Goal: Information Seeking & Learning: Find specific fact

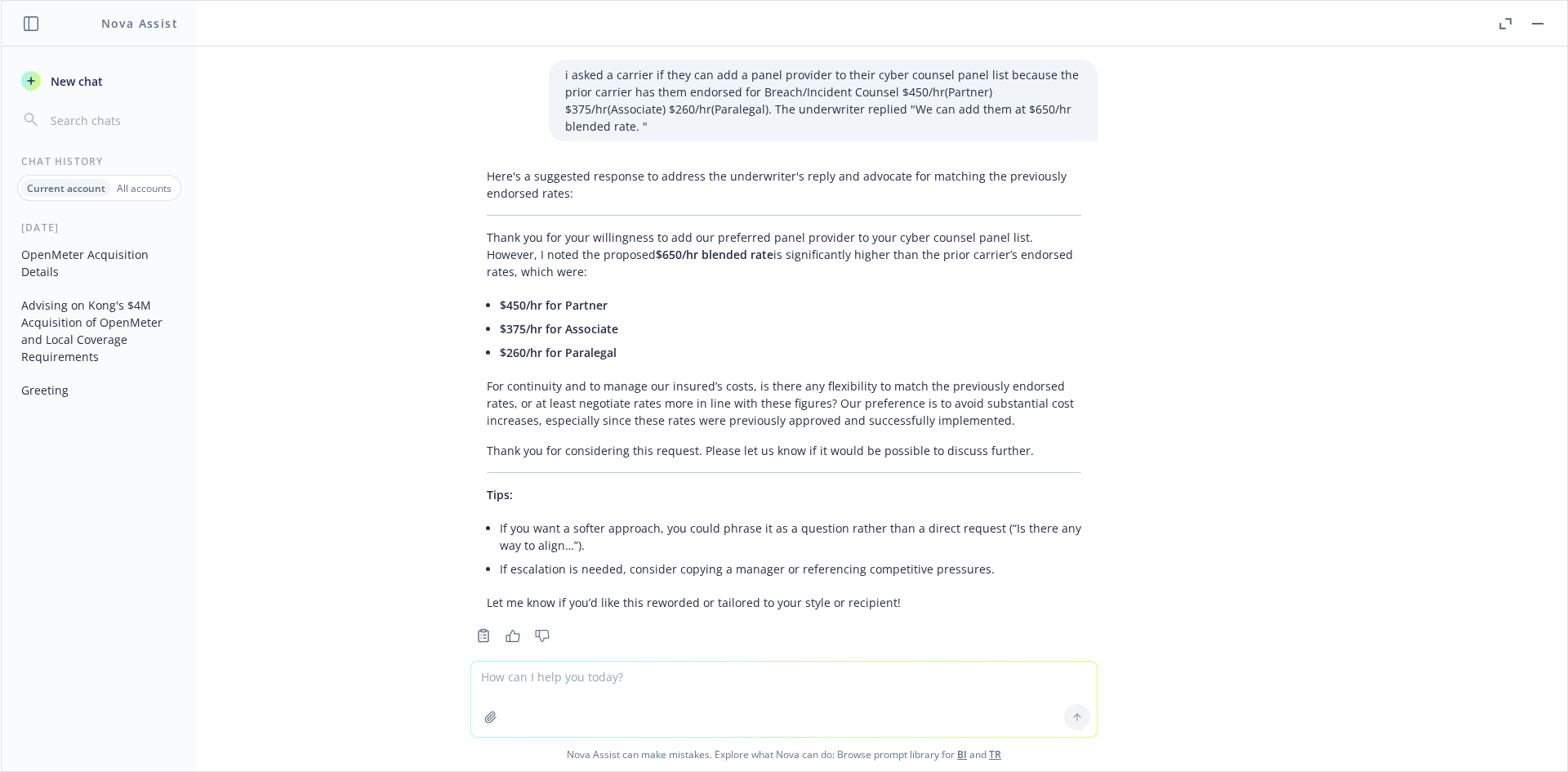
scroll to position [10512, 0]
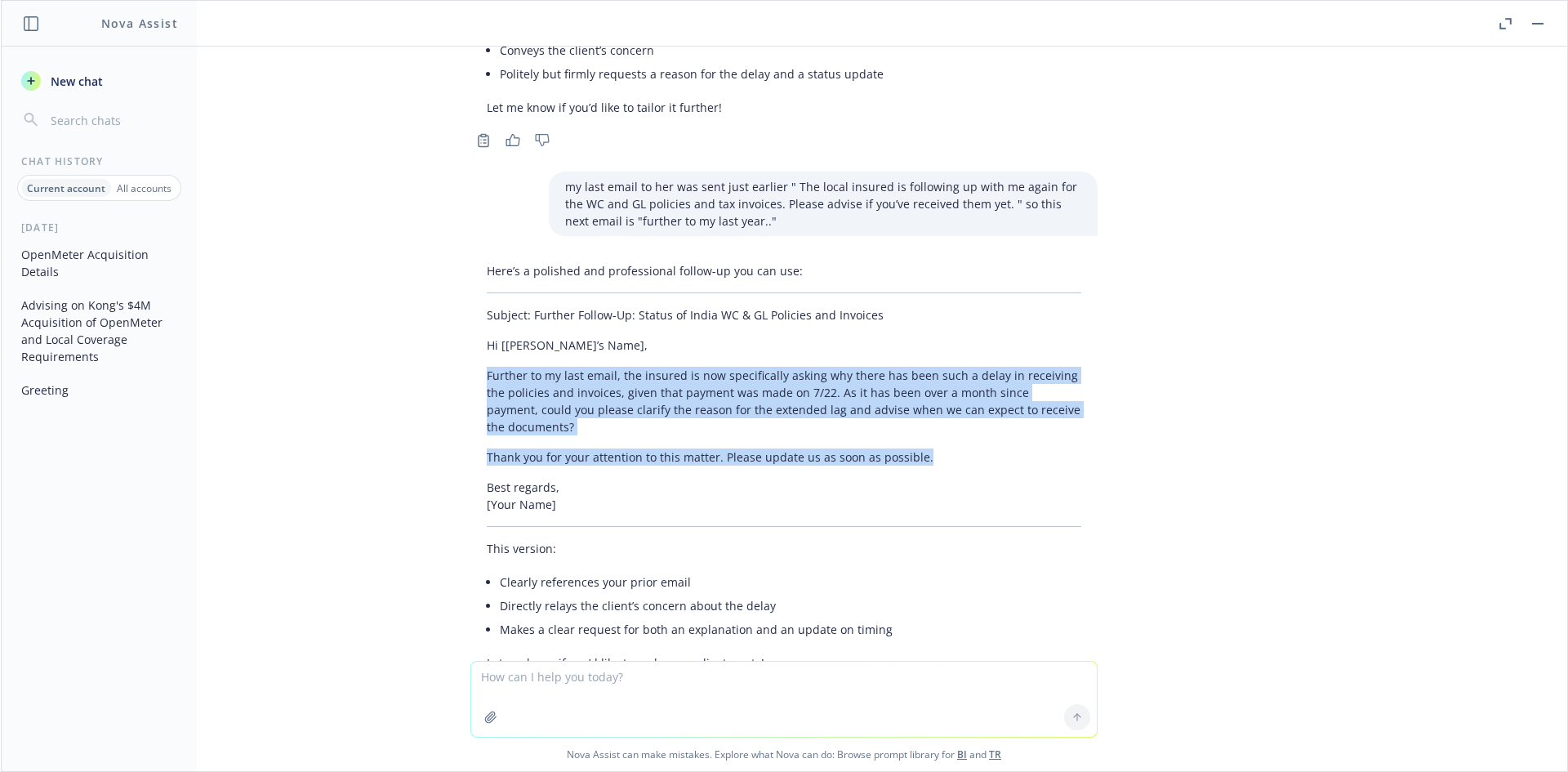
click at [1537, 25] on button "button" at bounding box center [1538, 24] width 19 height 19
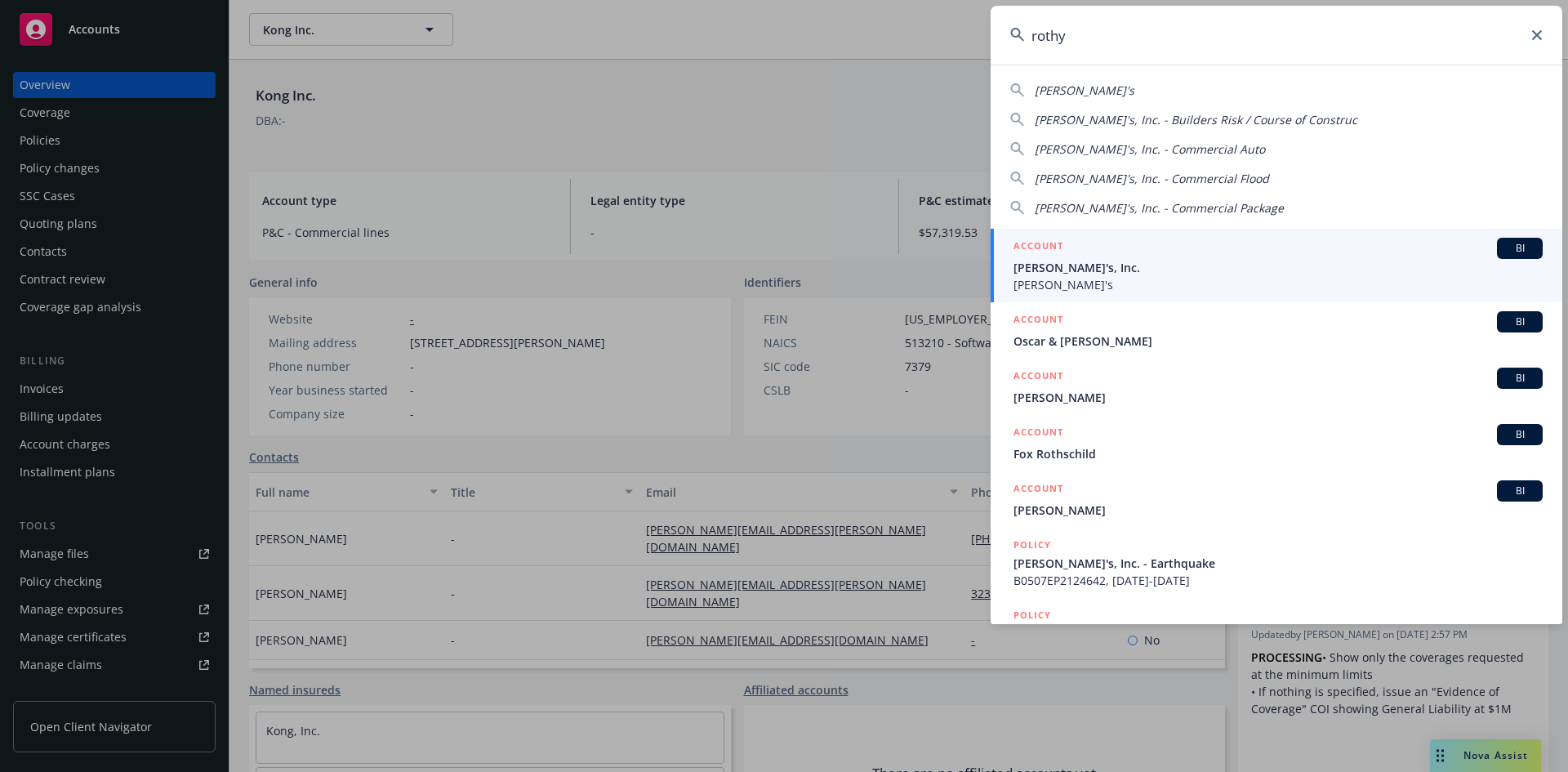
type input "rothy"
click at [1505, 252] on span "BI" at bounding box center [1519, 248] width 33 height 15
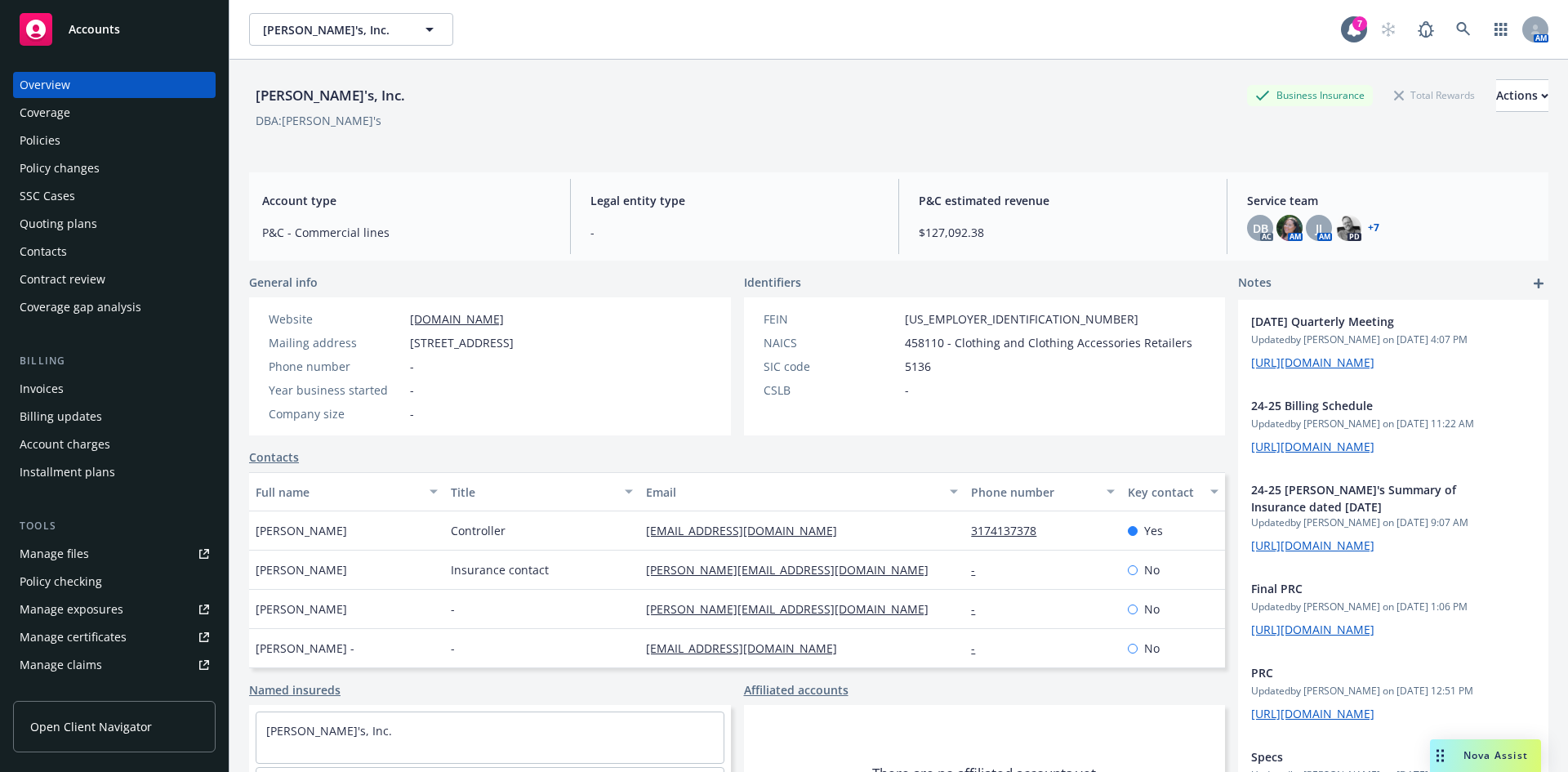
click at [1478, 751] on span "Nova Assist" at bounding box center [1495, 755] width 64 height 14
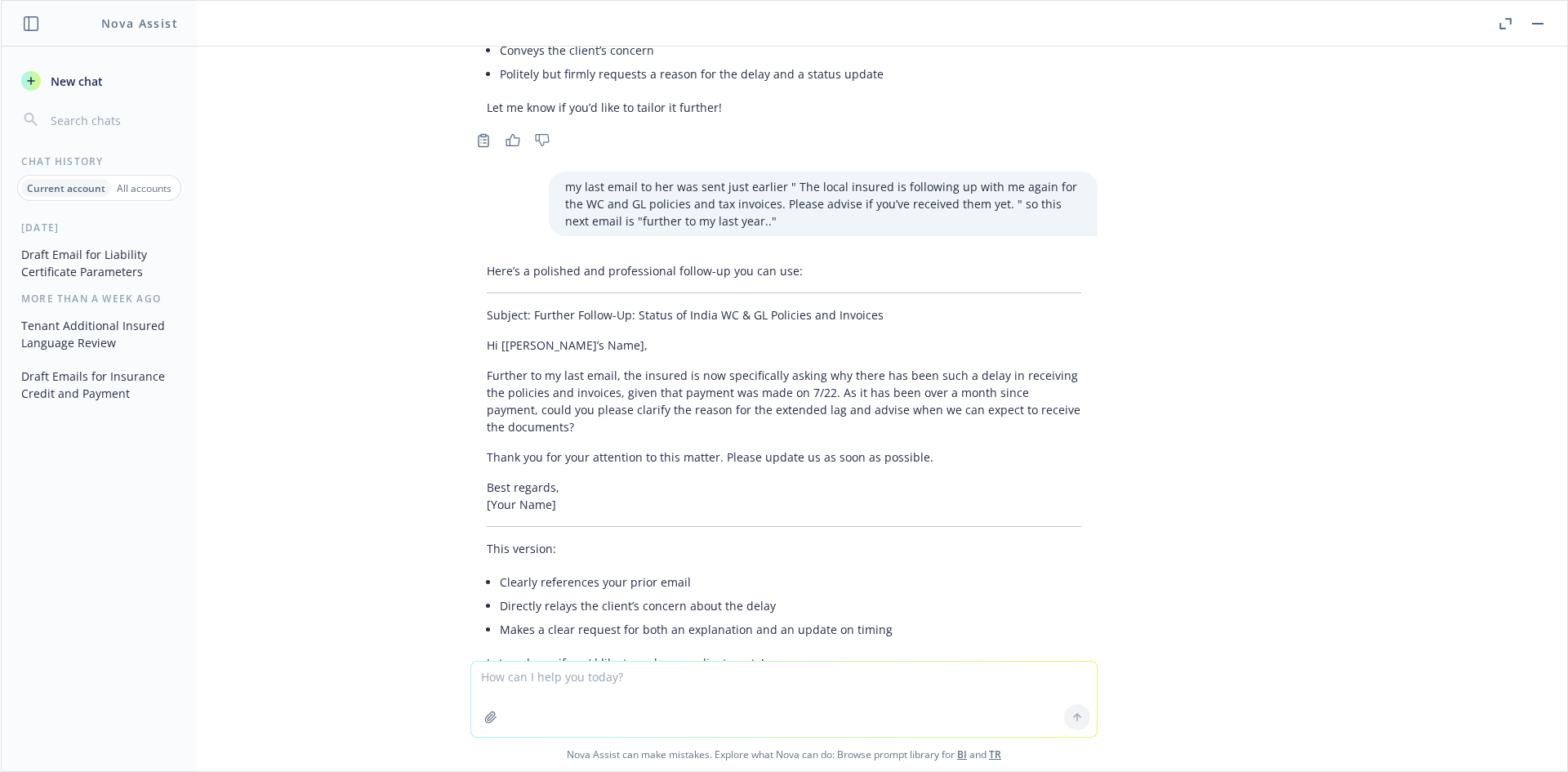
click at [577, 687] on textarea at bounding box center [783, 699] width 625 height 75
paste textarea "Hi [PERSON_NAME] and [PERSON_NAME], We have a renewal strategy call with the in…"
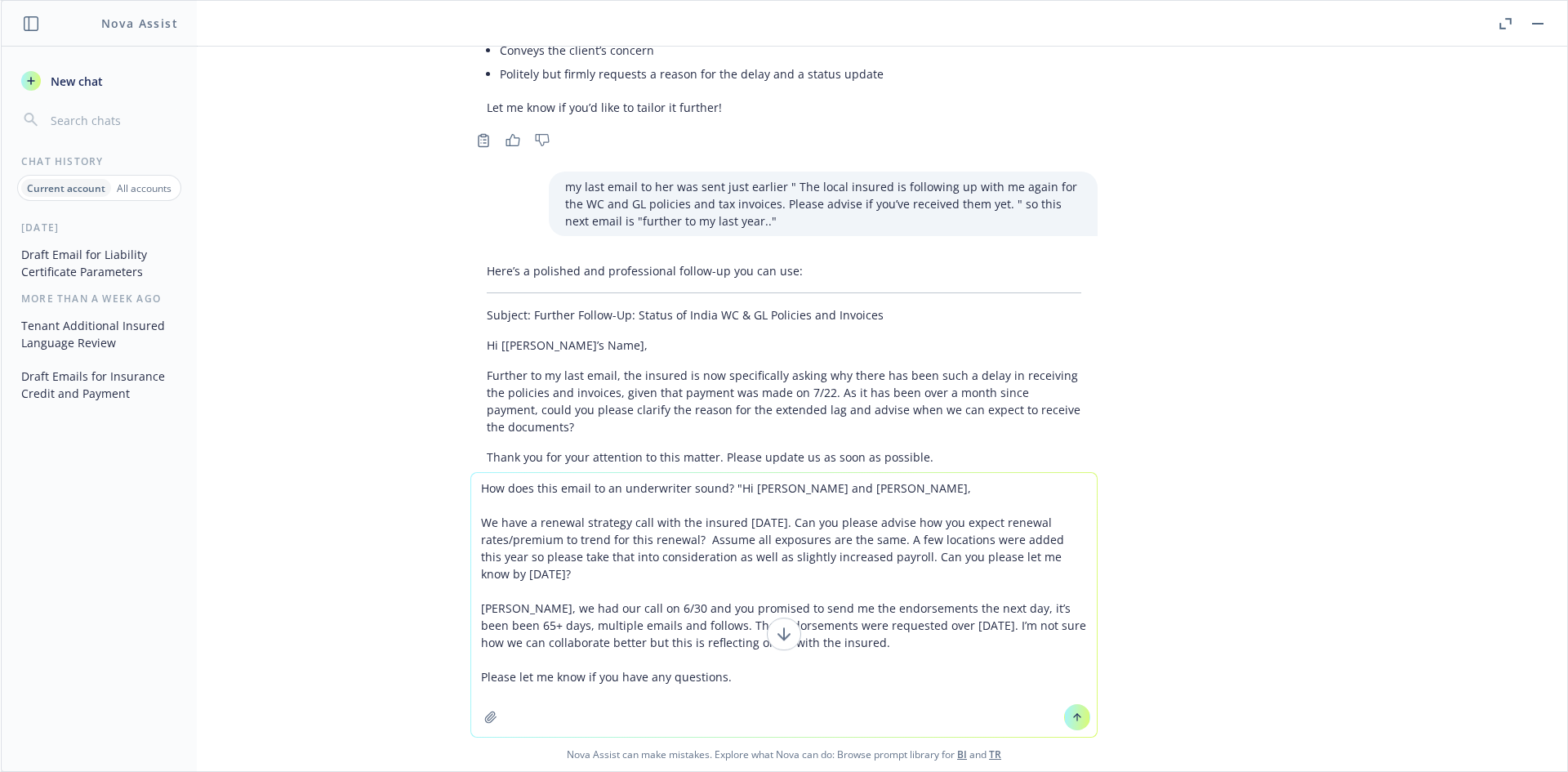
type textarea "How does this email to an underwriter sound? "Hi [PERSON_NAME] and [PERSON_NAME…"
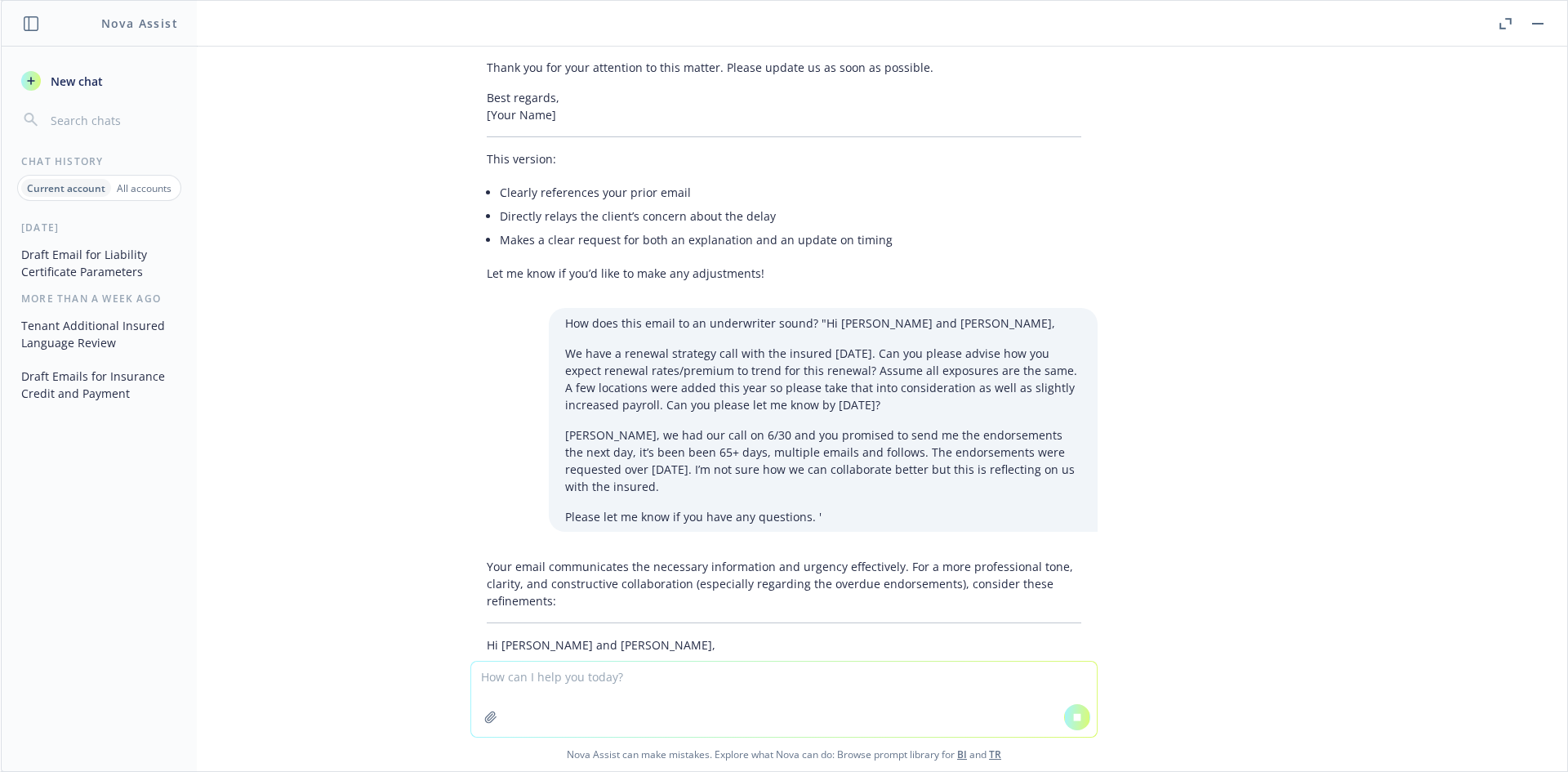
scroll to position [10495, 0]
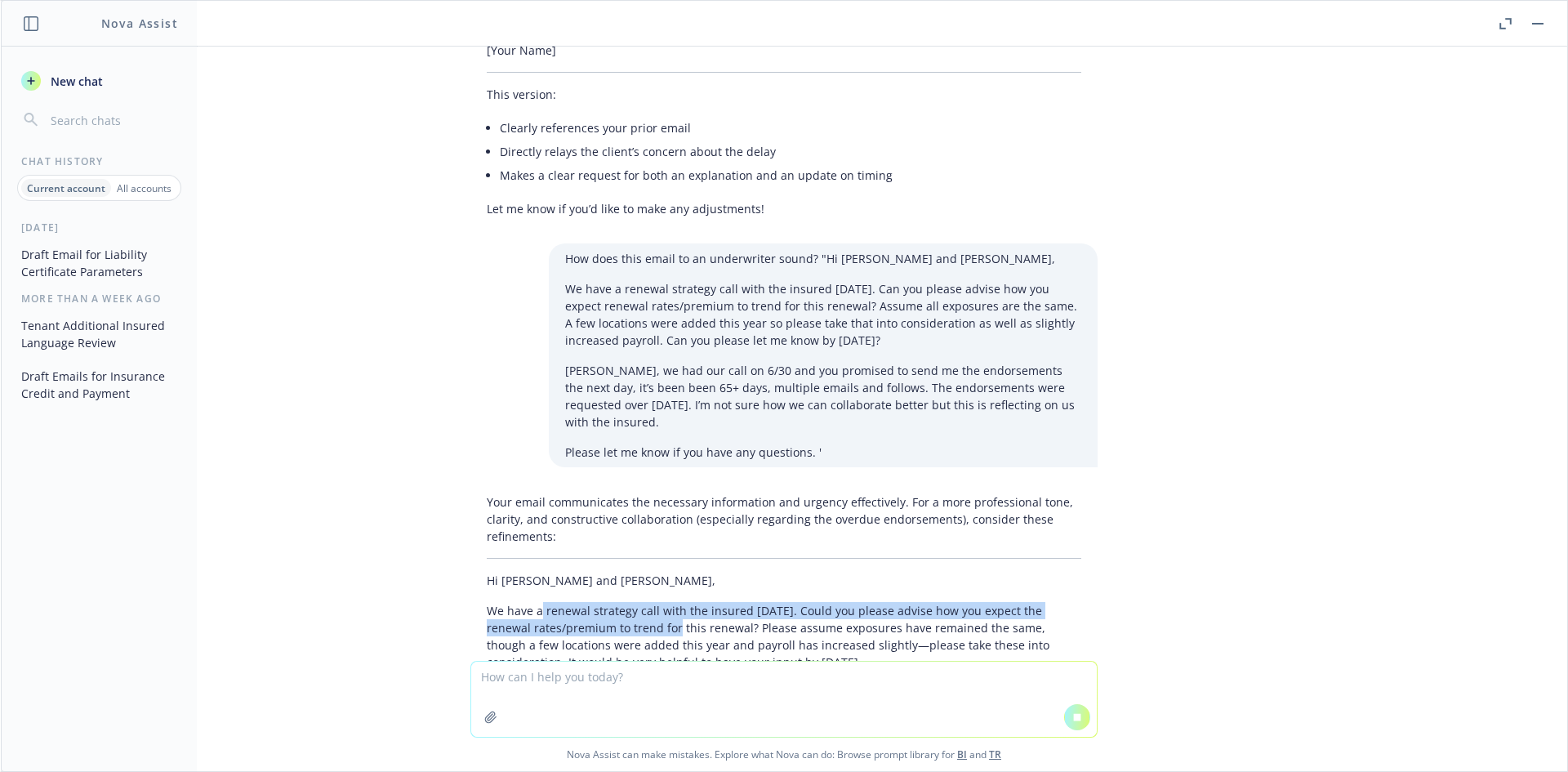
drag, startPoint x: 526, startPoint y: 527, endPoint x: 658, endPoint y: 544, distance: 133.1
click at [641, 602] on p "We have a renewal strategy call with the insured [DATE]. Could you please advis…" at bounding box center [784, 636] width 594 height 69
click at [642, 602] on p "We have a renewal strategy call with the insured [DATE]. Could you please advis…" at bounding box center [784, 636] width 594 height 69
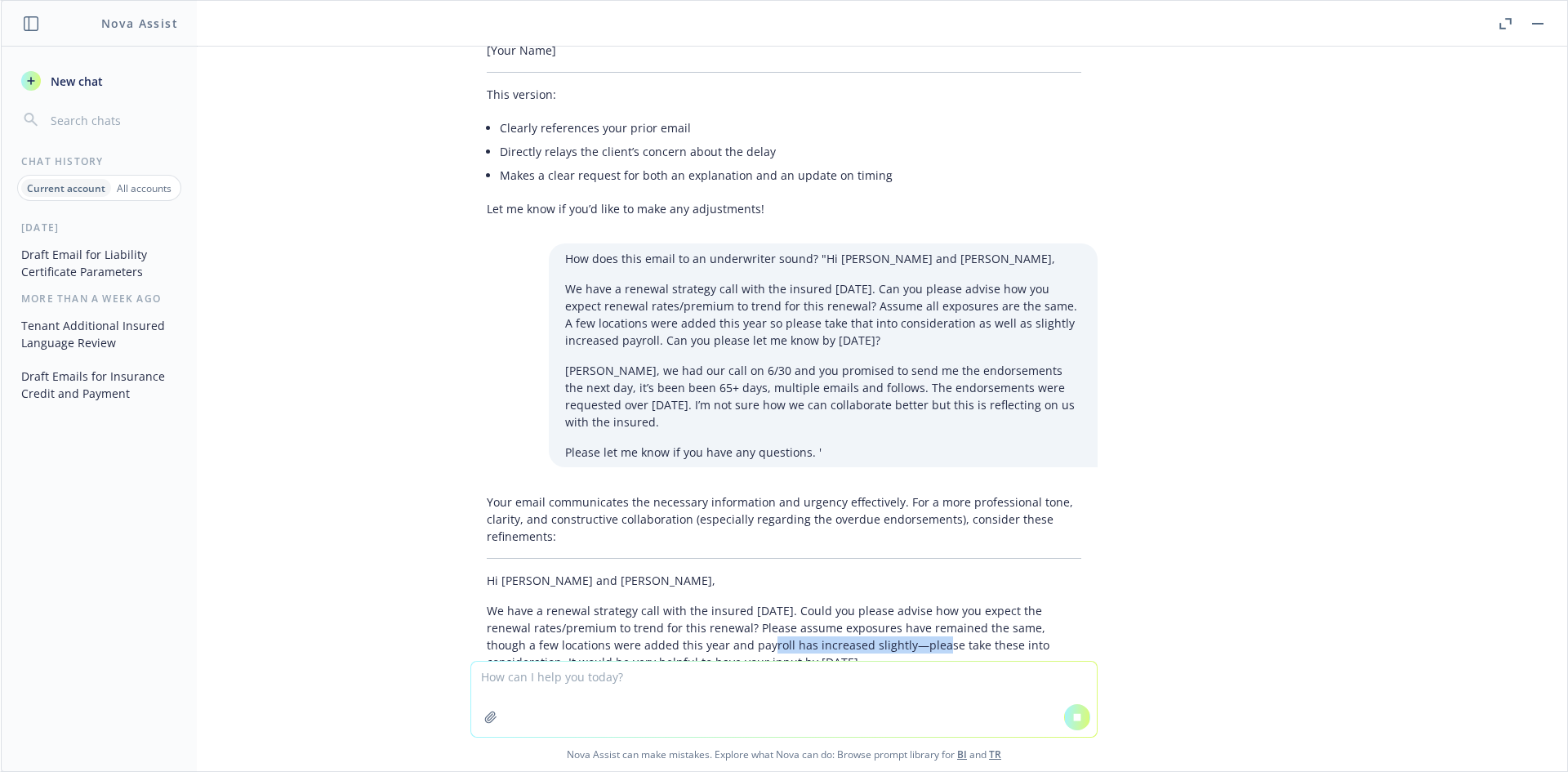
drag, startPoint x: 840, startPoint y: 562, endPoint x: 672, endPoint y: 556, distance: 168.1
click at [674, 602] on p "We have a renewal strategy call with the insured [DATE]. Could you please advis…" at bounding box center [784, 636] width 594 height 69
click at [672, 602] on p "We have a renewal strategy call with the insured [DATE]. Could you please advis…" at bounding box center [784, 636] width 594 height 69
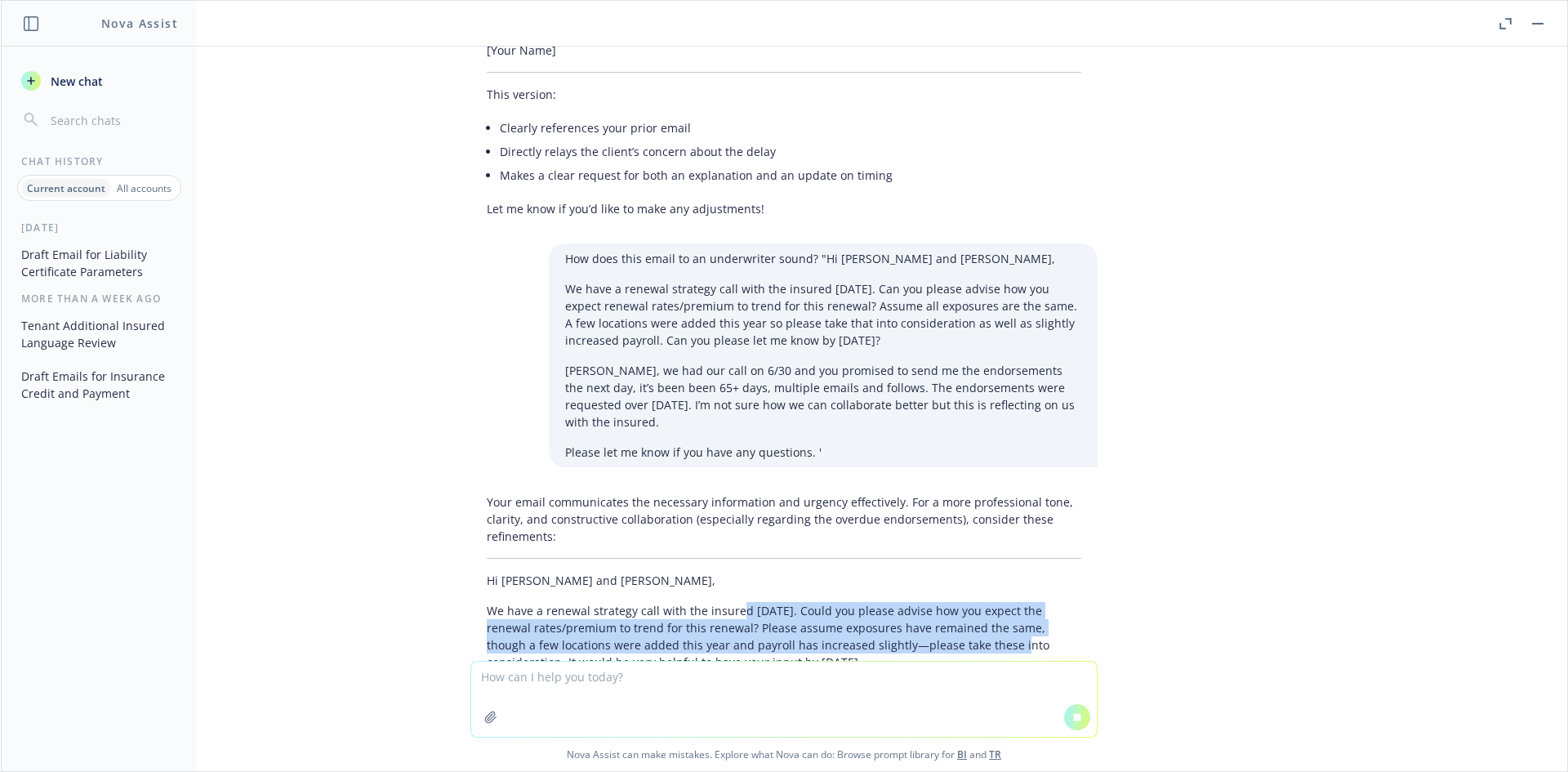
drag, startPoint x: 721, startPoint y: 528, endPoint x: 922, endPoint y: 560, distance: 203.5
click at [922, 602] on p "We have a renewal strategy call with the insured [DATE]. Could you please advis…" at bounding box center [784, 636] width 594 height 69
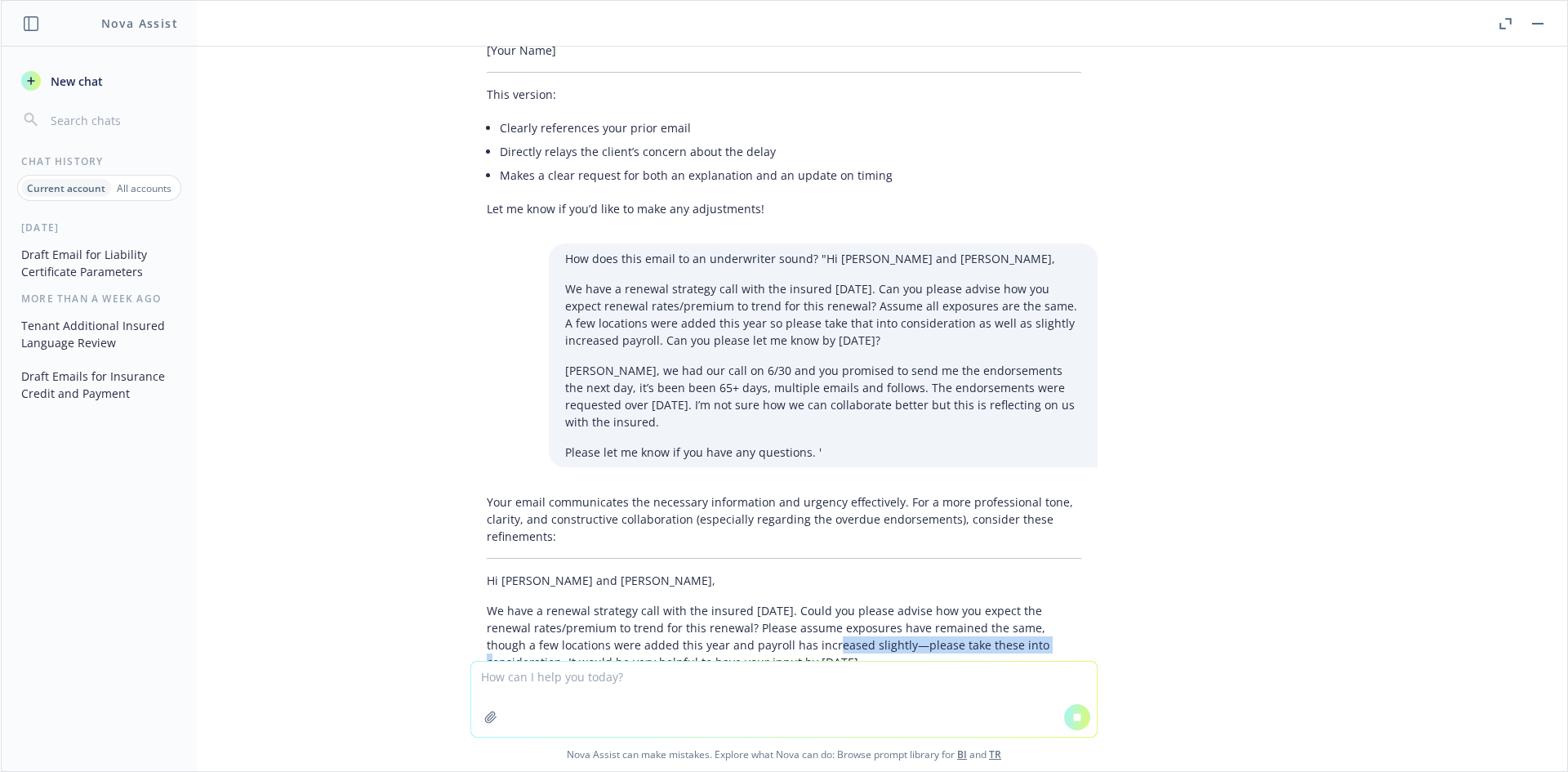
drag, startPoint x: 935, startPoint y: 559, endPoint x: 711, endPoint y: 548, distance: 224.3
click at [711, 602] on p "We have a renewal strategy call with the insured [DATE]. Could you please advis…" at bounding box center [784, 636] width 594 height 69
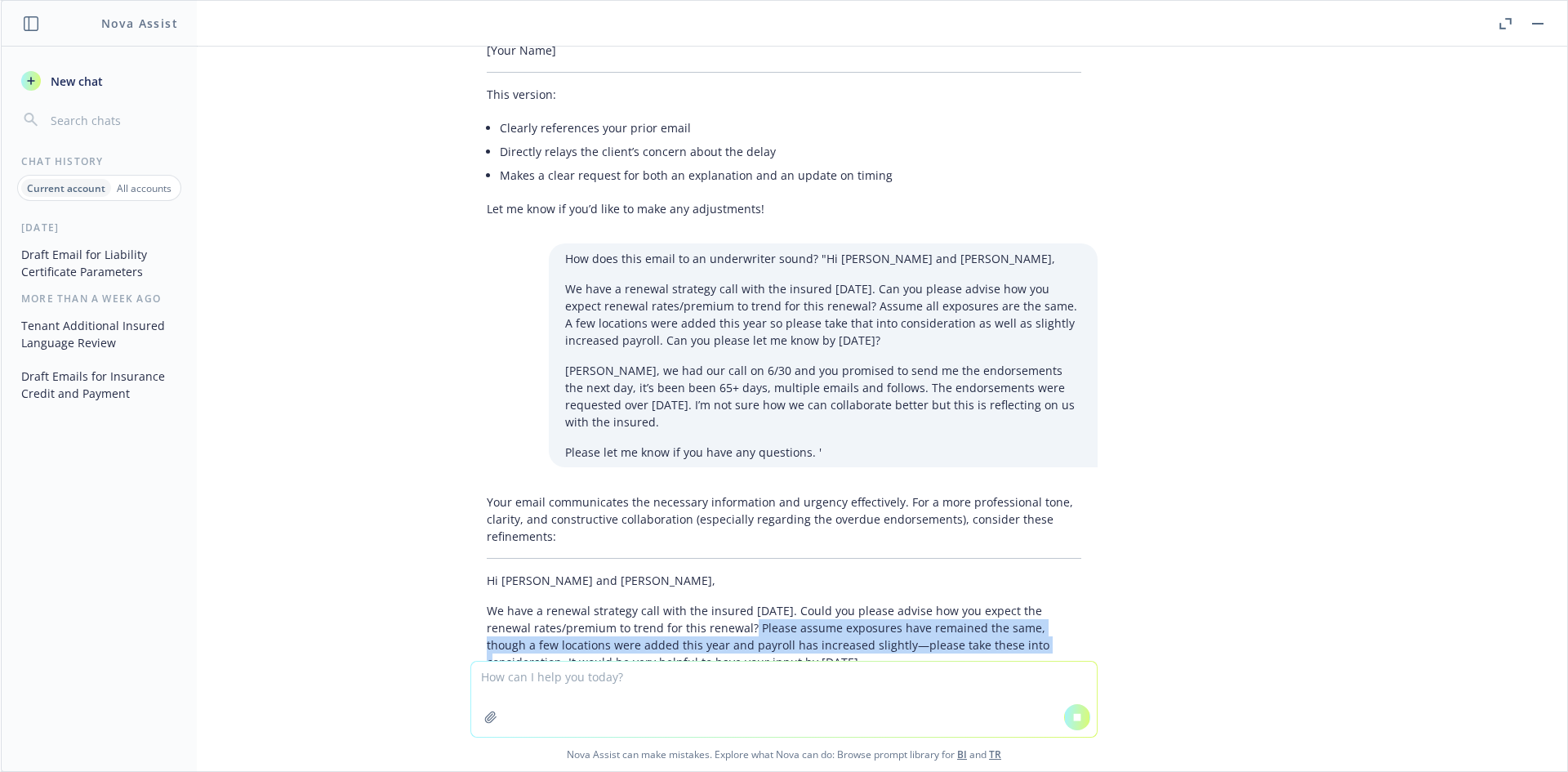
click at [711, 602] on p "We have a renewal strategy call with the insured [DATE]. Could you please advis…" at bounding box center [784, 636] width 594 height 69
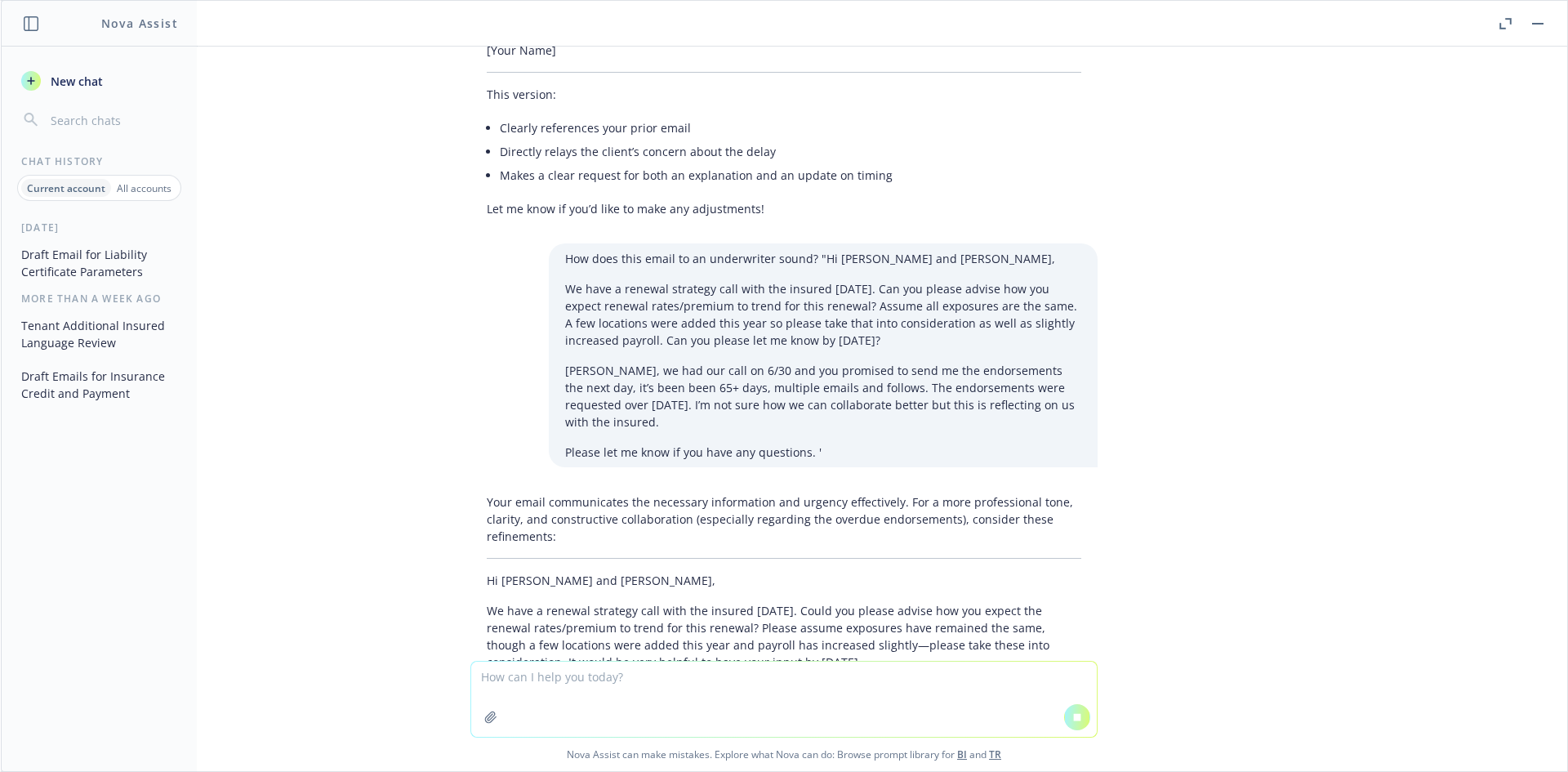
drag, startPoint x: 485, startPoint y: 540, endPoint x: 748, endPoint y: 572, distance: 264.9
click at [748, 602] on p "We have a renewal strategy call with the insured [DATE]. Could you please advis…" at bounding box center [784, 636] width 594 height 69
drag, startPoint x: 833, startPoint y: 572, endPoint x: 508, endPoint y: 567, distance: 325.0
click at [508, 602] on p "We have a renewal strategy call with the insured [DATE]. Could you please advis…" at bounding box center [784, 636] width 594 height 69
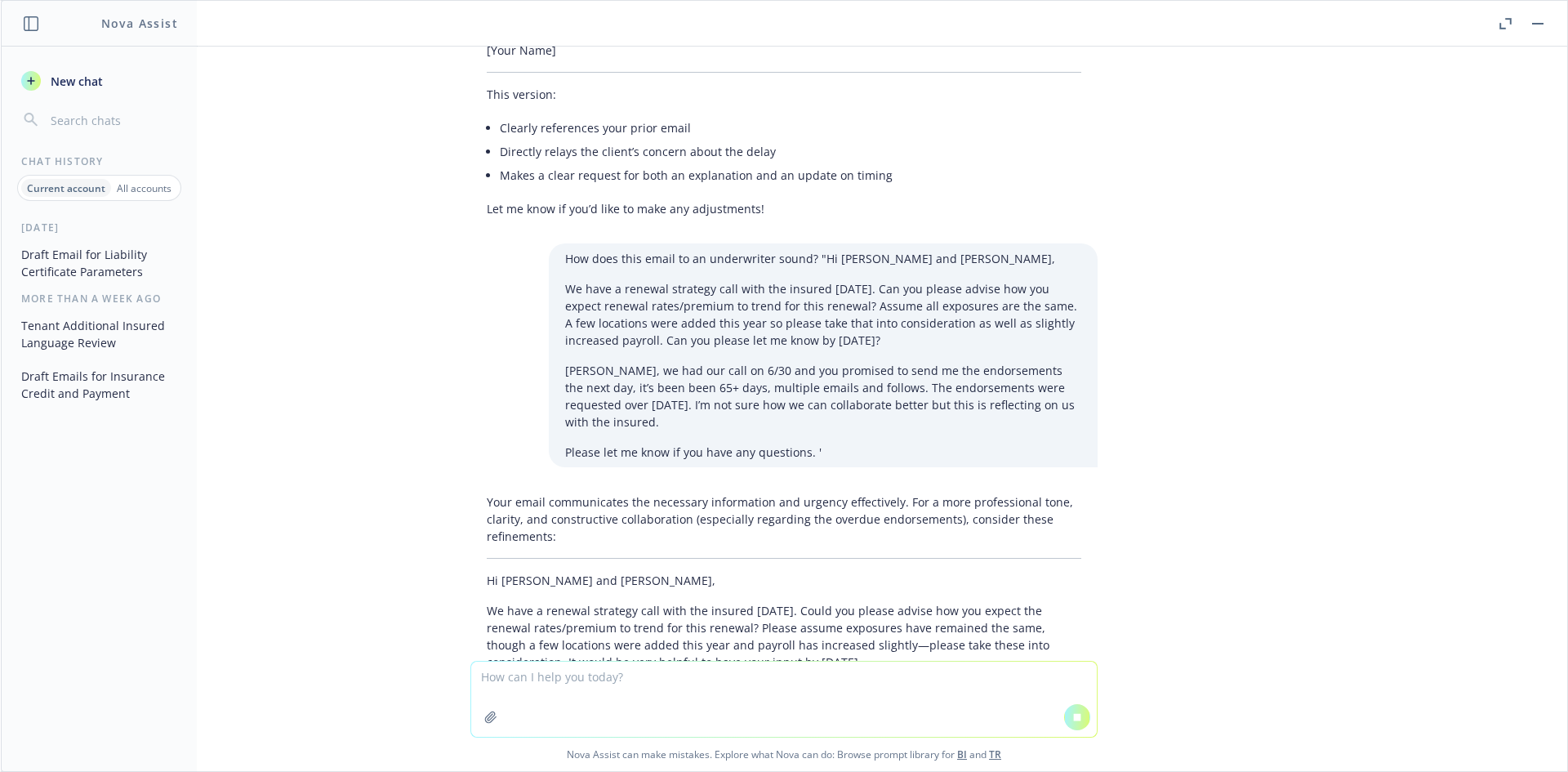
drag, startPoint x: 508, startPoint y: 567, endPoint x: 508, endPoint y: 558, distance: 9.0
click at [508, 602] on p "We have a renewal strategy call with the insured [DATE]. Could you please advis…" at bounding box center [784, 636] width 594 height 69
drag, startPoint x: 479, startPoint y: 530, endPoint x: 787, endPoint y: 575, distance: 311.3
click at [787, 602] on p "We have a renewal strategy call with the insured [DATE]. Could you please advis…" at bounding box center [784, 636] width 594 height 69
click at [788, 602] on p "We have a renewal strategy call with the insured [DATE]. Could you please advis…" at bounding box center [784, 636] width 594 height 69
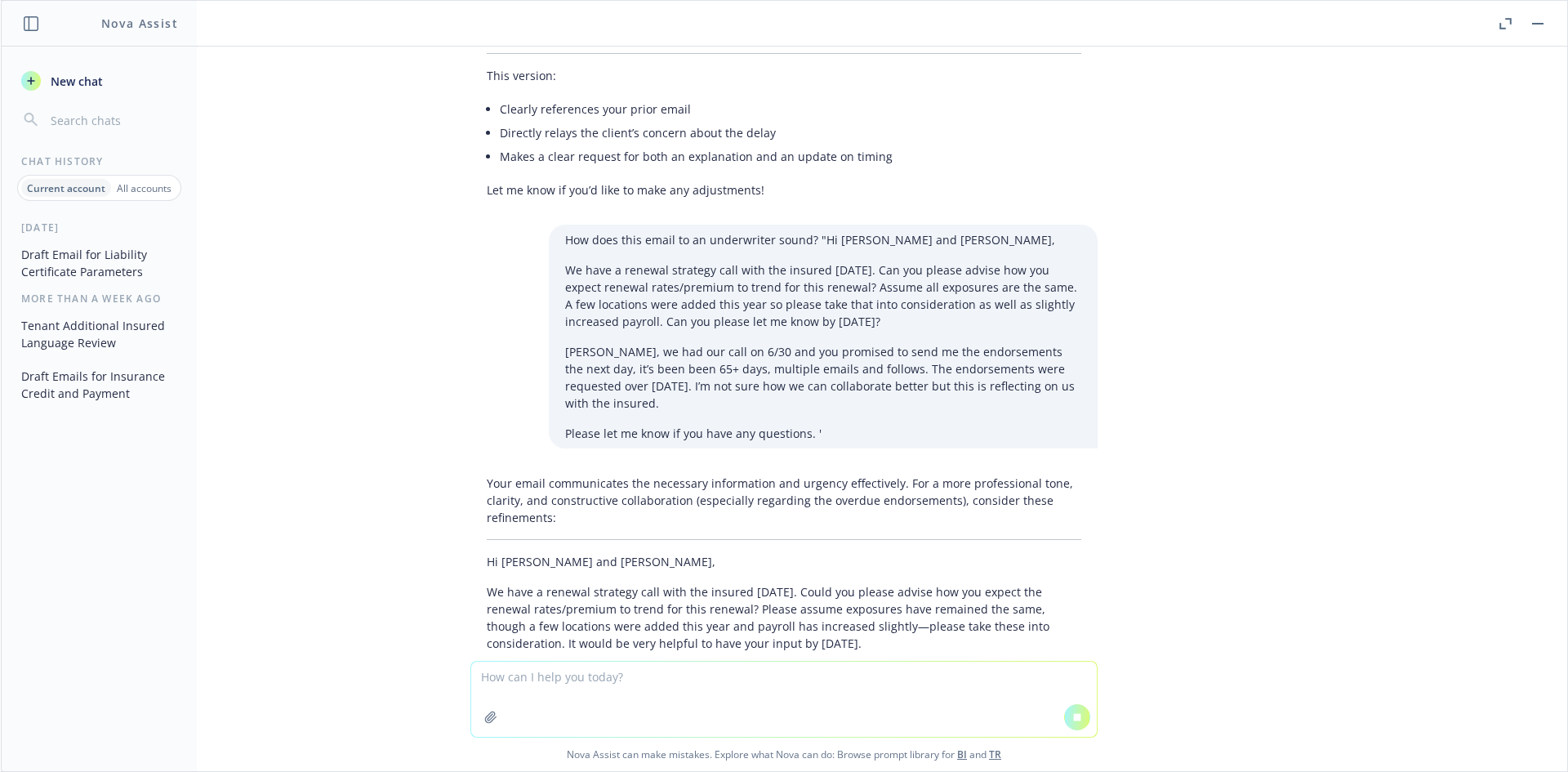
scroll to position [10547, 0]
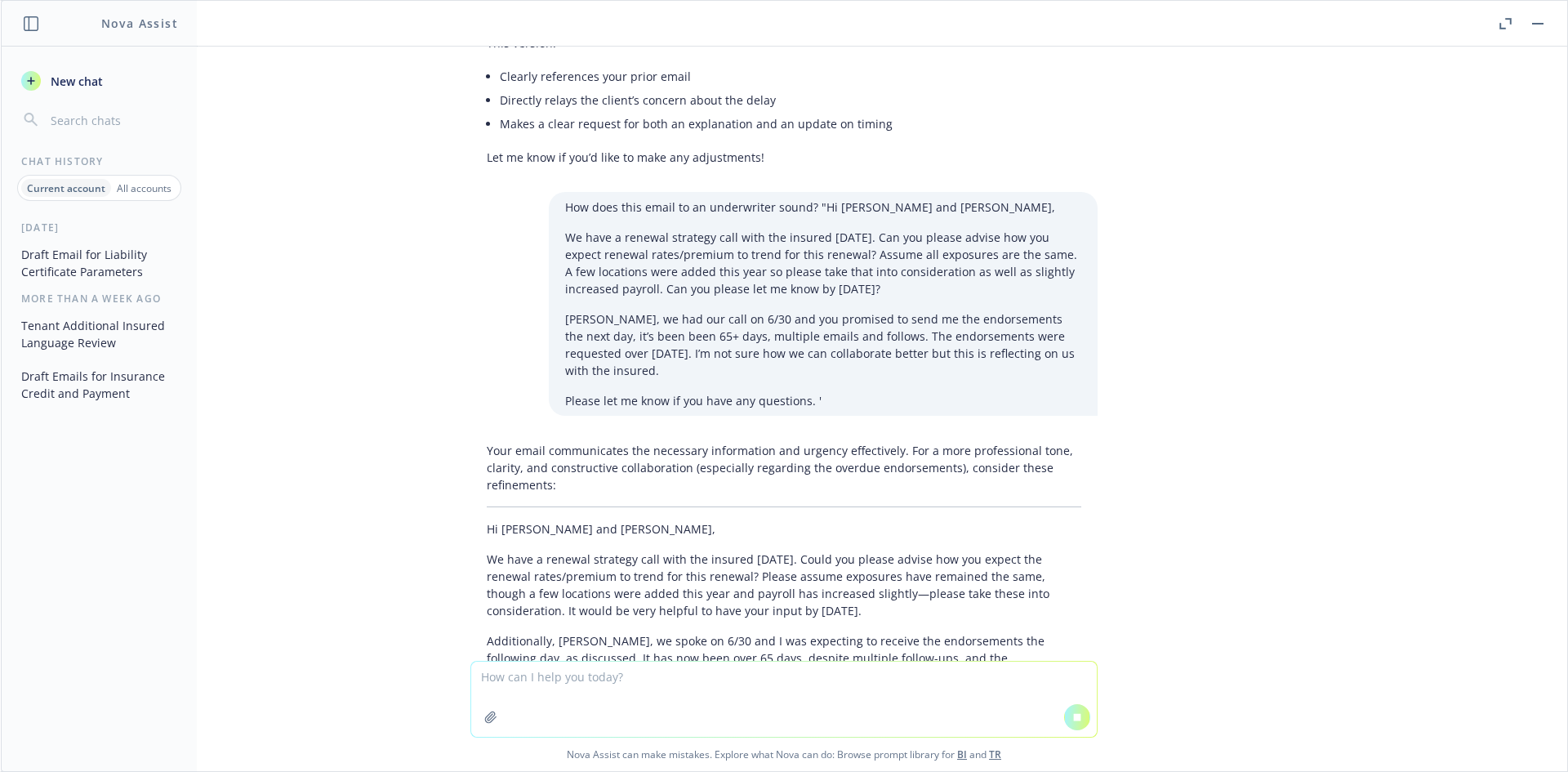
drag, startPoint x: 495, startPoint y: 562, endPoint x: 868, endPoint y: 562, distance: 373.0
click at [868, 633] on p "Additionally, [PERSON_NAME], we spoke on 6/30 and I was expecting to receive th…" at bounding box center [784, 675] width 594 height 86
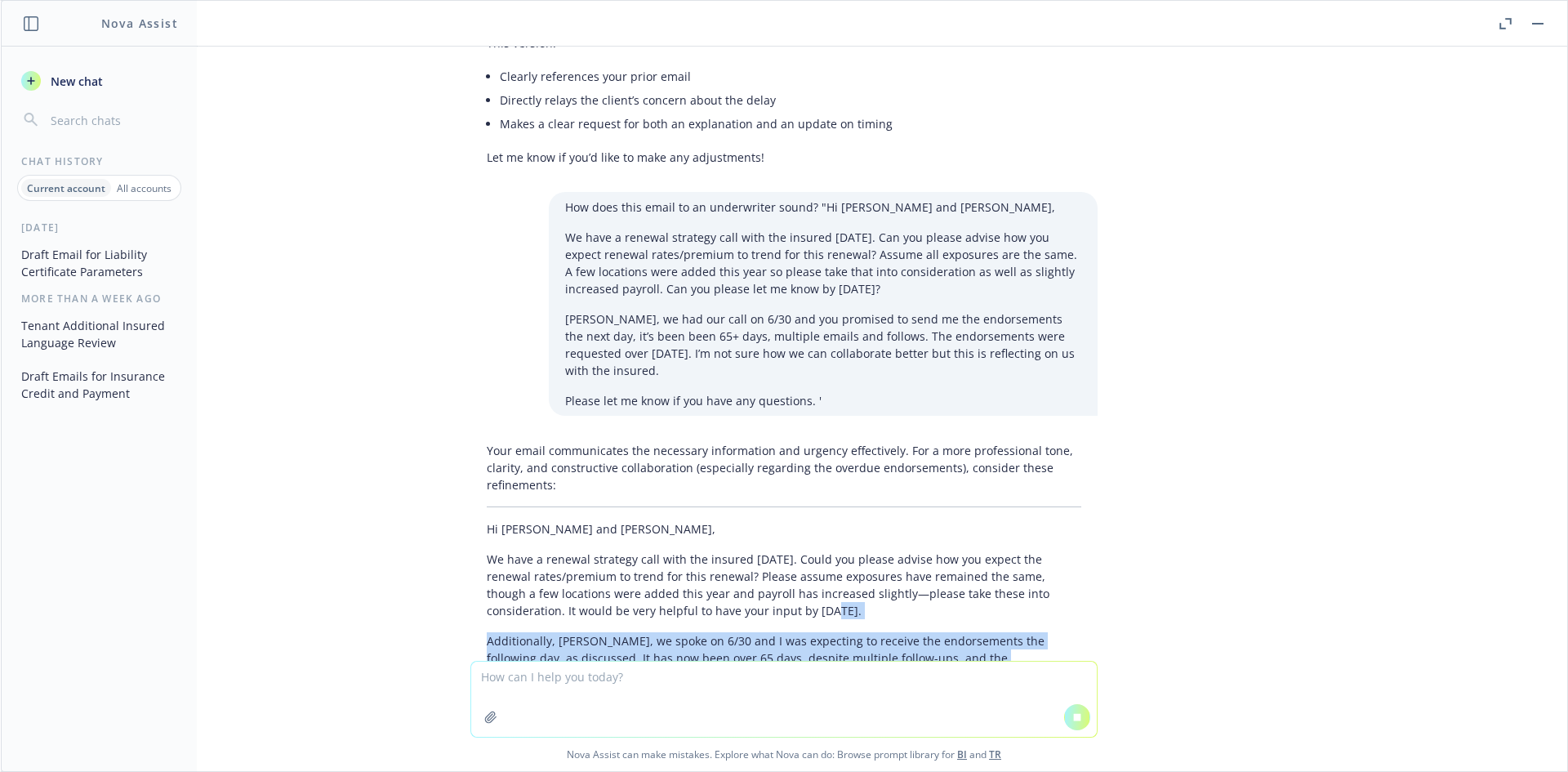
drag, startPoint x: 771, startPoint y: 600, endPoint x: 691, endPoint y: 527, distance: 108.3
click at [691, 527] on div "Your email communicates the necessary information and urgency effectively. For …" at bounding box center [783, 596] width 627 height 319
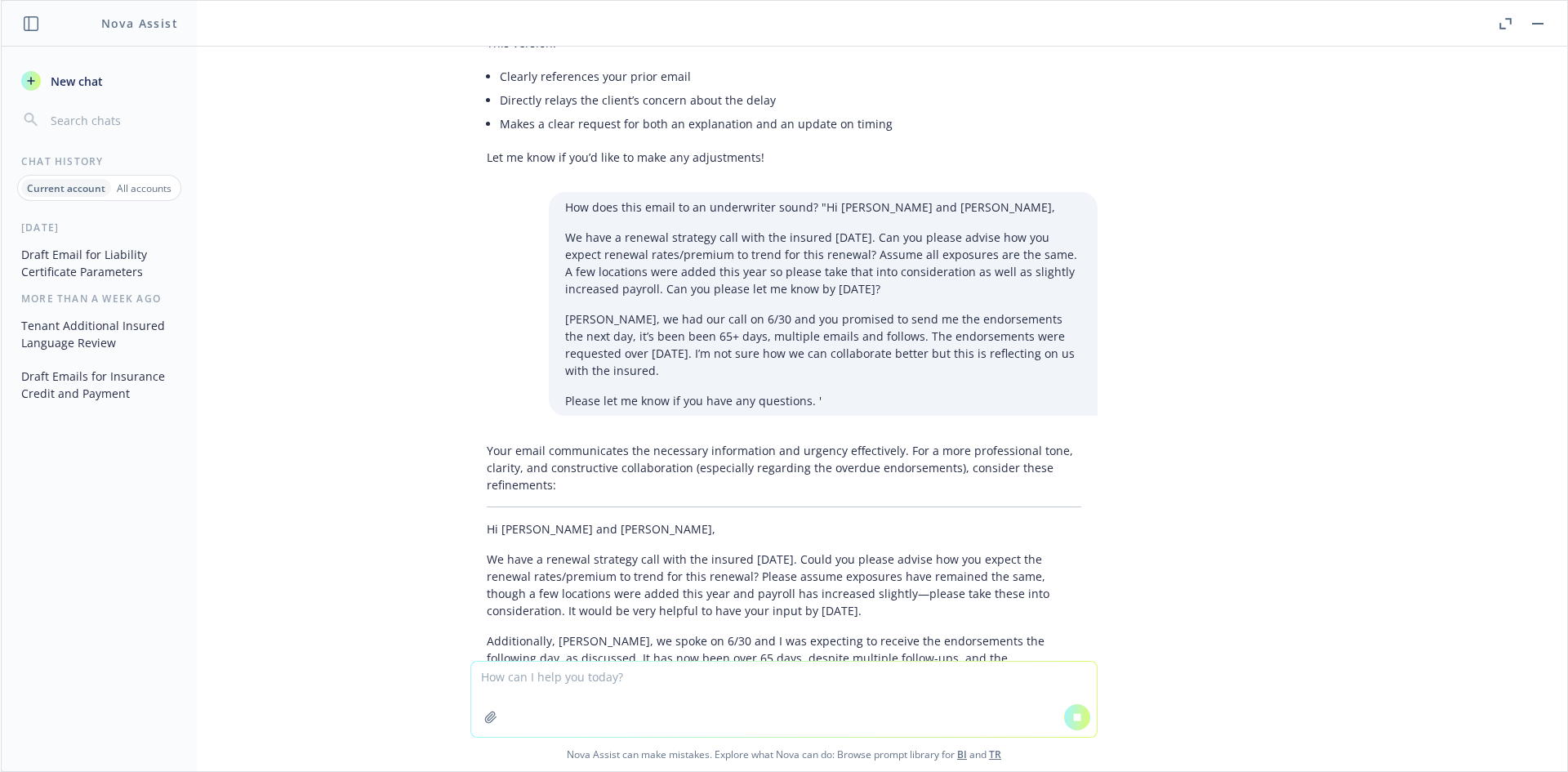
click at [690, 551] on p "We have a renewal strategy call with the insured [DATE]. Could you please advis…" at bounding box center [784, 585] width 594 height 69
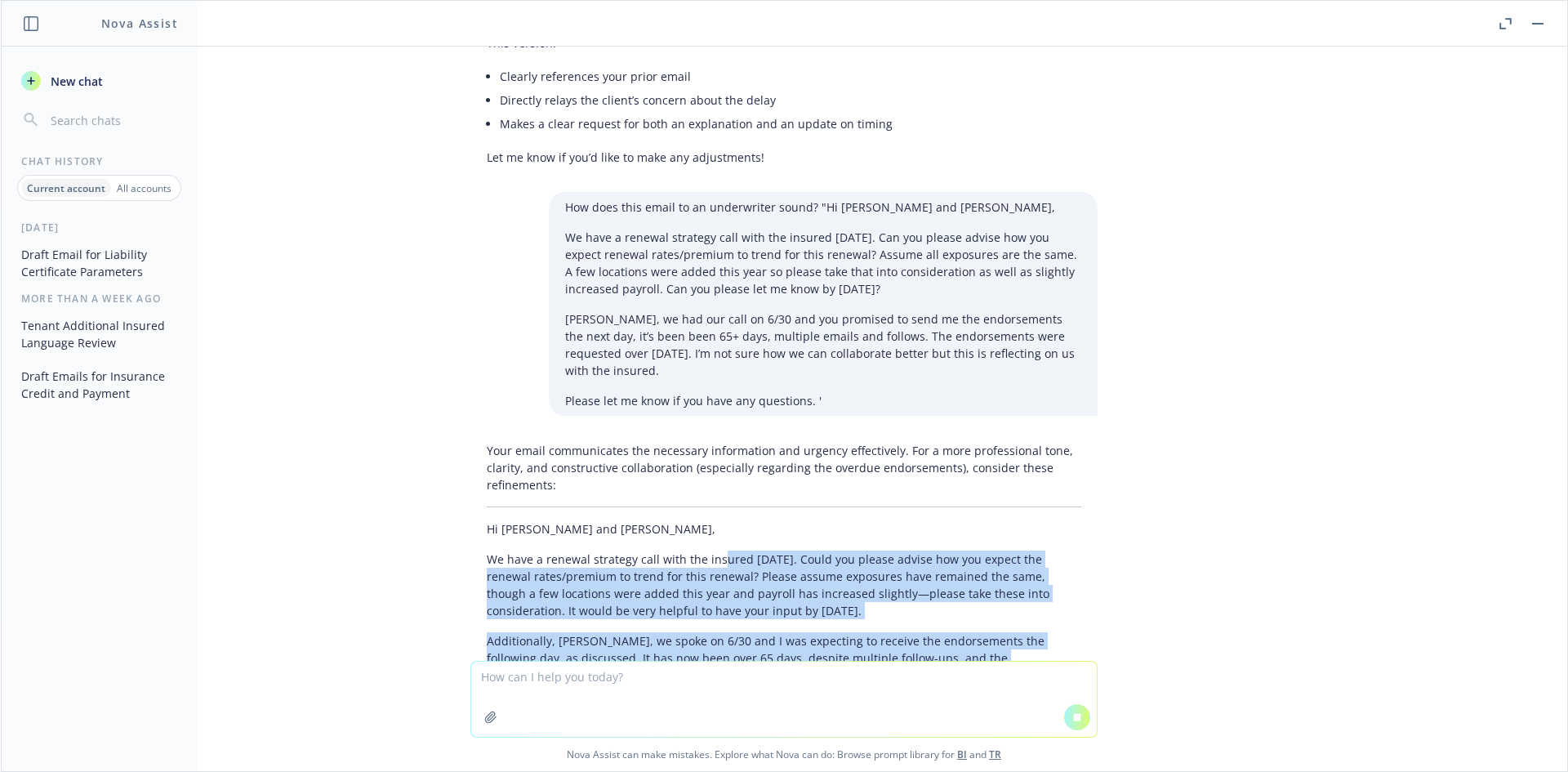
drag, startPoint x: 697, startPoint y: 483, endPoint x: 959, endPoint y: 570, distance: 276.1
click at [959, 570] on div "Your email communicates the necessary information and urgency effectively. For …" at bounding box center [783, 619] width 627 height 367
click at [959, 633] on p "Additionally, [PERSON_NAME], we spoke on 6/30 and I was expecting to receive th…" at bounding box center [784, 675] width 594 height 86
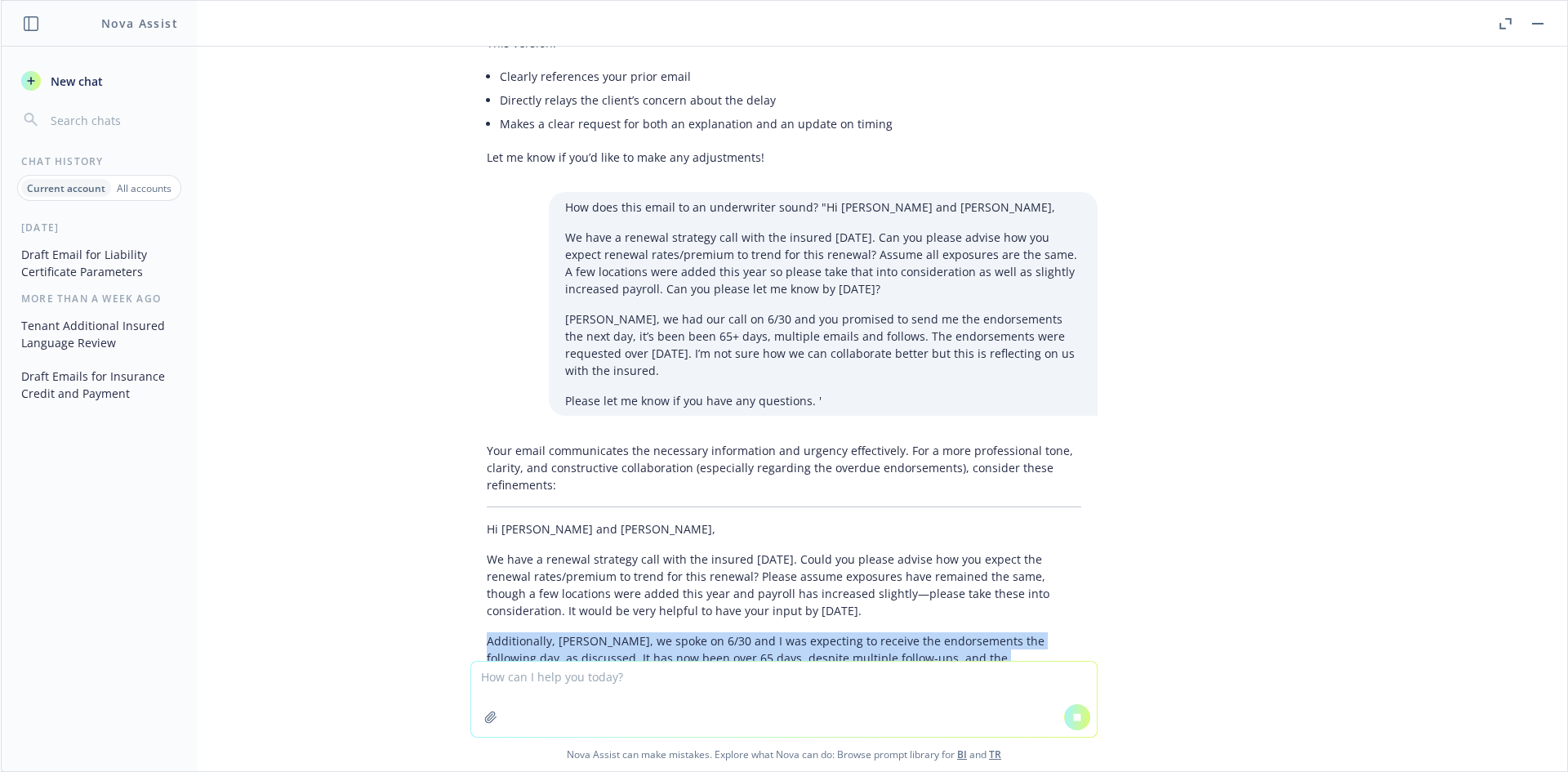
drag, startPoint x: 792, startPoint y: 613, endPoint x: 474, endPoint y: 548, distance: 324.6
click at [487, 633] on p "Additionally, [PERSON_NAME], we spoke on 6/30 and I was expecting to receive th…" at bounding box center [784, 675] width 594 height 86
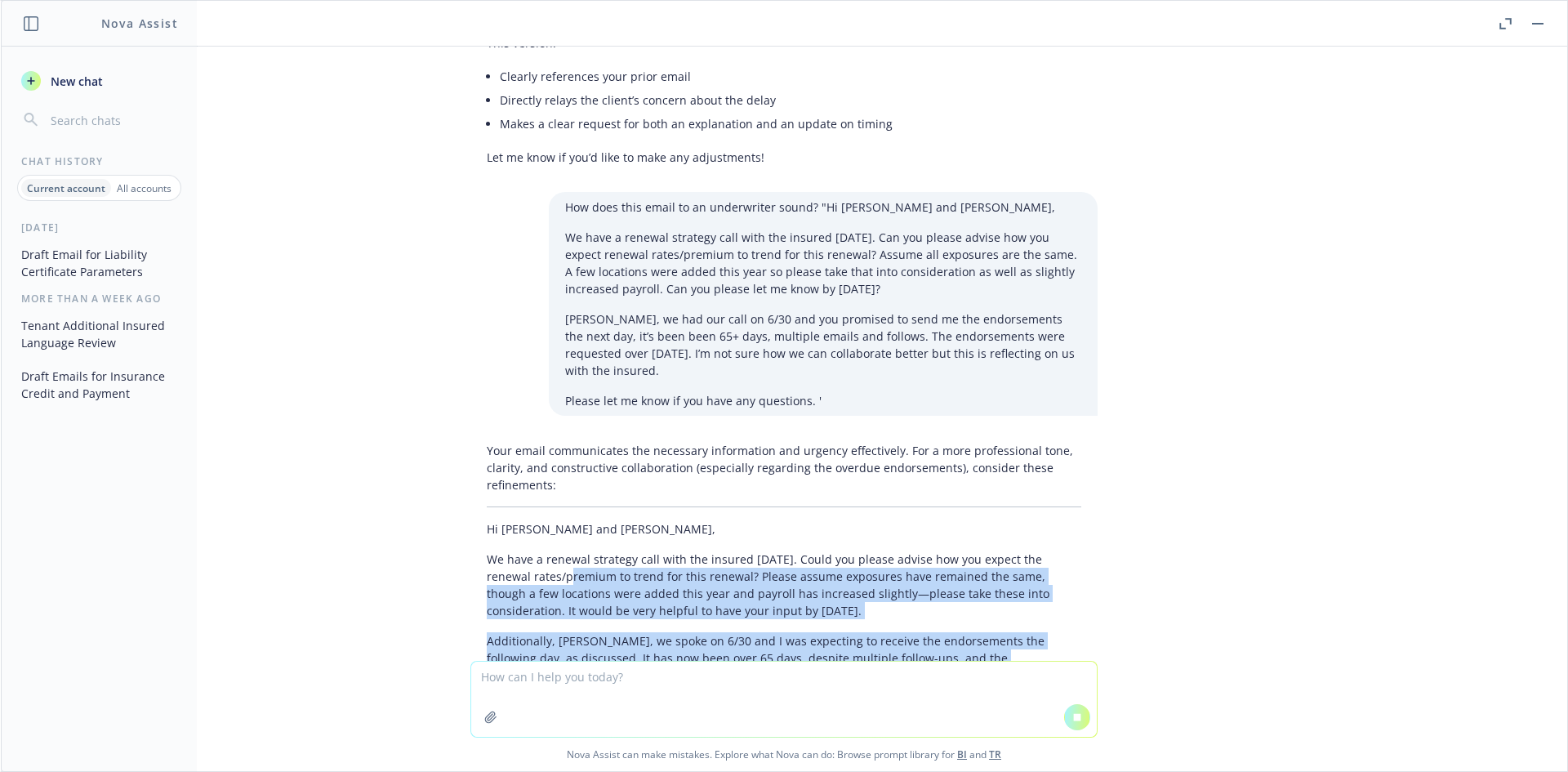
drag, startPoint x: 528, startPoint y: 536, endPoint x: 850, endPoint y: 595, distance: 327.4
click at [850, 595] on div "Your email communicates the necessary information and urgency effectively. For …" at bounding box center [783, 671] width 627 height 471
click at [850, 633] on p "Additionally, [PERSON_NAME], we spoke on 6/30 and I was expecting to receive th…" at bounding box center [784, 675] width 594 height 86
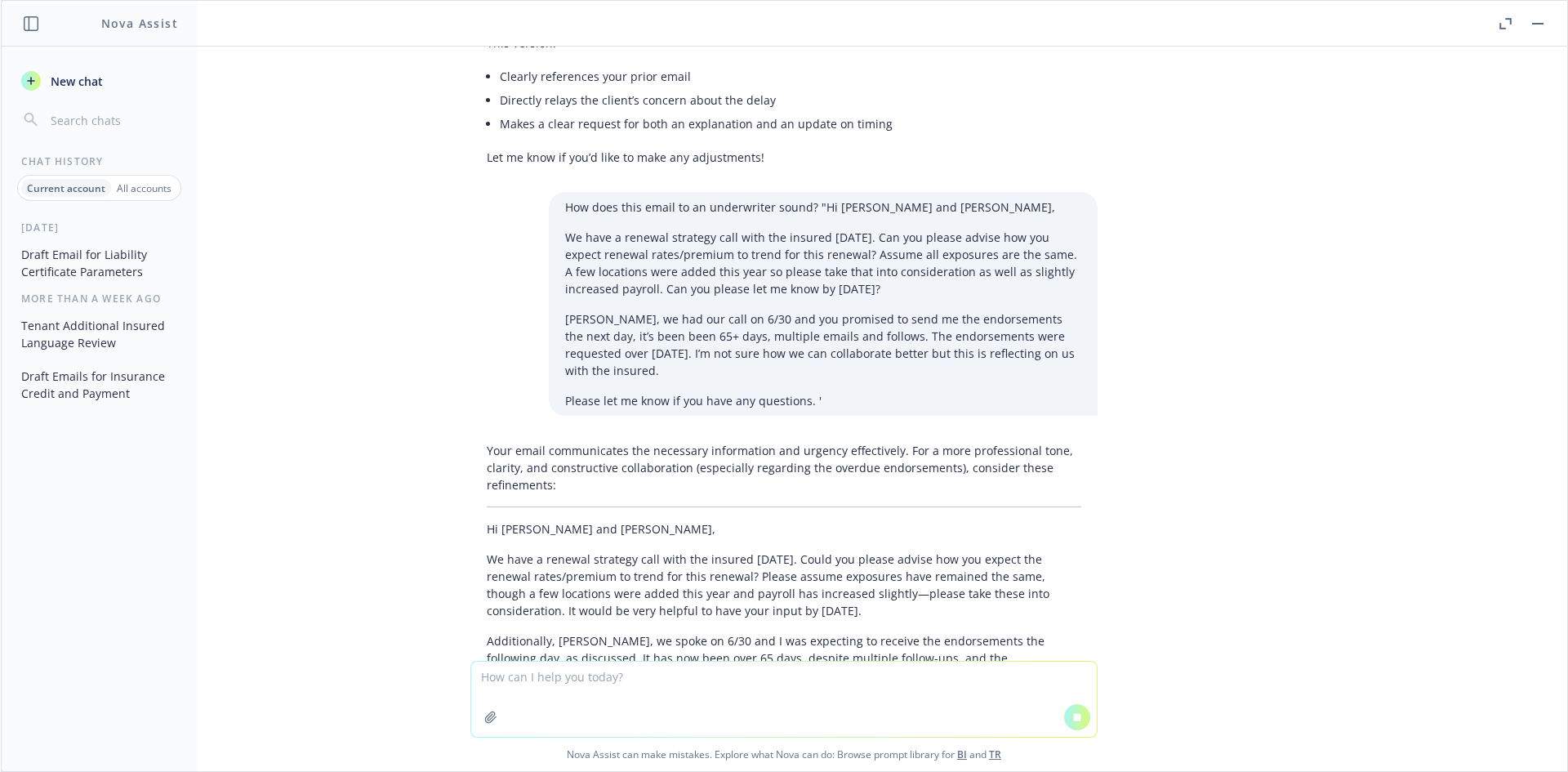
drag, startPoint x: 814, startPoint y: 617, endPoint x: 624, endPoint y: 585, distance: 192.7
click at [624, 633] on p "Additionally, [PERSON_NAME], we spoke on 6/30 and I was expecting to receive th…" at bounding box center [784, 675] width 594 height 86
click at [621, 633] on p "Additionally, [PERSON_NAME], we spoke on 6/30 and I was expecting to receive th…" at bounding box center [784, 675] width 594 height 86
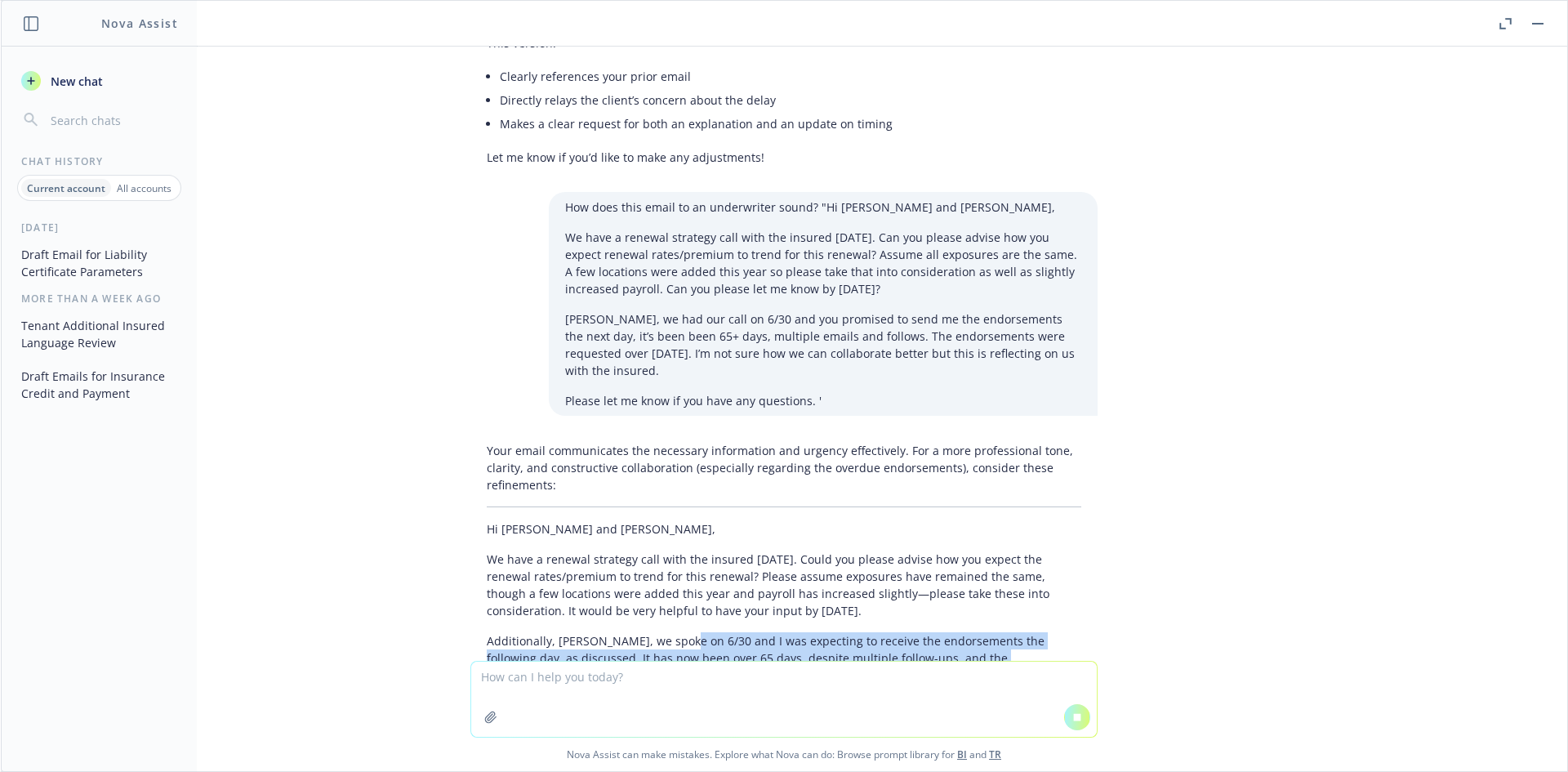
drag, startPoint x: 668, startPoint y: 553, endPoint x: 1020, endPoint y: 593, distance: 354.3
click at [1020, 633] on p "Additionally, [PERSON_NAME], we spoke on 6/30 and I was expecting to receive th…" at bounding box center [784, 675] width 594 height 86
drag, startPoint x: 595, startPoint y: 563, endPoint x: 984, endPoint y: 615, distance: 392.5
click at [984, 633] on p "Additionally, [PERSON_NAME], we spoke on 6/30 and I was expecting to receive th…" at bounding box center [784, 675] width 594 height 86
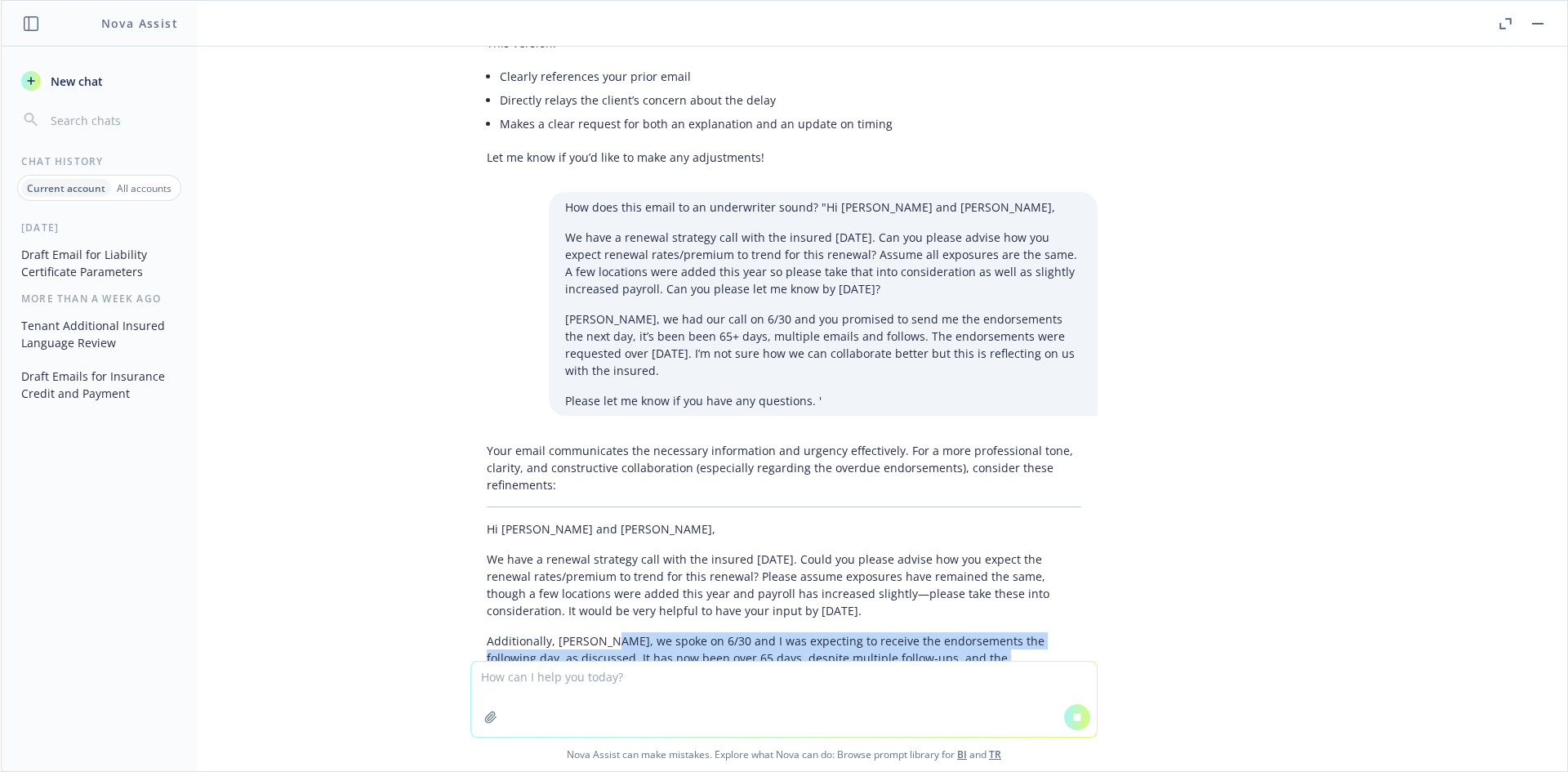
click at [984, 633] on p "Additionally, [PERSON_NAME], we spoke on 6/30 and I was expecting to receive th…" at bounding box center [784, 675] width 594 height 86
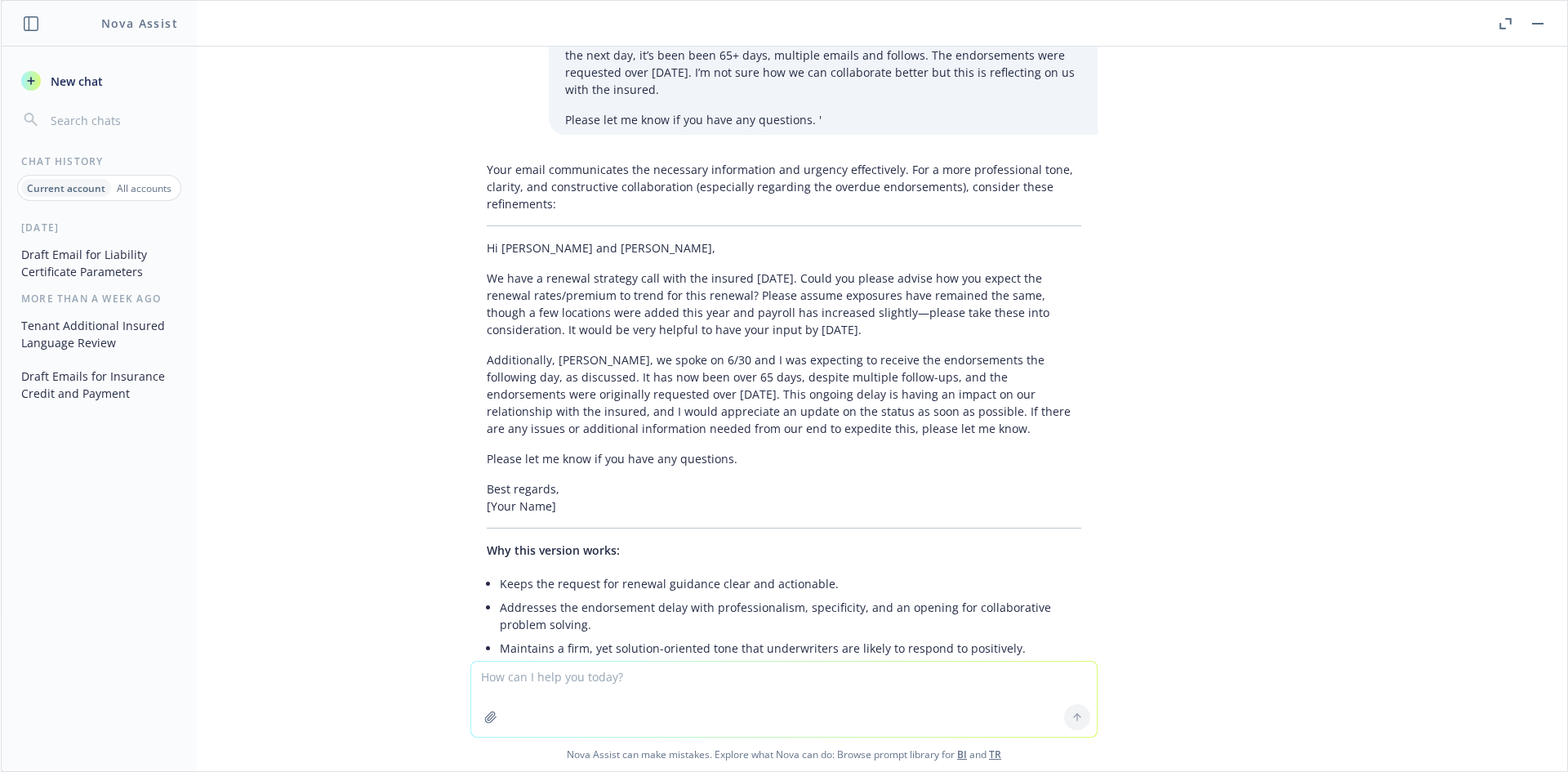
scroll to position [11346, 0]
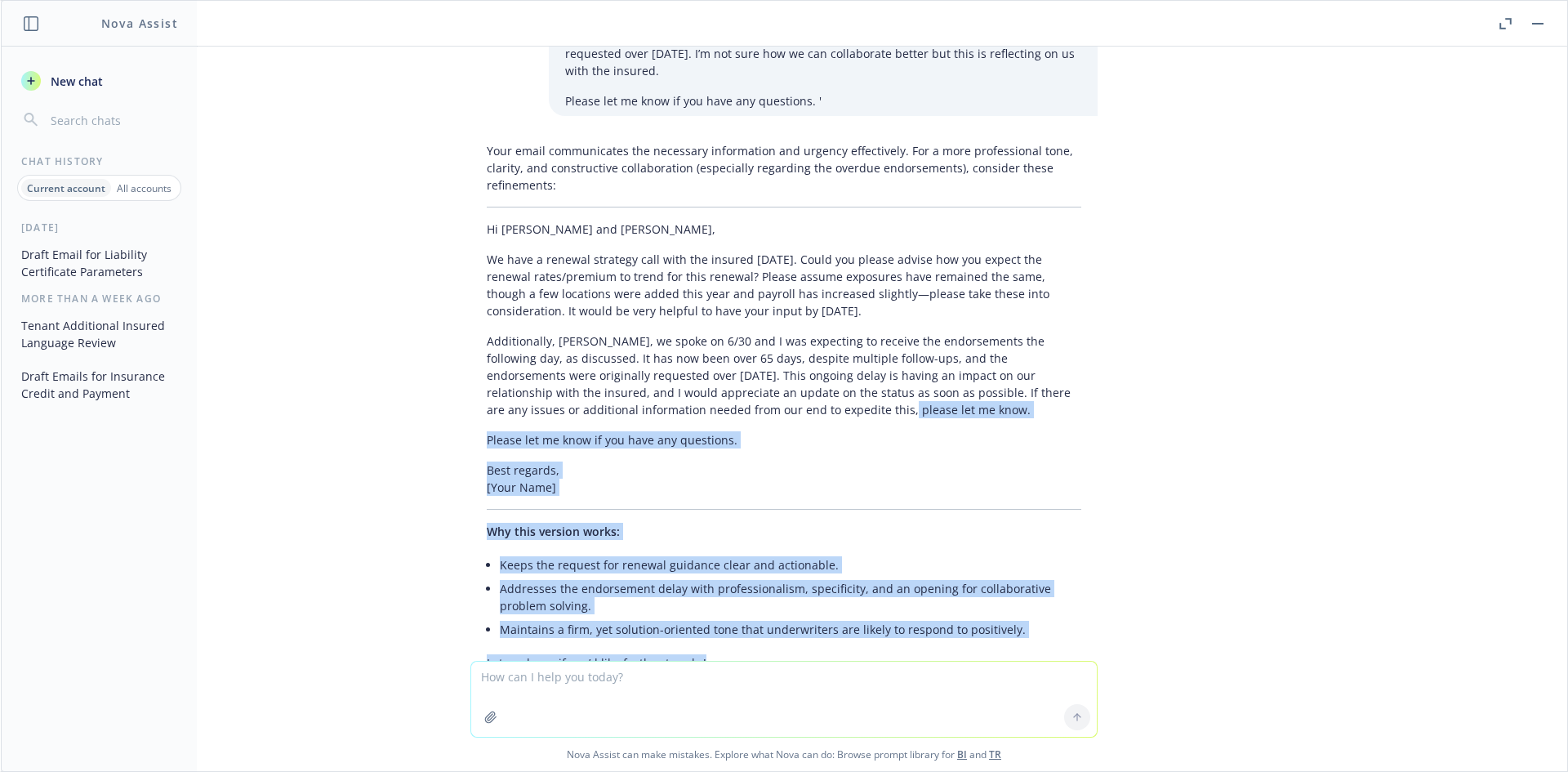
drag, startPoint x: 973, startPoint y: 610, endPoint x: 679, endPoint y: 316, distance: 415.8
click at [679, 316] on div "Your email communicates the necessary information and urgency effectively. For …" at bounding box center [783, 407] width 627 height 543
click at [679, 333] on p "Additionally, [PERSON_NAME], we spoke on 6/30 and I was expecting to receive th…" at bounding box center [784, 375] width 594 height 86
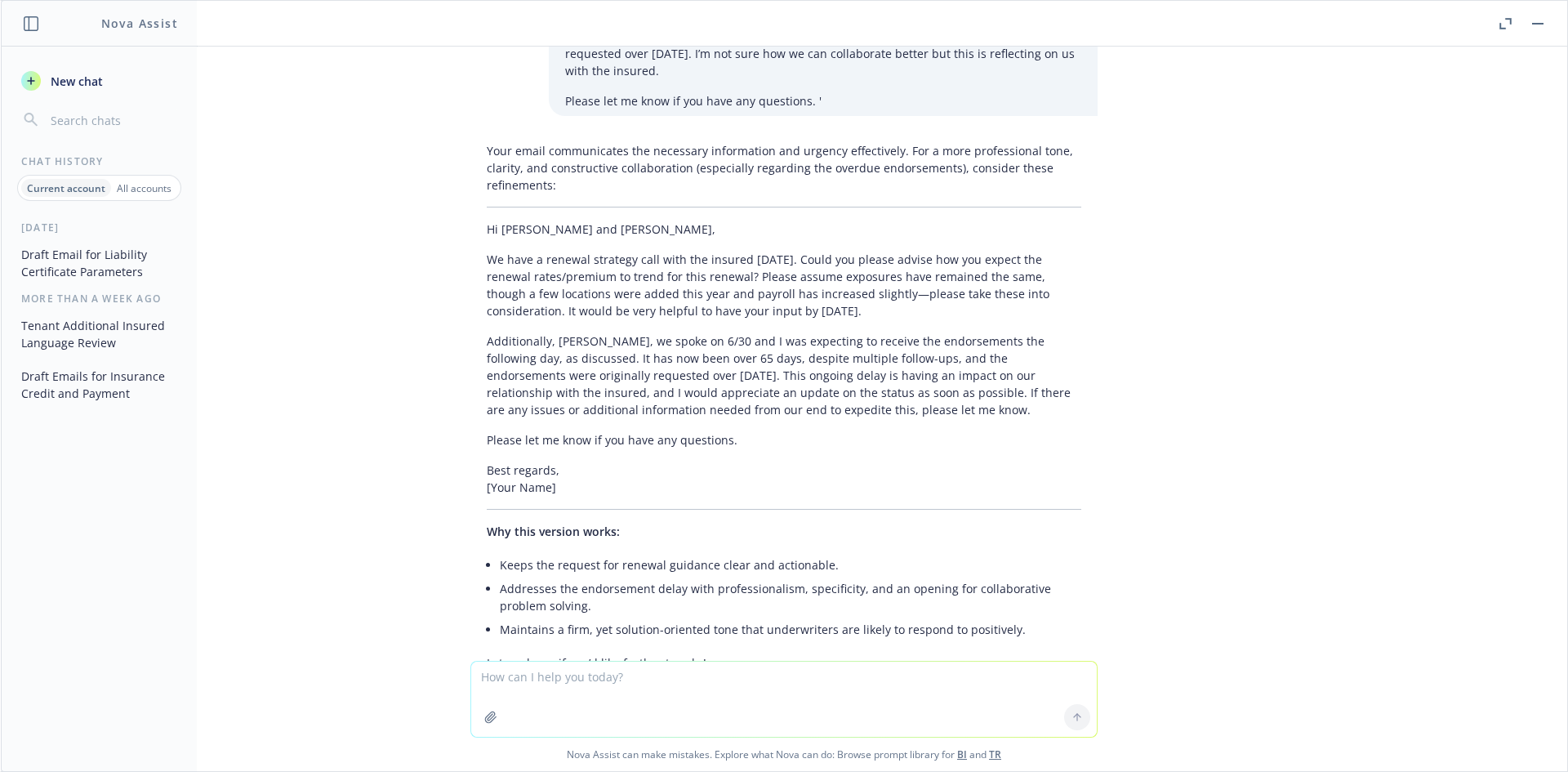
click at [803, 333] on p "Additionally, [PERSON_NAME], we spoke on 6/30 and I was expecting to receive th…" at bounding box center [784, 375] width 594 height 86
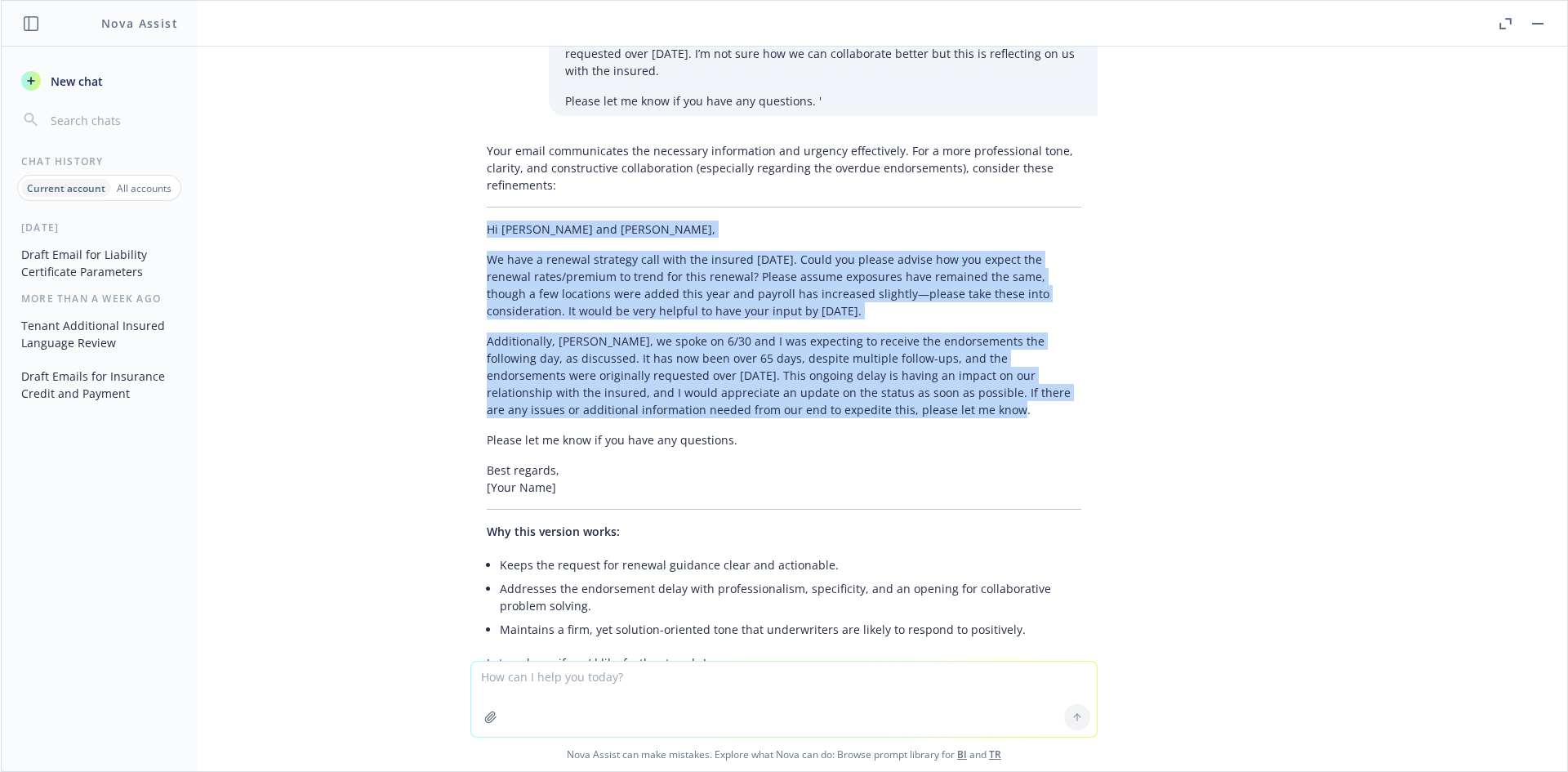
drag, startPoint x: 800, startPoint y: 332, endPoint x: 469, endPoint y: 134, distance: 385.7
click at [470, 136] on div "Your email communicates the necessary information and urgency effectively. For …" at bounding box center [783, 407] width 627 height 543
copy div "Hi [PERSON_NAME] and [PERSON_NAME], We have a renewal strategy call with the in…"
click at [687, 696] on textarea at bounding box center [783, 699] width 625 height 75
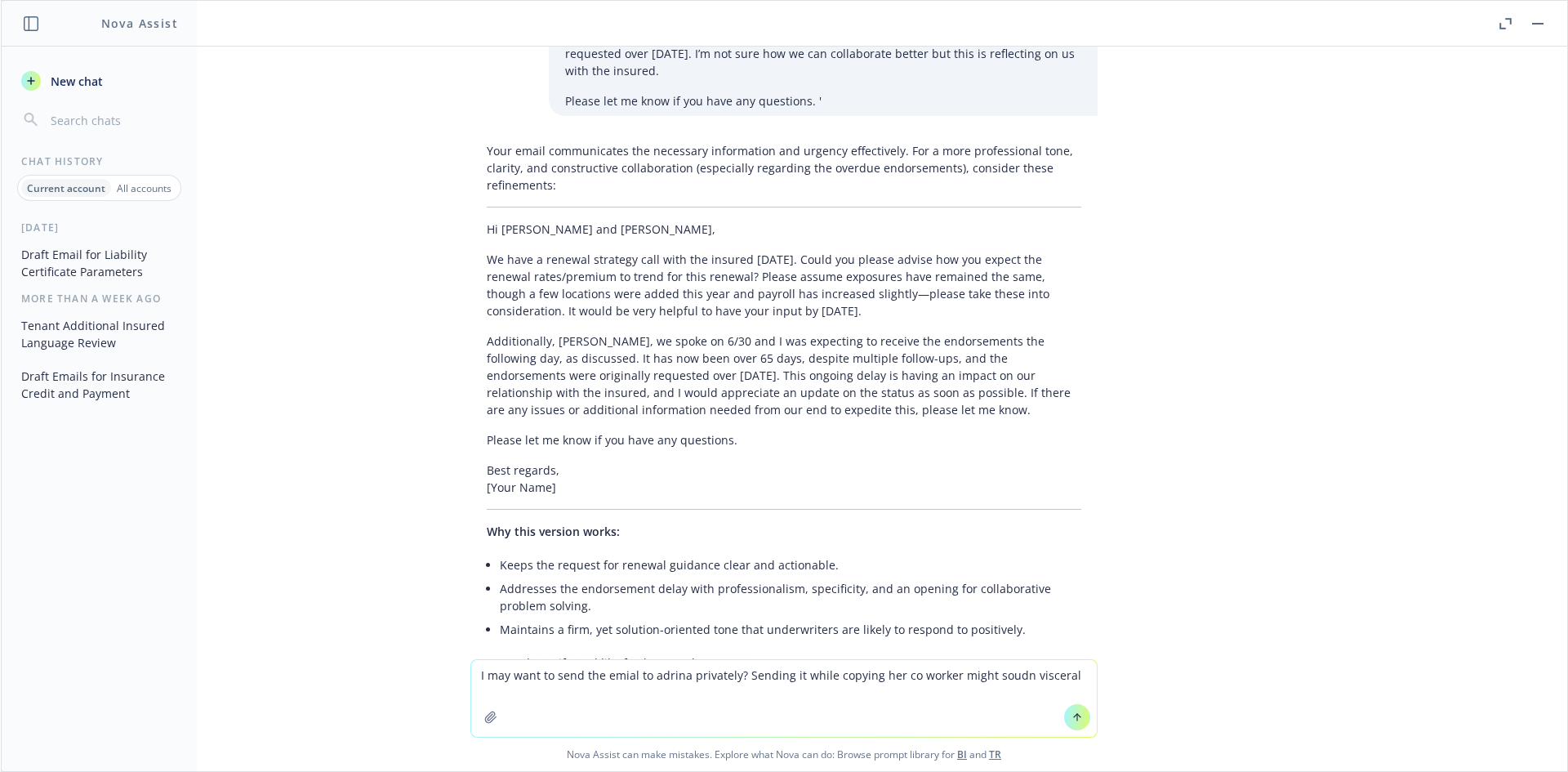
type textarea "I may want to send the emial to adrina privately? Sending it while copying her …"
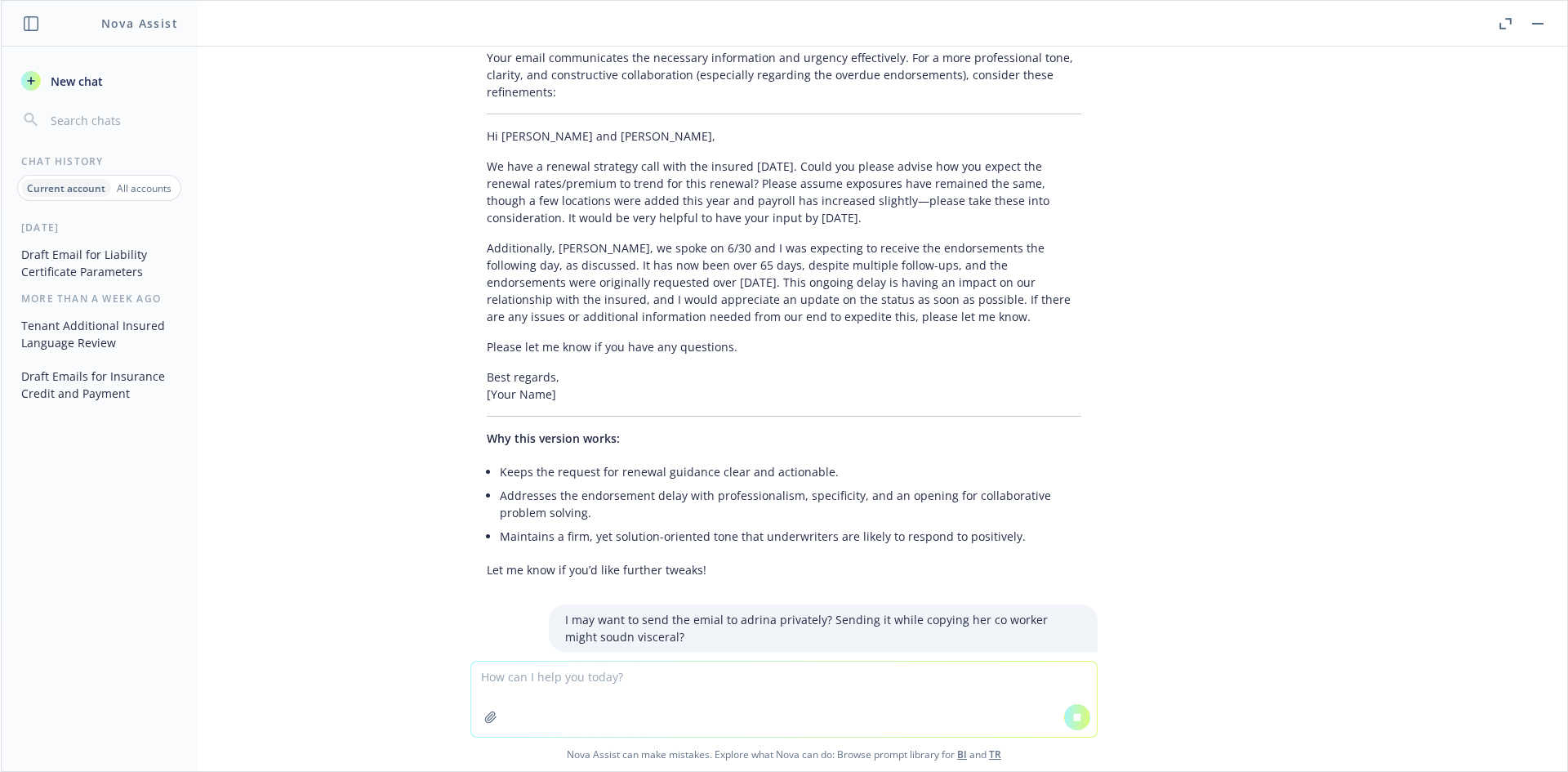
scroll to position [11130, 0]
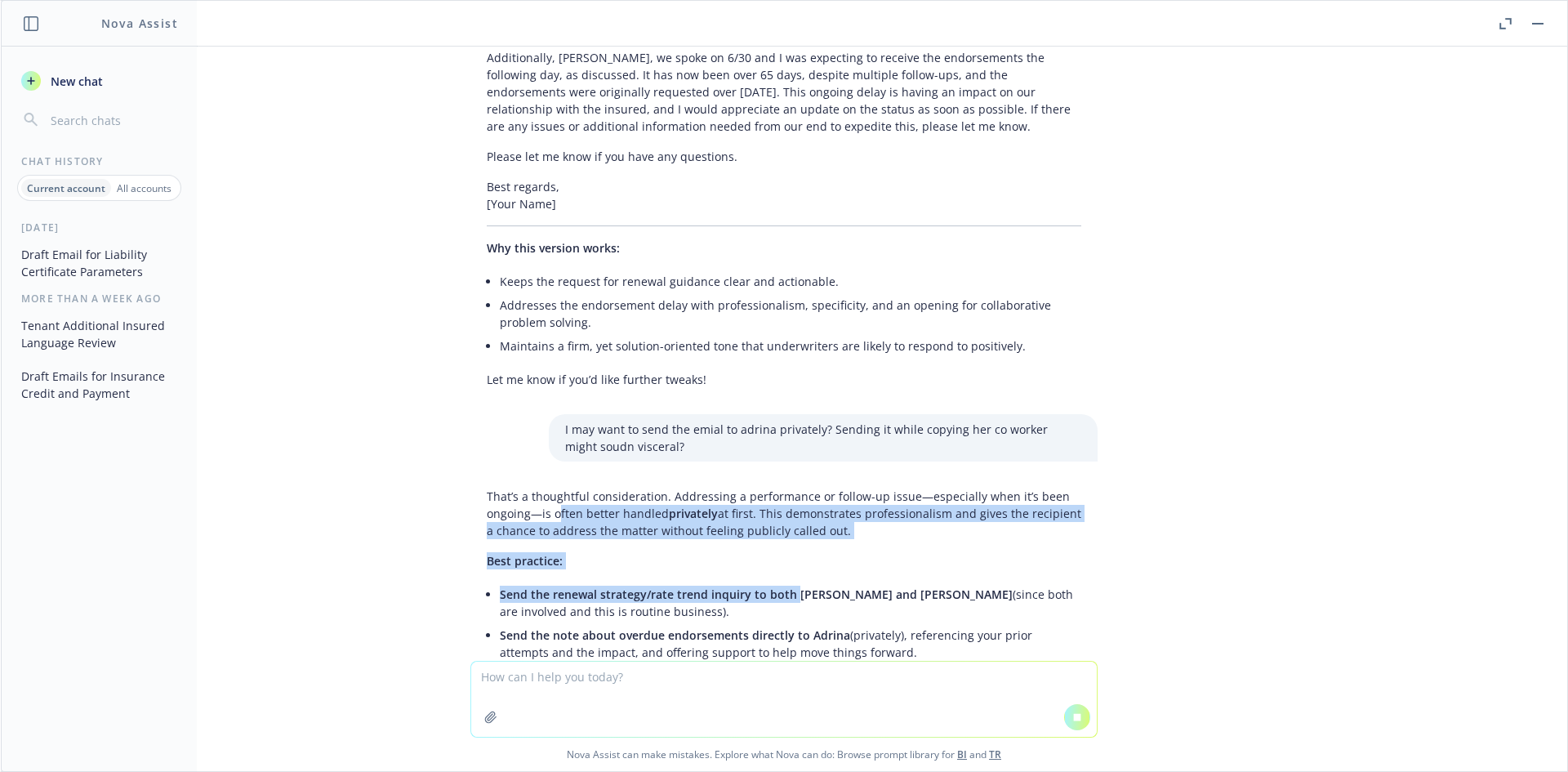
drag, startPoint x: 549, startPoint y: 435, endPoint x: 787, endPoint y: 513, distance: 250.5
click at [786, 513] on div "That’s a thoughtful consideration. Addressing a performance or follow-up issue—…" at bounding box center [783, 671] width 627 height 381
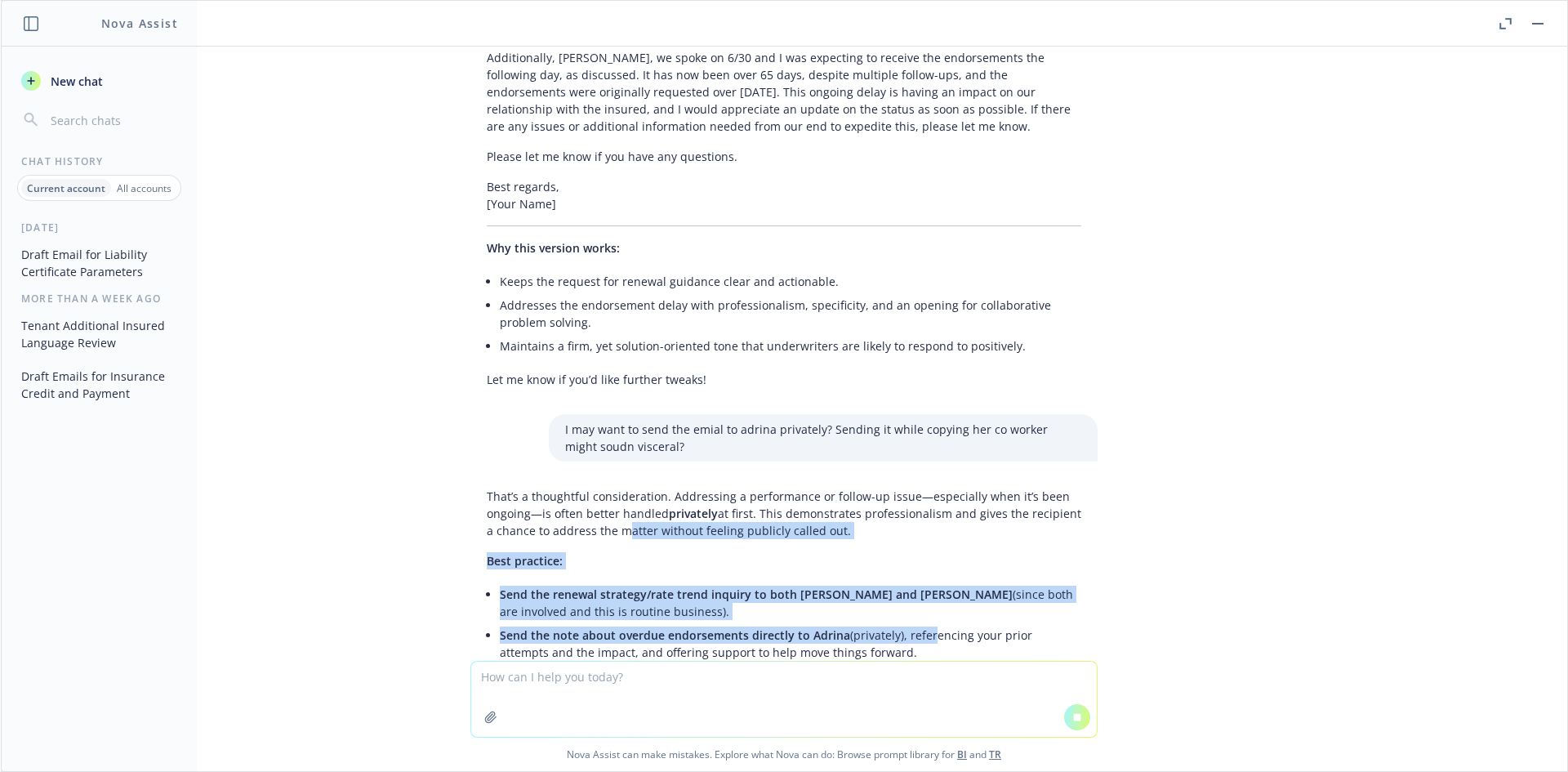
drag, startPoint x: 609, startPoint y: 452, endPoint x: 643, endPoint y: 474, distance: 40.5
click at [910, 557] on div "That’s a thoughtful consideration. Addressing a performance or follow-up issue—…" at bounding box center [783, 771] width 627 height 581
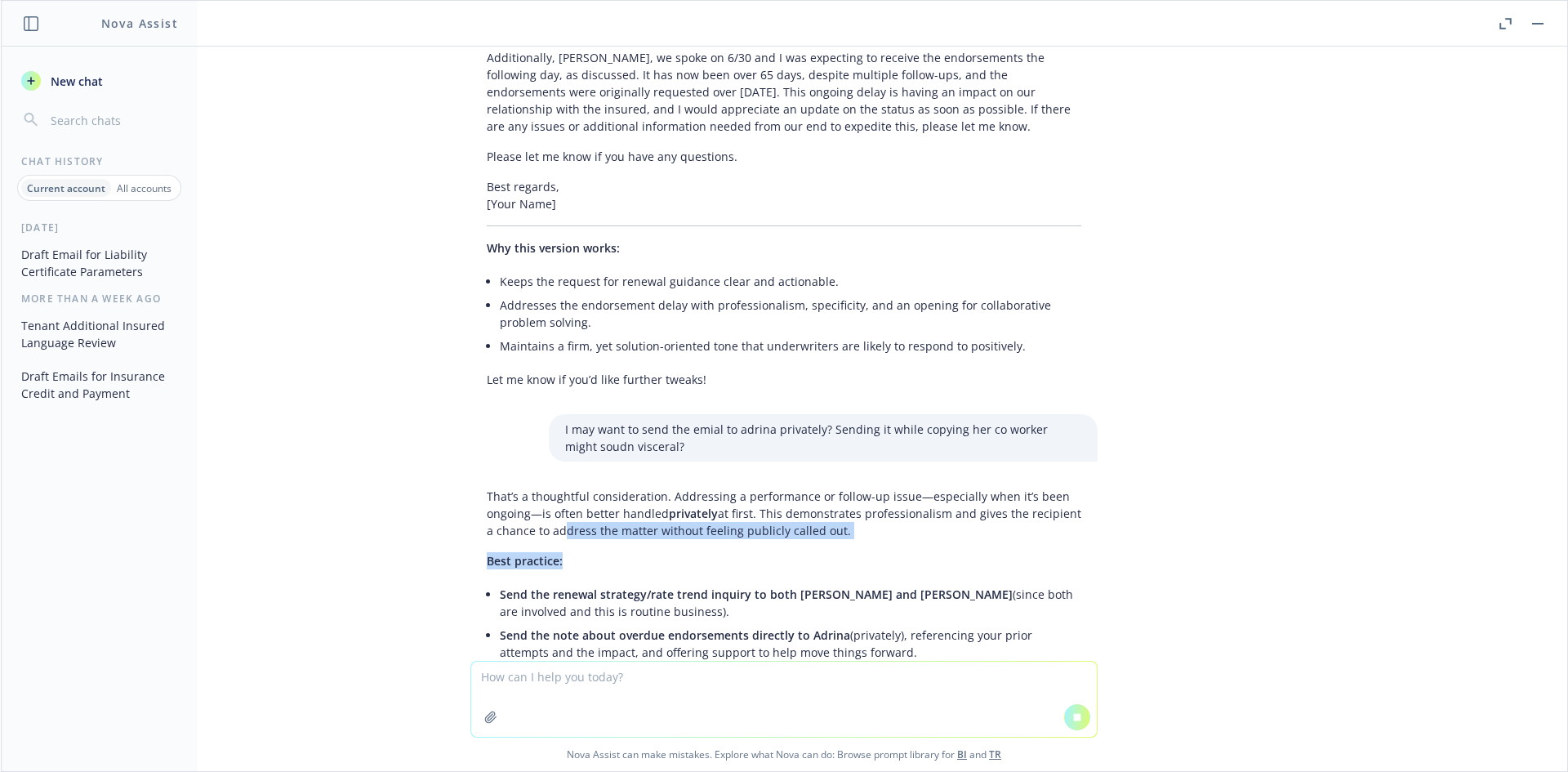
click at [810, 543] on div "That’s a thoughtful consideration. Addressing a performance or follow-up issue—…" at bounding box center [783, 780] width 627 height 598
drag, startPoint x: 524, startPoint y: 463, endPoint x: 571, endPoint y: 497, distance: 58.0
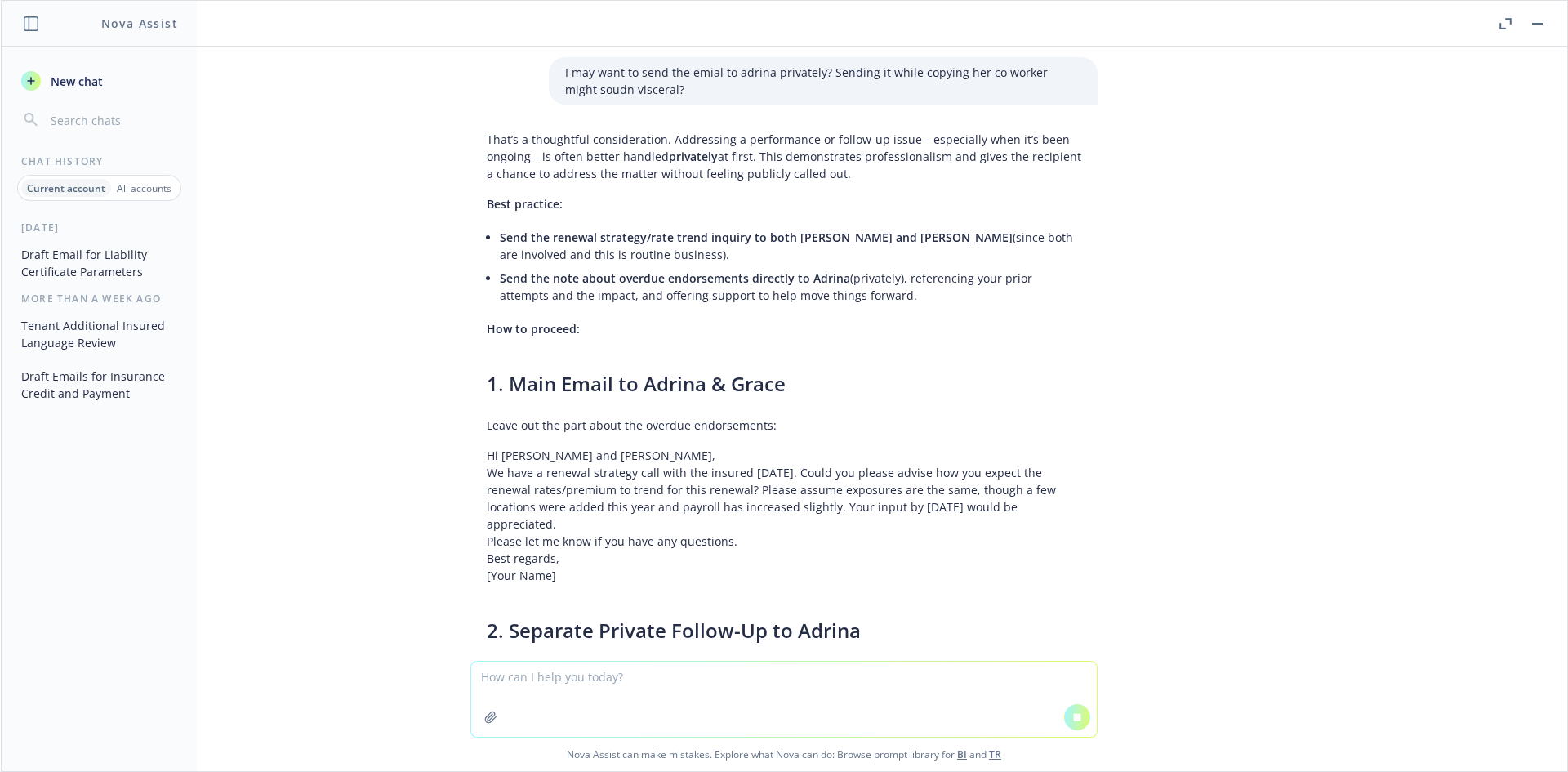
scroll to position [11511, 0]
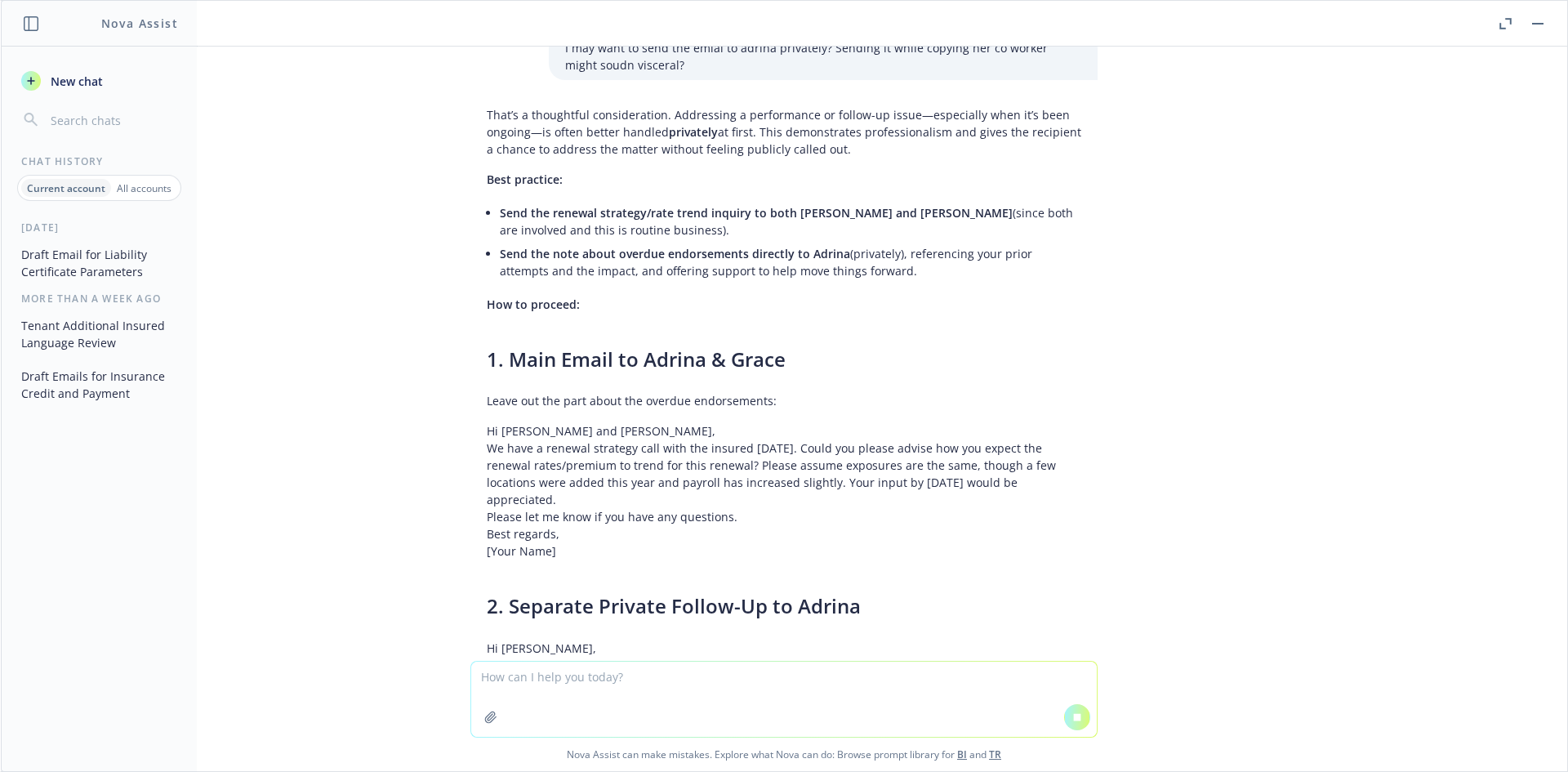
click at [612, 525] on p "Best regards, [Your Name]" at bounding box center [784, 542] width 594 height 34
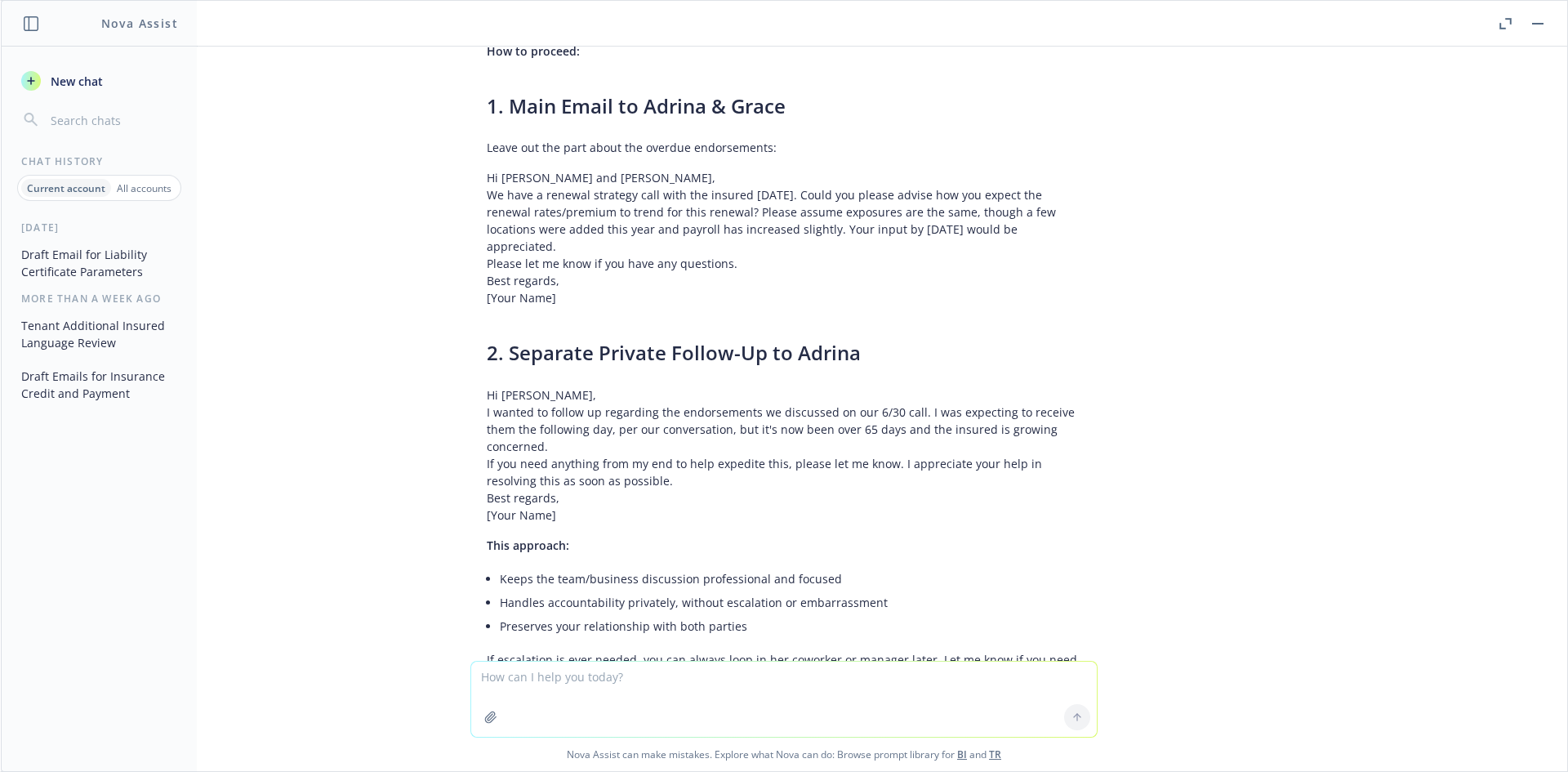
scroll to position [12308, 0]
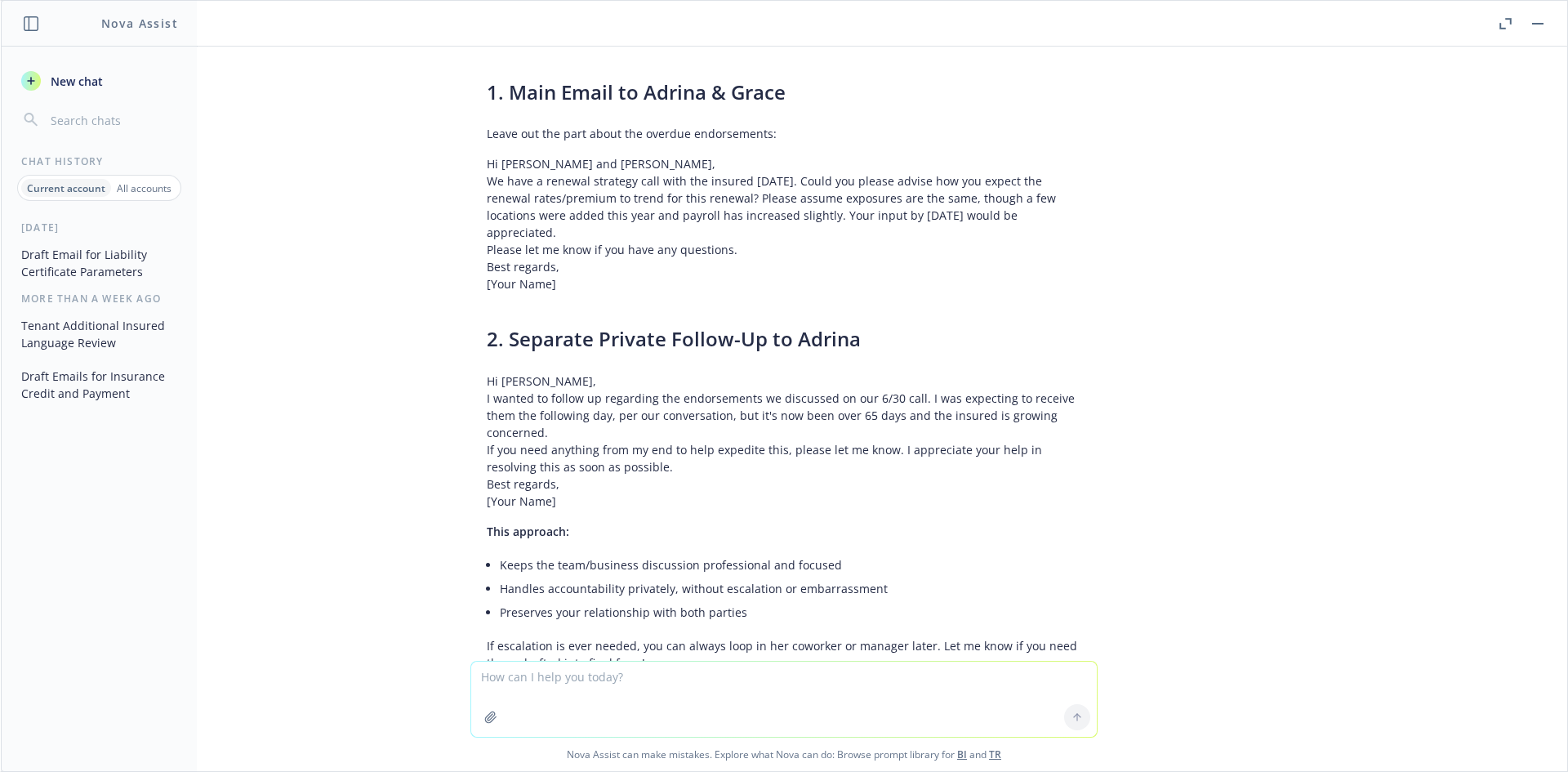
click at [693, 390] on p "I wanted to follow up regarding the endorsements we discussed on our 6/30 call.…" at bounding box center [784, 416] width 594 height 51
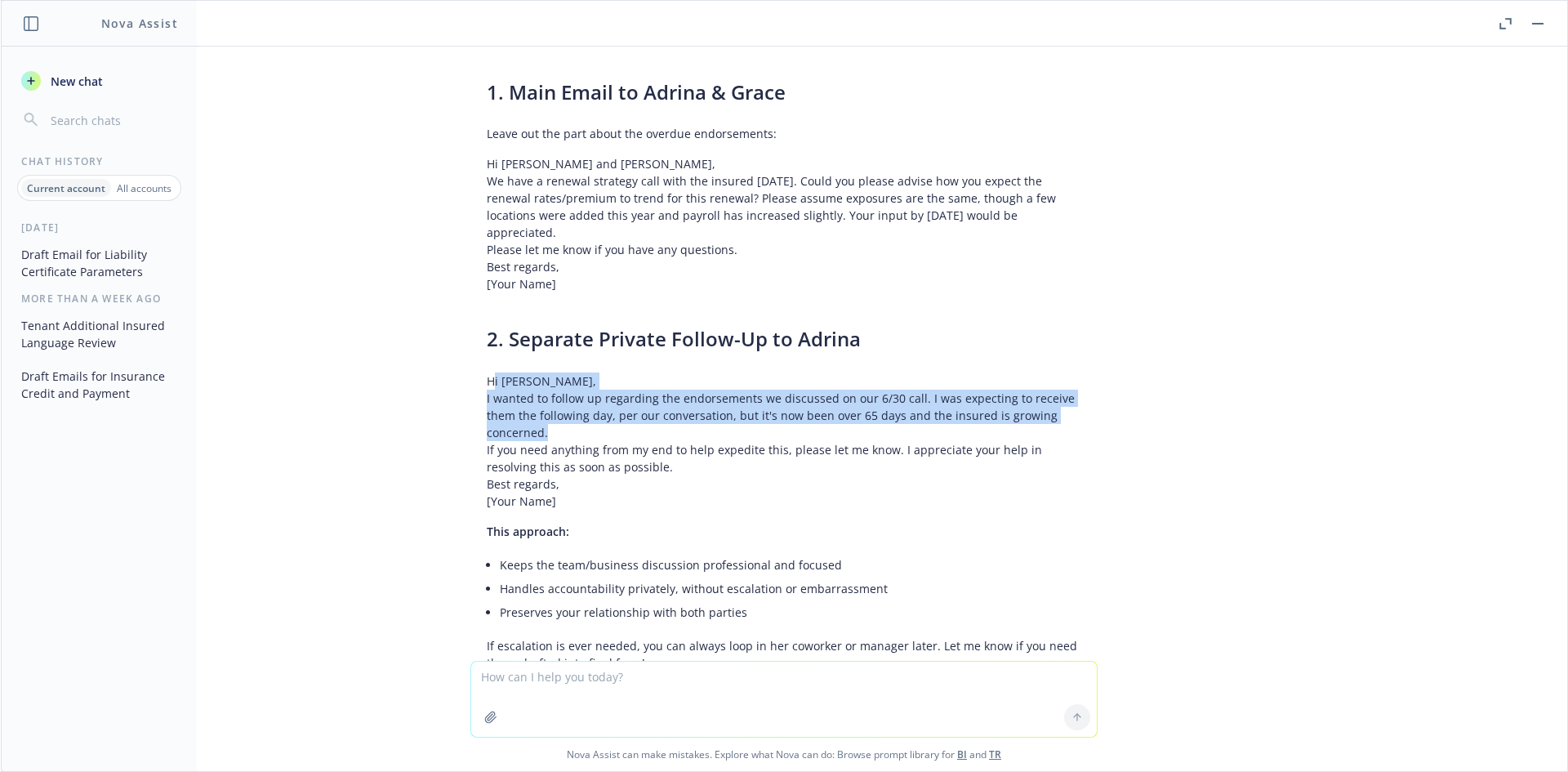
drag, startPoint x: 481, startPoint y: 297, endPoint x: 743, endPoint y: 342, distance: 265.8
click at [743, 372] on blockquote "Hi [PERSON_NAME], I wanted to follow up regarding the endorsements we discussed…" at bounding box center [784, 441] width 594 height 138
click at [743, 390] on p "I wanted to follow up regarding the endorsements we discussed on our 6/30 call.…" at bounding box center [784, 416] width 594 height 51
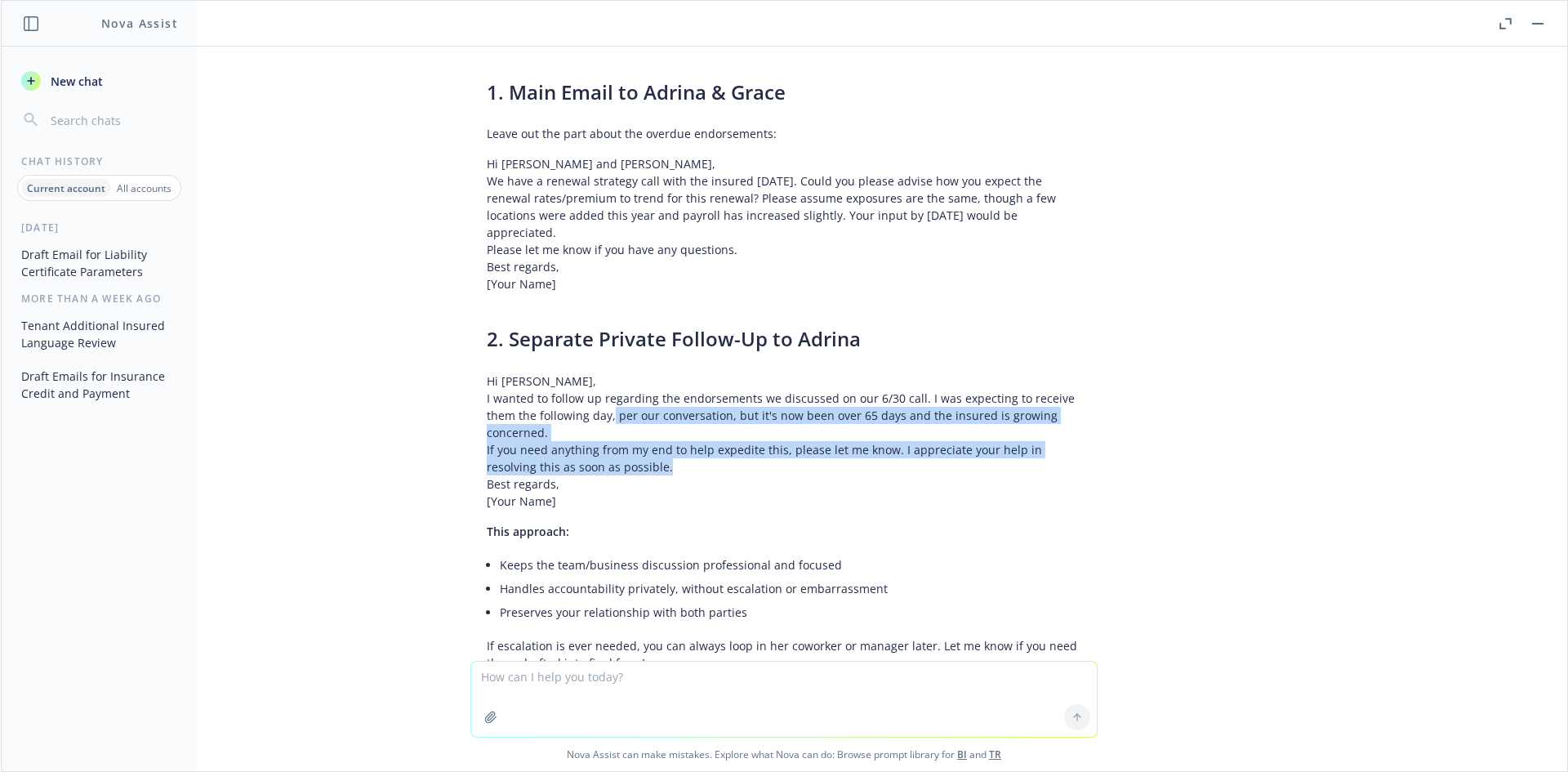
drag, startPoint x: 655, startPoint y: 346, endPoint x: 594, endPoint y: 320, distance: 66.3
click at [599, 372] on blockquote "Hi [PERSON_NAME], I wanted to follow up regarding the endorsements we discussed…" at bounding box center [784, 441] width 594 height 138
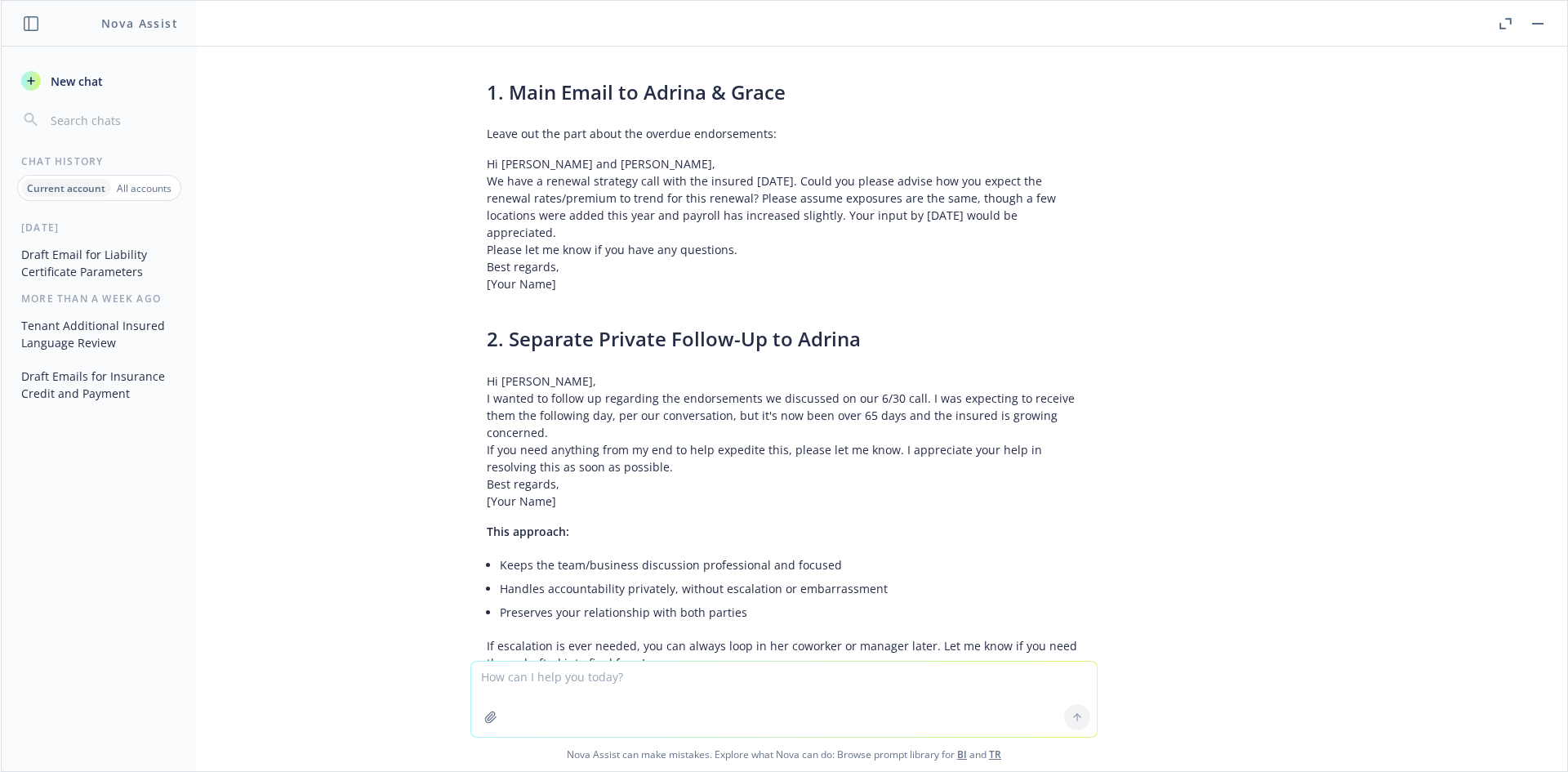
click at [594, 390] on p "I wanted to follow up regarding the endorsements we discussed on our 6/30 call.…" at bounding box center [784, 416] width 594 height 51
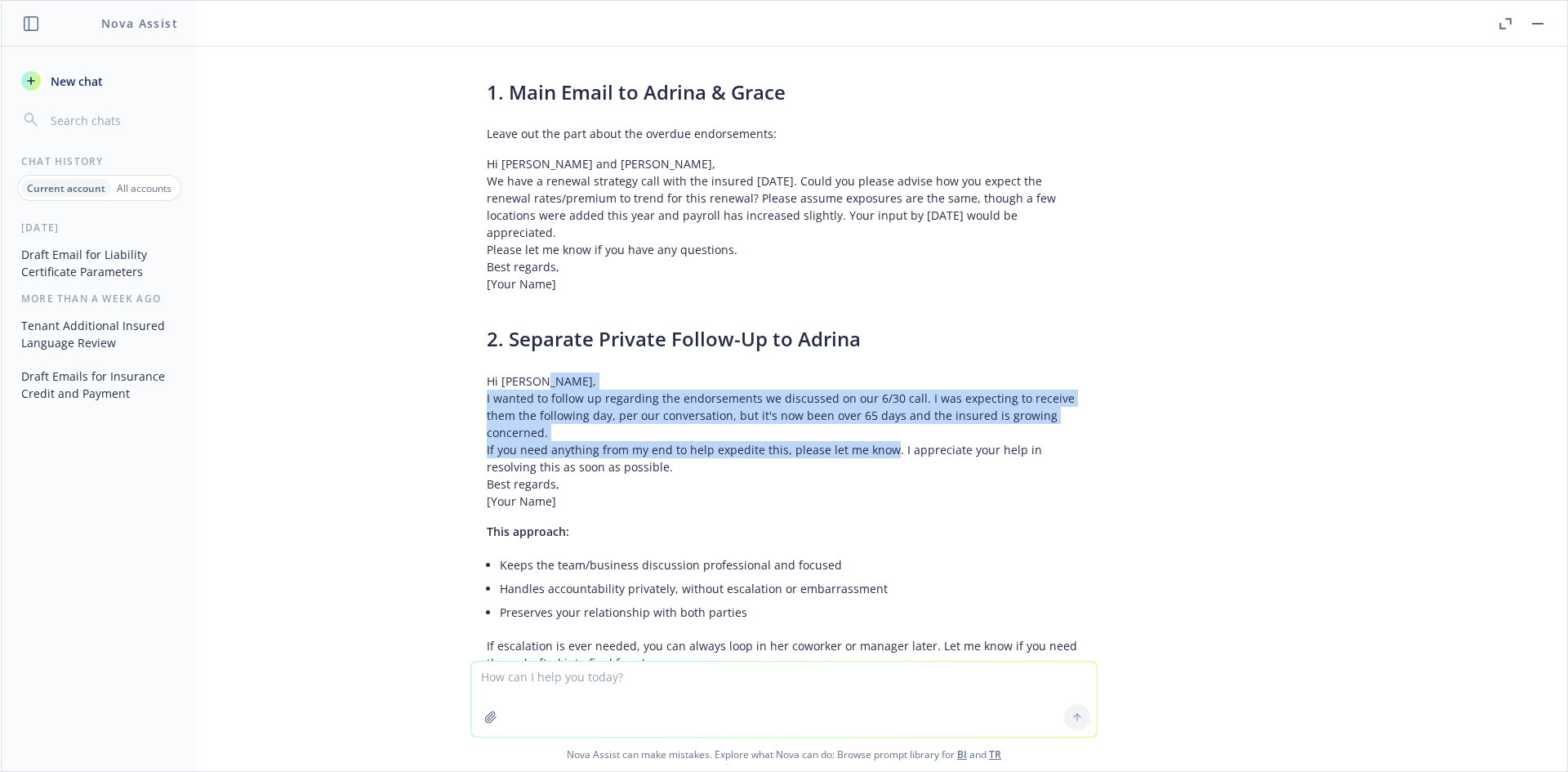
drag, startPoint x: 526, startPoint y: 308, endPoint x: 872, endPoint y: 368, distance: 351.2
click at [872, 372] on blockquote "Hi [PERSON_NAME], I wanted to follow up regarding the endorsements we discussed…" at bounding box center [784, 441] width 594 height 138
click at [872, 441] on p "If you need anything from my end to help expedite this, please let me know. I a…" at bounding box center [784, 458] width 594 height 34
drag, startPoint x: 862, startPoint y: 368, endPoint x: 531, endPoint y: 319, distance: 334.6
click at [531, 372] on blockquote "Hi [PERSON_NAME], I wanted to follow up regarding the endorsements we discussed…" at bounding box center [784, 441] width 594 height 138
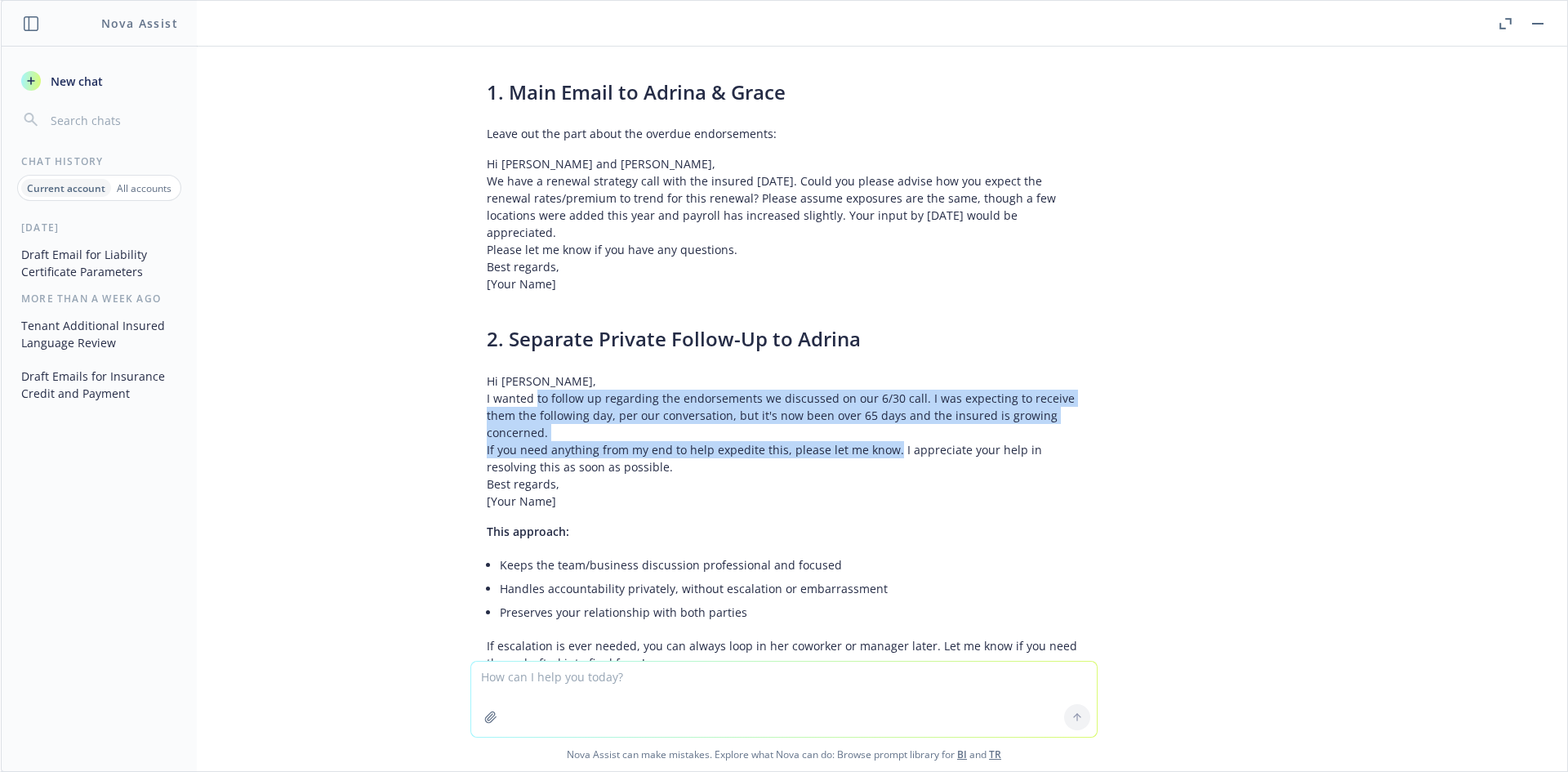
click at [530, 390] on p "I wanted to follow up regarding the endorsements we discussed on our 6/30 call.…" at bounding box center [784, 416] width 594 height 51
drag, startPoint x: 479, startPoint y: 296, endPoint x: 982, endPoint y: 382, distance: 510.3
click at [982, 382] on blockquote "Hi [PERSON_NAME], I wanted to follow up regarding the endorsements we discussed…" at bounding box center [784, 441] width 594 height 138
click at [982, 441] on p "If you need anything from my end to help expedite this, please let me know. I a…" at bounding box center [784, 458] width 594 height 34
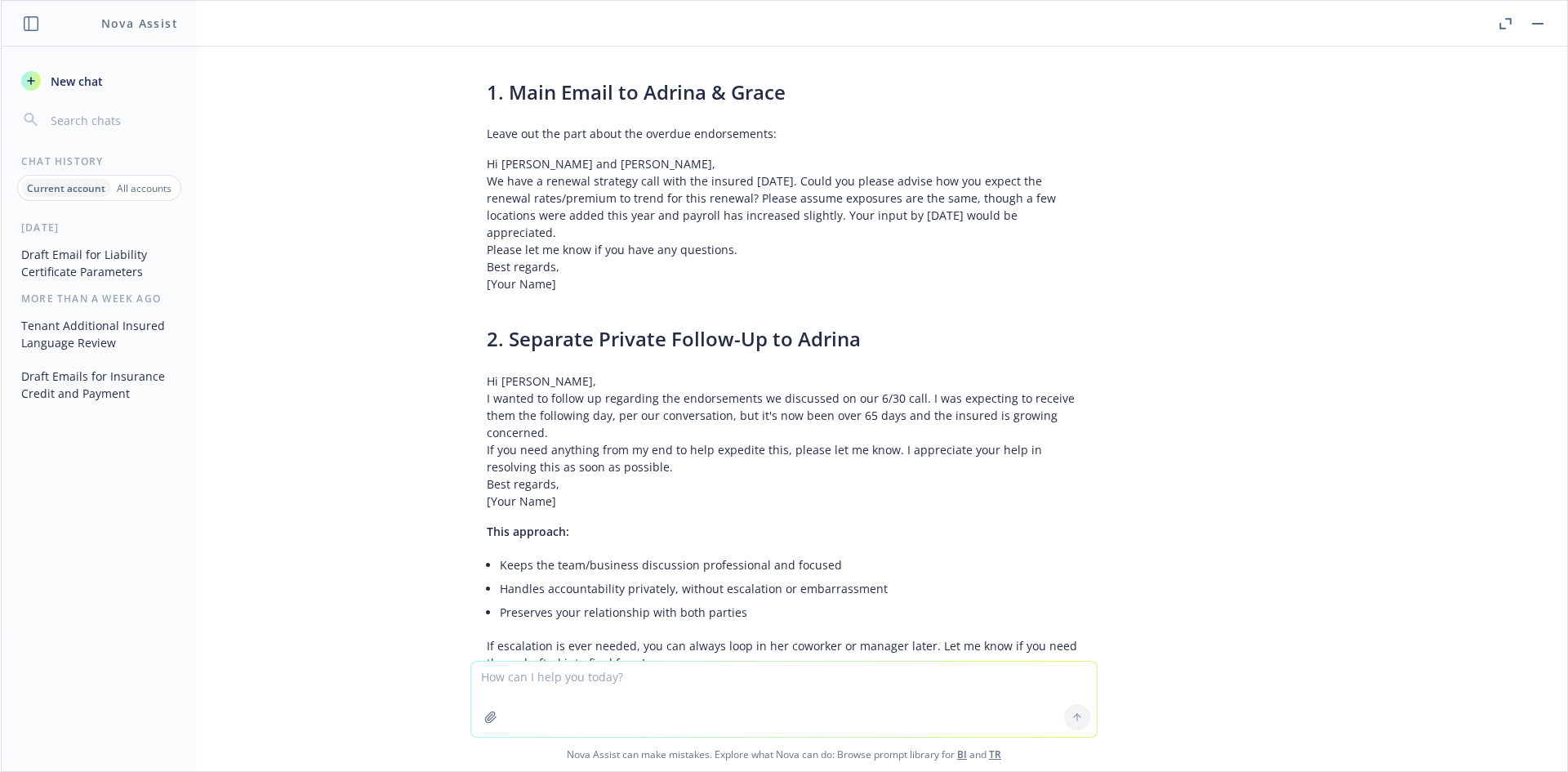
click at [541, 690] on textarea at bounding box center [783, 699] width 625 height 75
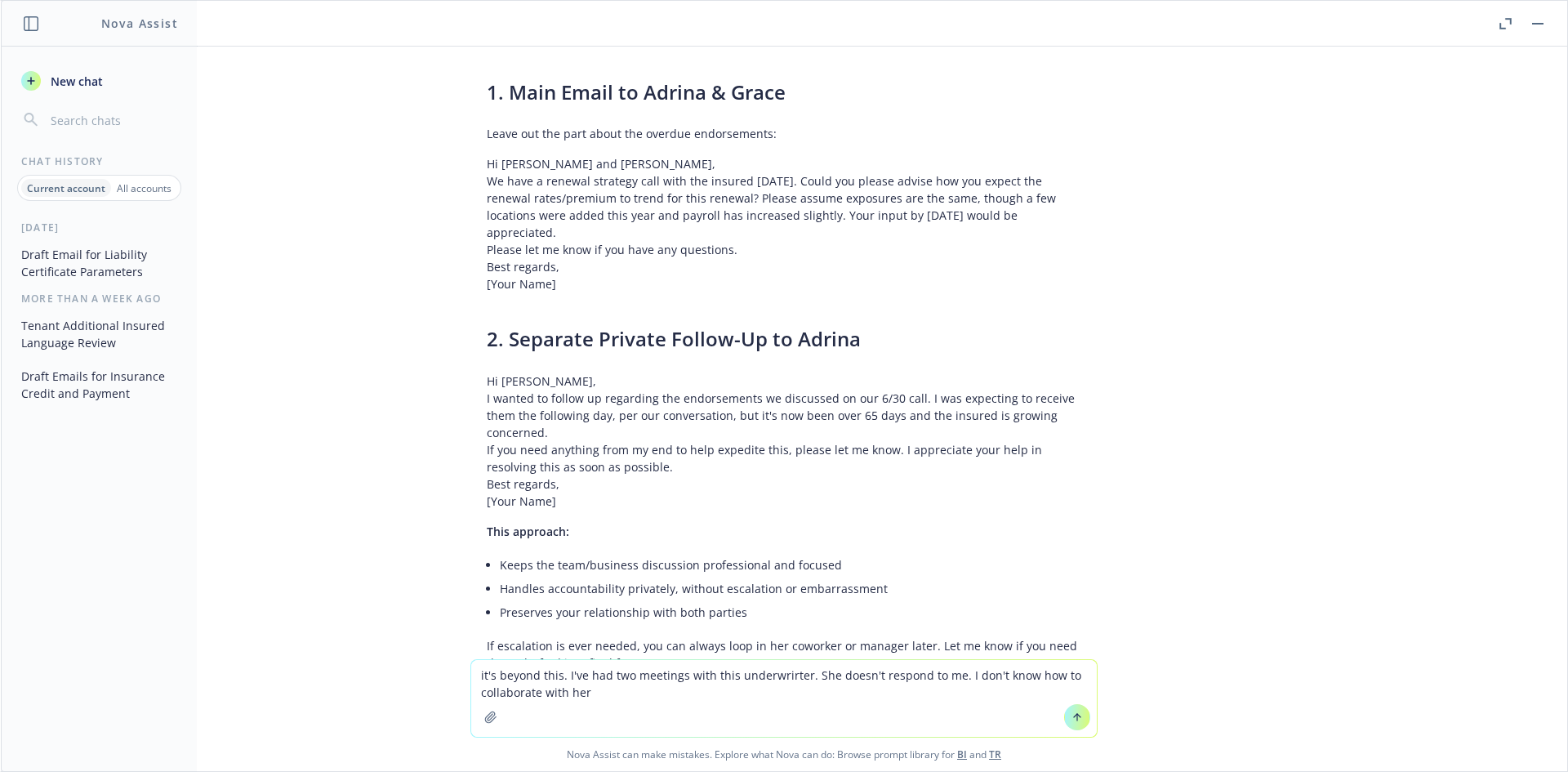
type textarea "it's beyond this. I've had two meetings with this underwrirter. She doesn't res…"
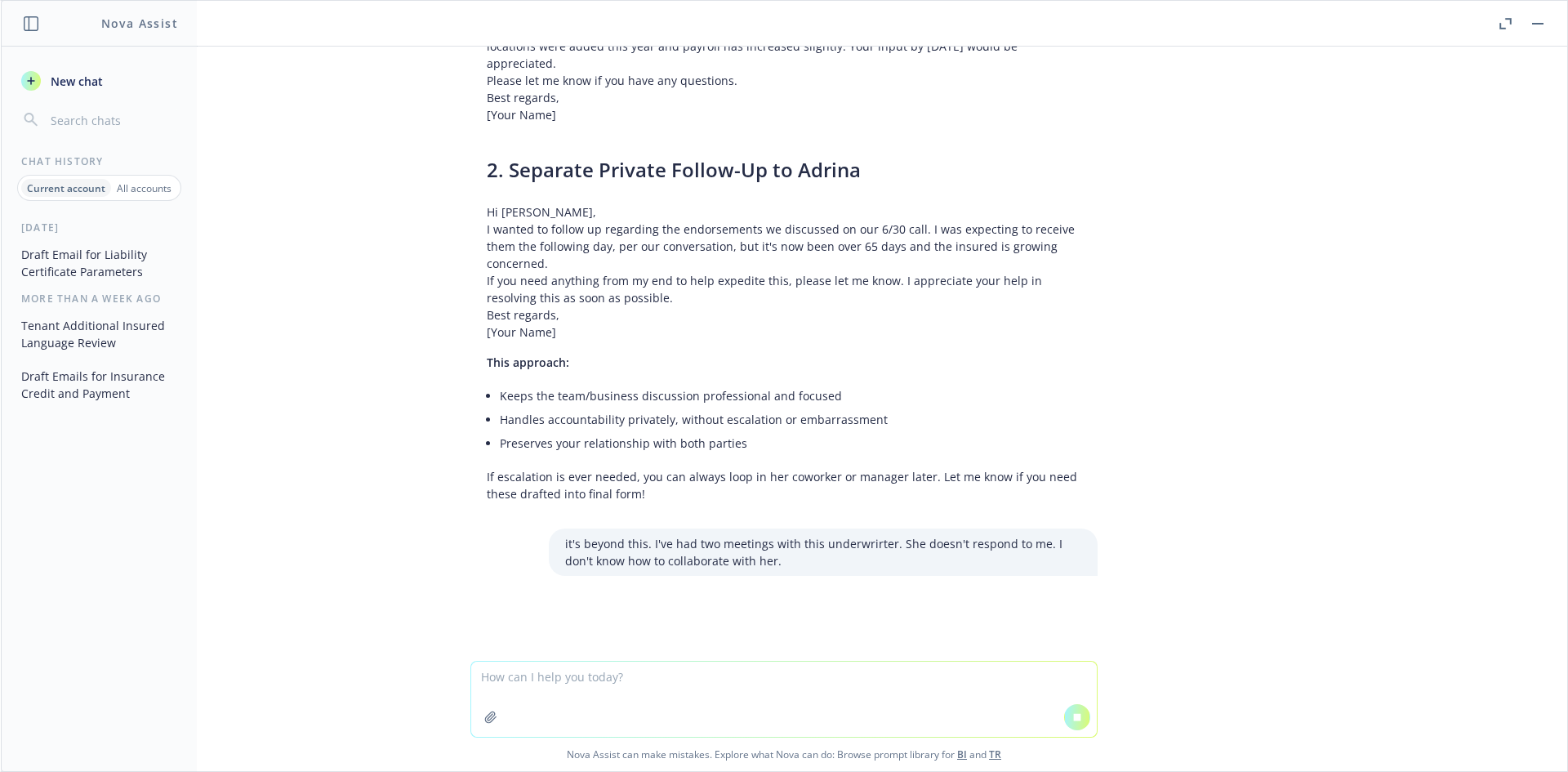
scroll to position [11862, 0]
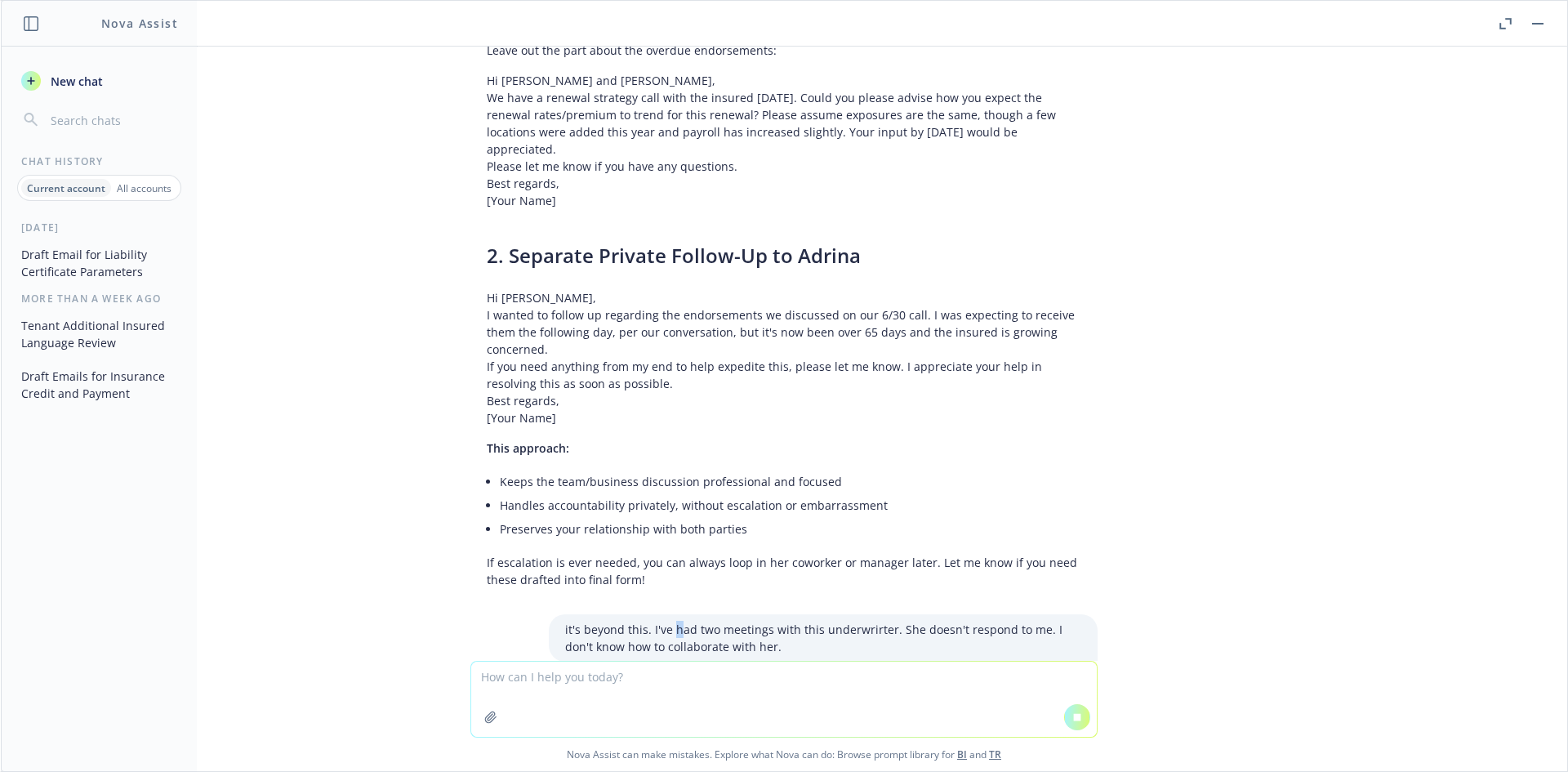
drag, startPoint x: 663, startPoint y: 543, endPoint x: 777, endPoint y: 550, distance: 114.2
click at [777, 621] on p "it's beyond this. I've had two meetings with this underwrirter. She doesn't res…" at bounding box center [823, 638] width 516 height 34
drag, startPoint x: 897, startPoint y: 550, endPoint x: 796, endPoint y: 550, distance: 101.0
click at [796, 621] on p "it's beyond this. I've had two meetings with this underwrirter. She doesn't res…" at bounding box center [823, 638] width 516 height 34
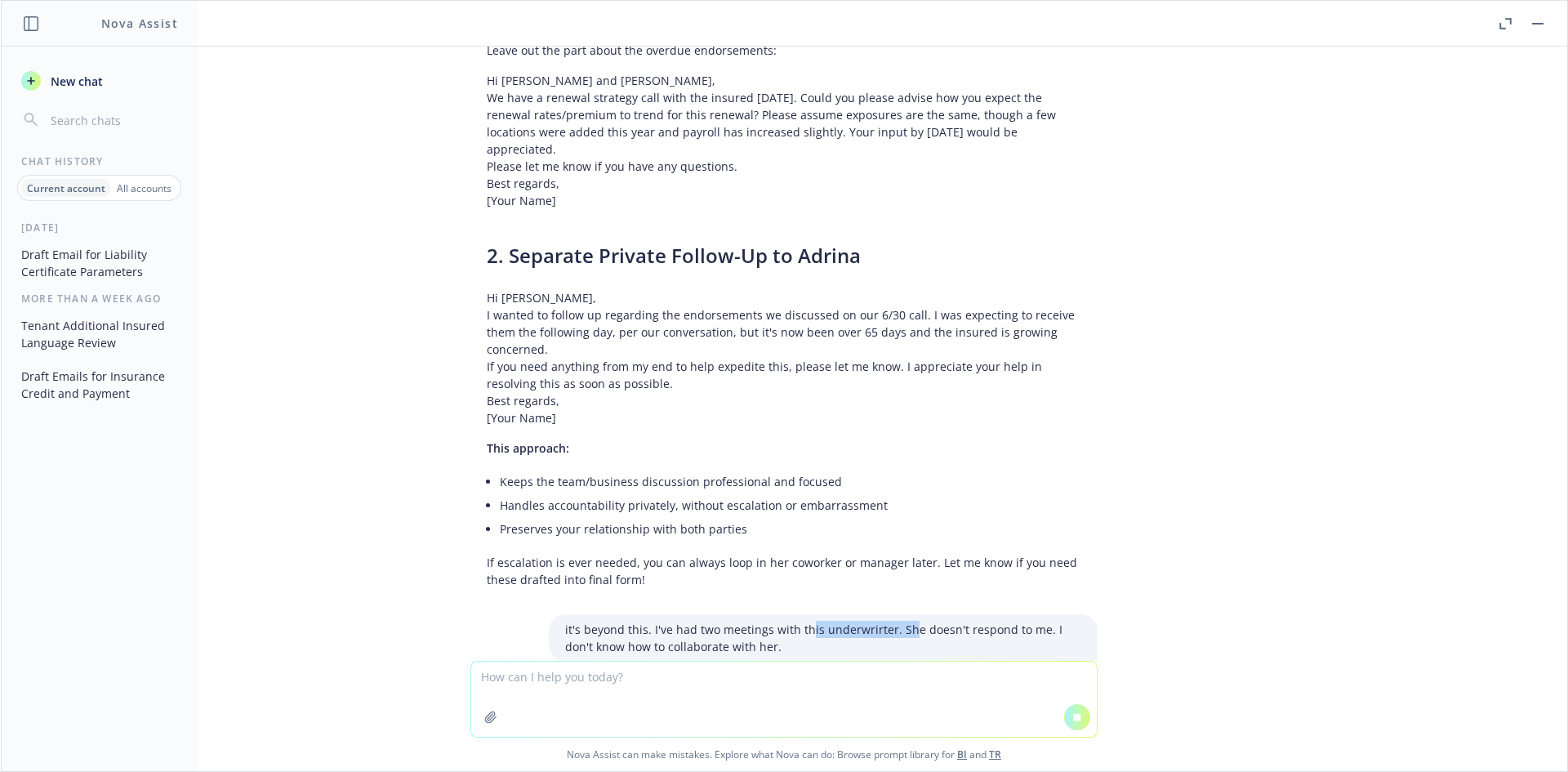
click at [795, 621] on p "it's beyond this. I've had two meetings with this underwrirter. She doesn't res…" at bounding box center [823, 638] width 516 height 34
drag, startPoint x: 735, startPoint y: 549, endPoint x: 915, endPoint y: 547, distance: 180.0
click at [915, 621] on p "it's beyond this. I've had two meetings with this underwrirter. She doesn't res…" at bounding box center [823, 638] width 516 height 34
drag, startPoint x: 814, startPoint y: 542, endPoint x: 765, endPoint y: 542, distance: 49.0
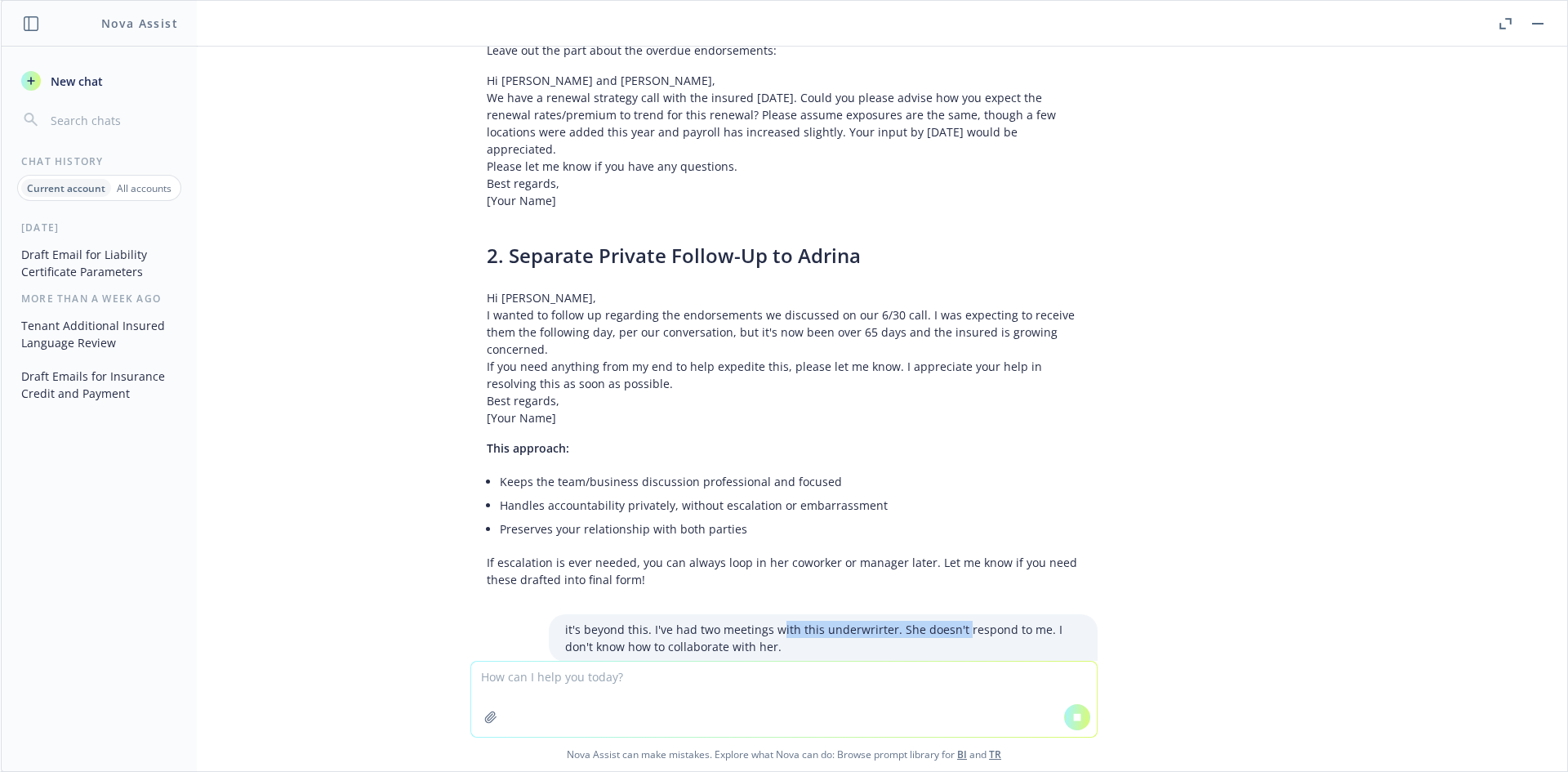
click at [765, 621] on p "it's beyond this. I've had two meetings with this underwrirter. She doesn't res…" at bounding box center [823, 638] width 516 height 34
drag, startPoint x: 574, startPoint y: 542, endPoint x: 738, endPoint y: 542, distance: 164.0
click at [738, 621] on p "it's beyond this. I've had two meetings with this underwrirter. She doesn't res…" at bounding box center [823, 638] width 516 height 34
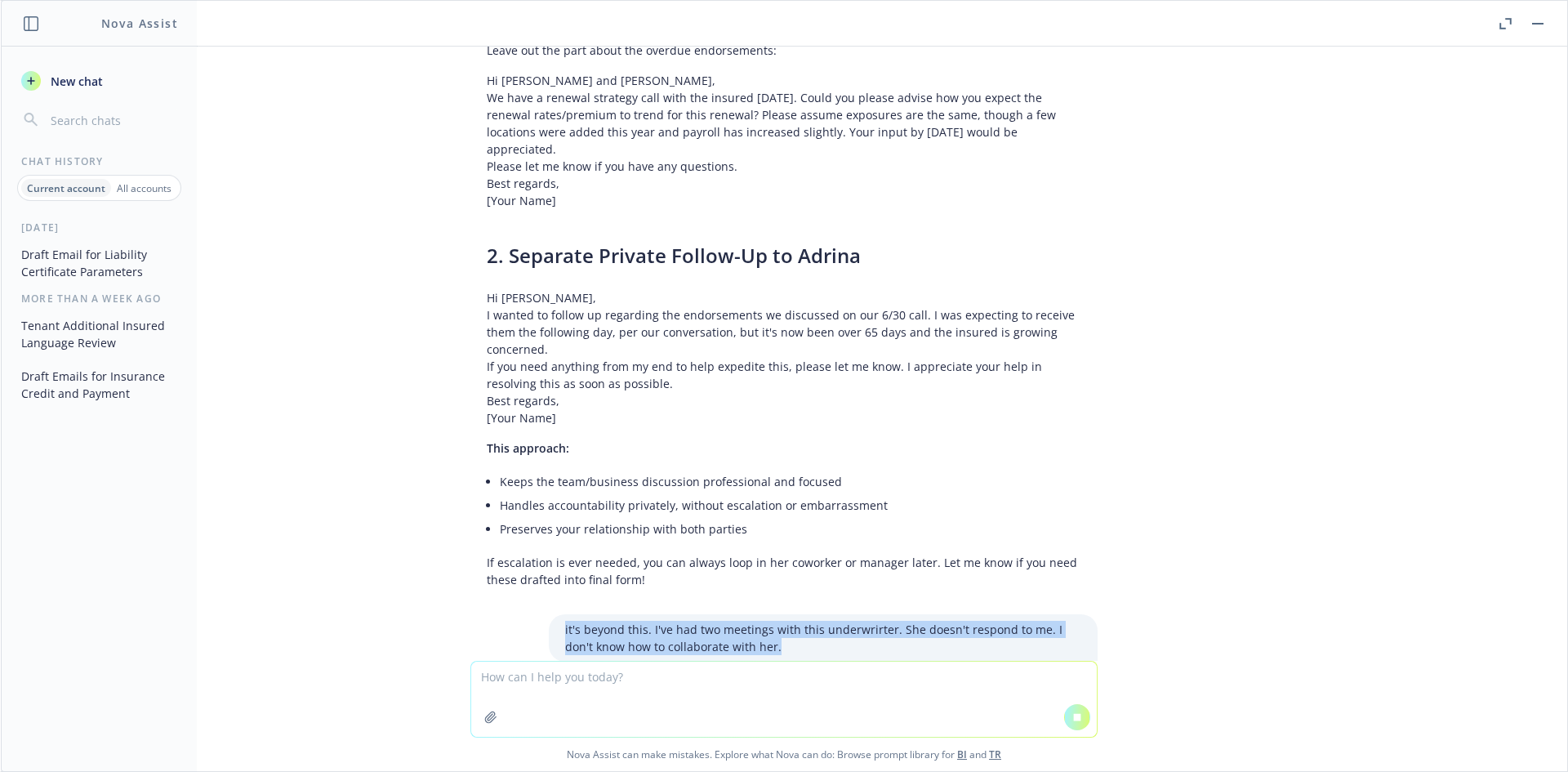
drag, startPoint x: 738, startPoint y: 559, endPoint x: 546, endPoint y: 540, distance: 192.9
click at [549, 614] on div "it's beyond this. I've had two meetings with this underwrirter. She doesn't res…" at bounding box center [823, 638] width 549 height 48
click at [808, 576] on div "i asked a carrier if they can add a panel provider to their cyber counsel panel…" at bounding box center [784, 354] width 1566 height 614
drag, startPoint x: 683, startPoint y: 564, endPoint x: 560, endPoint y: 550, distance: 123.8
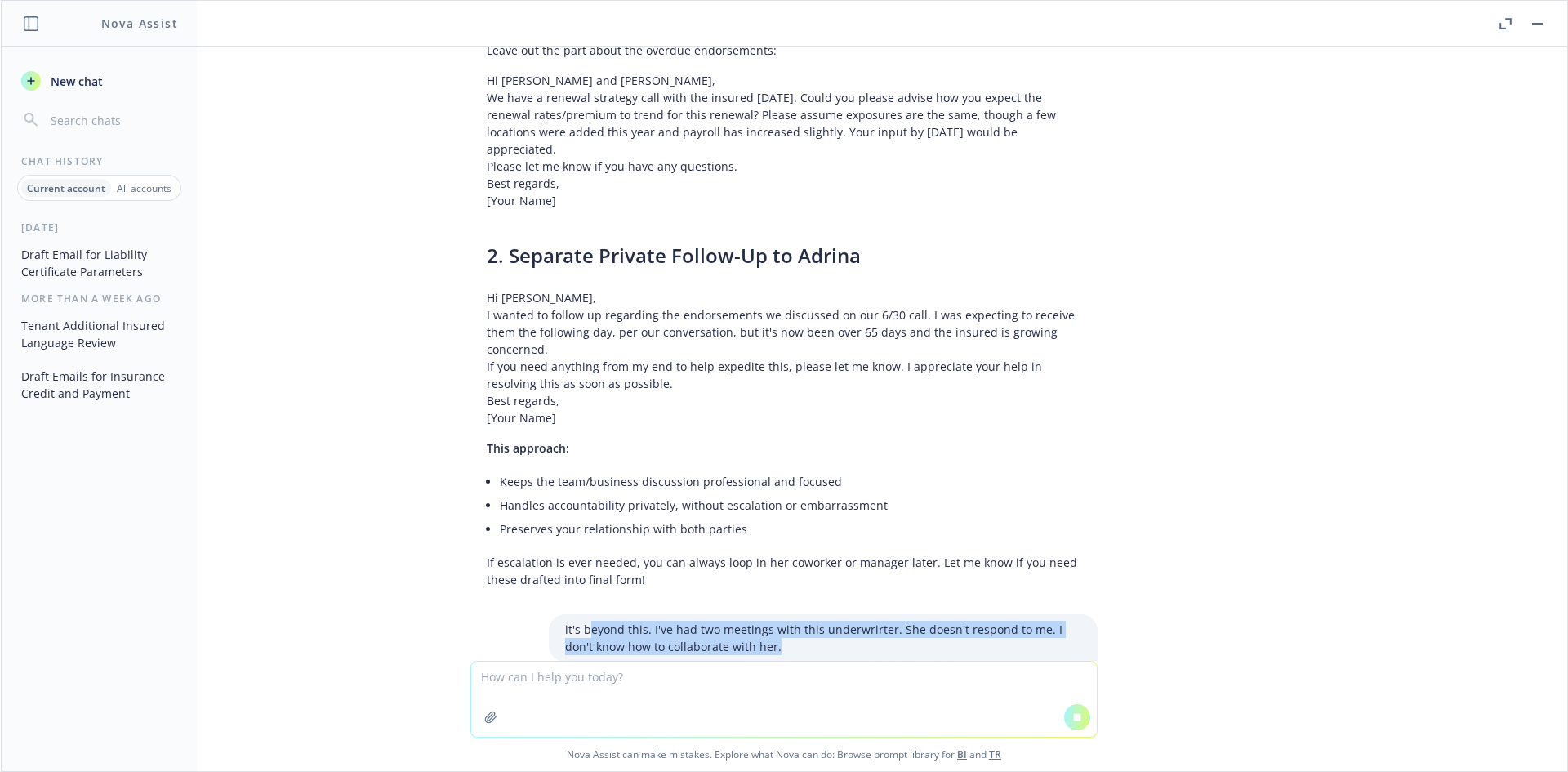
click at [565, 621] on p "it's beyond this. I've had two meetings with this underwrirter. She doesn't res…" at bounding box center [823, 638] width 516 height 34
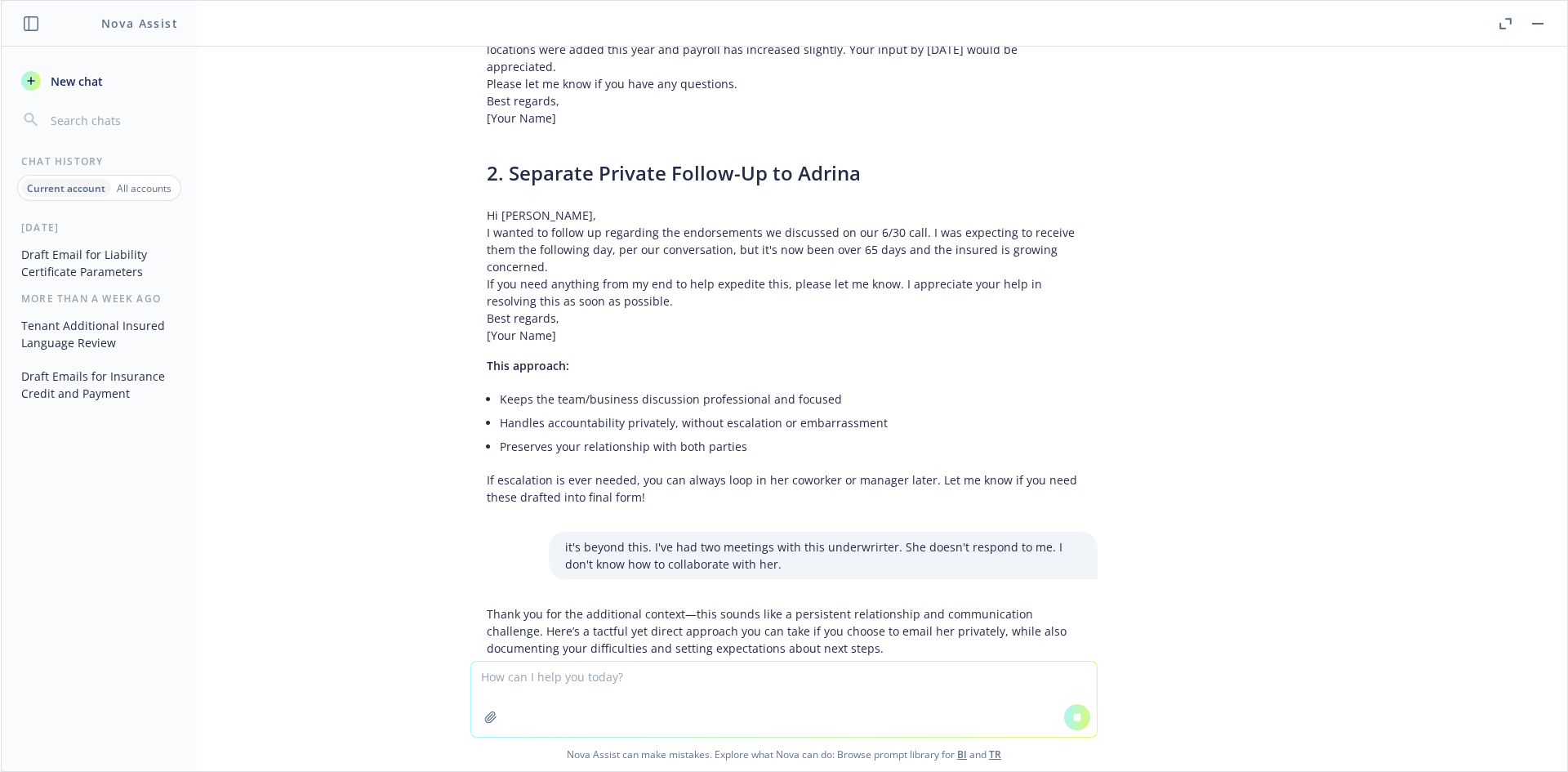
scroll to position [12056, 0]
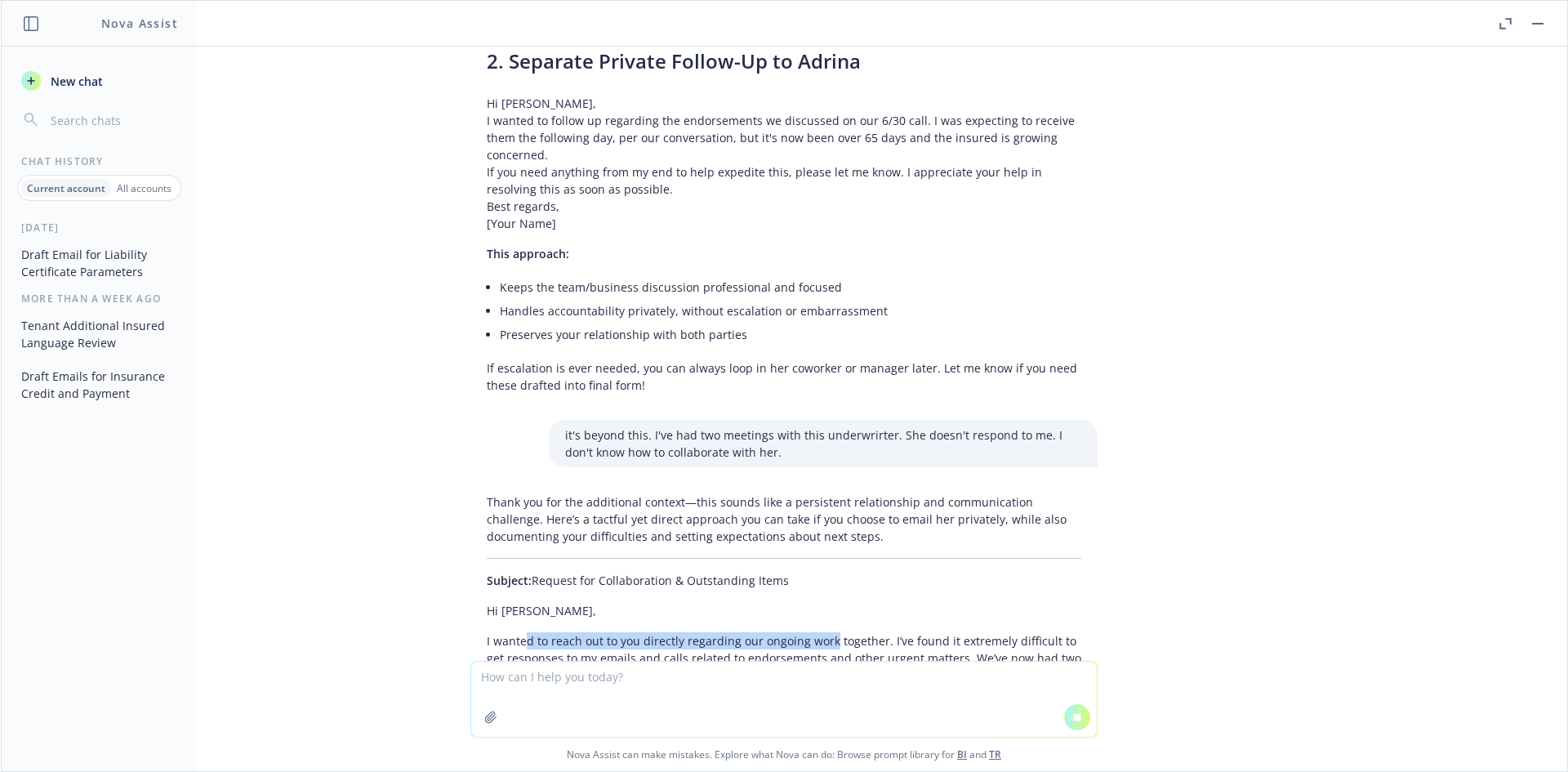
drag, startPoint x: 511, startPoint y: 563, endPoint x: 816, endPoint y: 563, distance: 305.0
click at [816, 633] on p "I wanted to reach out to you directly regarding our ongoing work together. I’ve…" at bounding box center [784, 667] width 594 height 69
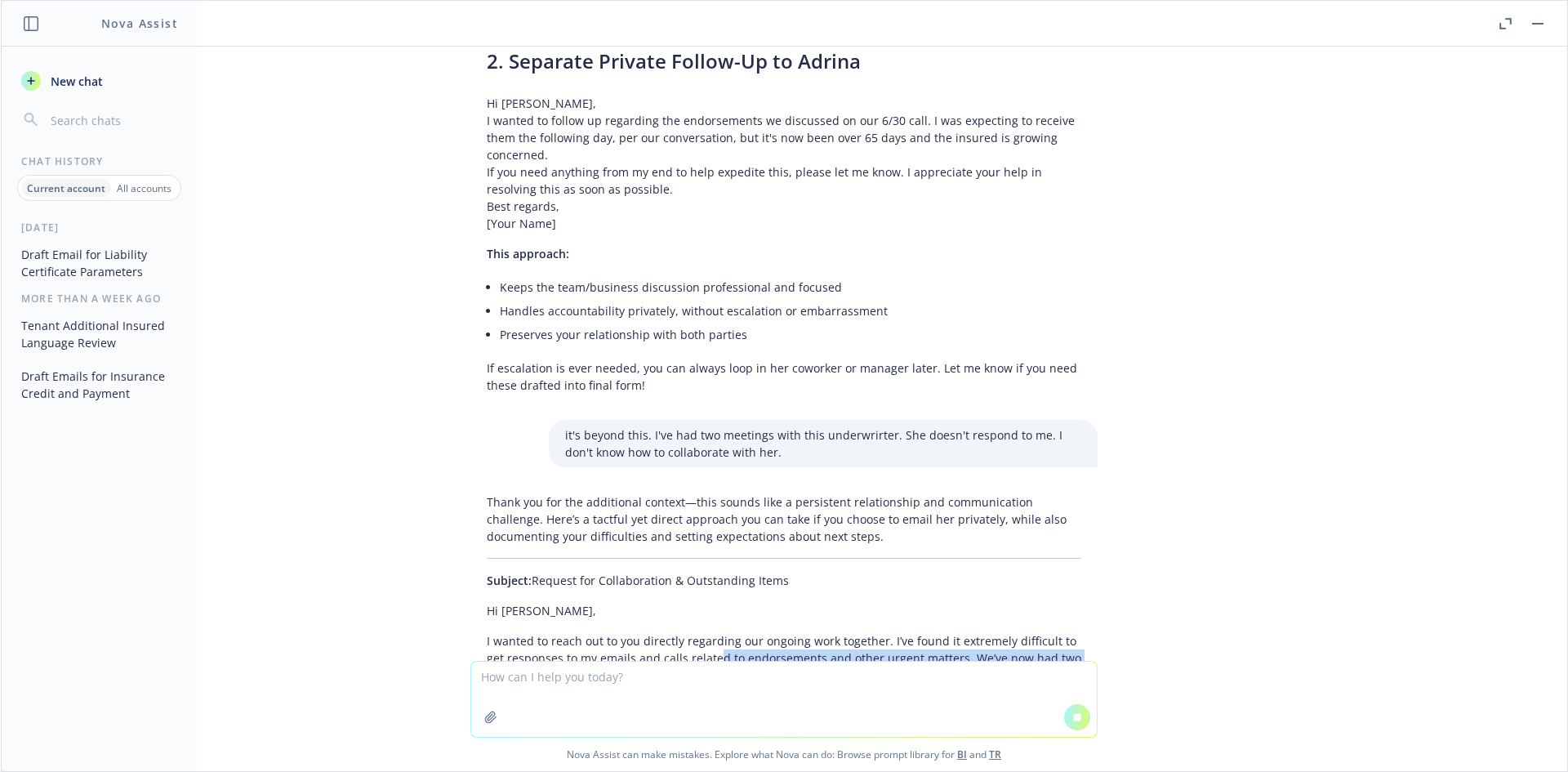
drag, startPoint x: 787, startPoint y: 590, endPoint x: 676, endPoint y: 565, distance: 113.8
click at [676, 633] on p "I wanted to reach out to you directly regarding our ongoing work together. I’ve…" at bounding box center [784, 667] width 594 height 69
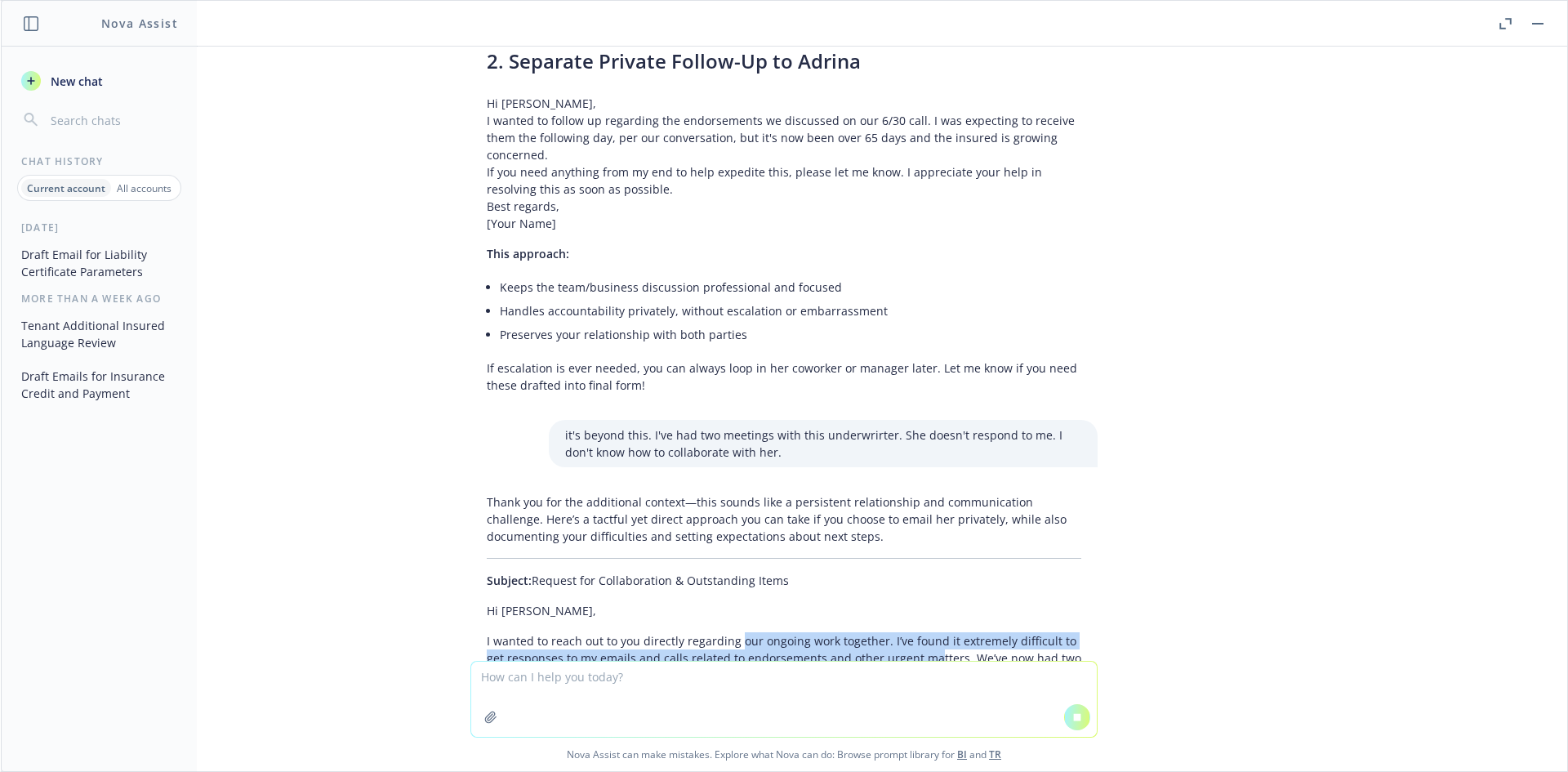
drag, startPoint x: 724, startPoint y: 543, endPoint x: 916, endPoint y: 583, distance: 196.1
click at [916, 583] on div "Thank you for the additional context—this sounds like a persistent relationship…" at bounding box center [783, 662] width 627 height 349
click at [916, 633] on p "I wanted to reach out to you directly regarding our ongoing work together. I’ve…" at bounding box center [784, 667] width 594 height 69
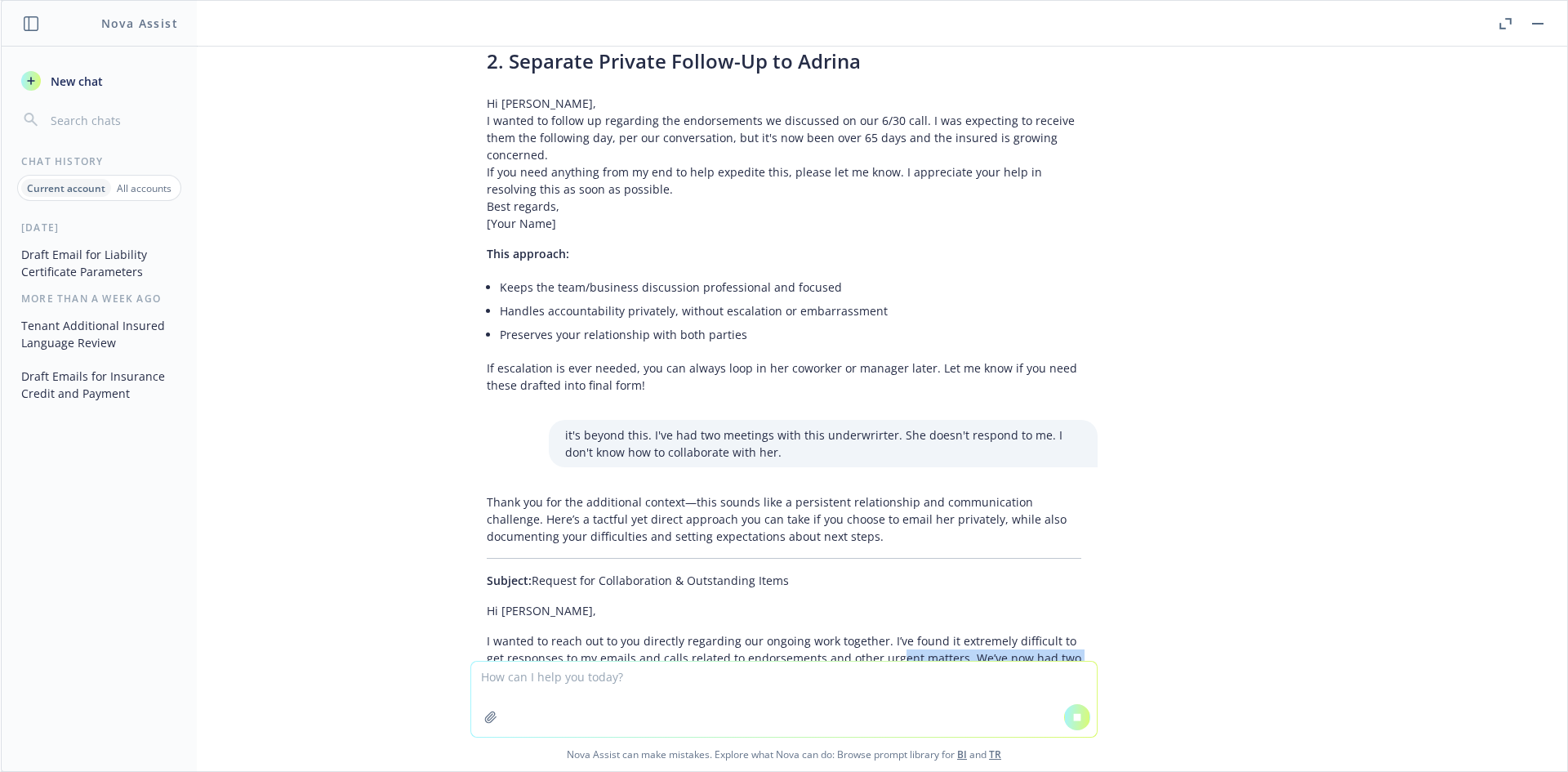
drag, startPoint x: 988, startPoint y: 593, endPoint x: 799, endPoint y: 558, distance: 192.2
click at [799, 633] on p "I wanted to reach out to you directly regarding our ongoing work together. I’ve…" at bounding box center [784, 667] width 594 height 69
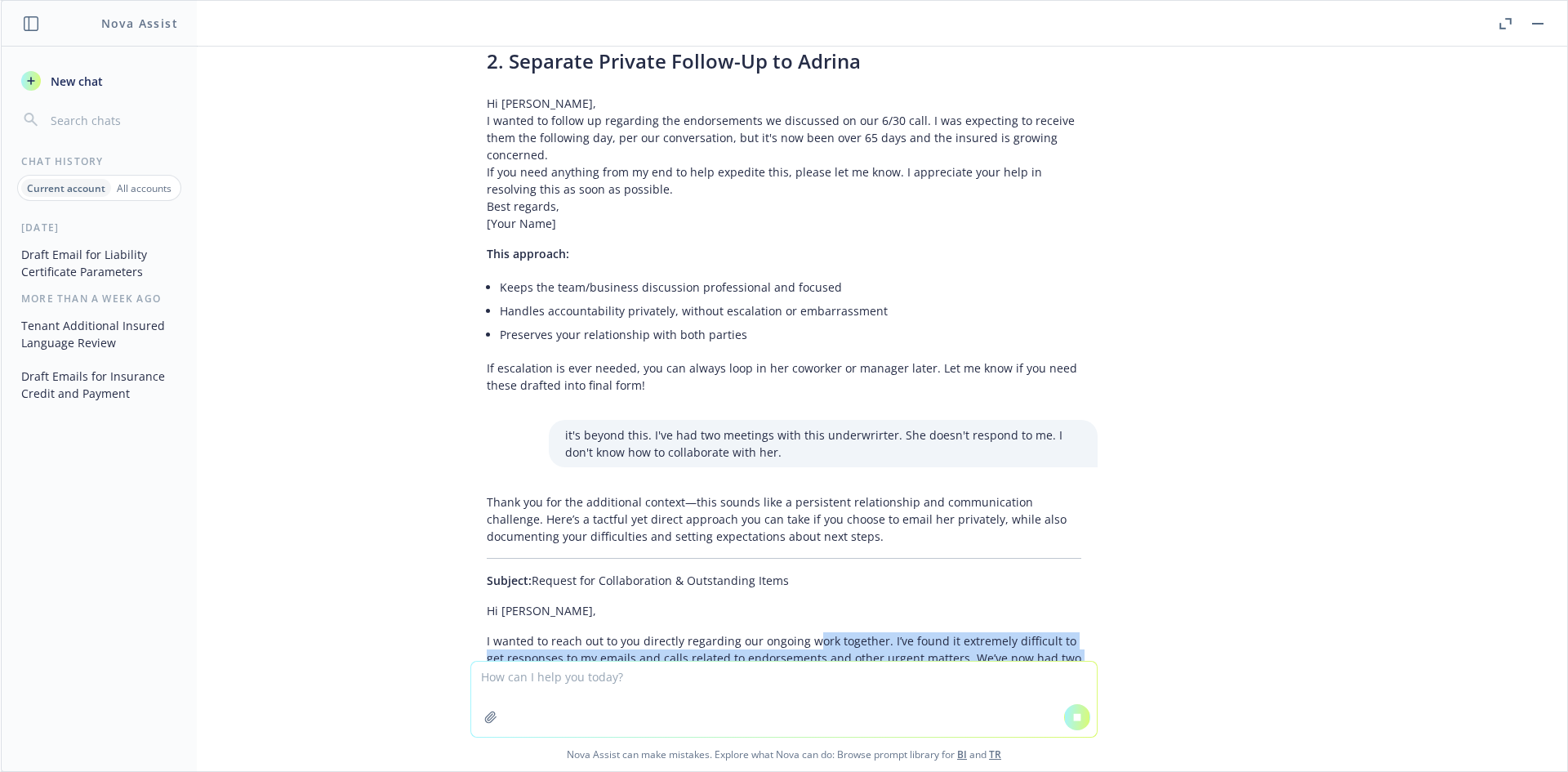
click at [796, 633] on p "I wanted to reach out to you directly regarding our ongoing work together. I’ve…" at bounding box center [784, 667] width 594 height 69
drag, startPoint x: 468, startPoint y: 557, endPoint x: 800, endPoint y: 616, distance: 337.2
click at [800, 616] on div "Thank you for the additional context—this sounds like a persistent relationship…" at bounding box center [783, 780] width 627 height 586
drag, startPoint x: 715, startPoint y: 602, endPoint x: 562, endPoint y: 573, distance: 155.7
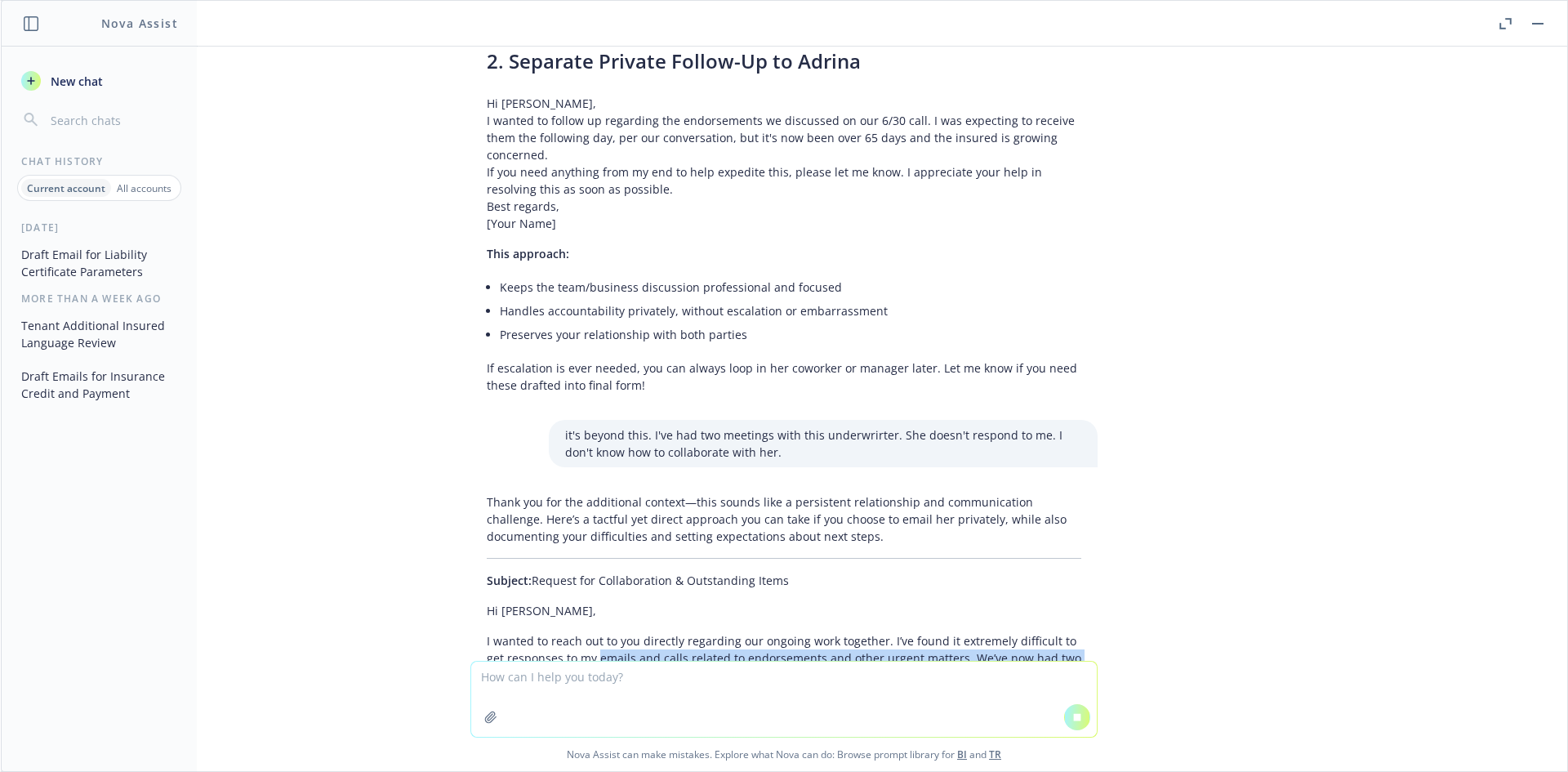
click at [563, 633] on p "I wanted to reach out to you directly regarding our ongoing work together. I’ve…" at bounding box center [784, 667] width 594 height 69
click at [562, 633] on p "I wanted to reach out to you directly regarding our ongoing work together. I’ve…" at bounding box center [784, 667] width 594 height 69
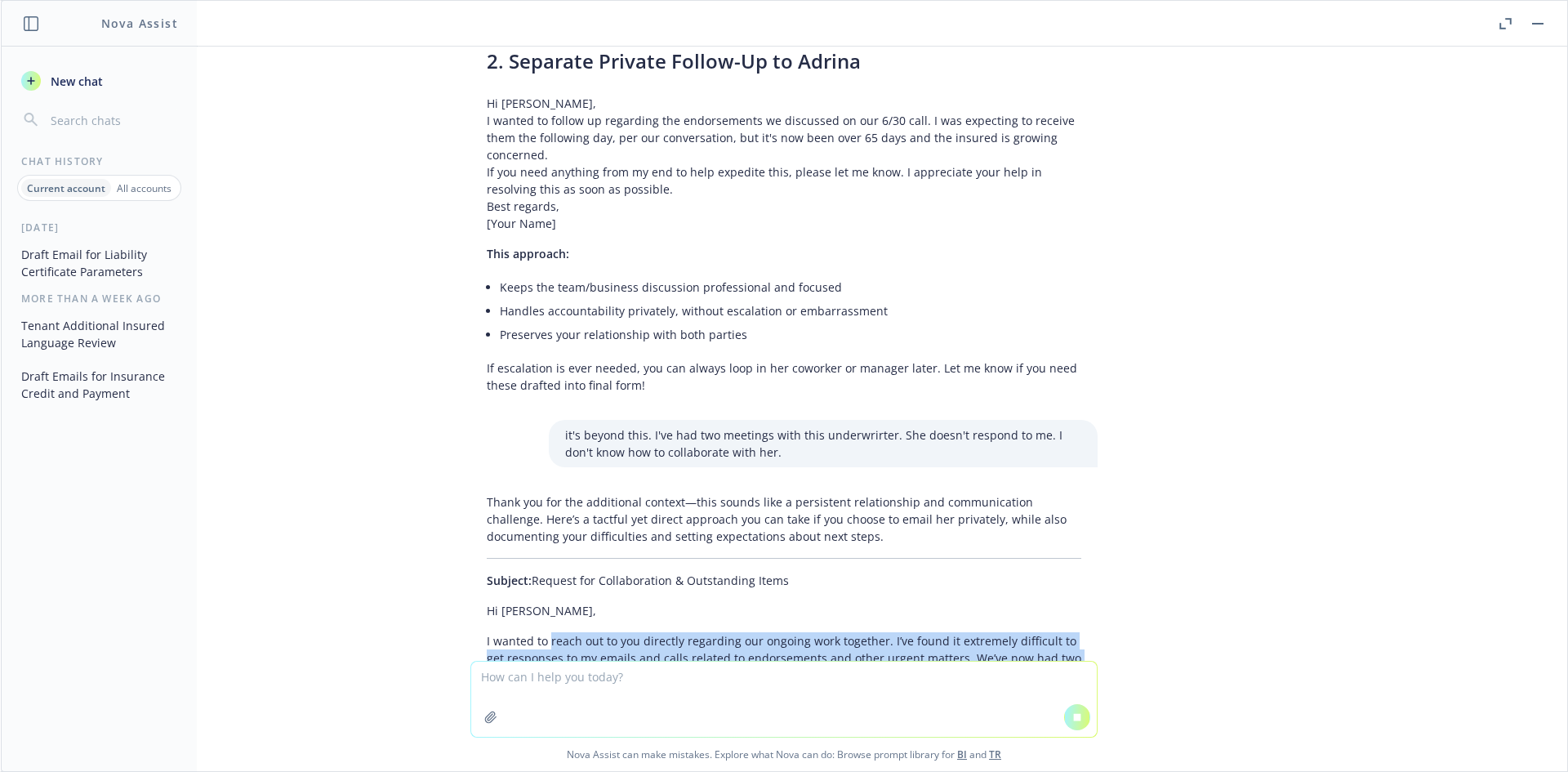
drag, startPoint x: 688, startPoint y: 588, endPoint x: 759, endPoint y: 600, distance: 72.0
click at [759, 633] on p "I wanted to reach out to you directly regarding our ongoing work together. I’ve…" at bounding box center [784, 667] width 594 height 69
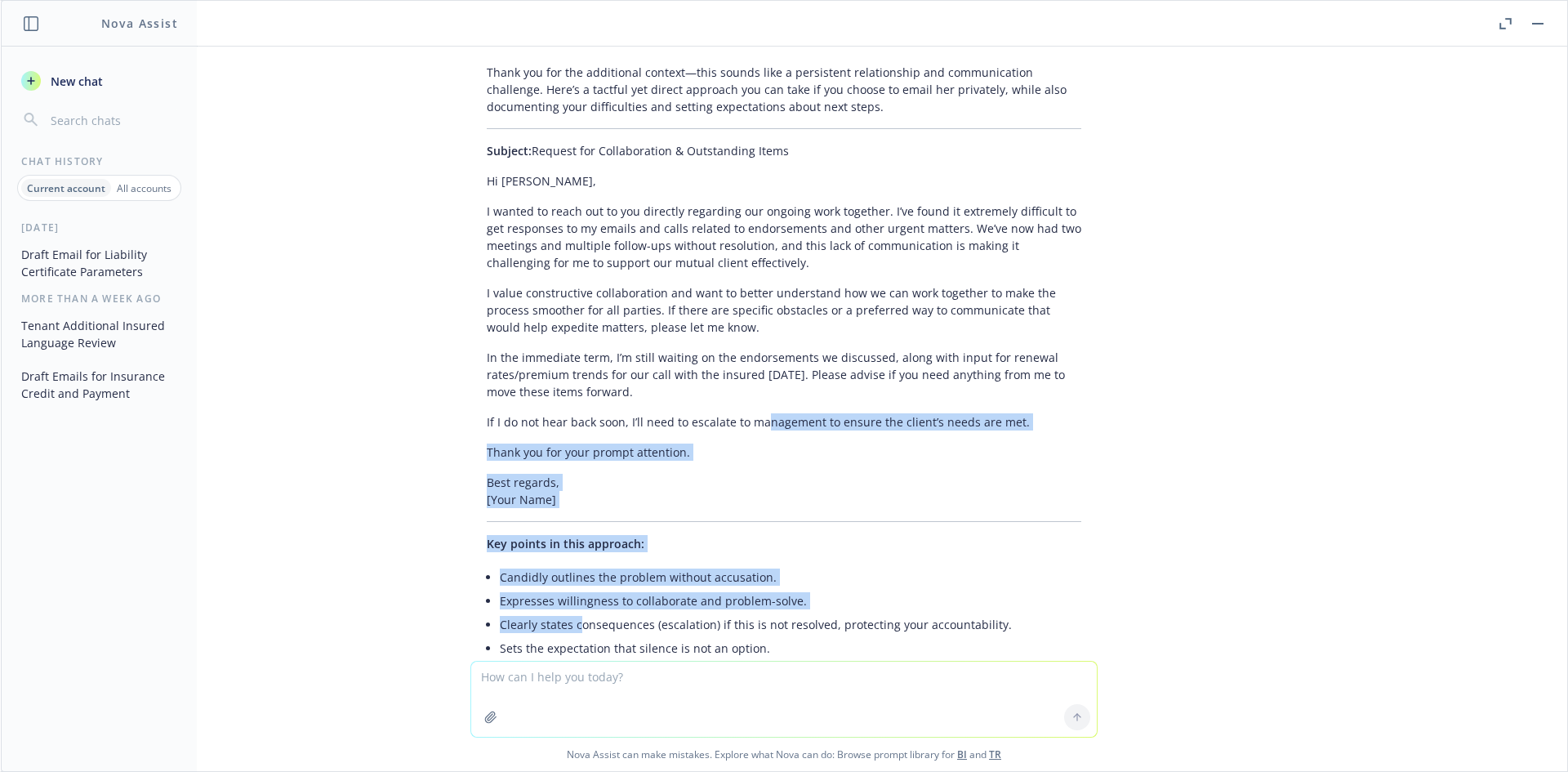
drag, startPoint x: 739, startPoint y: 608, endPoint x: 544, endPoint y: 546, distance: 204.6
click at [544, 548] on div "Thank you for the additional context—this sounds like a persistent relationship…" at bounding box center [783, 392] width 627 height 670
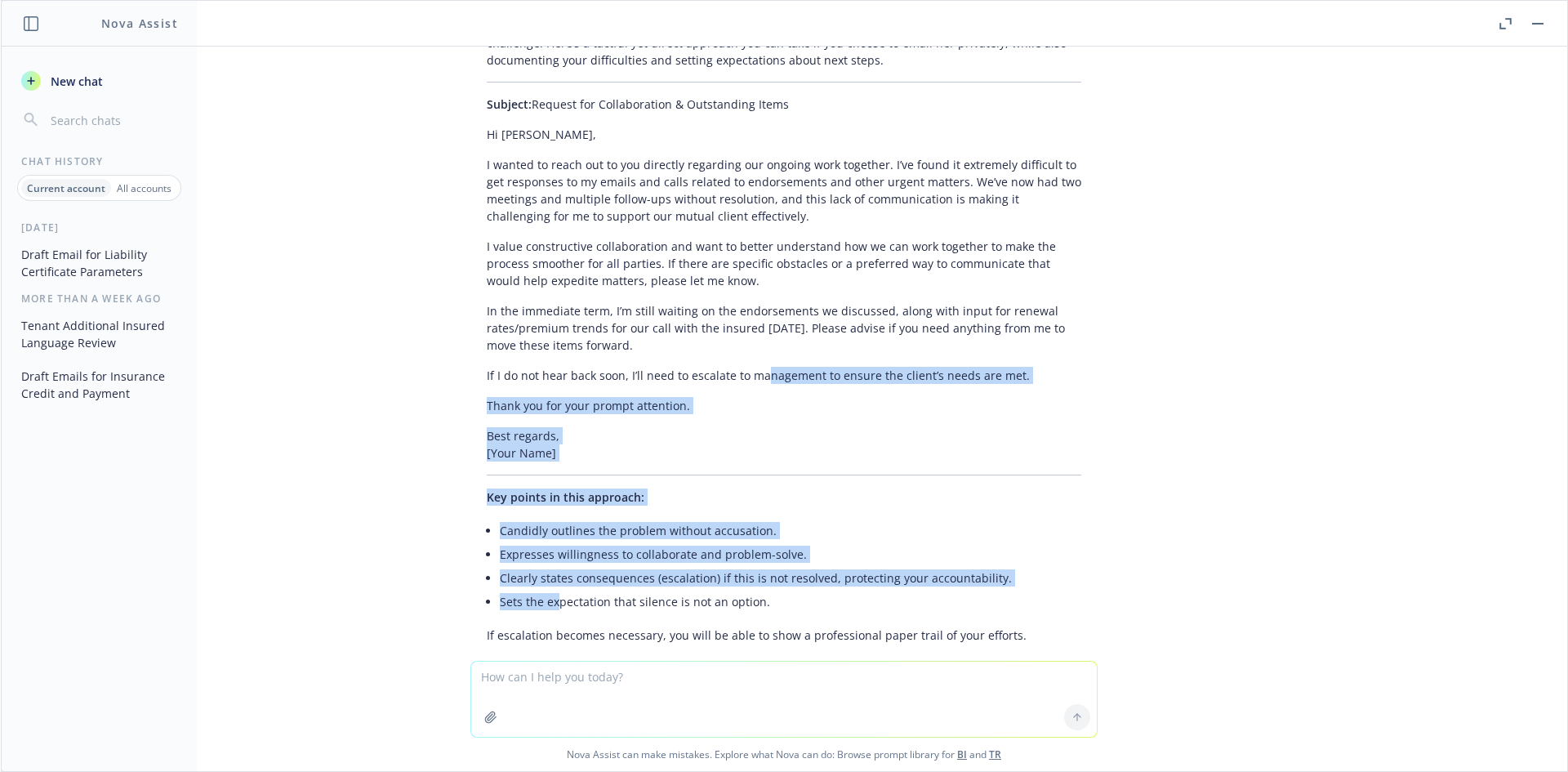
scroll to position [13094, 0]
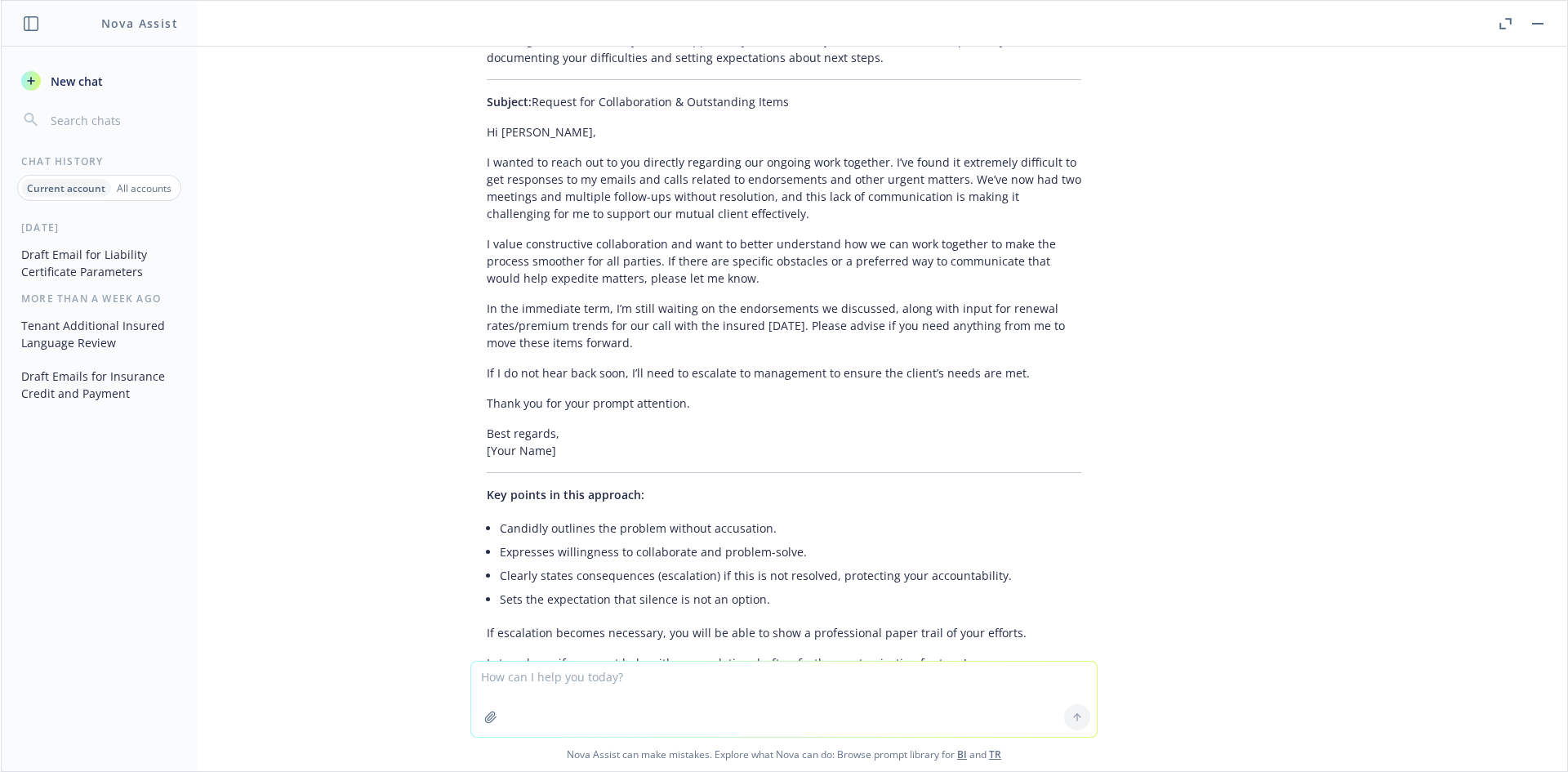
click at [677, 300] on p "In the immediate term, I’m still waiting on the endorsements we discussed, alon…" at bounding box center [784, 326] width 594 height 51
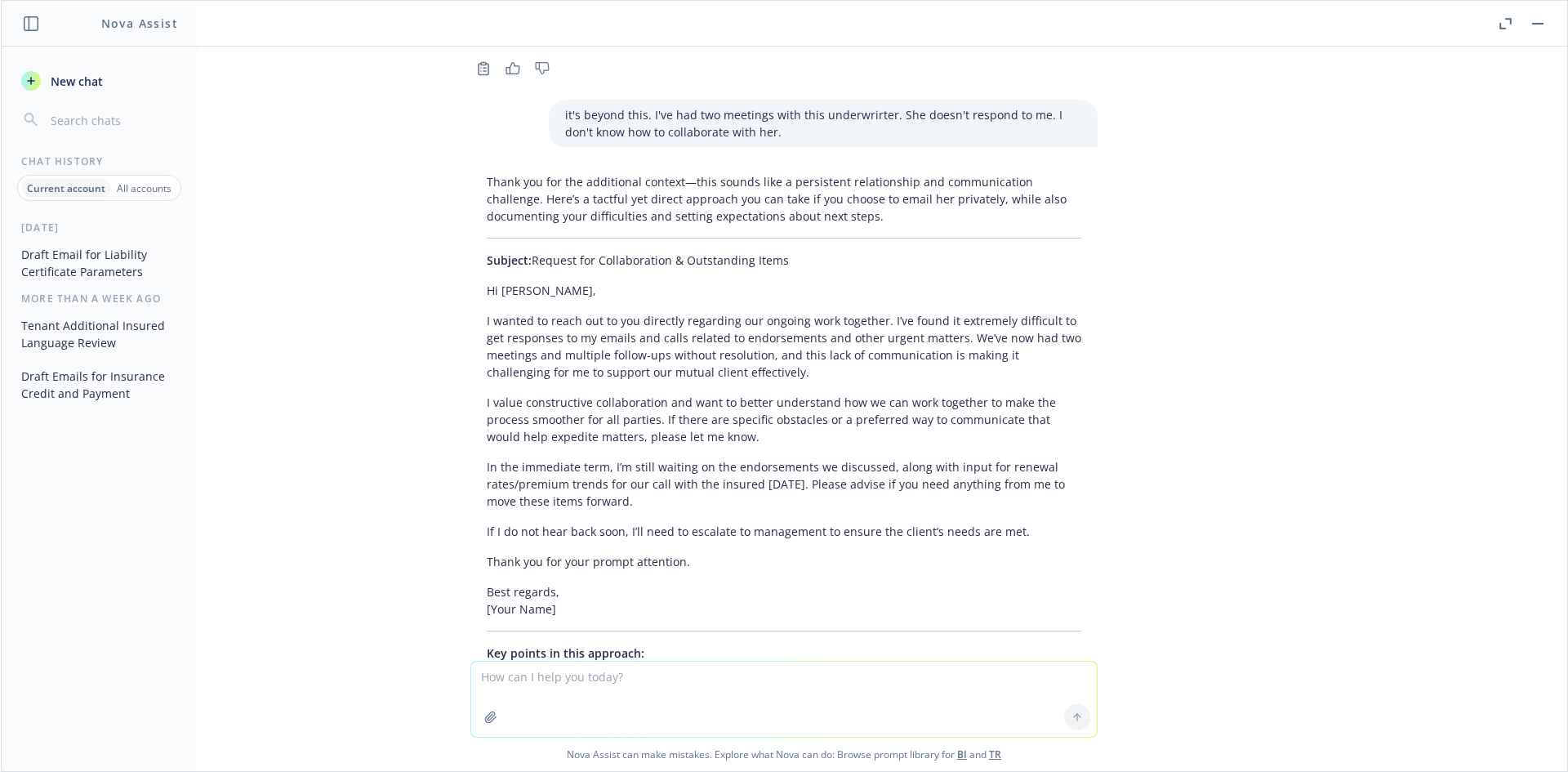
scroll to position [12903, 0]
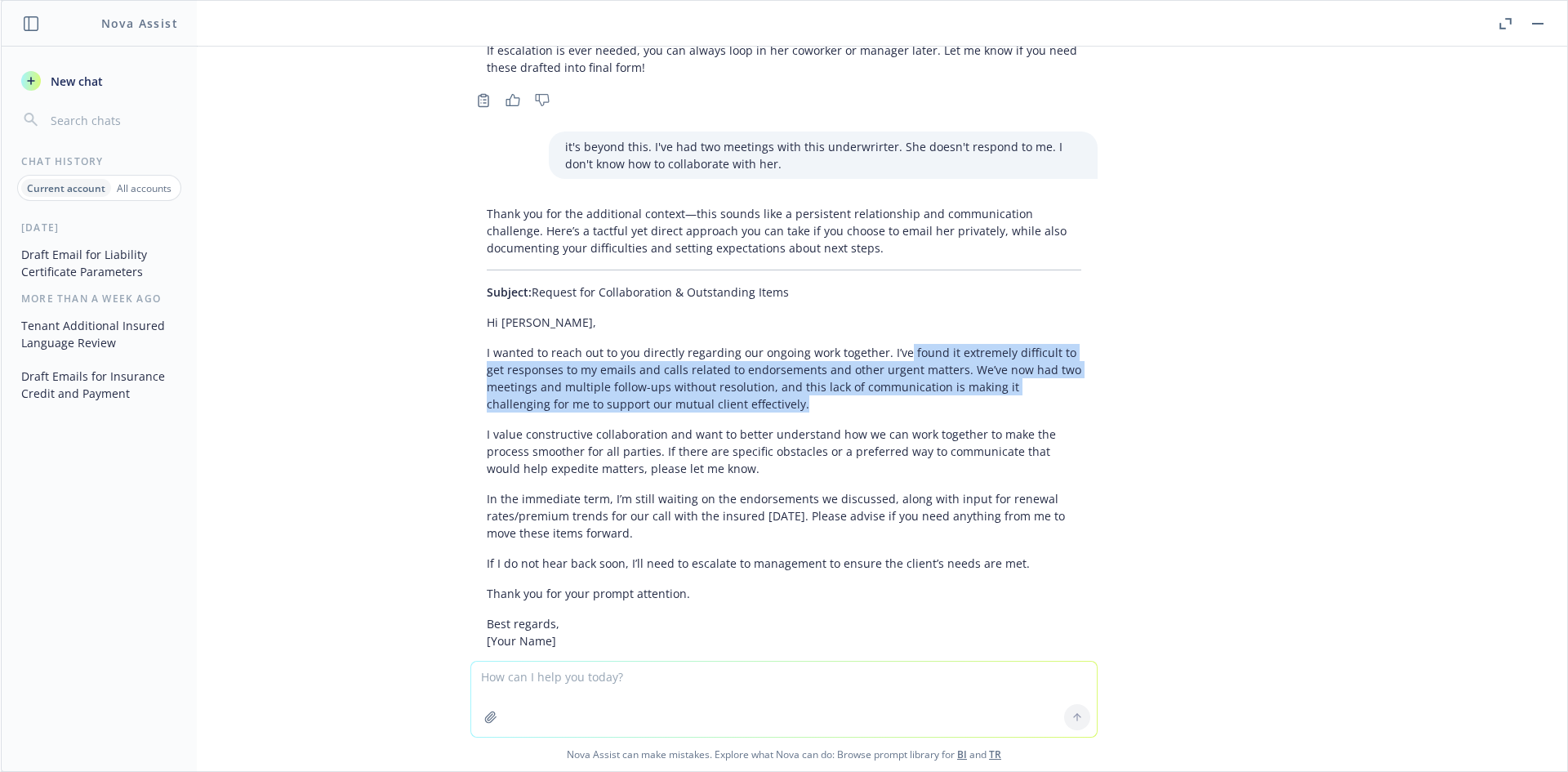
drag, startPoint x: 888, startPoint y: 266, endPoint x: 982, endPoint y: 321, distance: 108.9
click at [982, 344] on p "I wanted to reach out to you directly regarding our ongoing work together. I’ve…" at bounding box center [784, 379] width 594 height 69
drag, startPoint x: 618, startPoint y: 298, endPoint x: 533, endPoint y: 278, distance: 87.3
click at [533, 344] on p "I wanted to reach out to you directly regarding our ongoing work together. I’ve…" at bounding box center [784, 379] width 594 height 69
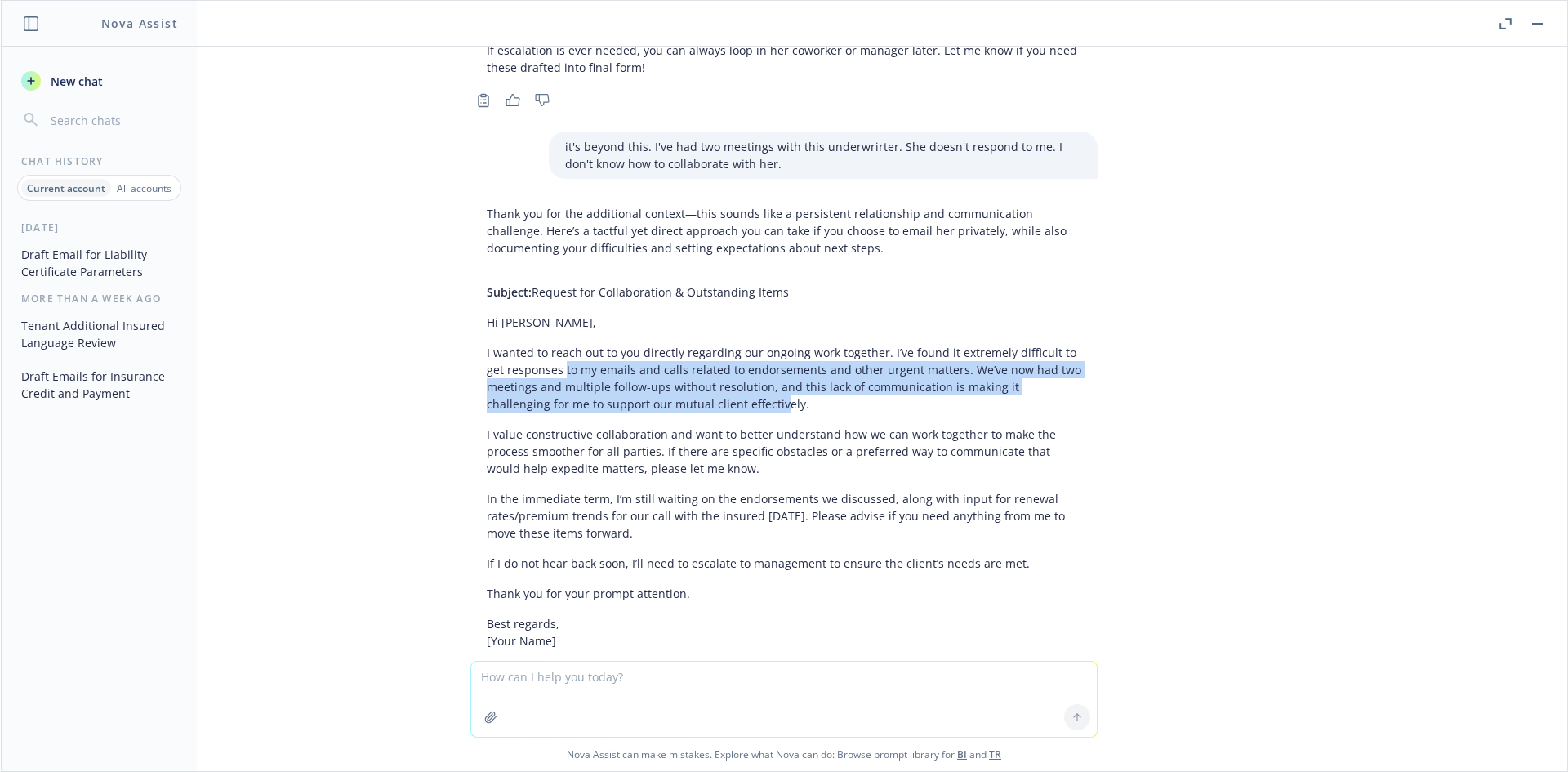
click at [533, 344] on p "I wanted to reach out to you directly regarding our ongoing work together. I’ve…" at bounding box center [784, 379] width 594 height 69
drag, startPoint x: 480, startPoint y: 275, endPoint x: 744, endPoint y: 338, distance: 271.4
click at [744, 338] on div "Thank you for the additional context—this sounds like a persistent relationship…" at bounding box center [783, 533] width 627 height 670
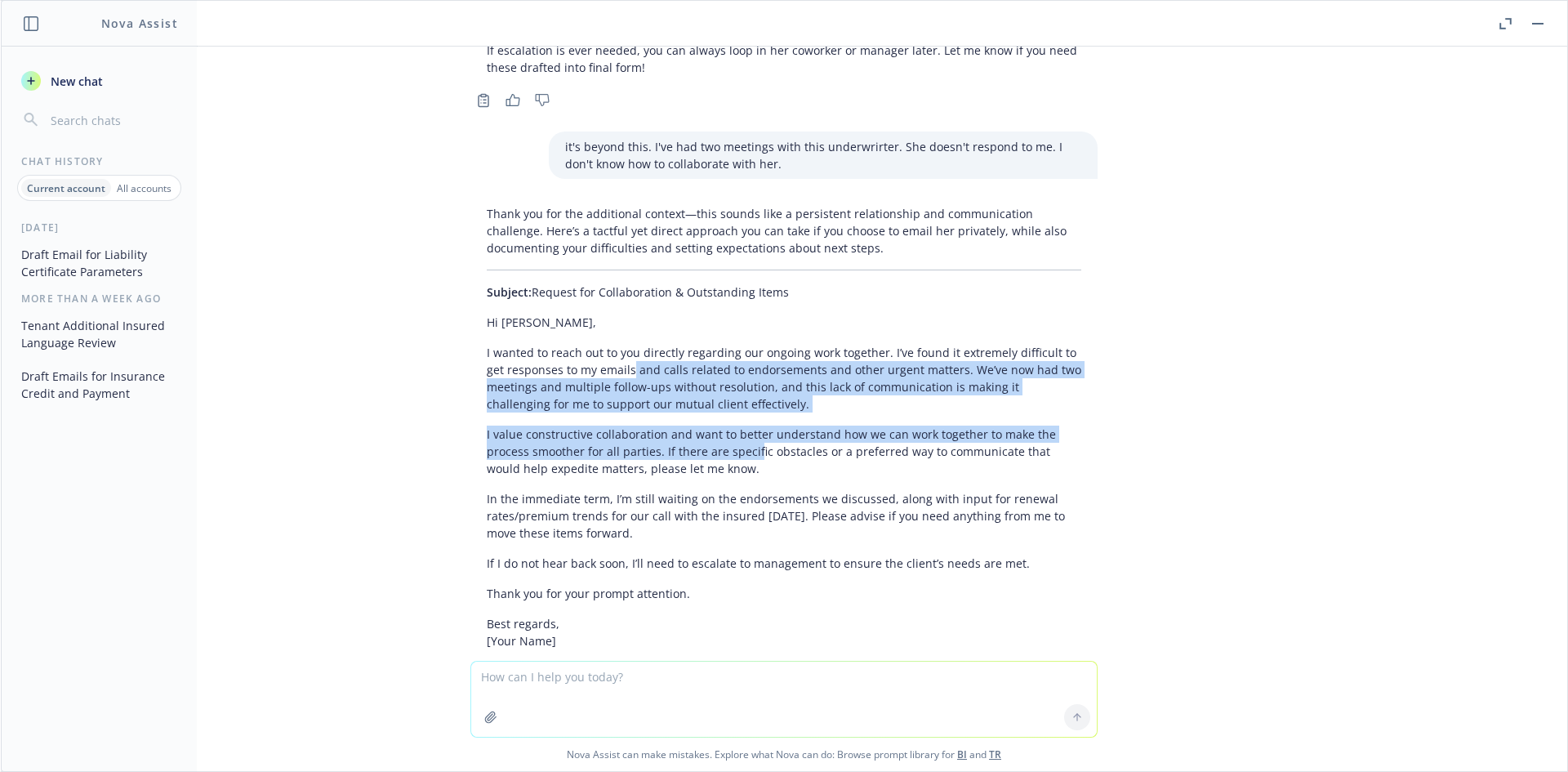
drag, startPoint x: 742, startPoint y: 359, endPoint x: 599, endPoint y: 284, distance: 161.5
click at [599, 284] on div "Thank you for the additional context—this sounds like a persistent relationship…" at bounding box center [783, 533] width 627 height 670
click at [599, 344] on p "I wanted to reach out to you directly regarding our ongoing work together. I’ve…" at bounding box center [784, 379] width 594 height 69
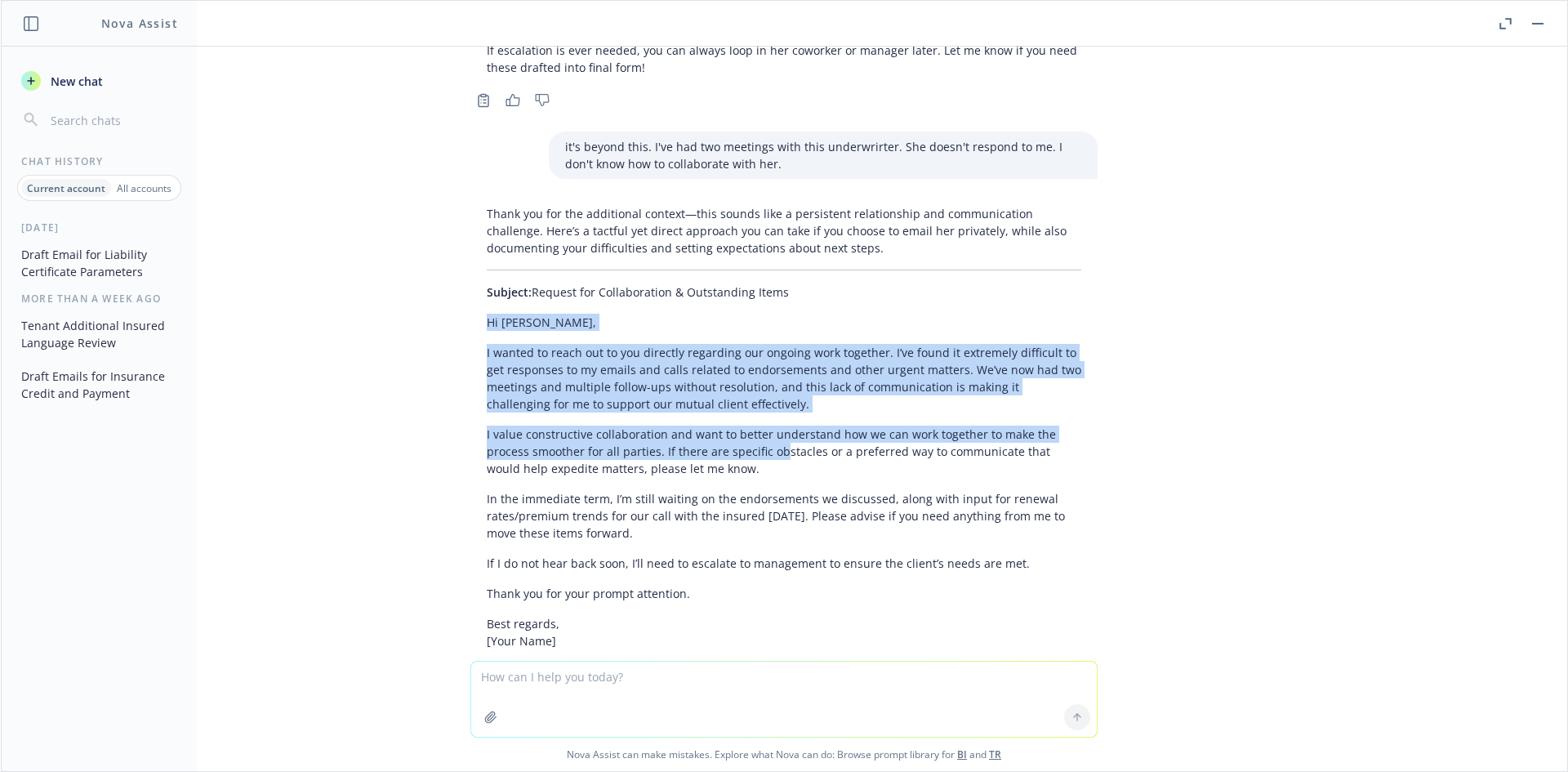
drag, startPoint x: 474, startPoint y: 237, endPoint x: 771, endPoint y: 363, distance: 322.6
click at [771, 363] on div "Thank you for the additional context—this sounds like a persistent relationship…" at bounding box center [783, 533] width 627 height 670
click at [771, 425] on p "I value constructive collaboration and want to better understand how we can wor…" at bounding box center [784, 451] width 594 height 51
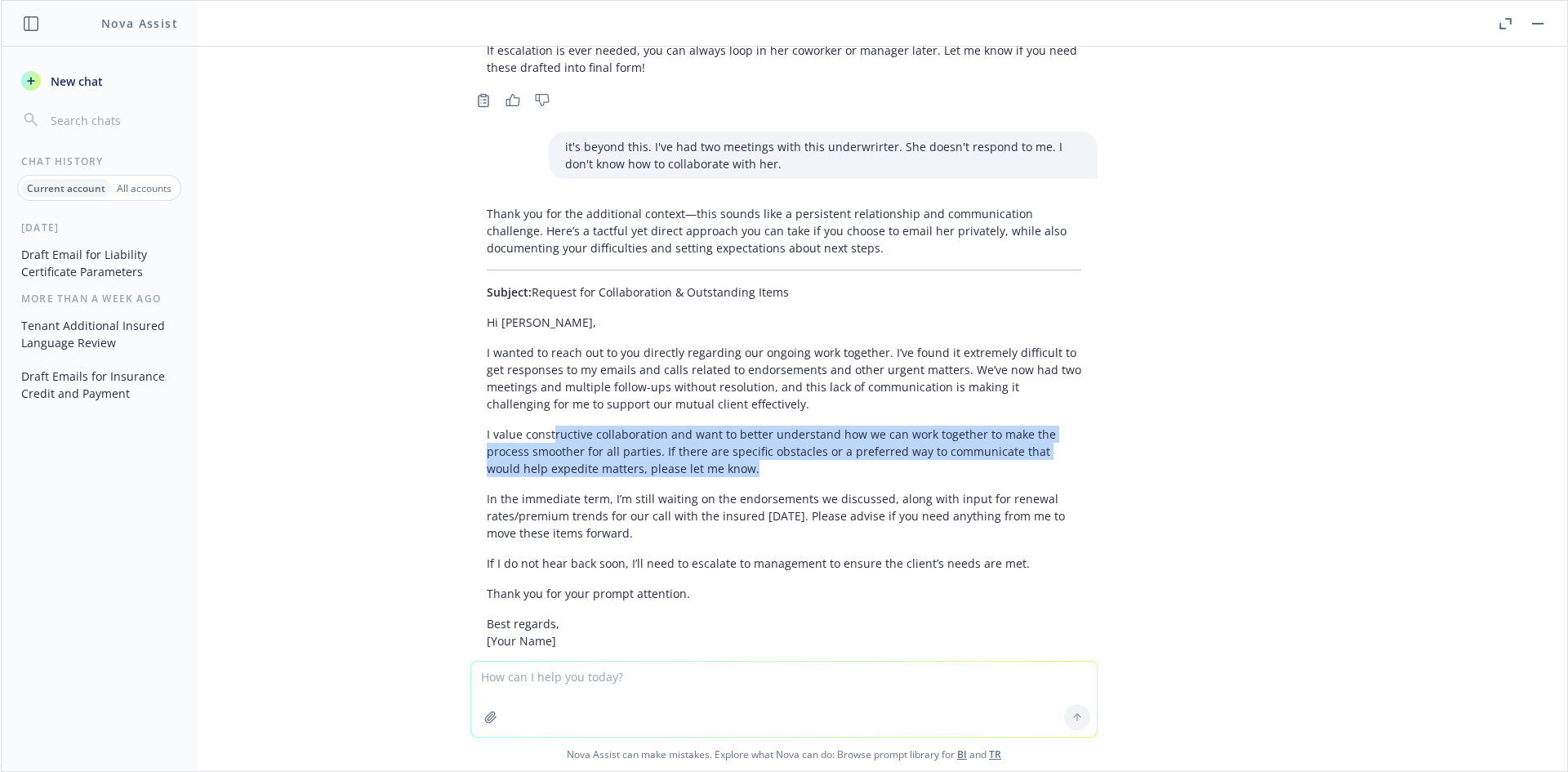
drag, startPoint x: 635, startPoint y: 386, endPoint x: 537, endPoint y: 347, distance: 105.5
click at [537, 347] on div "Thank you for the additional context—this sounds like a persistent relationship…" at bounding box center [783, 533] width 627 height 670
click at [535, 425] on p "I value constructive collaboration and want to better understand how we can wor…" at bounding box center [784, 451] width 594 height 51
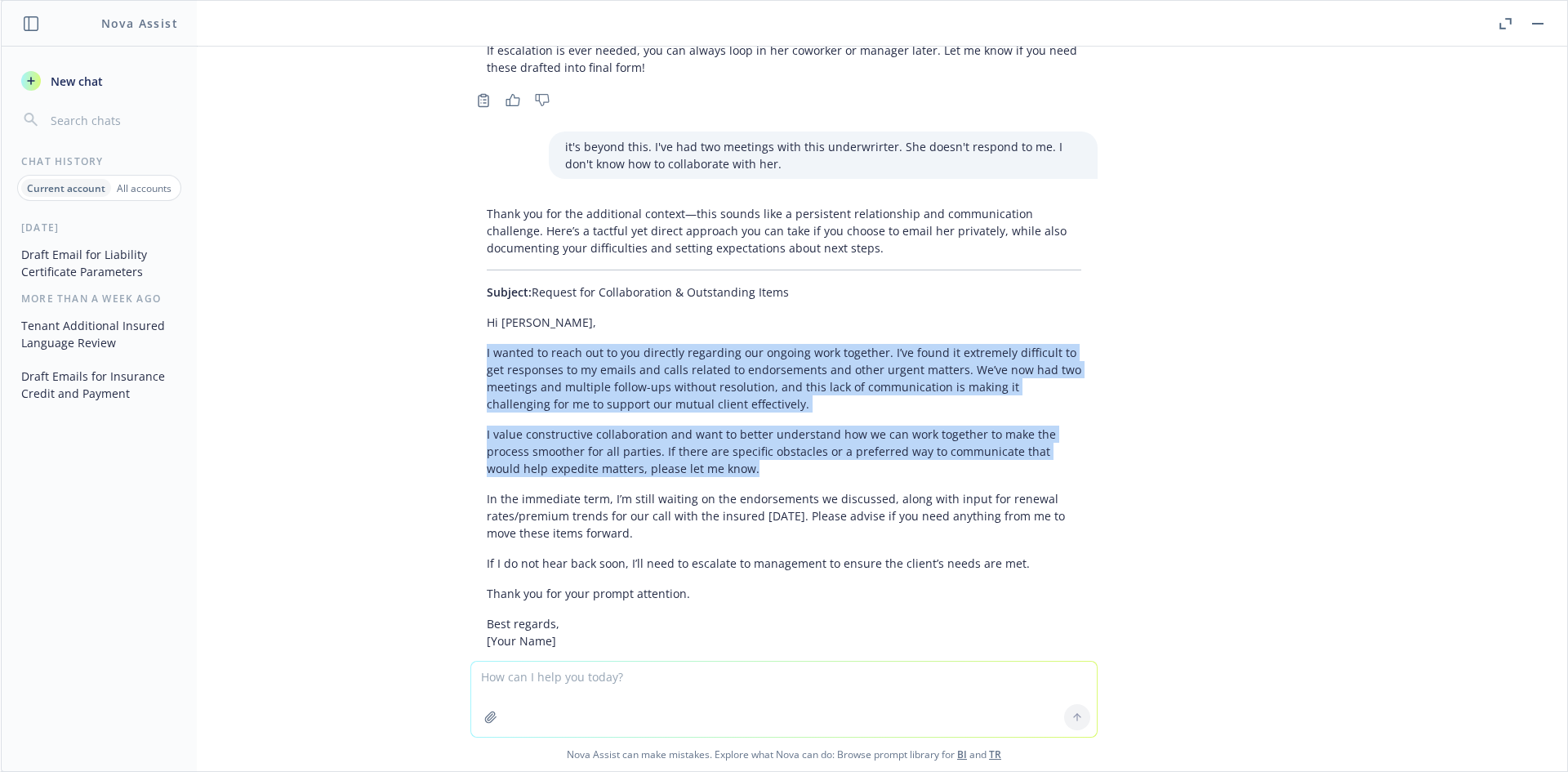
drag, startPoint x: 465, startPoint y: 259, endPoint x: 810, endPoint y: 389, distance: 368.7
click at [810, 389] on div "Thank you for the additional context—this sounds like a persistent relationship…" at bounding box center [783, 533] width 627 height 670
click at [810, 425] on p "I value constructive collaboration and want to better understand how we can wor…" at bounding box center [784, 451] width 594 height 51
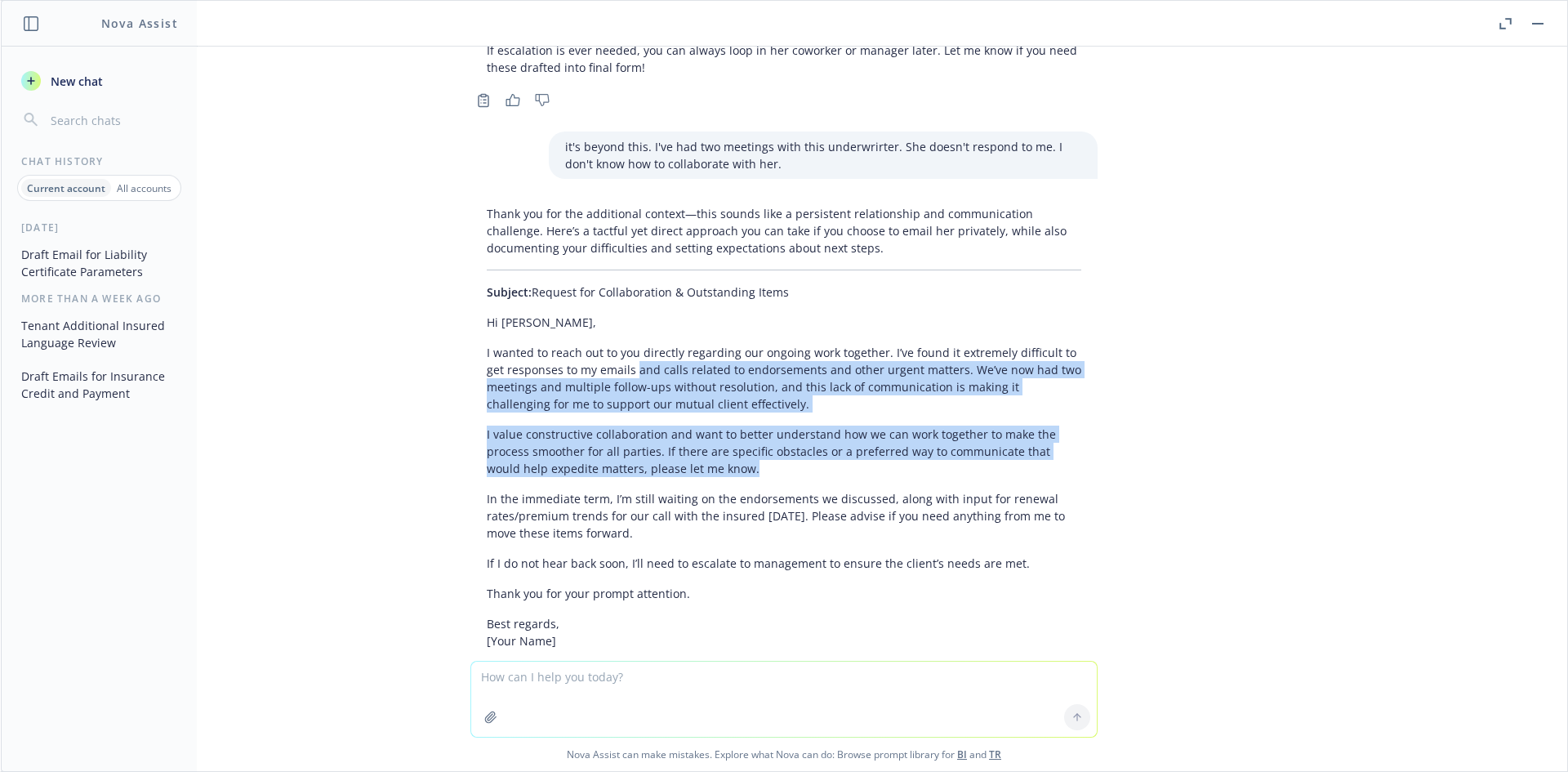
drag, startPoint x: 736, startPoint y: 362, endPoint x: 601, endPoint y: 282, distance: 156.9
click at [601, 282] on div "Thank you for the additional context—this sounds like a persistent relationship…" at bounding box center [783, 533] width 627 height 670
click at [601, 344] on p "I wanted to reach out to you directly regarding our ongoing work together. I’ve…" at bounding box center [784, 379] width 594 height 69
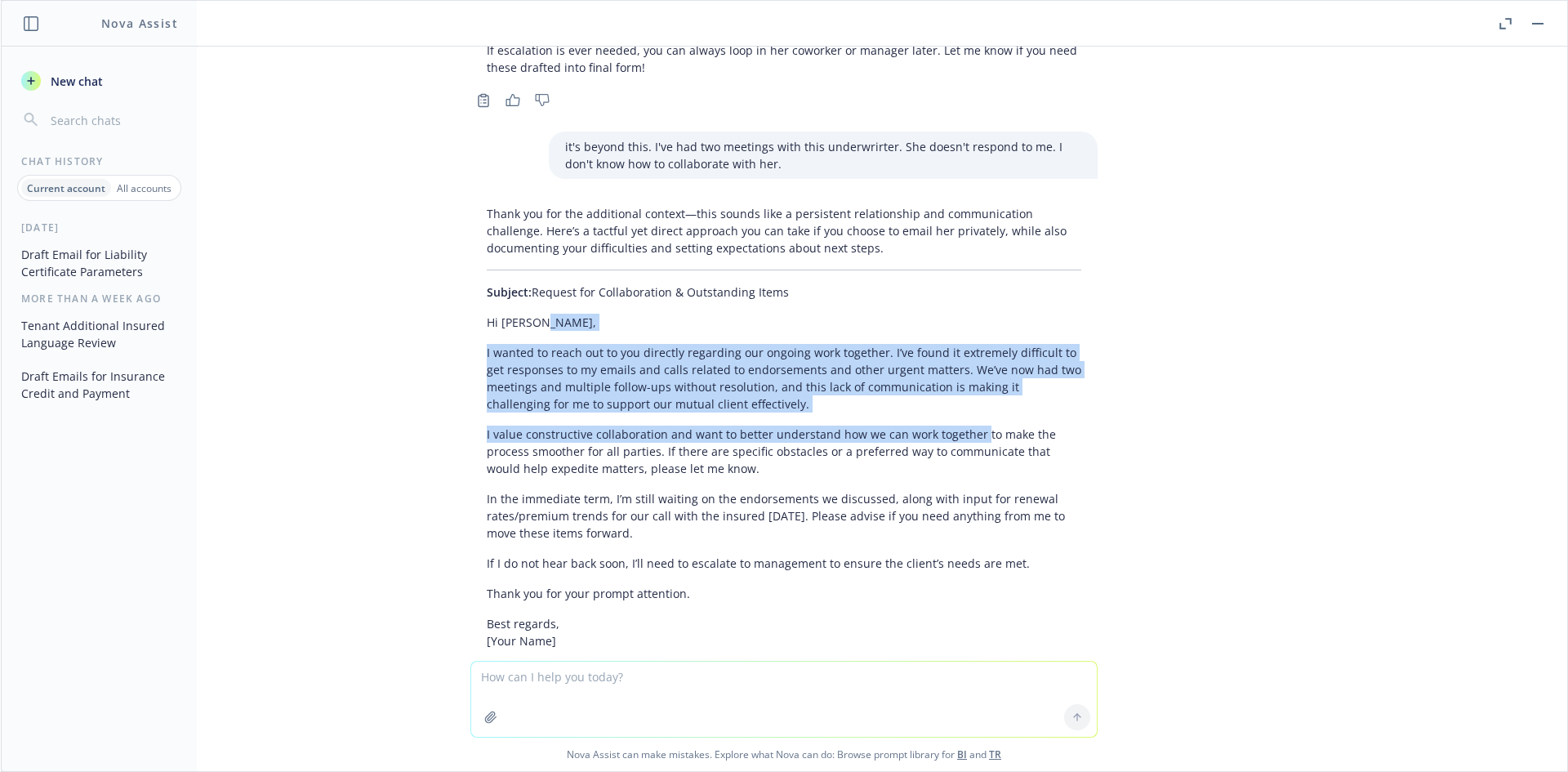
drag, startPoint x: 656, startPoint y: 255, endPoint x: 968, endPoint y: 353, distance: 327.0
click at [965, 353] on div "Thank you for the additional context—this sounds like a persistent relationship…" at bounding box center [783, 533] width 627 height 670
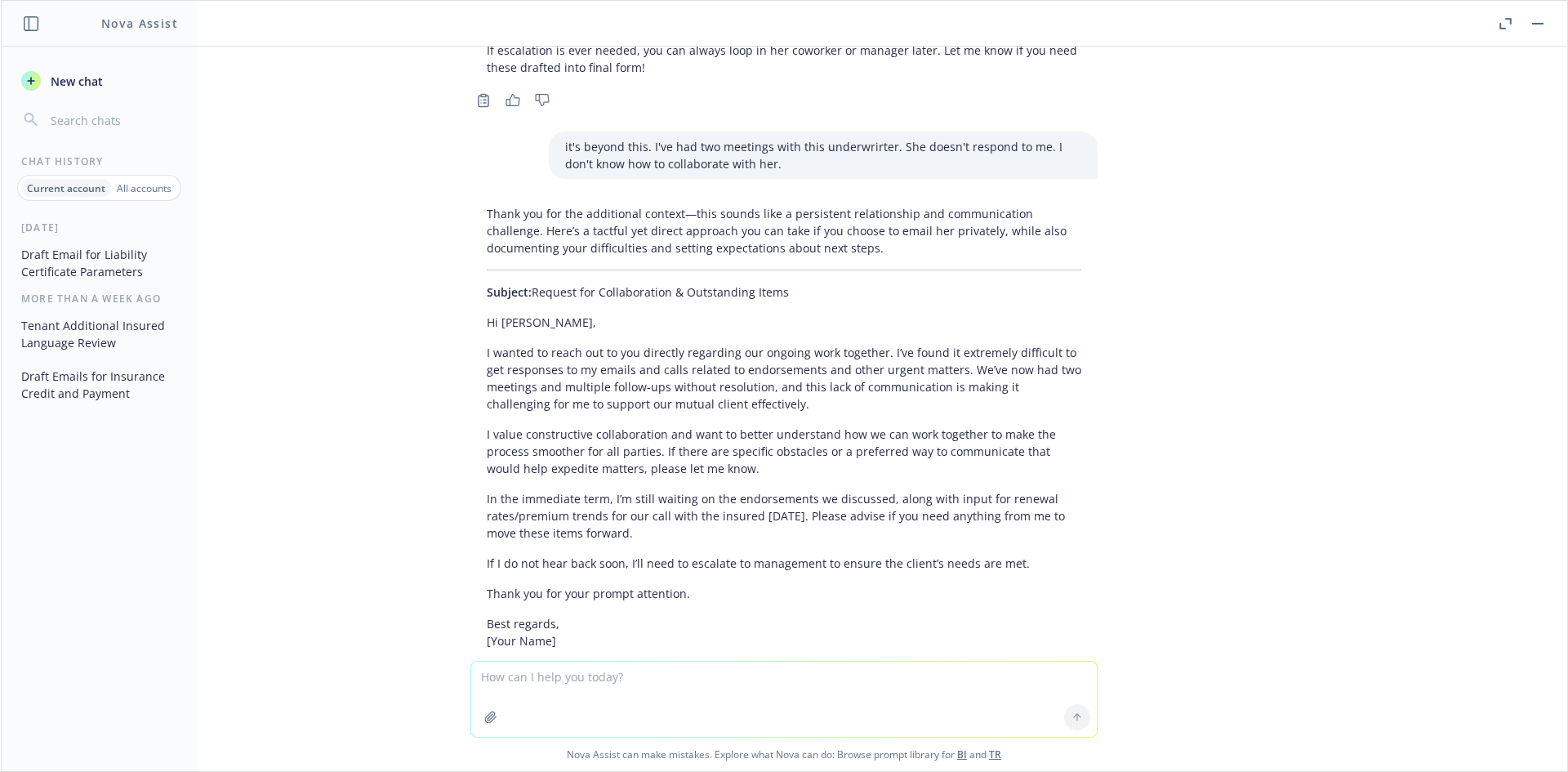
click at [968, 425] on p "I value constructive collaboration and want to better understand how we can wor…" at bounding box center [784, 451] width 594 height 51
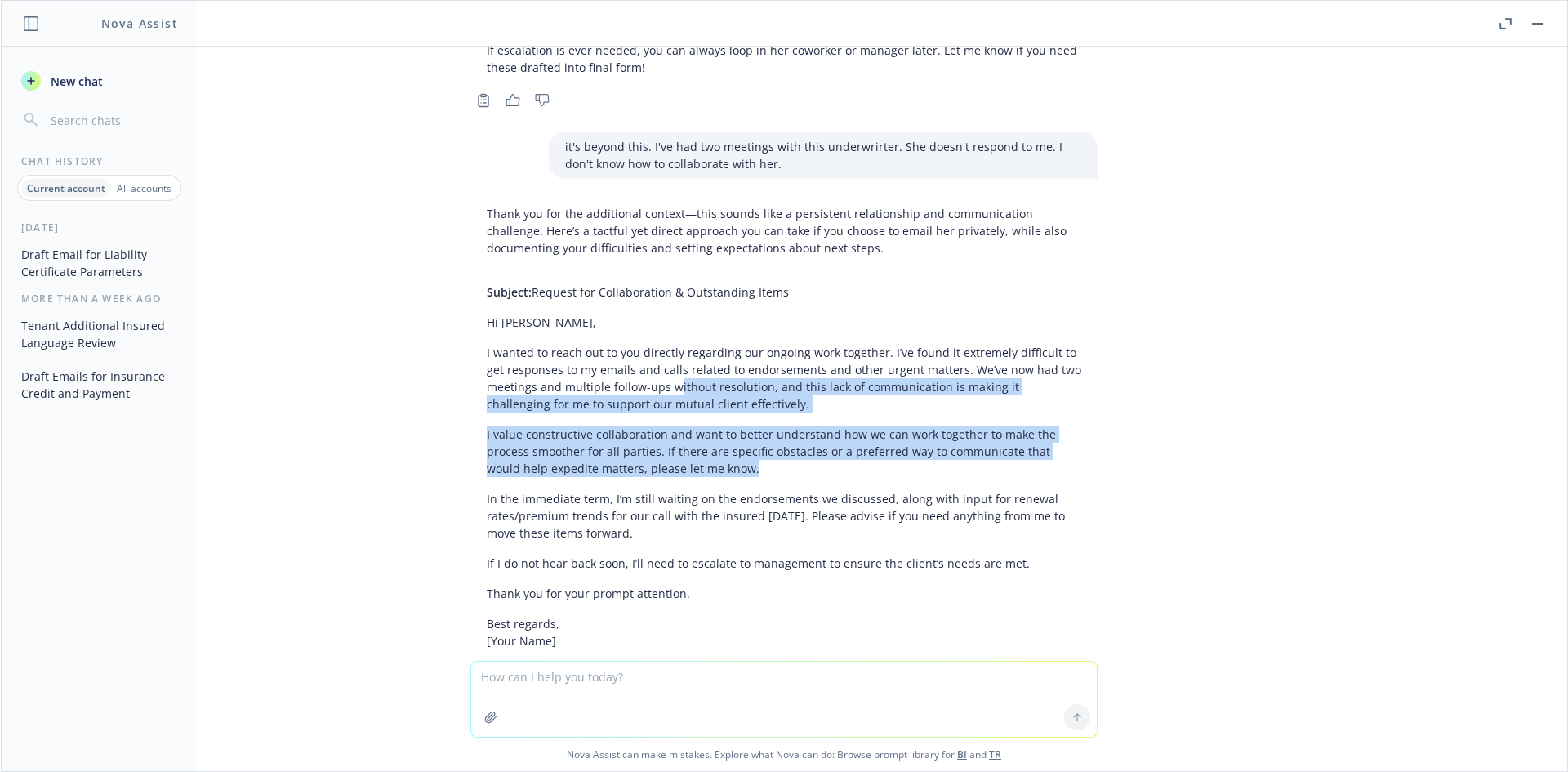
drag, startPoint x: 910, startPoint y: 373, endPoint x: 606, endPoint y: 287, distance: 315.9
click at [607, 288] on div "Thank you for the additional context—this sounds like a persistent relationship…" at bounding box center [783, 533] width 627 height 670
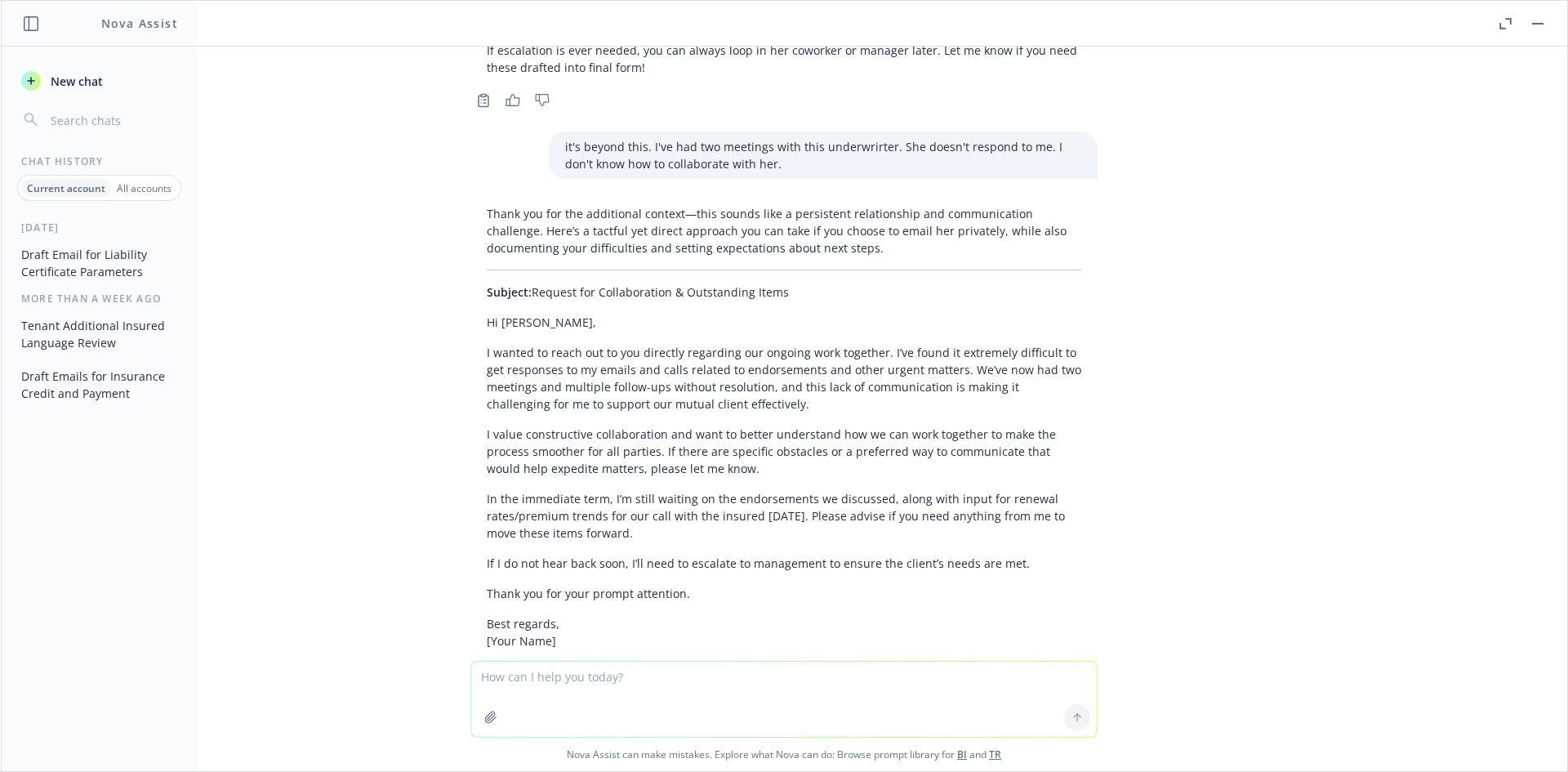
click at [604, 344] on p "I wanted to reach out to you directly regarding our ongoing work together. I’ve…" at bounding box center [784, 379] width 594 height 69
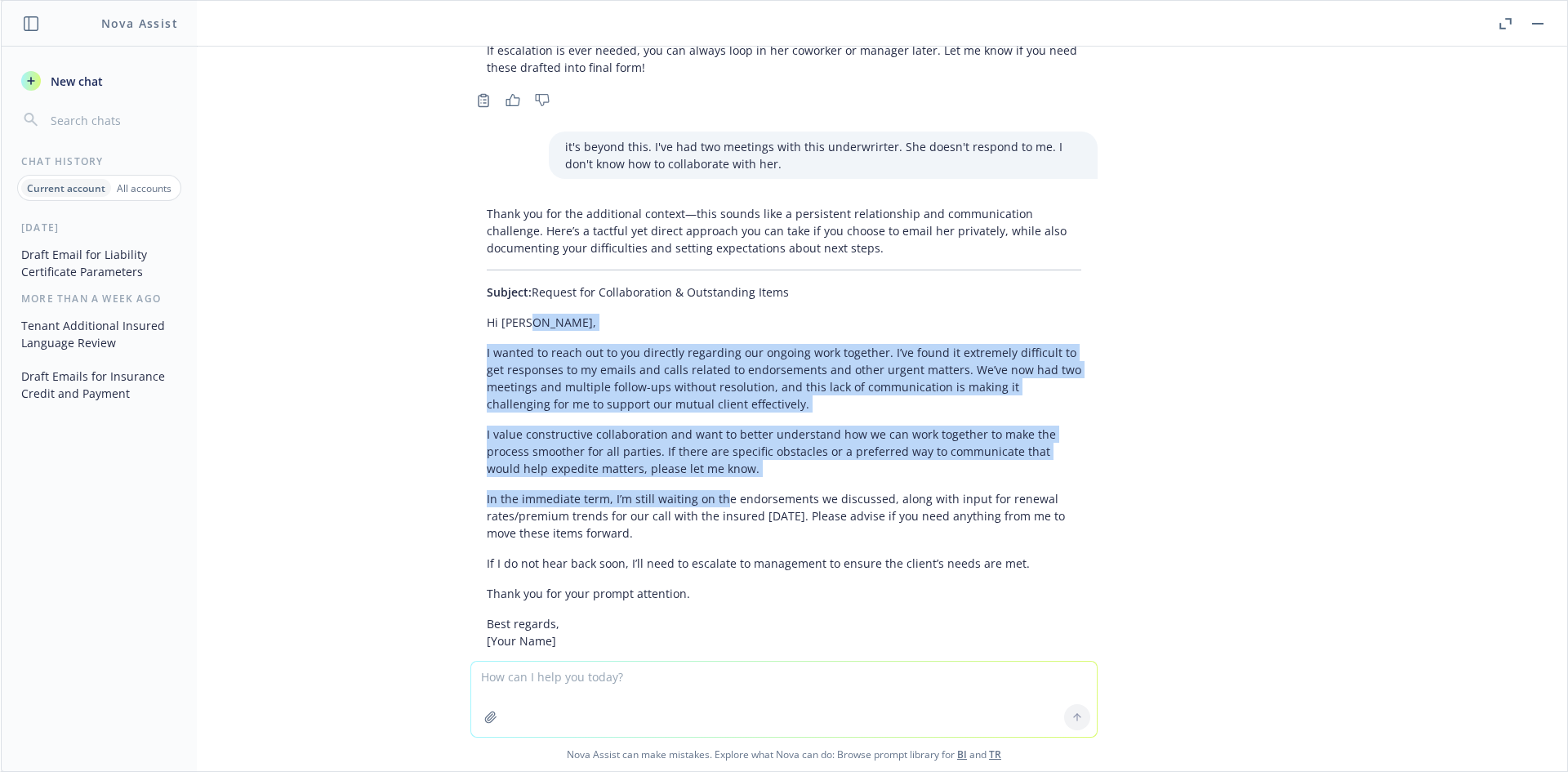
drag, startPoint x: 507, startPoint y: 240, endPoint x: 712, endPoint y: 407, distance: 264.4
click at [712, 407] on div "Thank you for the additional context—this sounds like a persistent relationship…" at bounding box center [783, 533] width 627 height 670
click at [712, 491] on p "In the immediate term, I’m still waiting on the endorsements we discussed, alon…" at bounding box center [784, 516] width 594 height 51
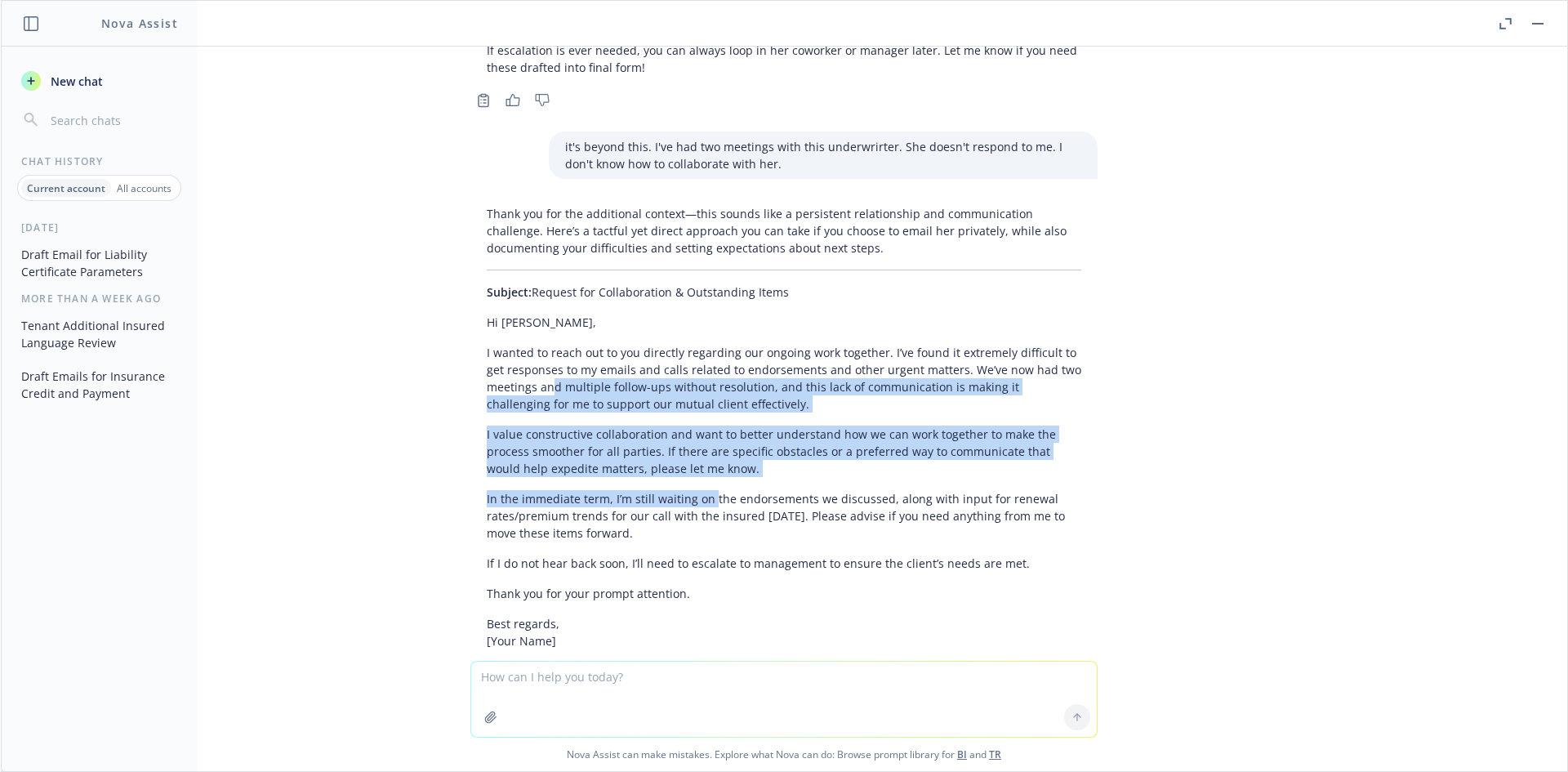
drag, startPoint x: 688, startPoint y: 405, endPoint x: 533, endPoint y: 296, distance: 189.5
click at [534, 296] on div "Thank you for the additional context—this sounds like a persistent relationship…" at bounding box center [783, 533] width 627 height 670
click at [532, 344] on p "I wanted to reach out to you directly regarding our ongoing work together. I’ve…" at bounding box center [784, 379] width 594 height 69
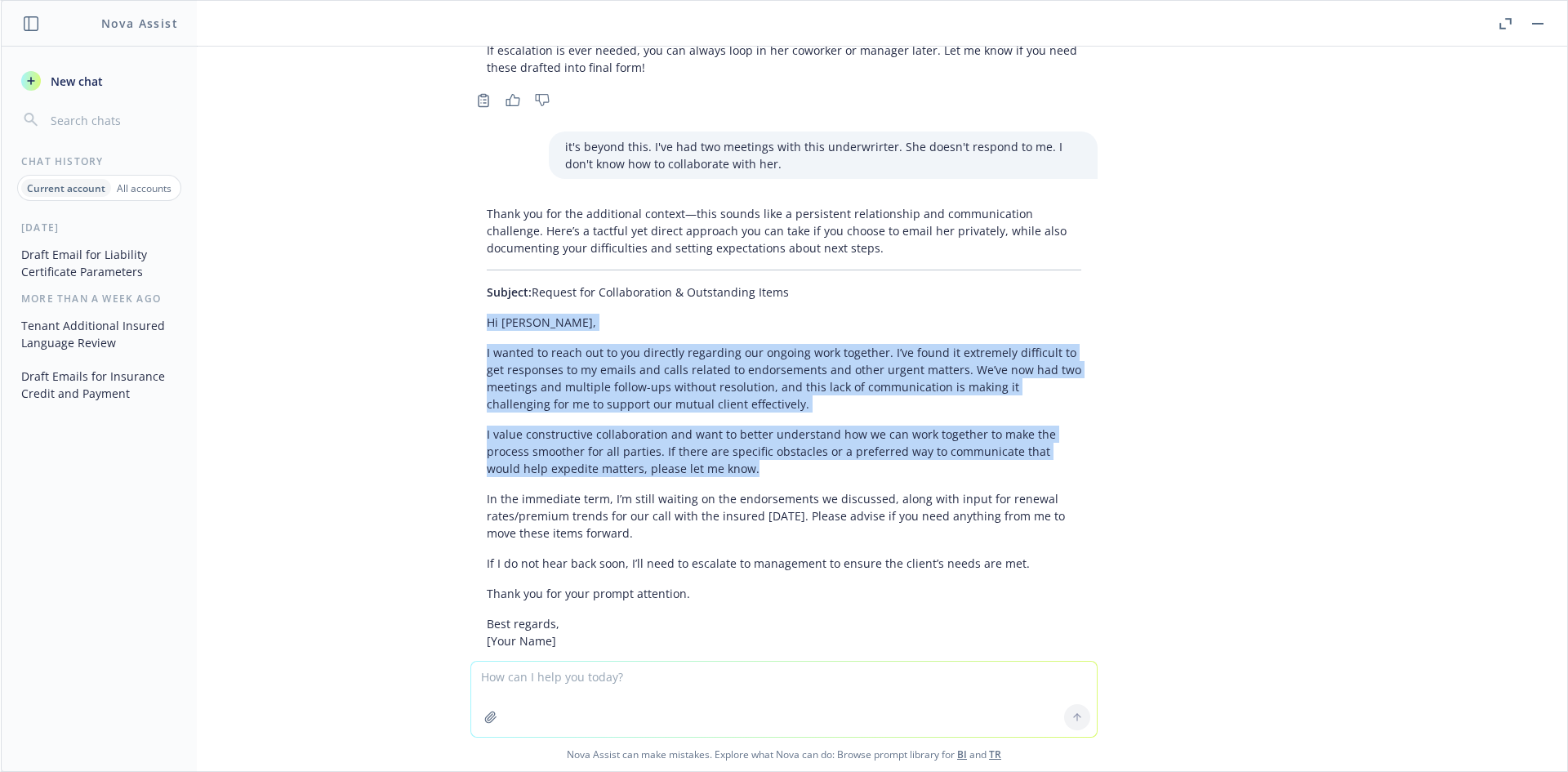
drag, startPoint x: 455, startPoint y: 259, endPoint x: 765, endPoint y: 392, distance: 337.3
click at [765, 392] on div "Thank you for the additional context—this sounds like a persistent relationship…" at bounding box center [784, 548] width 653 height 700
click at [765, 392] on div "Thank you for the additional context—this sounds like a persistent relationship…" at bounding box center [783, 533] width 627 height 670
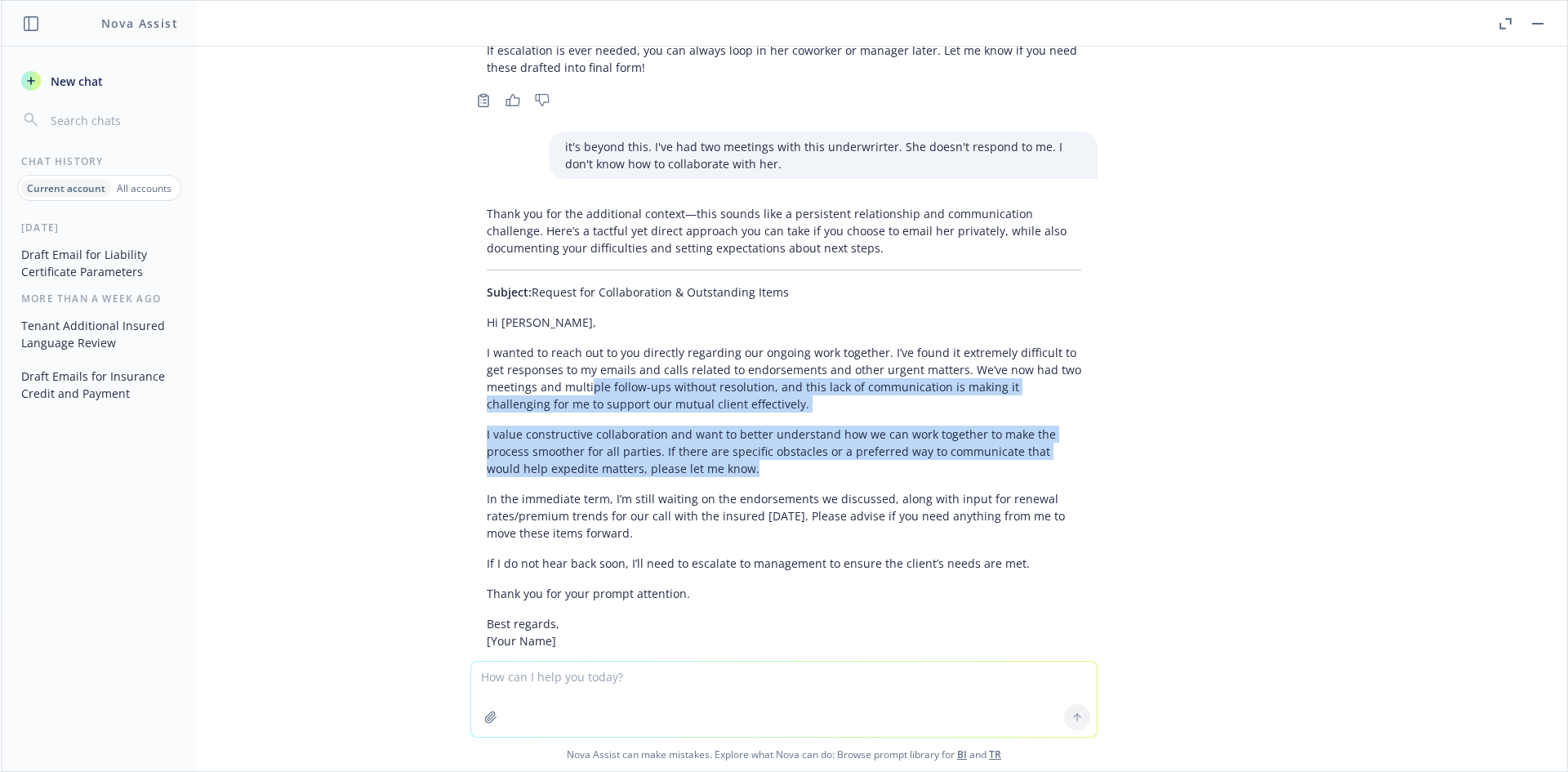
drag, startPoint x: 743, startPoint y: 392, endPoint x: 571, endPoint y: 298, distance: 196.0
click at [575, 302] on div "Thank you for the additional context—this sounds like a persistent relationship…" at bounding box center [783, 533] width 627 height 670
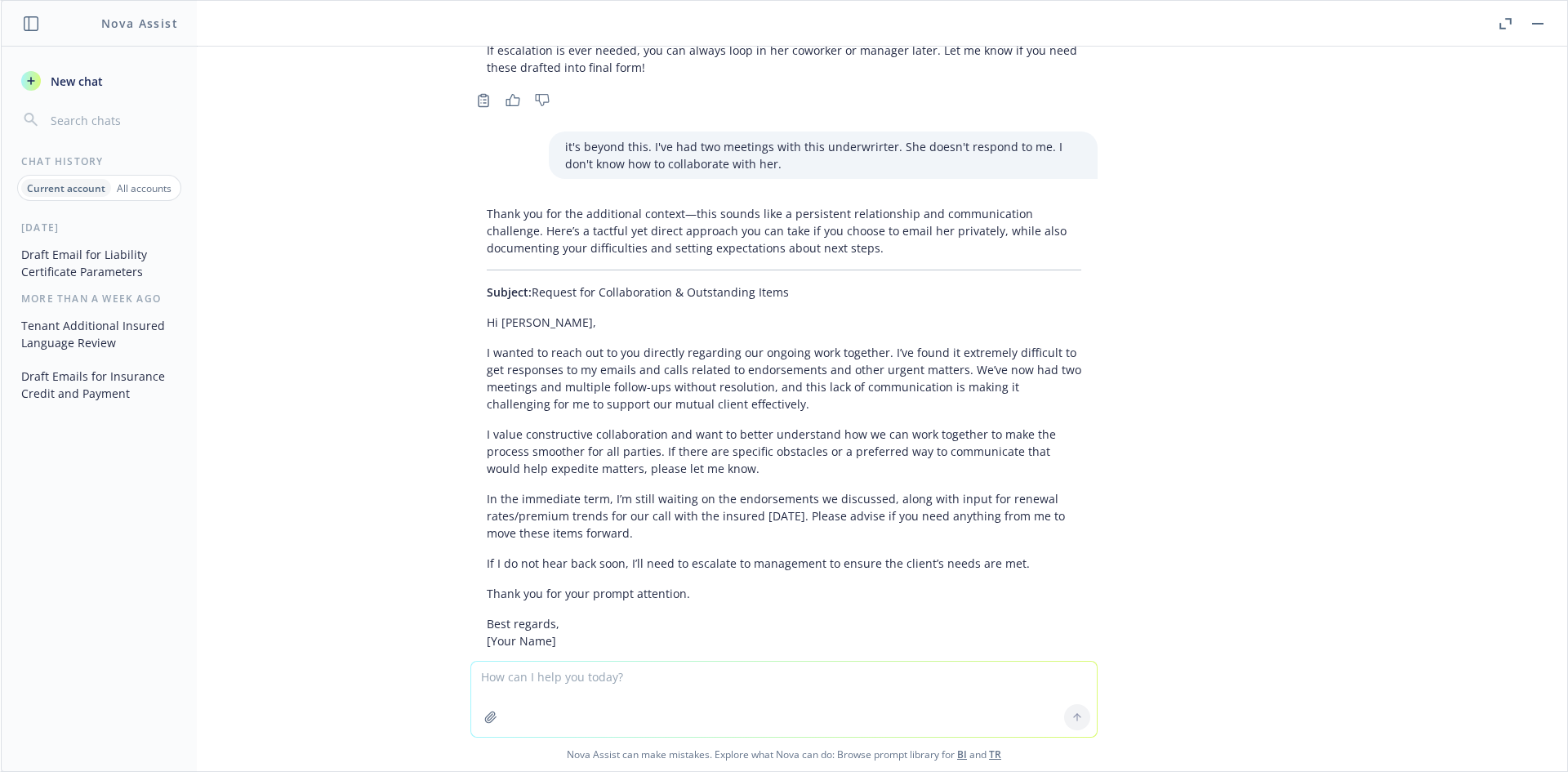
click at [571, 344] on p "I wanted to reach out to you directly regarding our ongoing work together. I’ve…" at bounding box center [784, 379] width 594 height 69
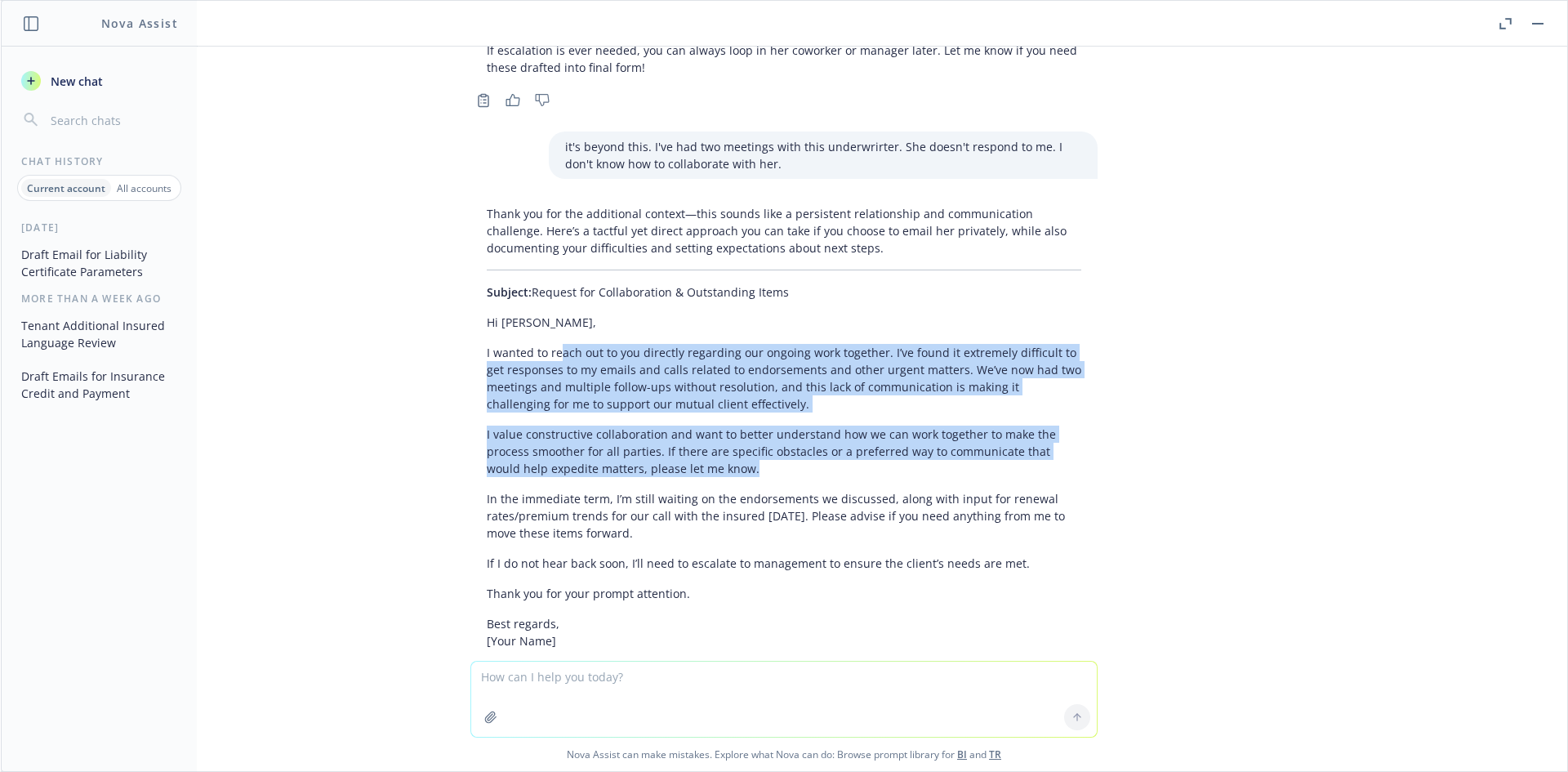
drag, startPoint x: 545, startPoint y: 259, endPoint x: 788, endPoint y: 382, distance: 272.4
click at [788, 382] on div "Thank you for the additional context—this sounds like a persistent relationship…" at bounding box center [783, 533] width 627 height 670
click at [789, 425] on p "I value constructive collaboration and want to better understand how we can wor…" at bounding box center [784, 451] width 594 height 51
click at [584, 425] on p "I value constructive collaboration and want to better understand how we can wor…" at bounding box center [784, 451] width 594 height 51
drag
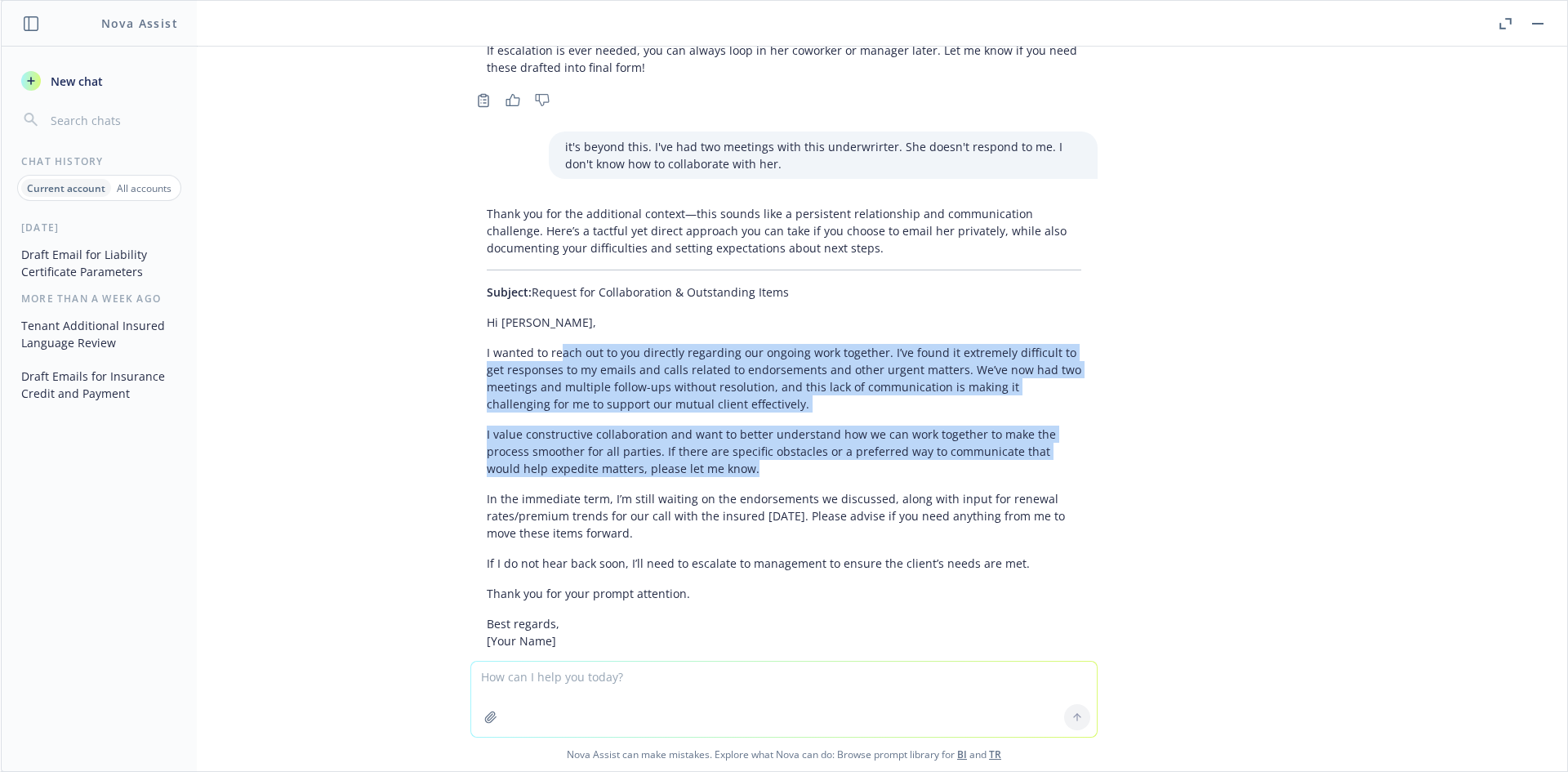
click at [738, 438] on div "Thank you for the additional context—this sounds like a persistent relationship…" at bounding box center [783, 533] width 627 height 670
click at [738, 491] on p "In the immediate term, I’m still waiting on the endorsements we discussed, alon…" at bounding box center [784, 516] width 594 height 51
click at [555, 364] on div "Thank you for the additional context—this sounds like a persistent relationship…" at bounding box center [783, 533] width 627 height 670
click at [554, 425] on p "I value constructive collaboration and want to better understand how we can wor…" at bounding box center [784, 451] width 594 height 51
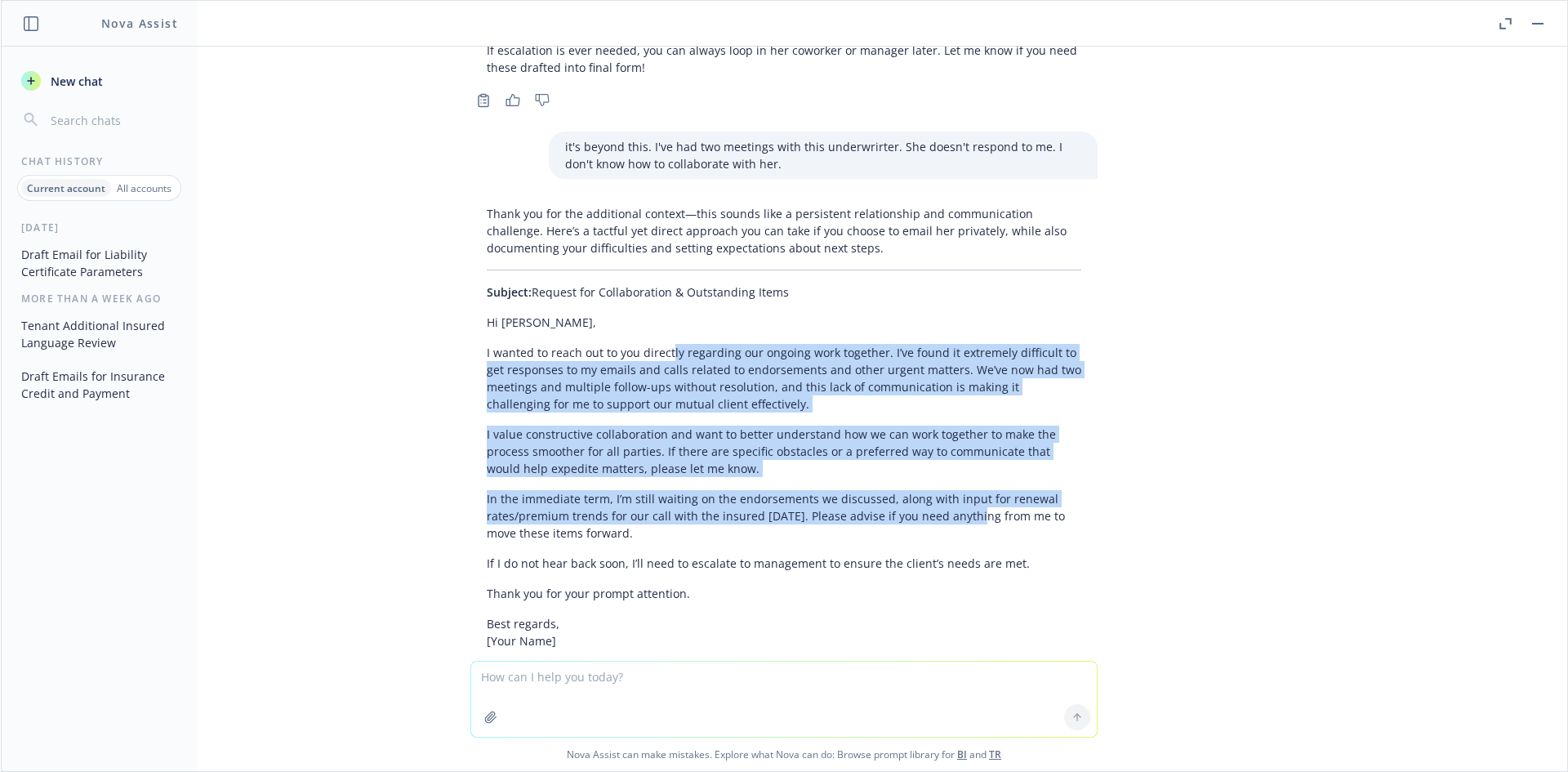
click at [947, 434] on div "Thank you for the additional context—this sounds like a persistent relationship…" at bounding box center [783, 533] width 627 height 670
click at [947, 491] on p "In the immediate term, I’m still waiting on the endorsements we discussed, alon…" at bounding box center [784, 516] width 594 height 51
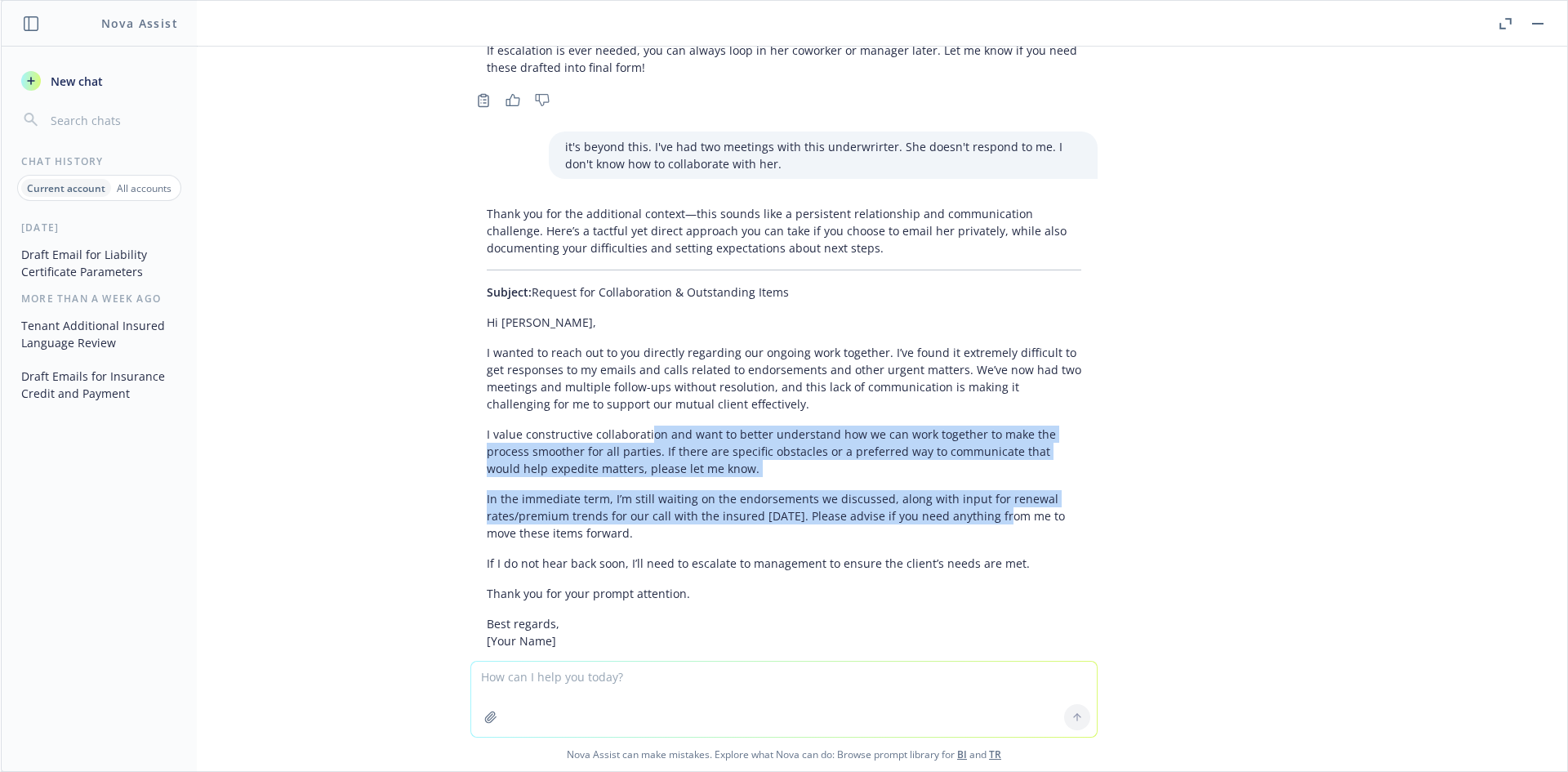
click at [634, 344] on div "Thank you for the additional context—this sounds like a persistent relationship…" at bounding box center [783, 533] width 627 height 670
click at [634, 425] on p "I value constructive collaboration and want to better understand how we can wor…" at bounding box center [784, 451] width 594 height 51
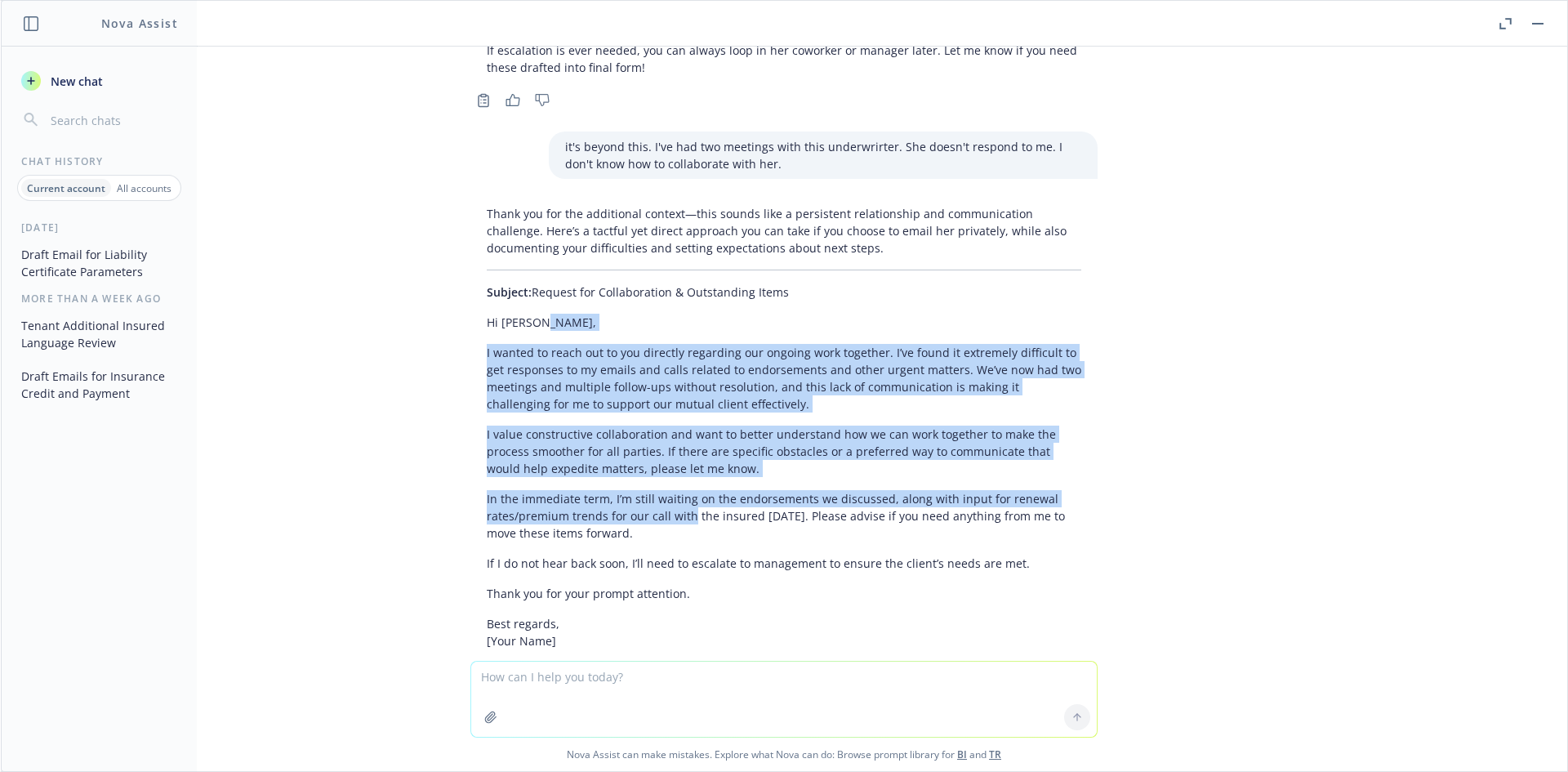
click at [678, 433] on div "Thank you for the additional context—this sounds like a persistent relationship…" at bounding box center [783, 533] width 627 height 670
click at [678, 491] on p "In the immediate term, I’m still waiting on the endorsements we discussed, alon…" at bounding box center [784, 516] width 594 height 51
click at [550, 342] on div "Thank you for the additional context—this sounds like a persistent relationship…" at bounding box center [783, 533] width 627 height 670
click at [550, 425] on p "I value constructive collaboration and want to better understand how we can wor…" at bounding box center [784, 451] width 594 height 51
click at [861, 458] on div "Thank you for the additional context—this sounds like a persistent relationship…" at bounding box center [783, 533] width 627 height 670
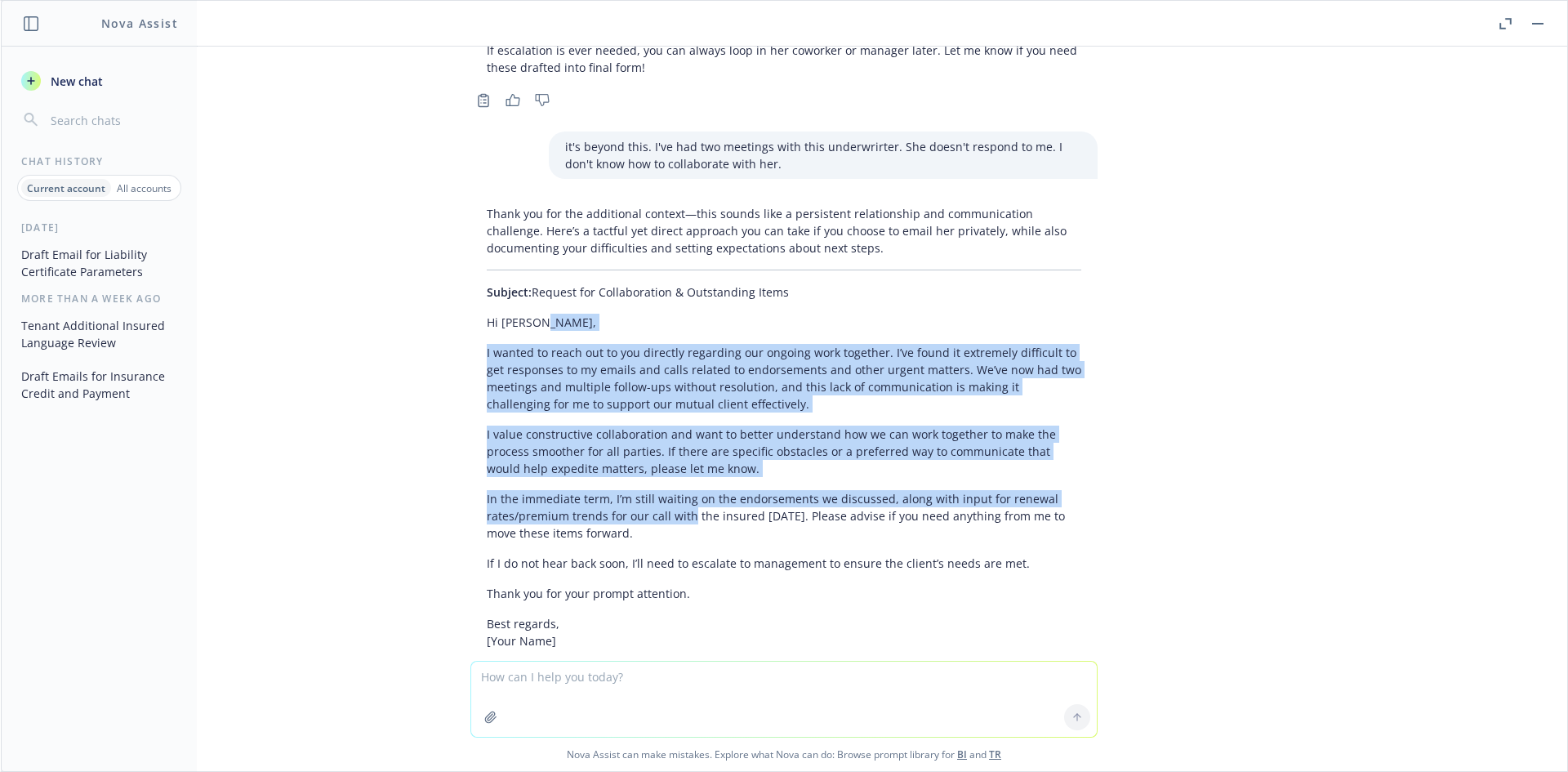
click at [861, 458] on div "Thank you for the additional context—this sounds like a persistent relationship…" at bounding box center [783, 533] width 627 height 670
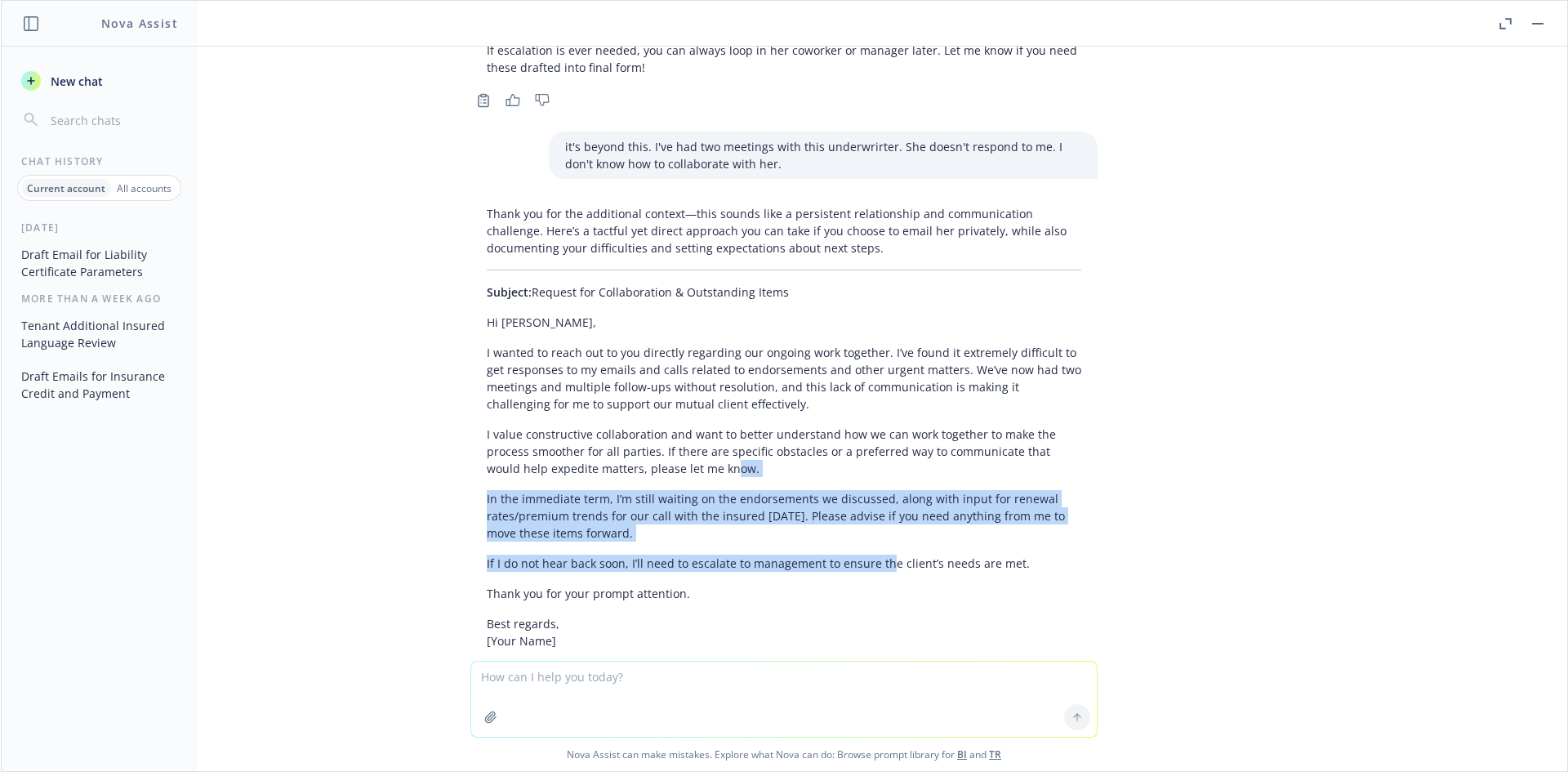
click at [635, 350] on div "Thank you for the additional context—this sounds like a persistent relationship…" at bounding box center [783, 533] width 627 height 670
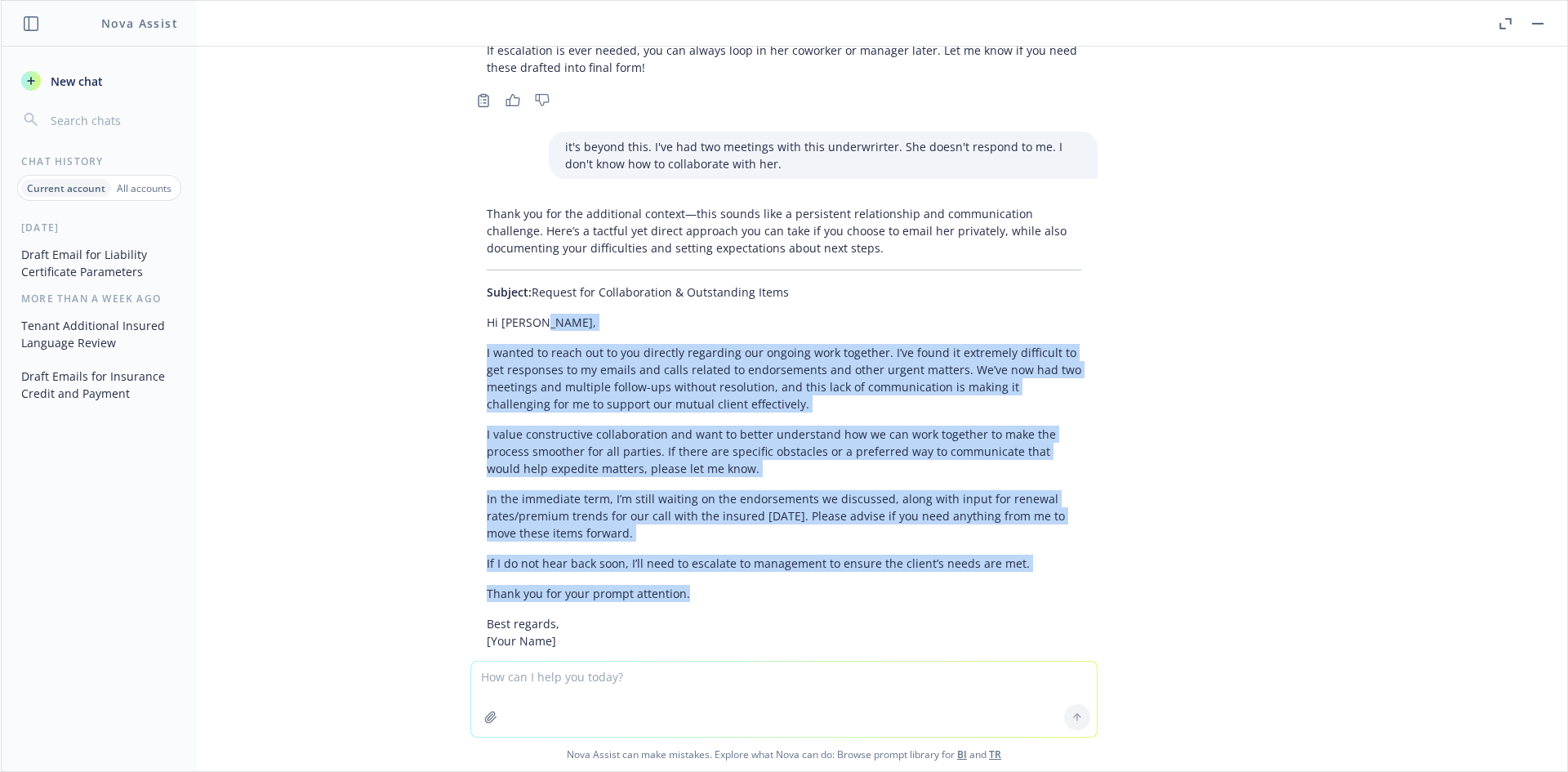
click at [761, 516] on div "Thank you for the additional context—this sounds like a persistent relationship…" at bounding box center [783, 533] width 627 height 670
click at [763, 516] on div "Thank you for the additional context—this sounds like a persistent relationship…" at bounding box center [783, 533] width 627 height 670
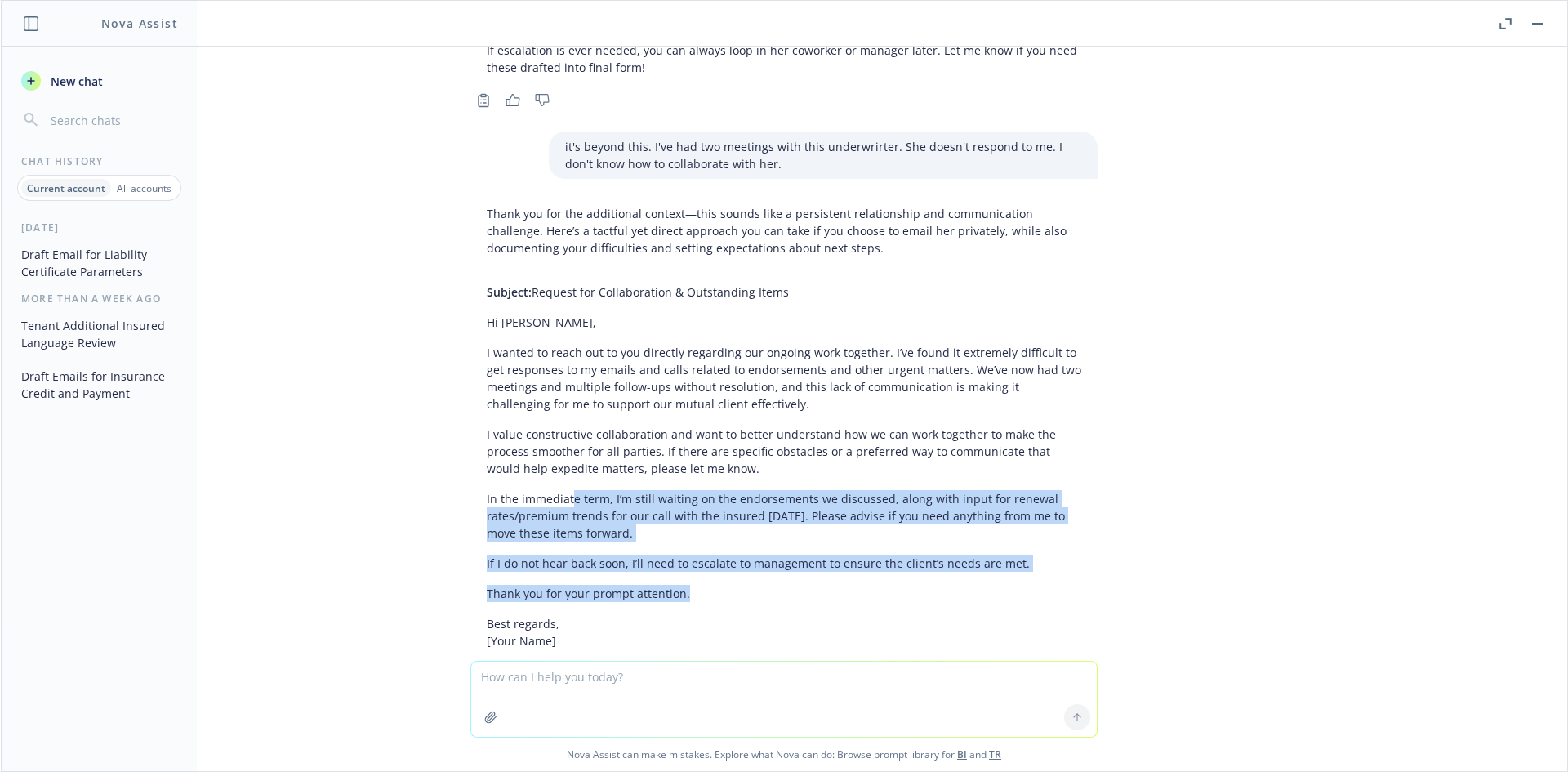
click at [538, 392] on div "Thank you for the additional context—this sounds like a persistent relationship…" at bounding box center [783, 533] width 627 height 670
click at [536, 425] on p "I value constructive collaboration and want to better understand how we can wor…" at bounding box center [784, 451] width 594 height 51
click at [578, 378] on div "Thank you for the additional context—this sounds like a persistent relationship…" at bounding box center [783, 533] width 627 height 670
click at [577, 425] on p "I value constructive collaboration and want to better understand how we can wor…" at bounding box center [784, 451] width 594 height 51
click at [736, 461] on div "Thank you for the additional context—this sounds like a persistent relationship…" at bounding box center [783, 533] width 627 height 670
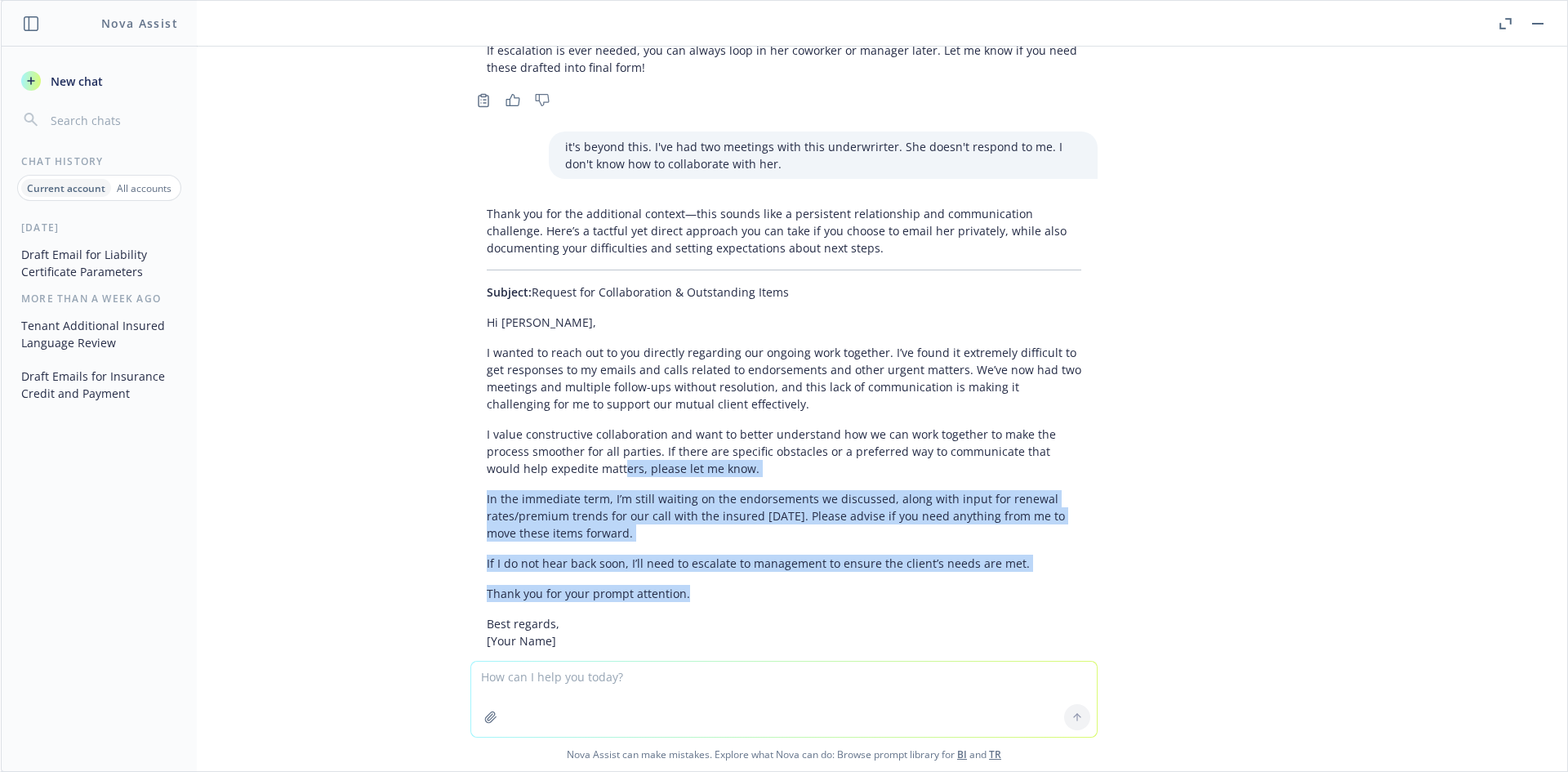
click at [737, 585] on p "Thank you for your prompt attention." at bounding box center [784, 593] width 594 height 17
click at [706, 585] on p "Thank you for your prompt attention." at bounding box center [784, 593] width 594 height 17
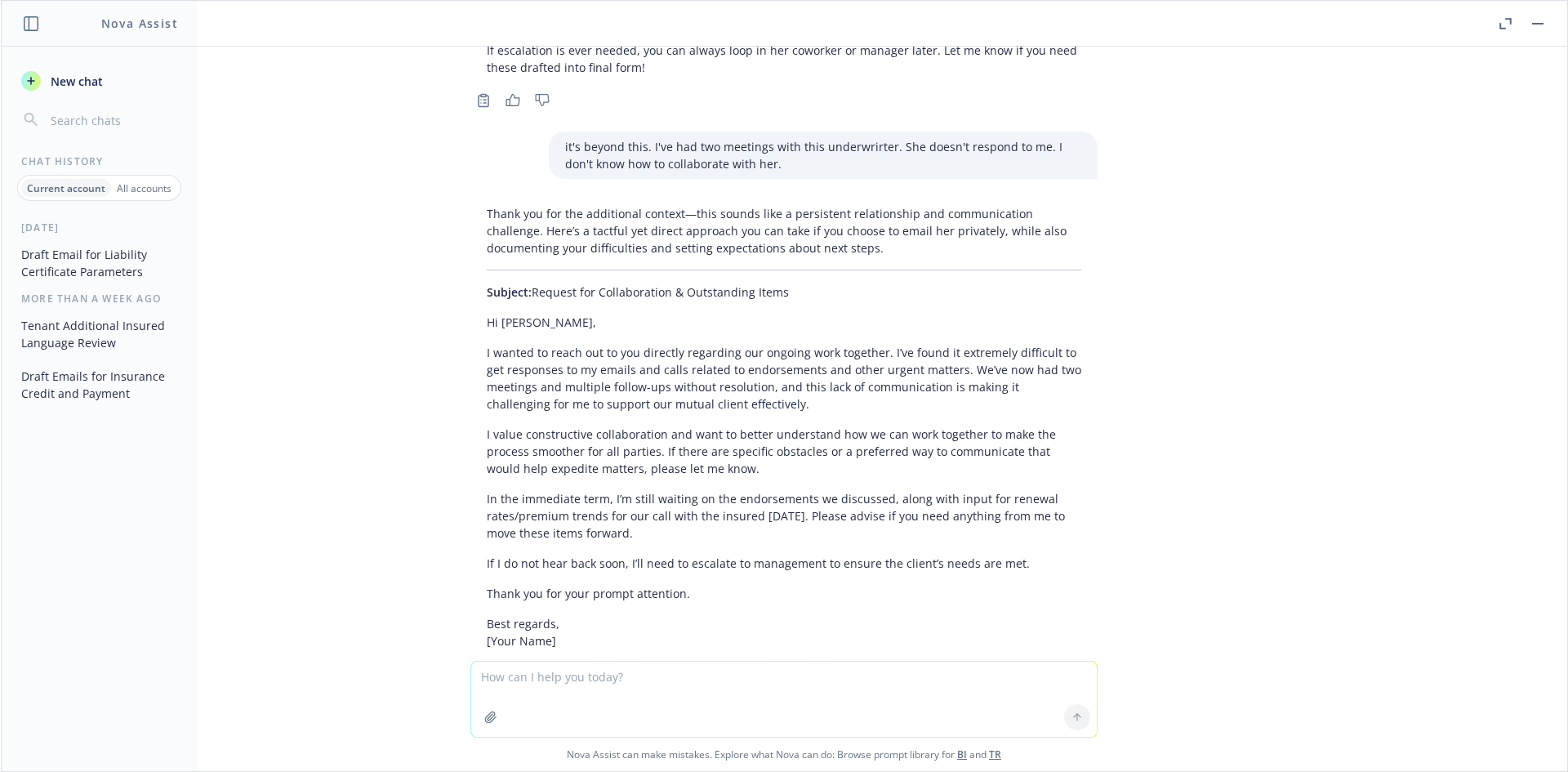
click at [609, 585] on p "Thank you for your prompt attention." at bounding box center [784, 593] width 594 height 17
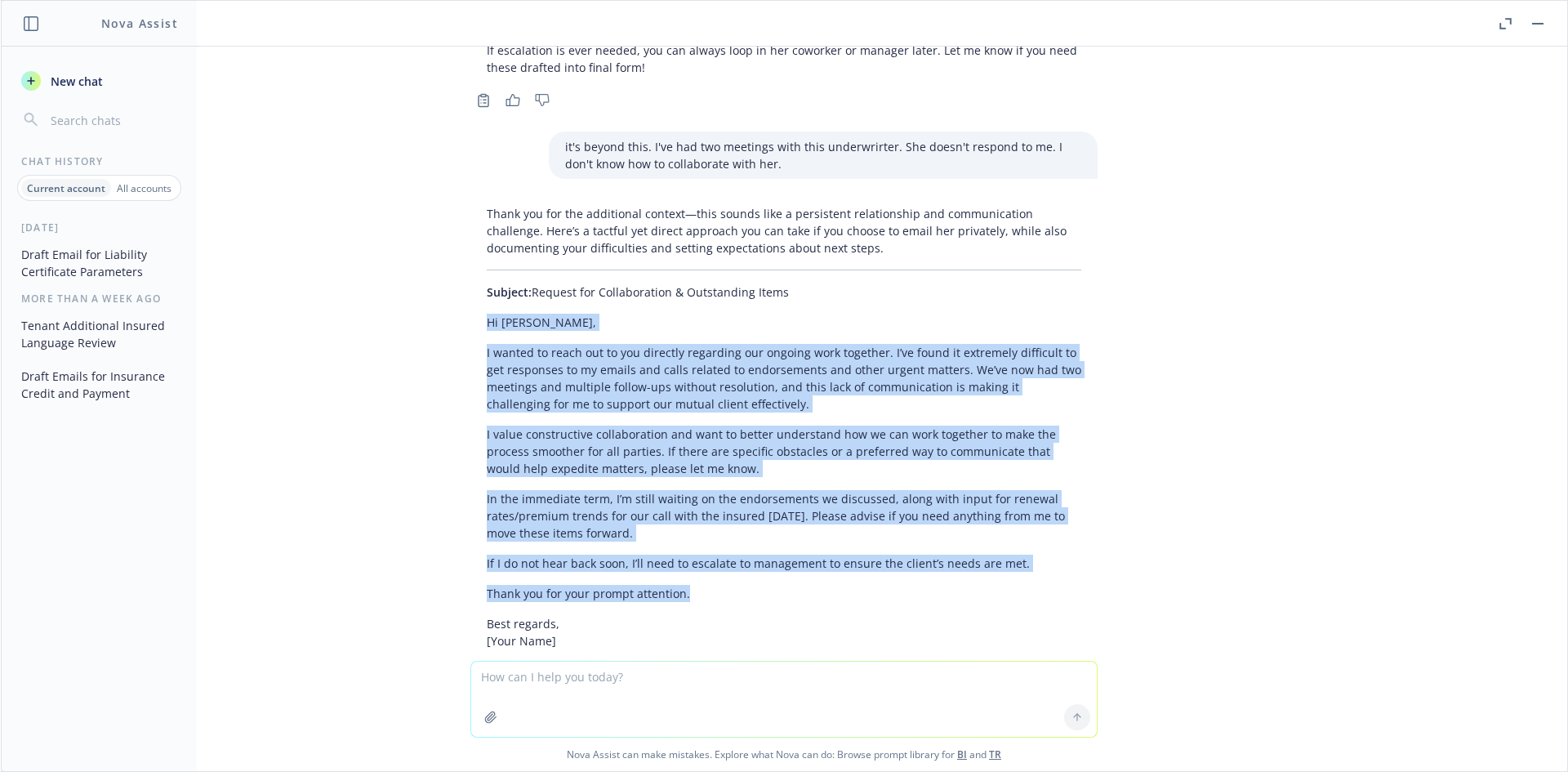
click at [470, 237] on div "Thank you for the additional context—this sounds like a persistent relationship…" at bounding box center [783, 533] width 627 height 670
copy div "Lo Ipsumd, S ametco ad elits doe te inc utlabore etdolorem ali enimadm veni qui…"
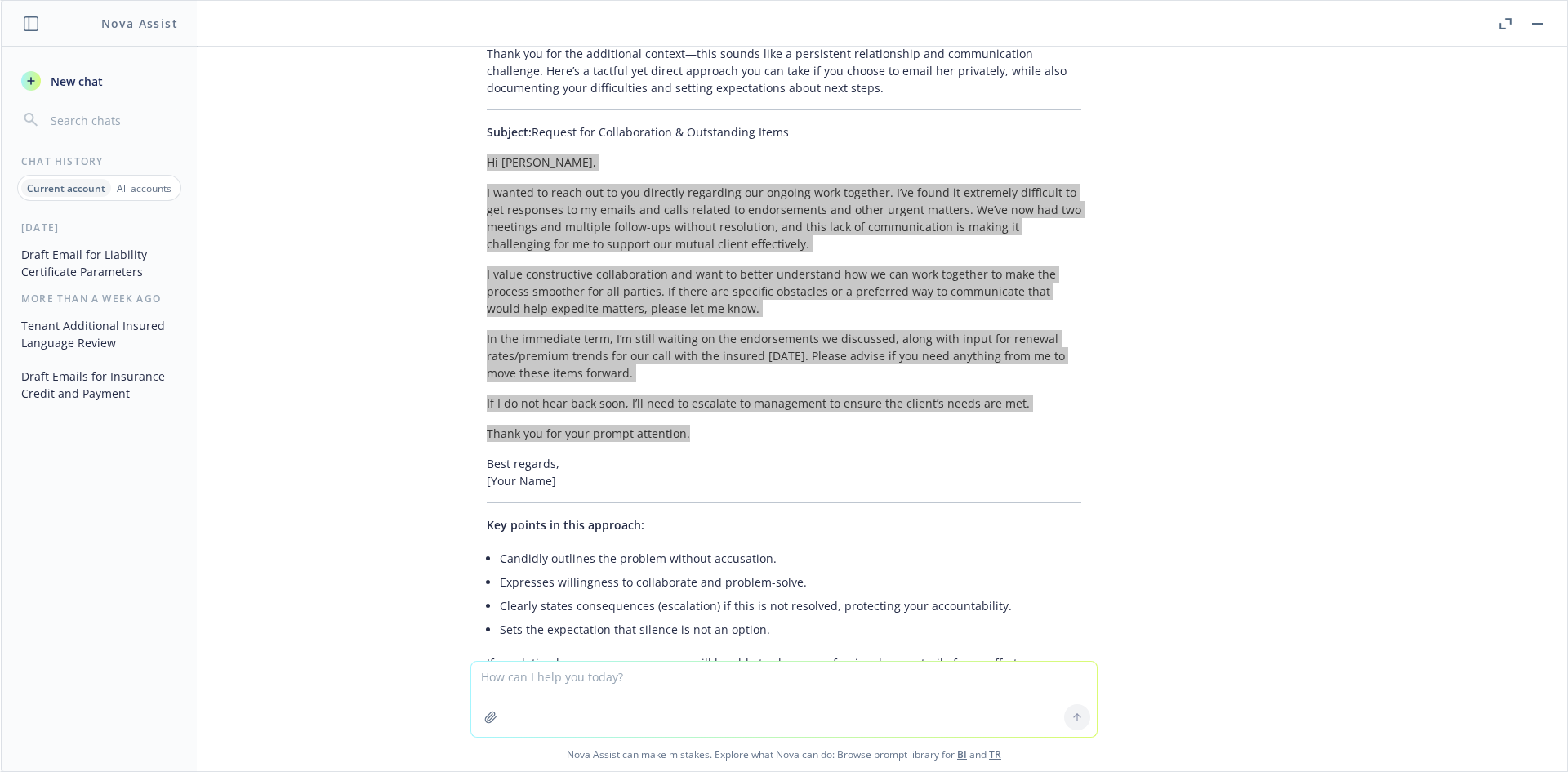
scroll to position [13094, 0]
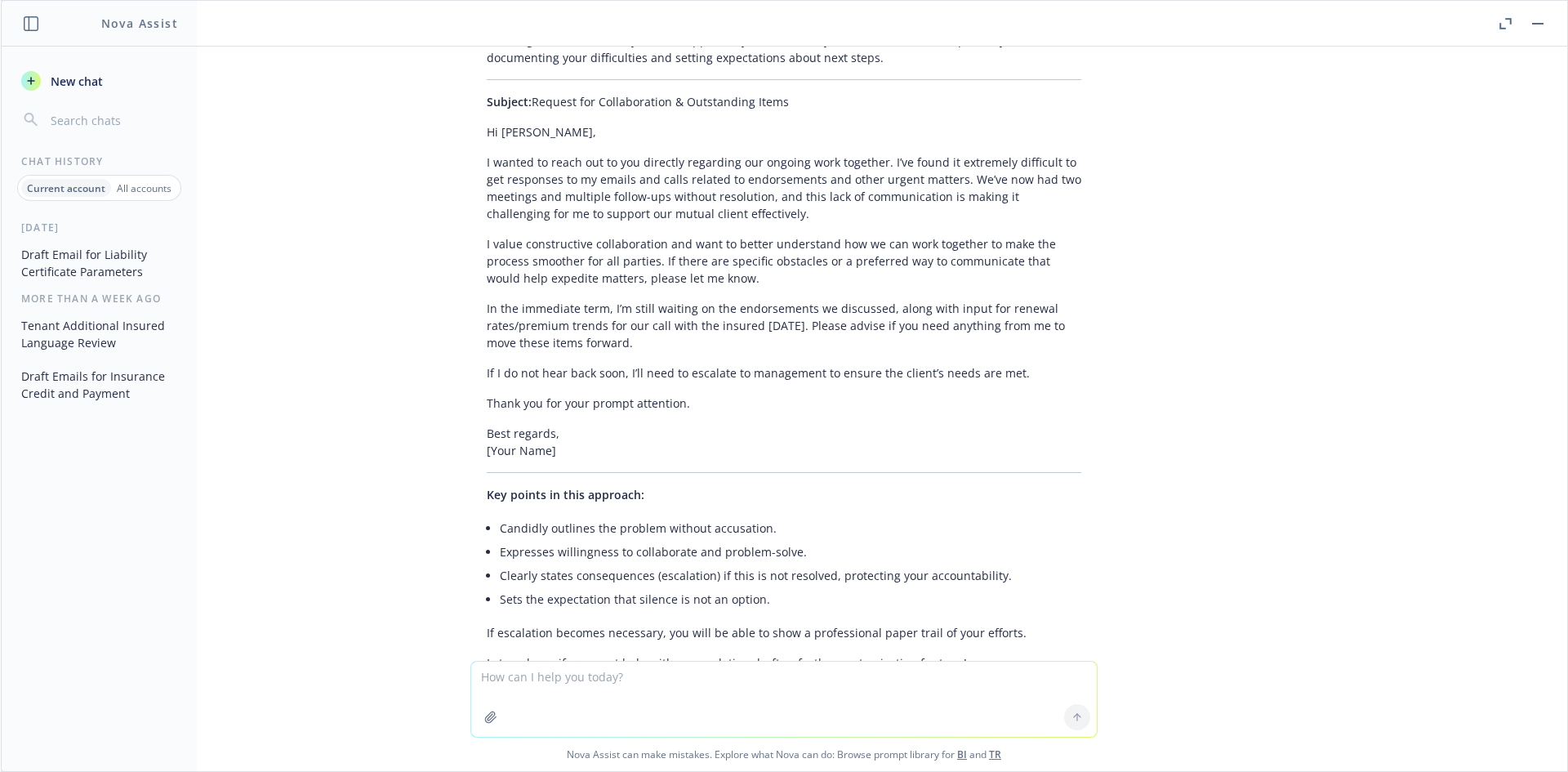
click at [601, 688] on textarea at bounding box center [783, 699] width 625 height 75
type textarea "need to add that there is a new producer on this account andwe need to clean it…"
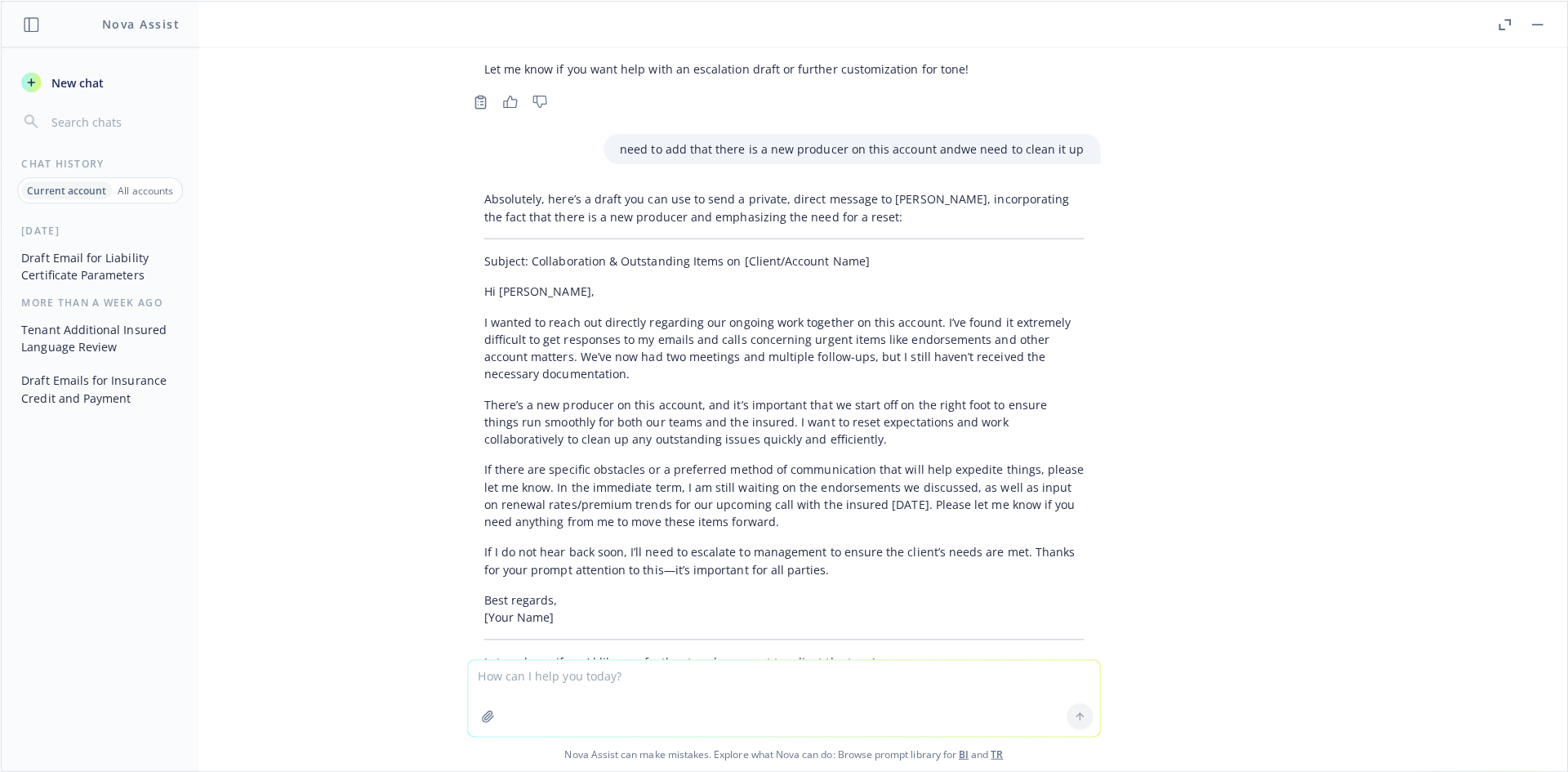
scroll to position [13682, 0]
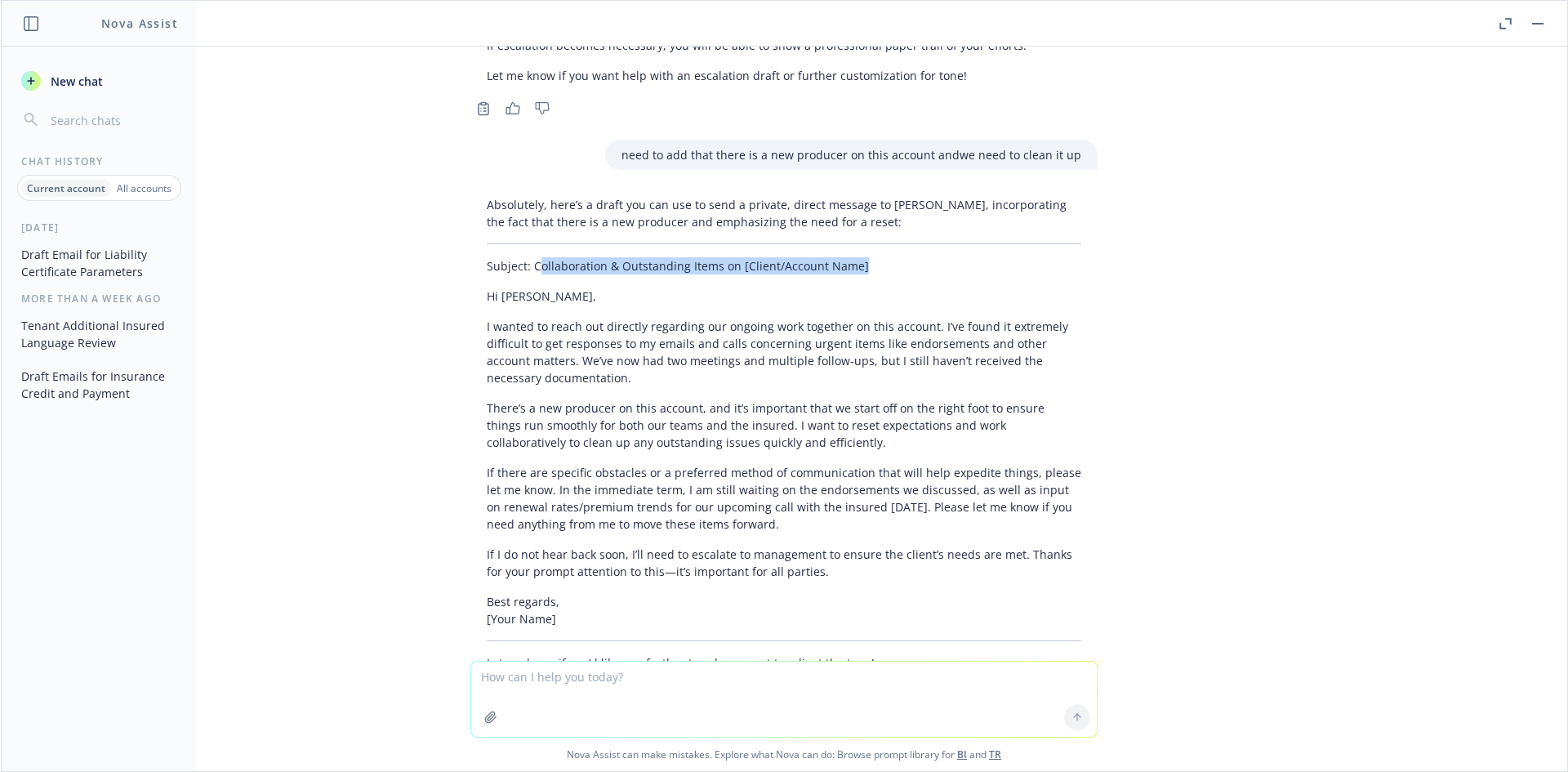
drag, startPoint x: 524, startPoint y: 181, endPoint x: 887, endPoint y: 182, distance: 363.0
click at [887, 258] on p "Subject: Collaboration & Outstanding Items on [Client/Account Name]" at bounding box center [784, 266] width 594 height 17
click at [529, 258] on p "Subject: Collaboration & Outstanding Items on [Client/Account Name]" at bounding box center [784, 266] width 594 height 17
drag, startPoint x: 519, startPoint y: 180, endPoint x: 310, endPoint y: 276, distance: 230.0
click at [705, 258] on p "Subject: Collaboration & Outstanding Items on [Client/Account Name]" at bounding box center [784, 266] width 594 height 17
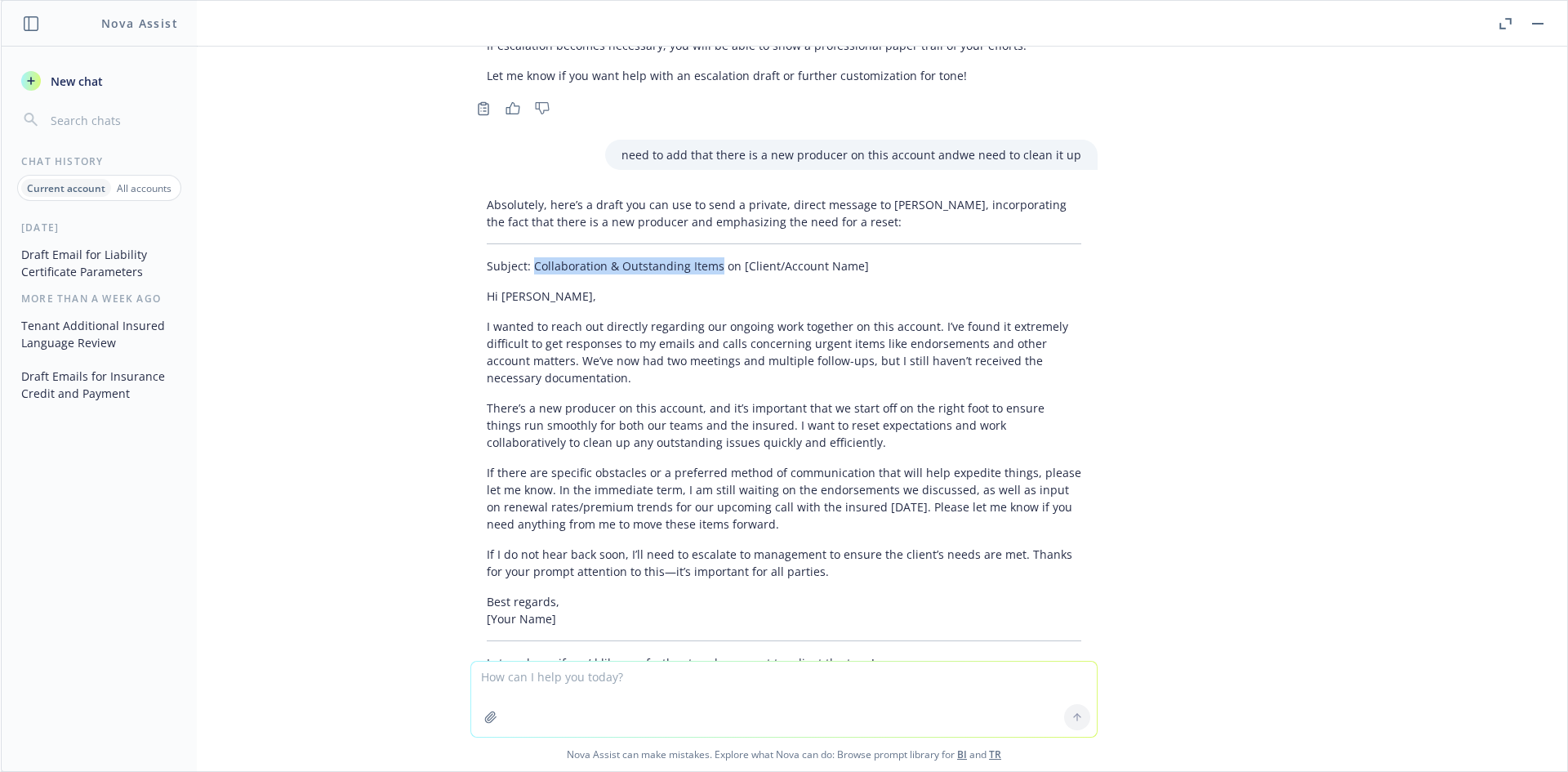
copy p "Collaboration & Outstanding Items"
click at [573, 676] on textarea at bounding box center [783, 699] width 625 height 75
paste textarea "Hi [PERSON_NAME] and [PERSON_NAME], We pulled [PERSON_NAME]’s WCIRB experience …"
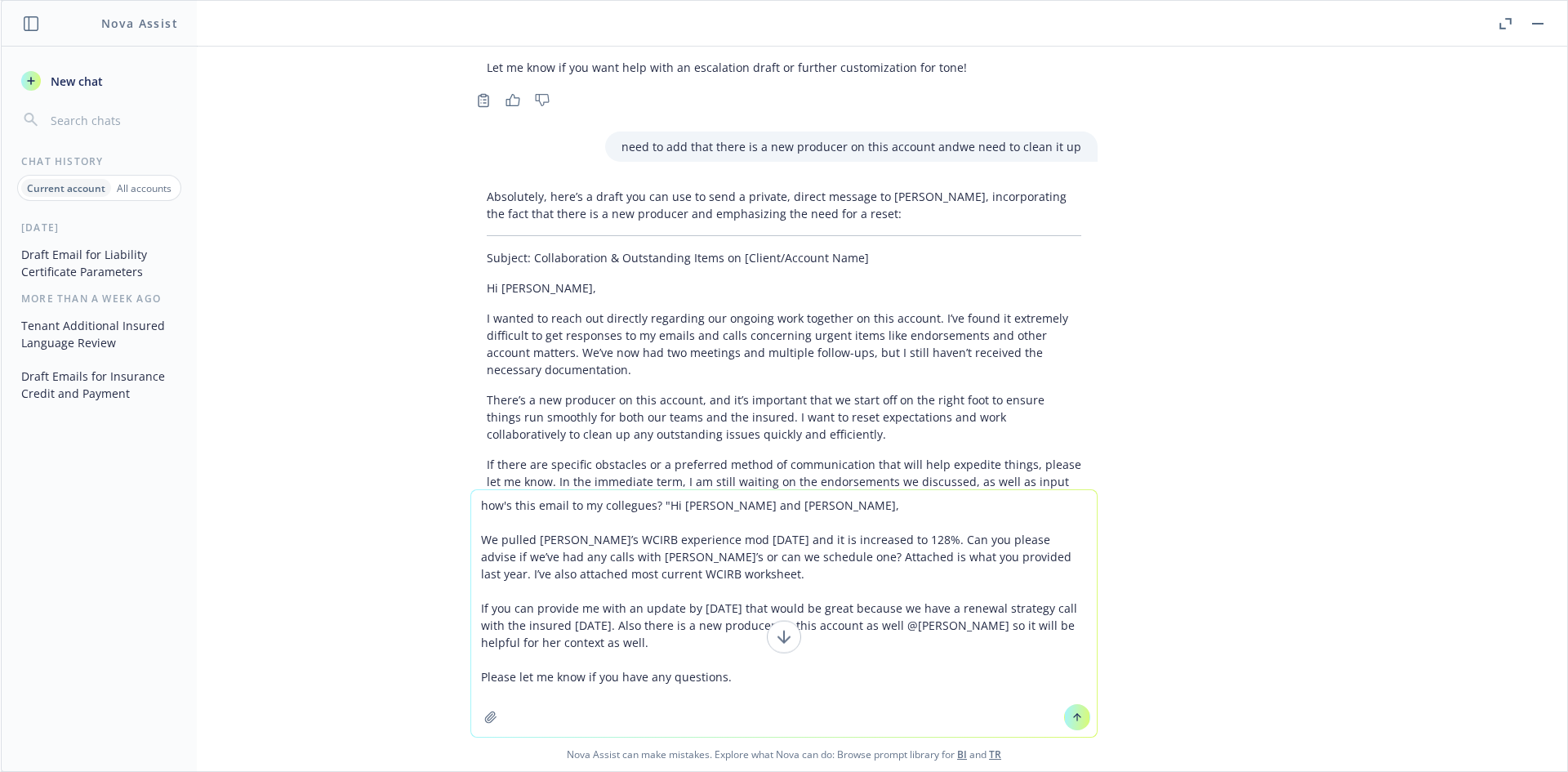
type textarea "how's this email to my collegues? "Hi [PERSON_NAME] and [PERSON_NAME], We pulle…"
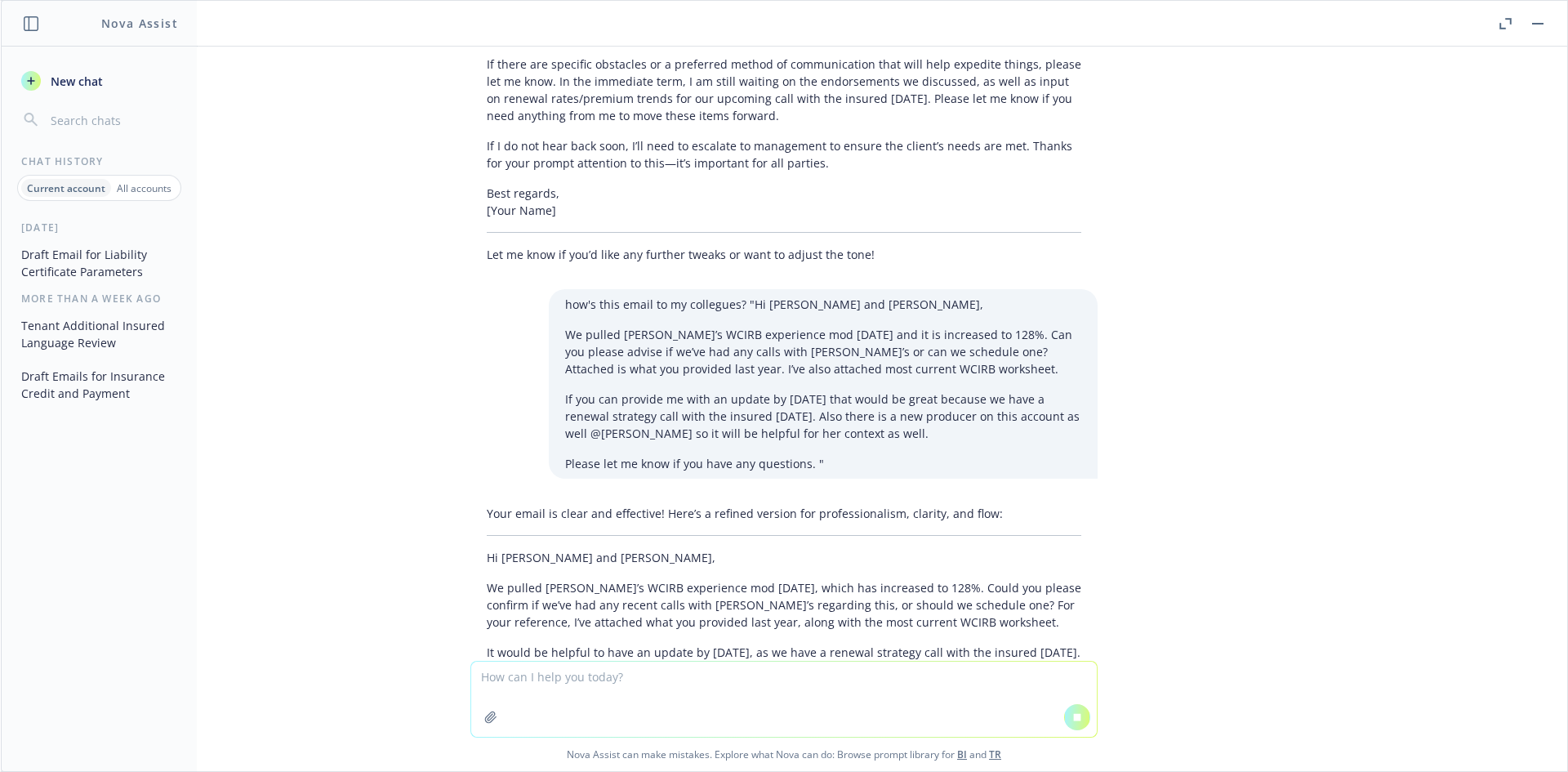
scroll to position [13526, 0]
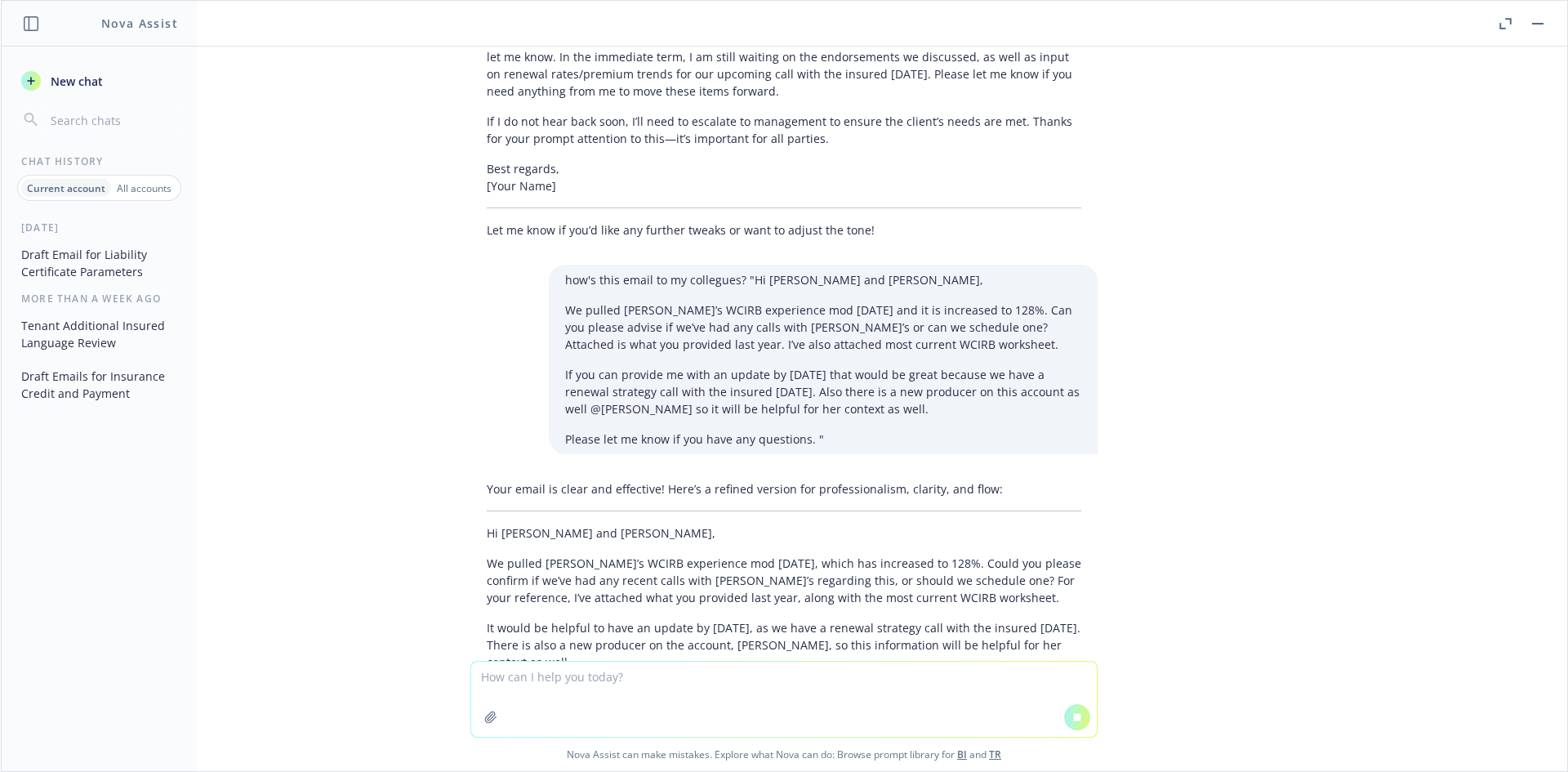
click at [571, 555] on p "We pulled [PERSON_NAME]’s WCIRB experience mod [DATE], which has increased to 1…" at bounding box center [784, 581] width 594 height 51
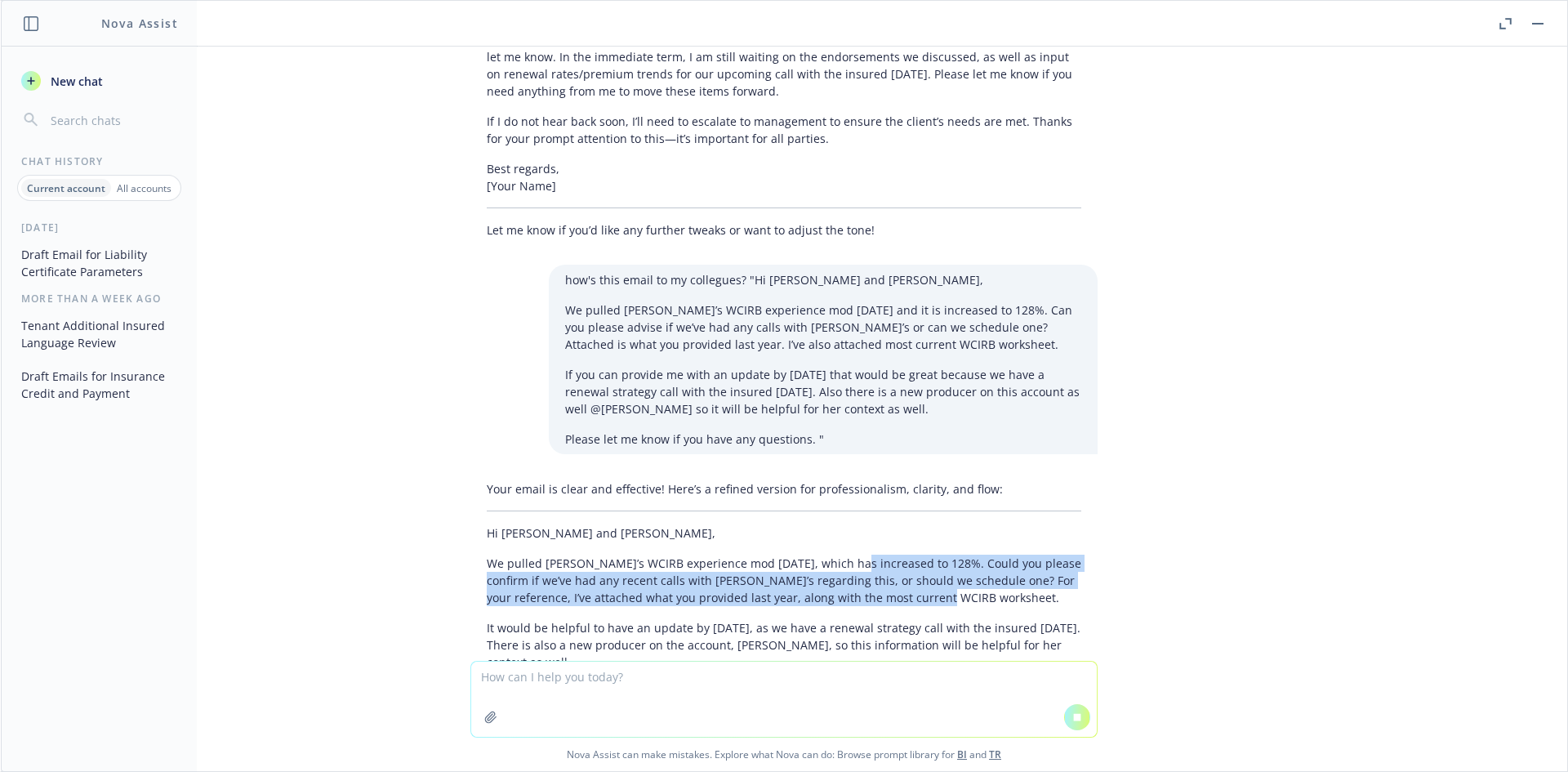
drag, startPoint x: 833, startPoint y: 484, endPoint x: 1021, endPoint y: 511, distance: 189.9
click at [1021, 555] on p "We pulled [PERSON_NAME]’s WCIRB experience mod [DATE], which has increased to 1…" at bounding box center [784, 581] width 594 height 51
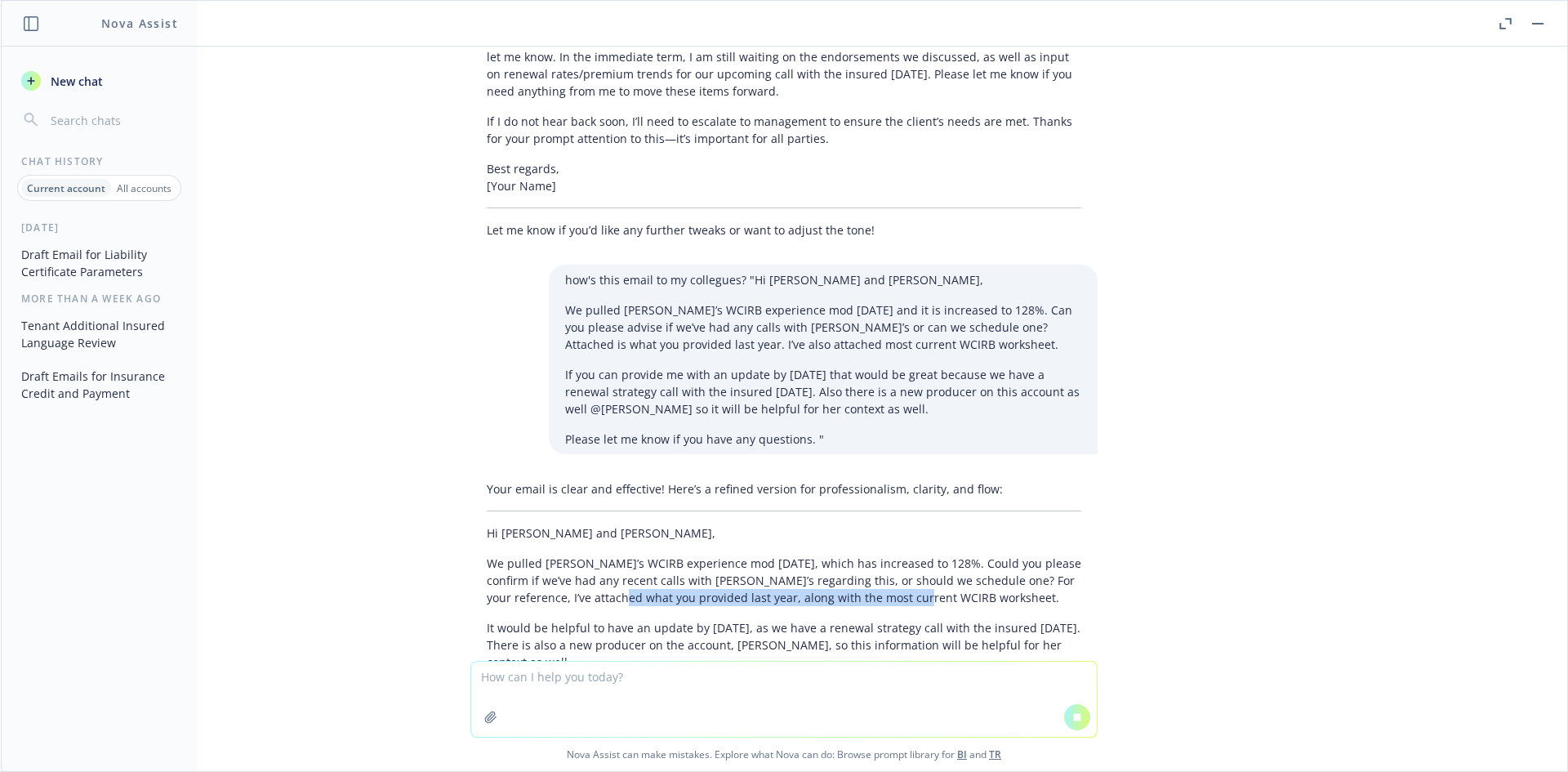
drag, startPoint x: 871, startPoint y: 515, endPoint x: 601, endPoint y: 501, distance: 270.4
click at [601, 555] on p "We pulled [PERSON_NAME]’s WCIRB experience mod [DATE], which has increased to 1…" at bounding box center [784, 581] width 594 height 51
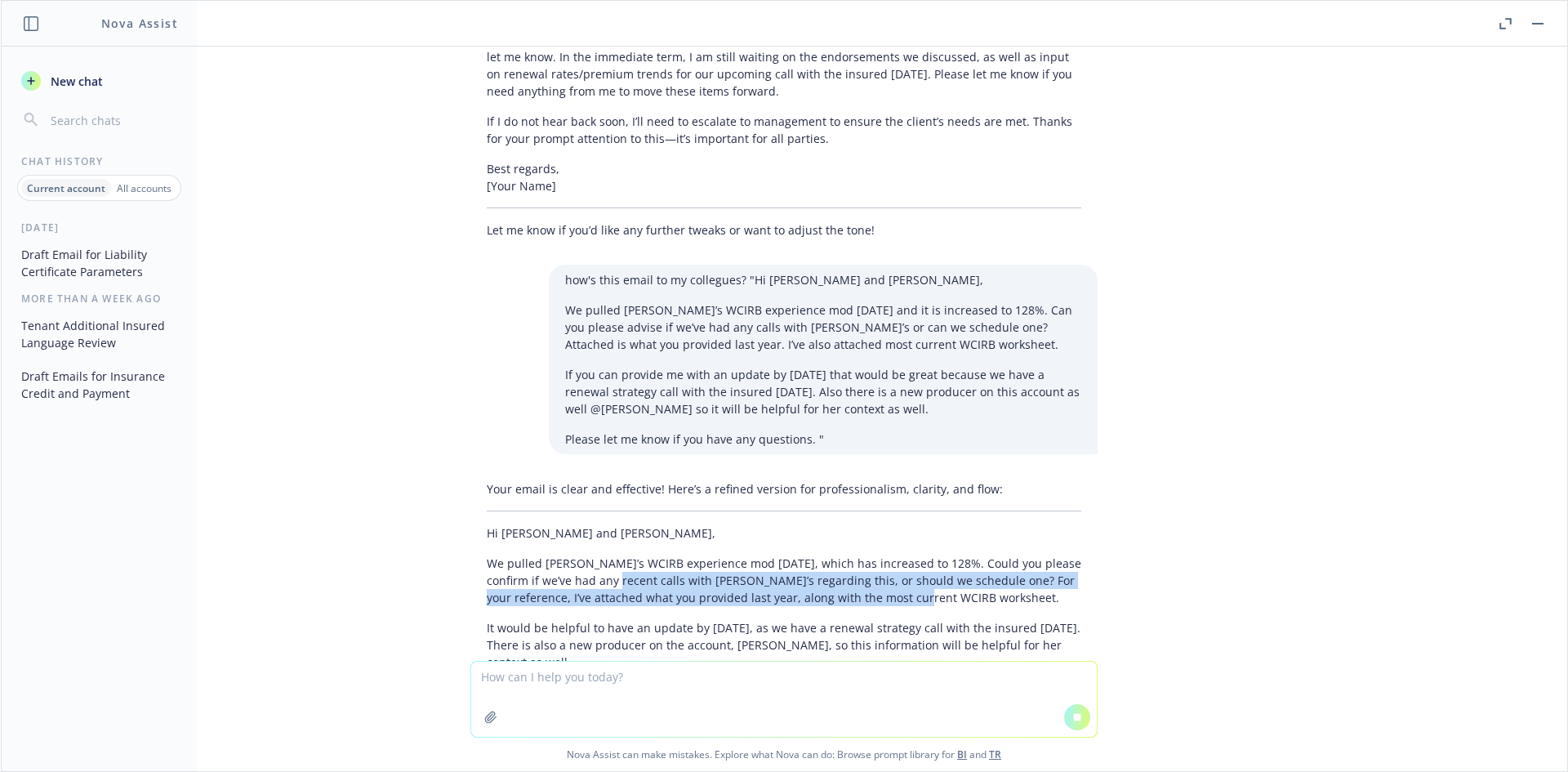
click at [601, 555] on p "We pulled [PERSON_NAME]’s WCIRB experience mod [DATE], which has increased to 1…" at bounding box center [784, 581] width 594 height 51
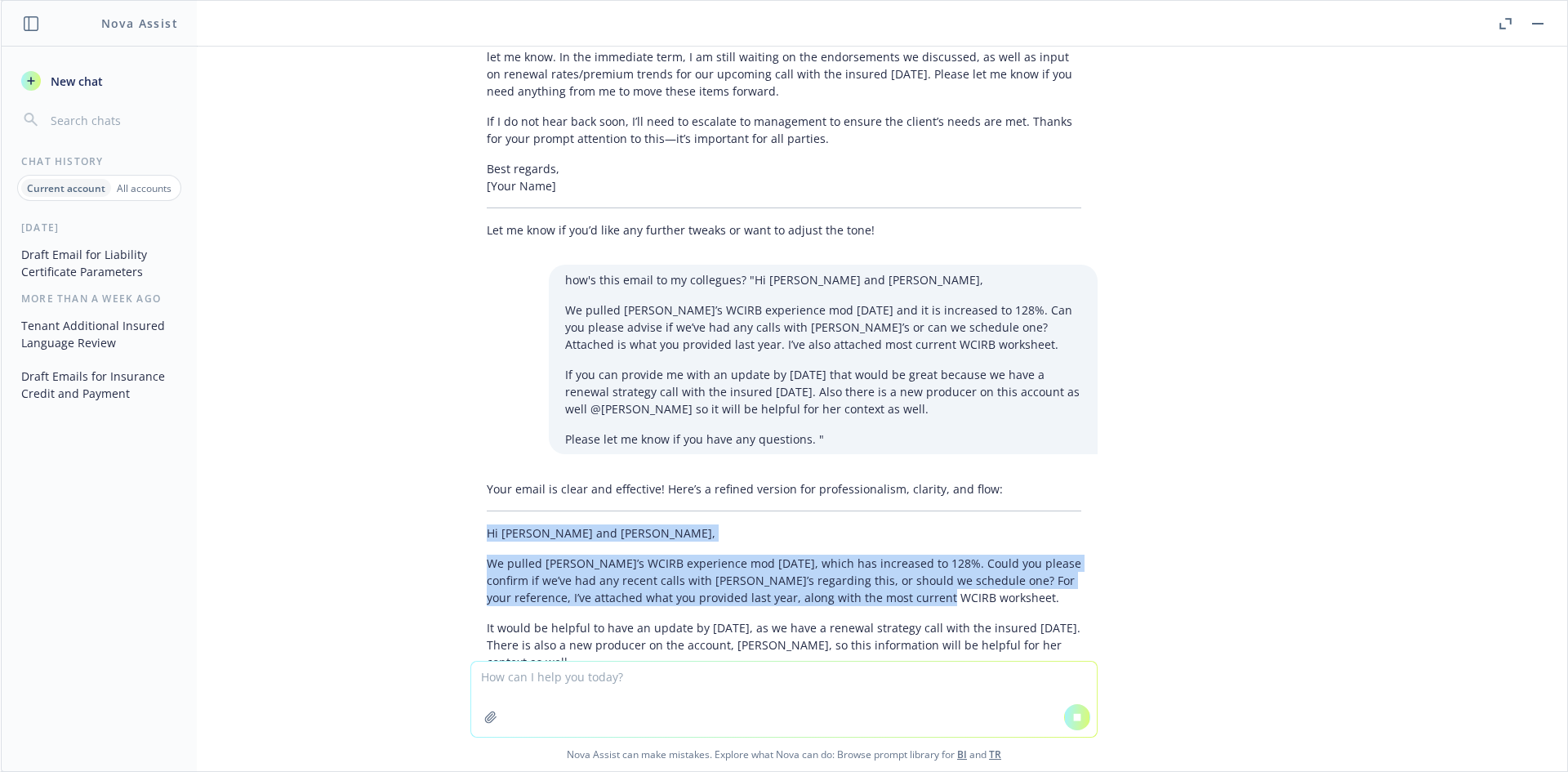
drag, startPoint x: 472, startPoint y: 447, endPoint x: 929, endPoint y: 509, distance: 461.2
click at [929, 509] on div "Your email is clear and effective! Here’s a refined version for professionalism…" at bounding box center [783, 666] width 627 height 386
click at [927, 555] on p "We pulled [PERSON_NAME]’s WCIRB experience mod [DATE], which has increased to 1…" at bounding box center [784, 581] width 594 height 51
click at [776, 555] on p "We pulled [PERSON_NAME]’s WCIRB experience mod [DATE], which has increased to 1…" at bounding box center [784, 581] width 594 height 51
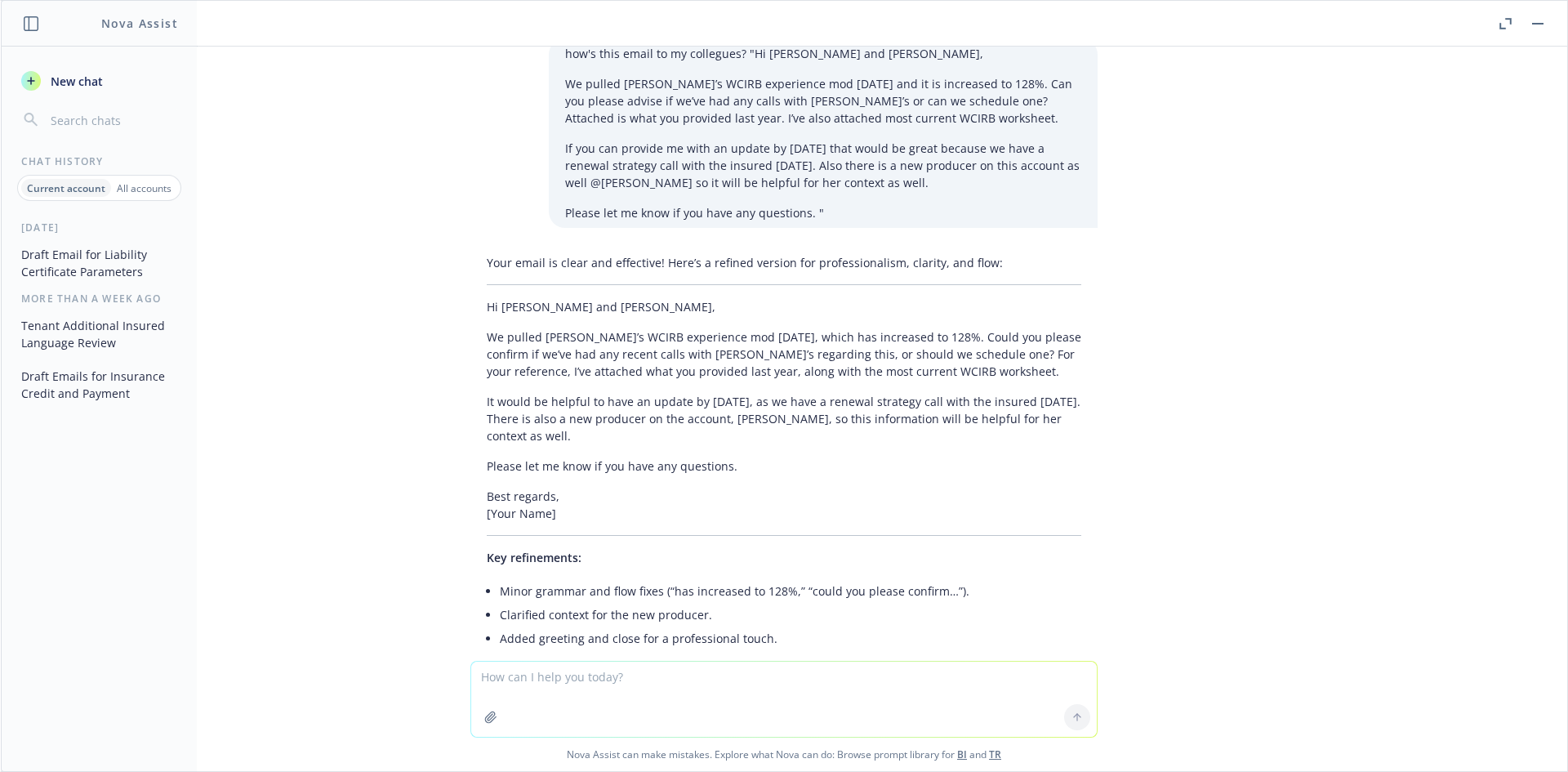
scroll to position [14379, 0]
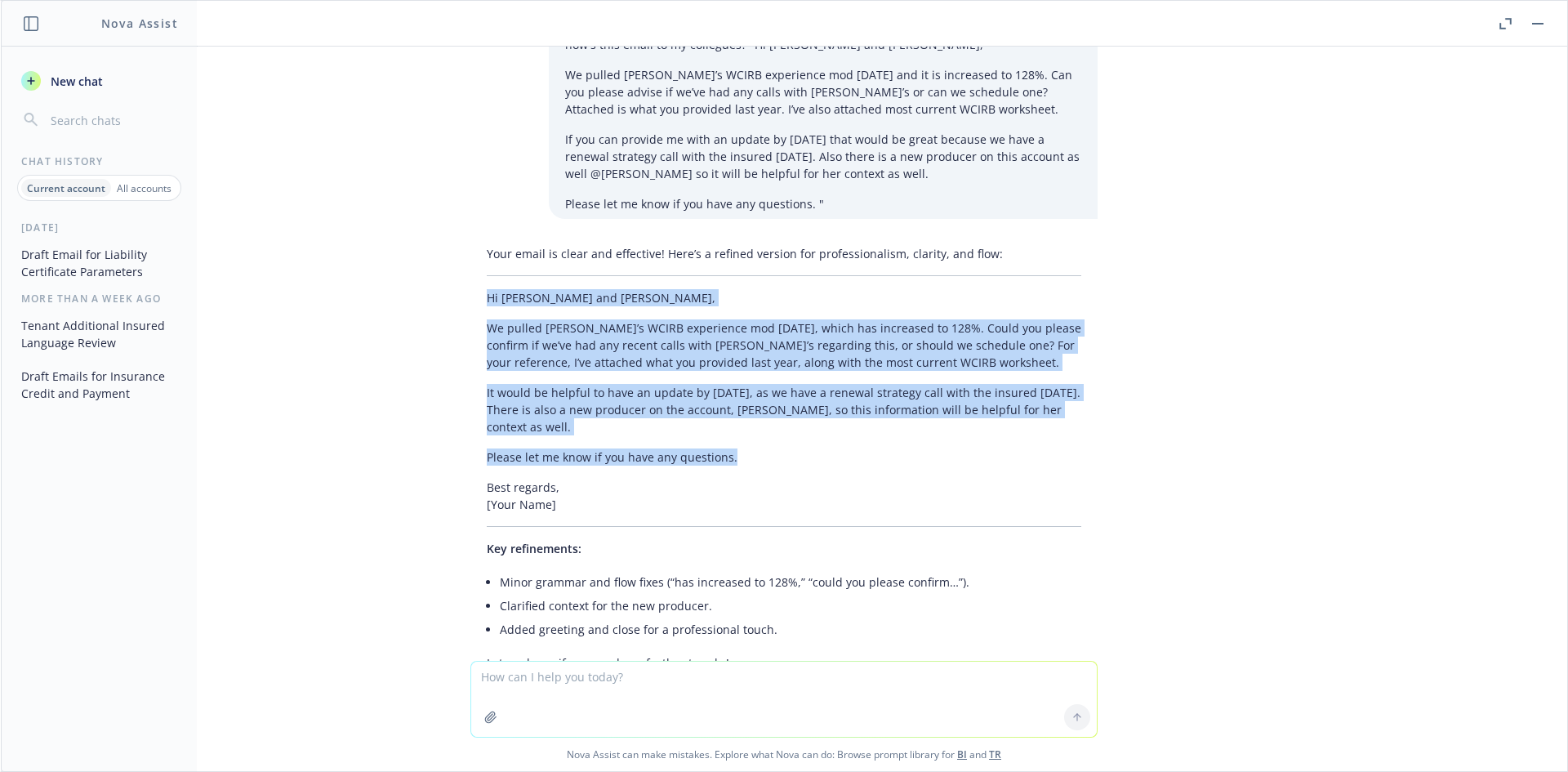
drag, startPoint x: 474, startPoint y: 208, endPoint x: 1506, endPoint y: 438, distance: 1057.3
click at [807, 364] on div "Your email is clear and effective! Here’s a refined version for professionalism…" at bounding box center [783, 458] width 627 height 439
copy div "Hi [PERSON_NAME] and [PERSON_NAME], We pulled [PERSON_NAME]’s WCIRB experience …"
click at [1533, 23] on icon "button" at bounding box center [1537, 24] width 11 height 2
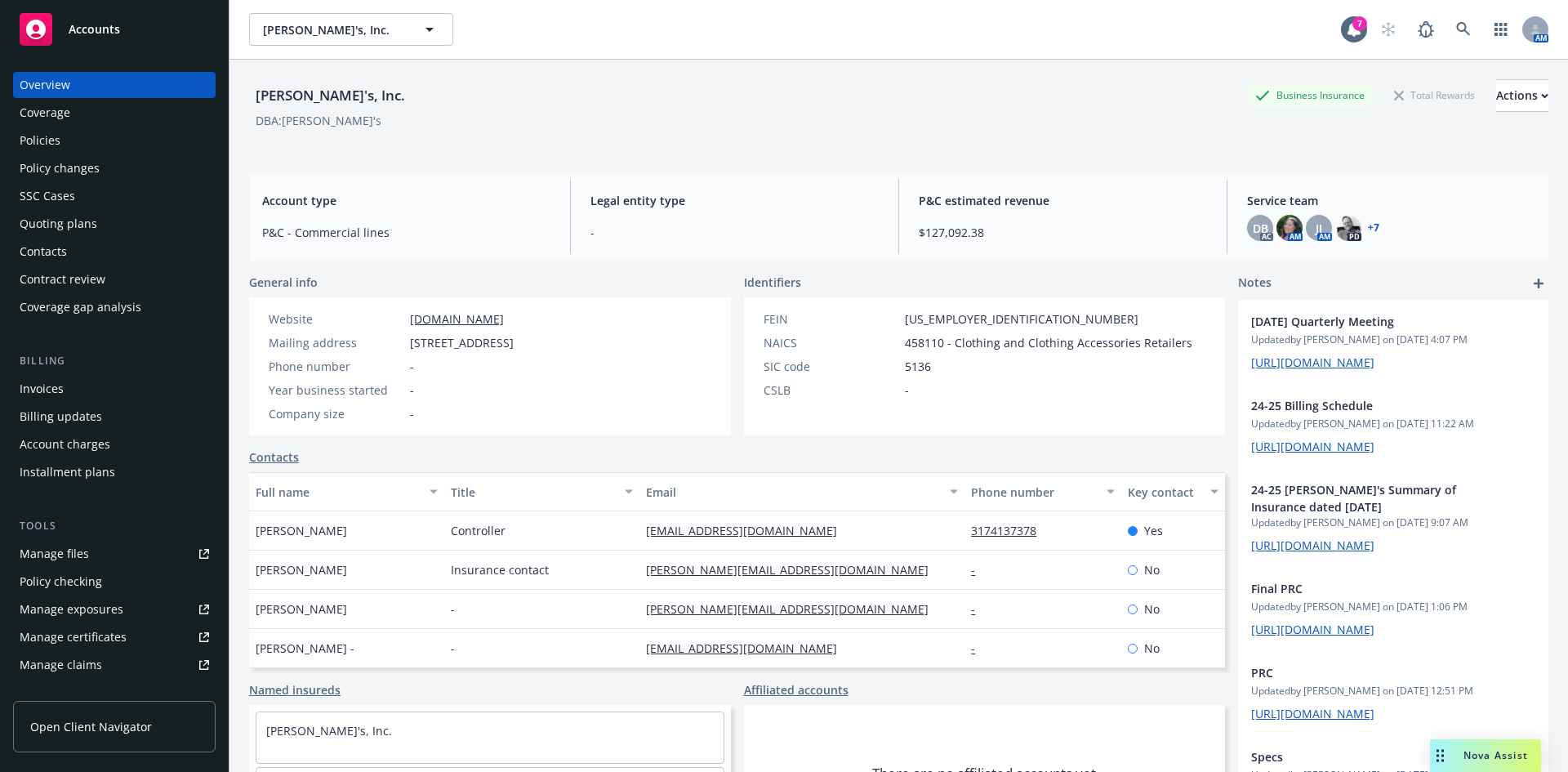
click at [44, 146] on div "Policies" at bounding box center [40, 140] width 41 height 26
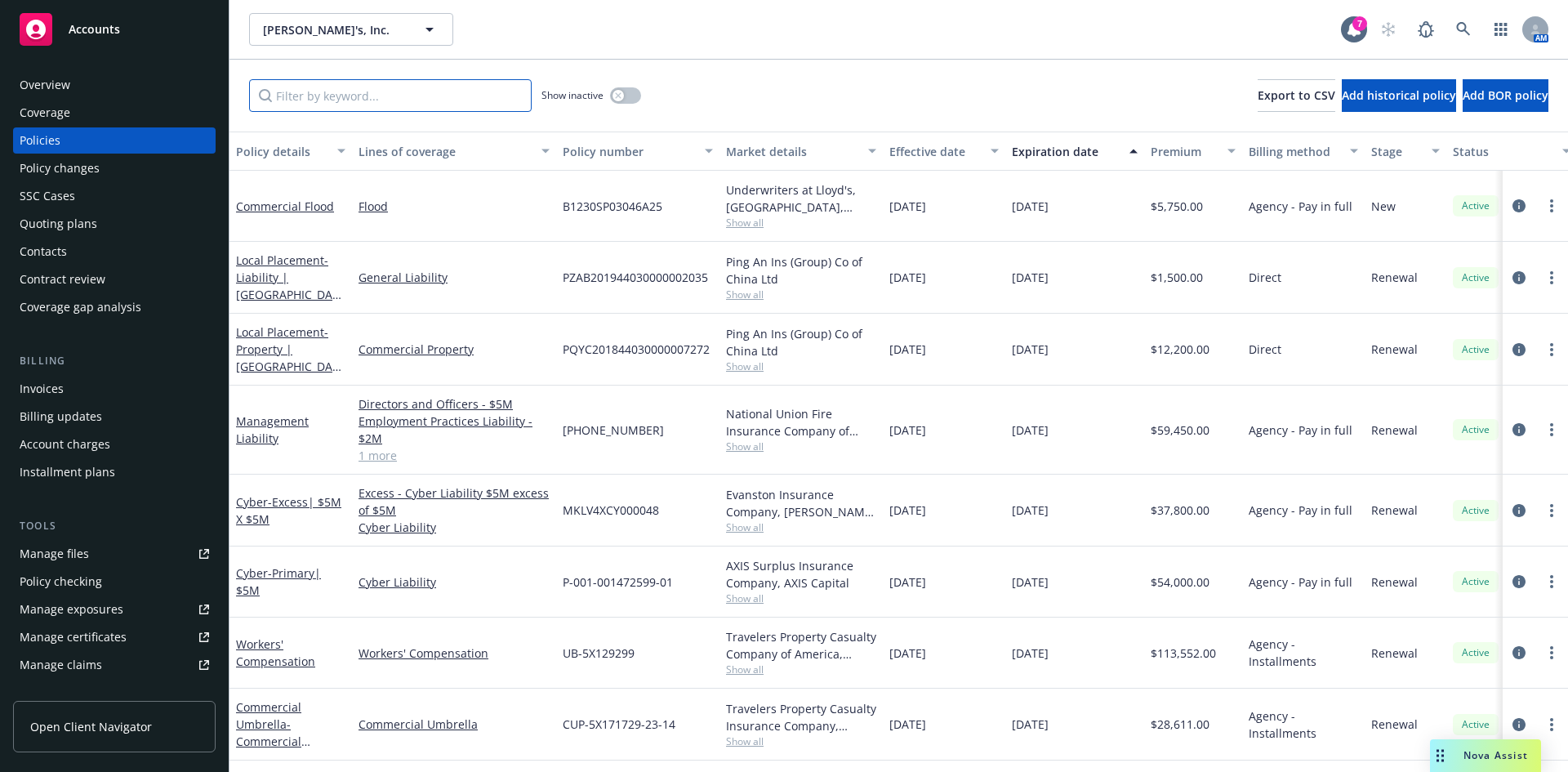
click at [353, 97] on input "Filter by keyword..." at bounding box center [390, 95] width 282 height 33
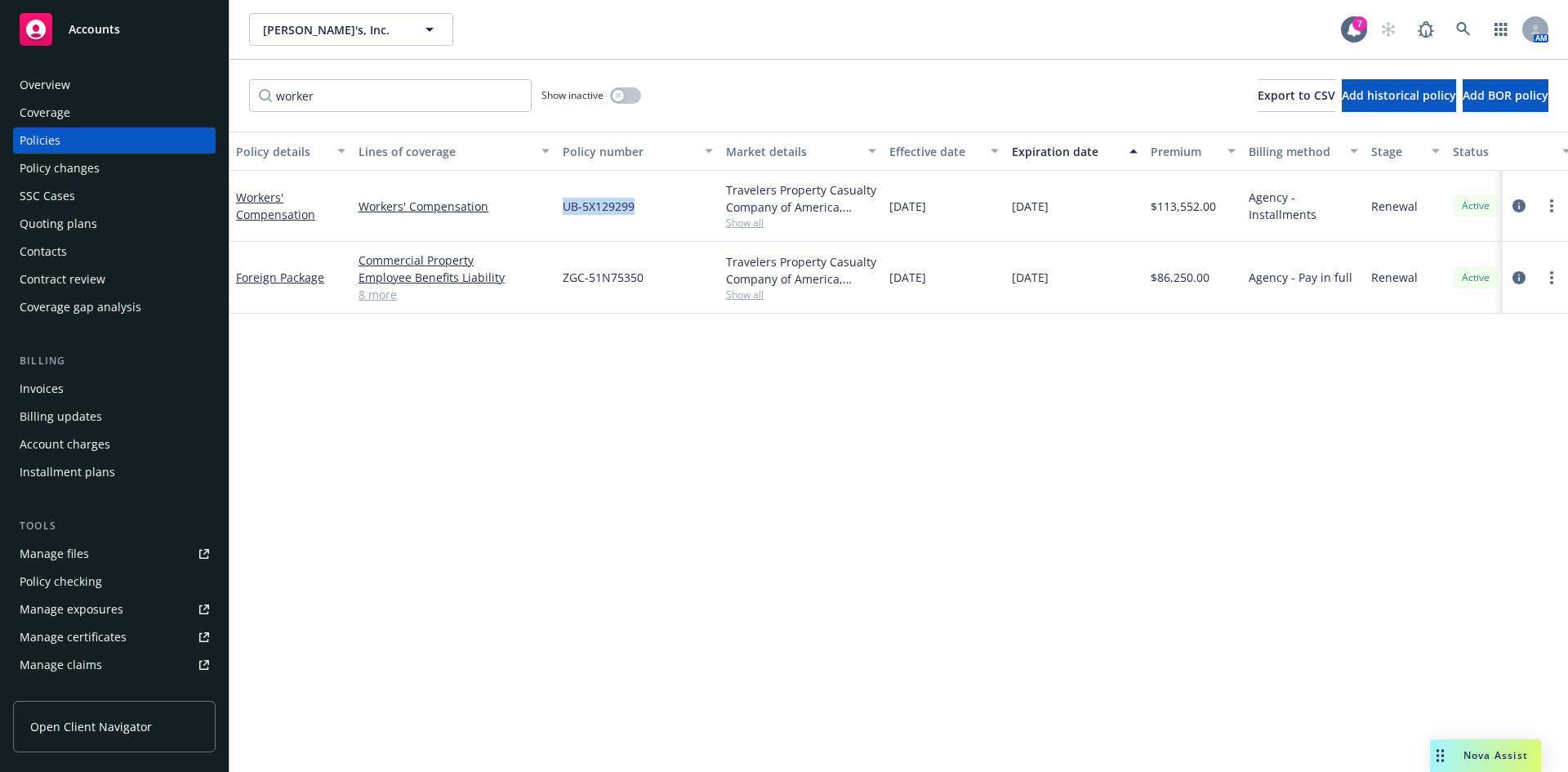
drag, startPoint x: 569, startPoint y: 206, endPoint x: 646, endPoint y: 206, distance: 77.0
click at [646, 206] on div "UB-5X129299" at bounding box center [638, 206] width 163 height 71
copy span "UB-5X129299"
click at [624, 273] on span "ZGC-51N75350" at bounding box center [603, 277] width 81 height 17
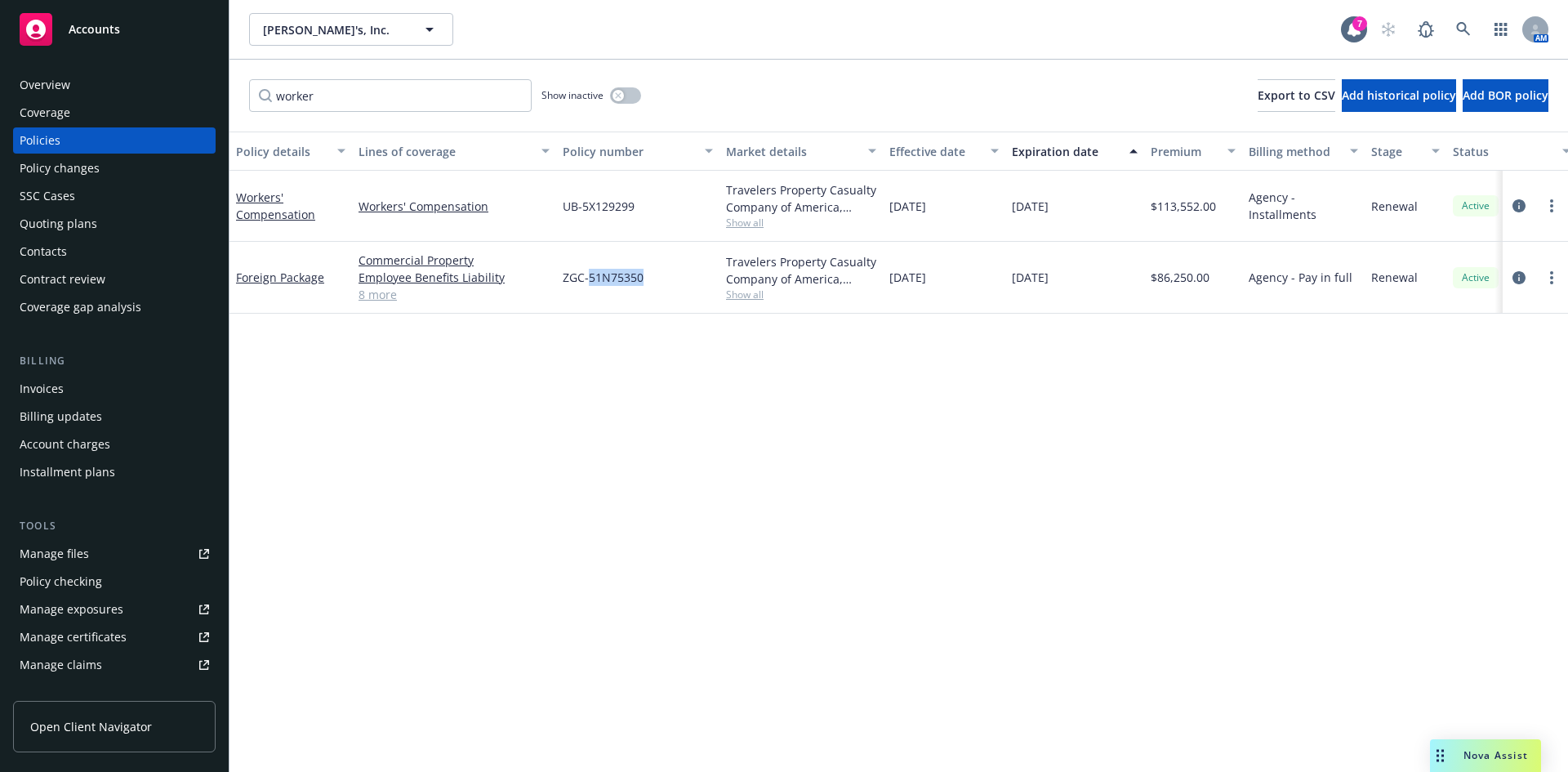
copy span "51N75350"
drag, startPoint x: 250, startPoint y: 94, endPoint x: 229, endPoint y: 94, distance: 21.0
click at [230, 94] on div "worker Show inactive Export to CSV Add historical policy Add BOR policy" at bounding box center [899, 95] width 1339 height 71
click at [615, 207] on span "630-5X170407" at bounding box center [601, 206] width 76 height 17
click at [613, 206] on span "630-5X170407" at bounding box center [601, 206] width 76 height 17
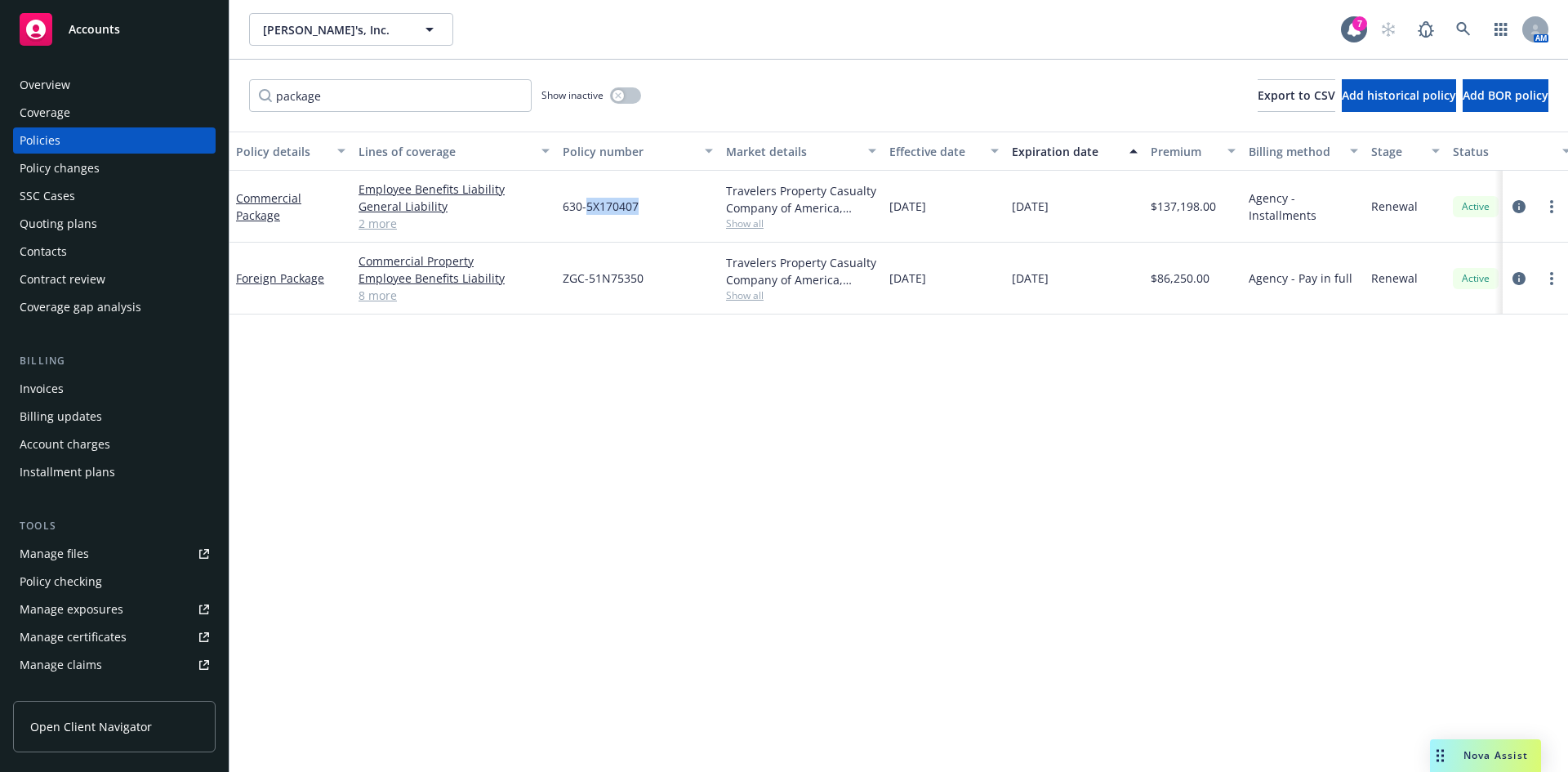
copy span "5X170407"
drag, startPoint x: 347, startPoint y: 103, endPoint x: 161, endPoint y: 69, distance: 189.1
click at [166, 69] on div "Accounts Overview Coverage Policies Policy changes SSC Cases Quoting plans Cont…" at bounding box center [784, 386] width 1568 height 772
click at [611, 209] on span "BA-5X170303" at bounding box center [598, 206] width 71 height 17
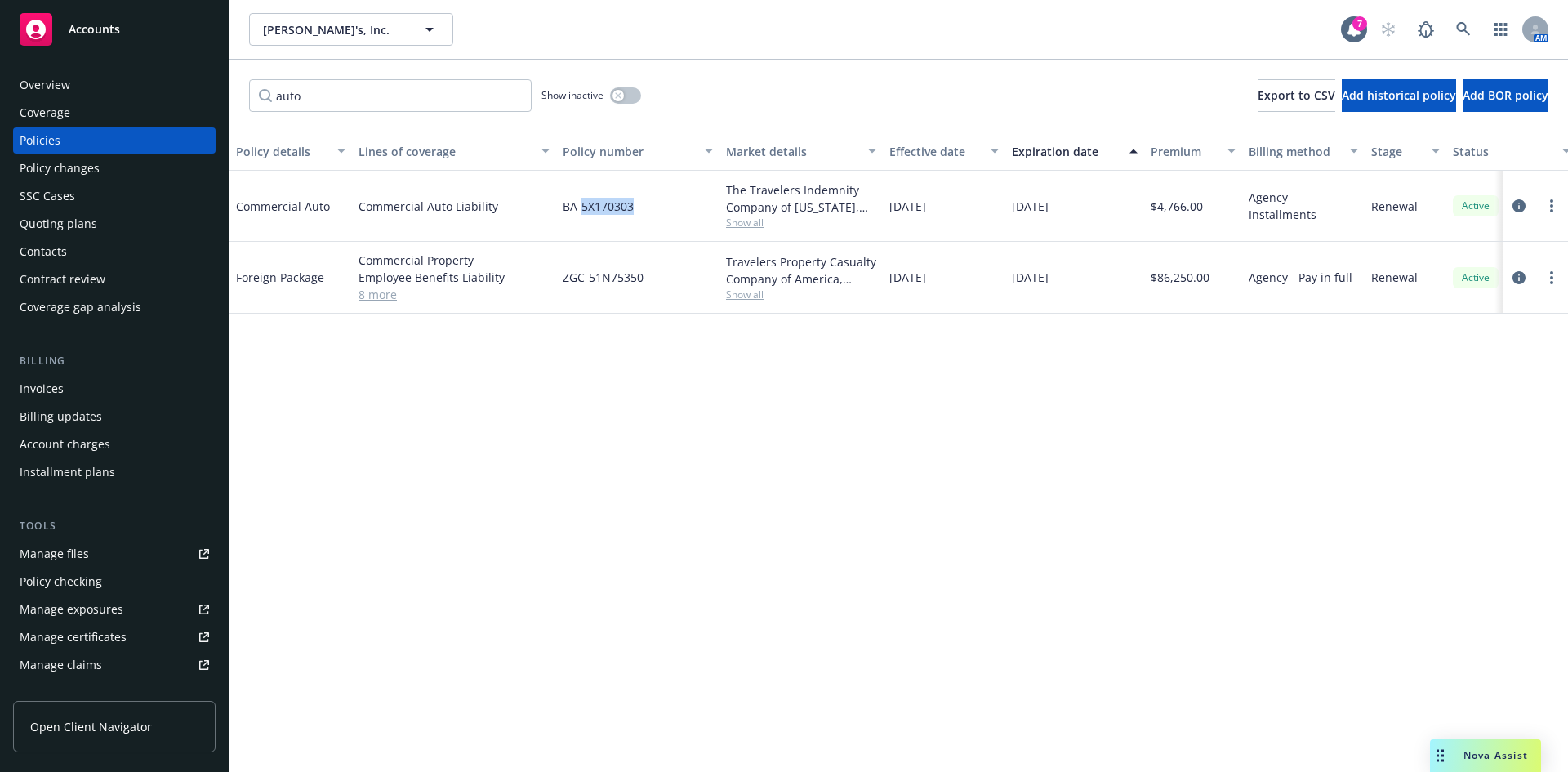
copy span "5X170303"
drag, startPoint x: 198, startPoint y: 95, endPoint x: 257, endPoint y: 79, distance: 61.1
click at [157, 95] on div "Accounts Overview Coverage Policies Policy changes SSC Cases Quoting plans Cont…" at bounding box center [784, 386] width 1568 height 772
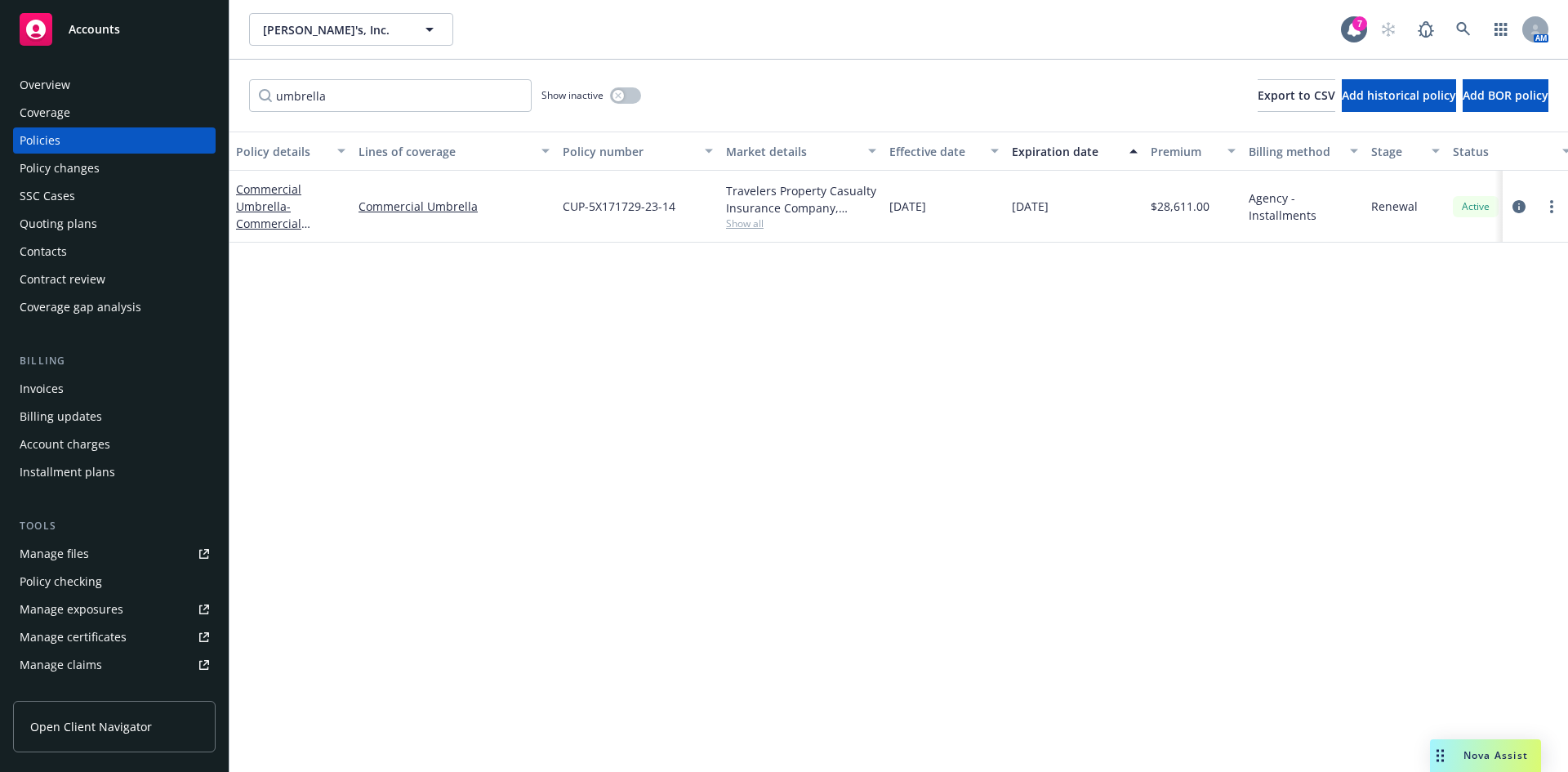
click at [613, 208] on span "CUP-5X171729-23-14" at bounding box center [619, 206] width 113 height 17
copy span "5X171729"
drag, startPoint x: 381, startPoint y: 101, endPoint x: 229, endPoint y: 96, distance: 152.1
click at [232, 100] on div "umbrella Show inactive Export to CSV Add historical policy Add BOR policy" at bounding box center [899, 95] width 1339 height 71
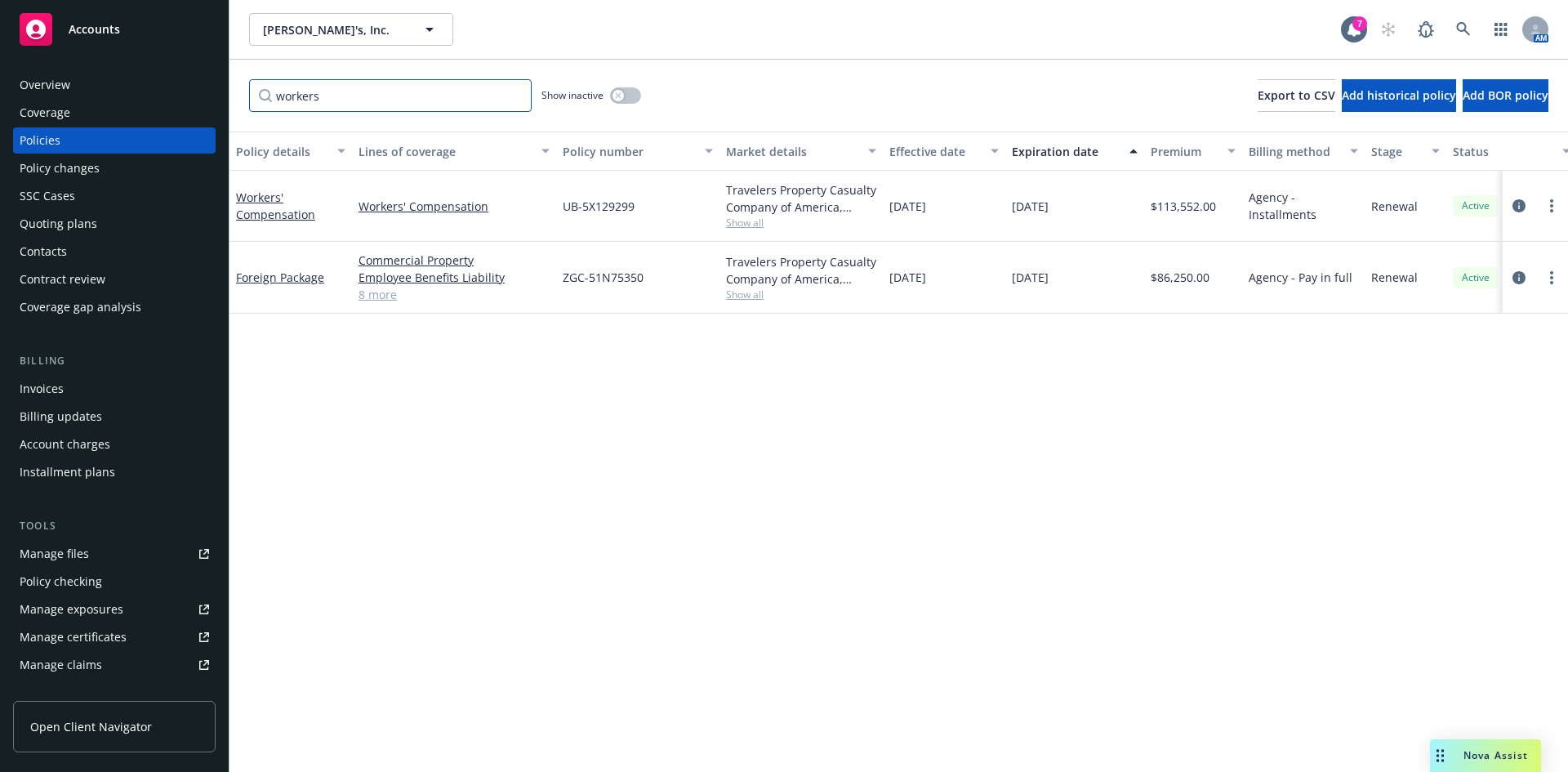
type input "workers"
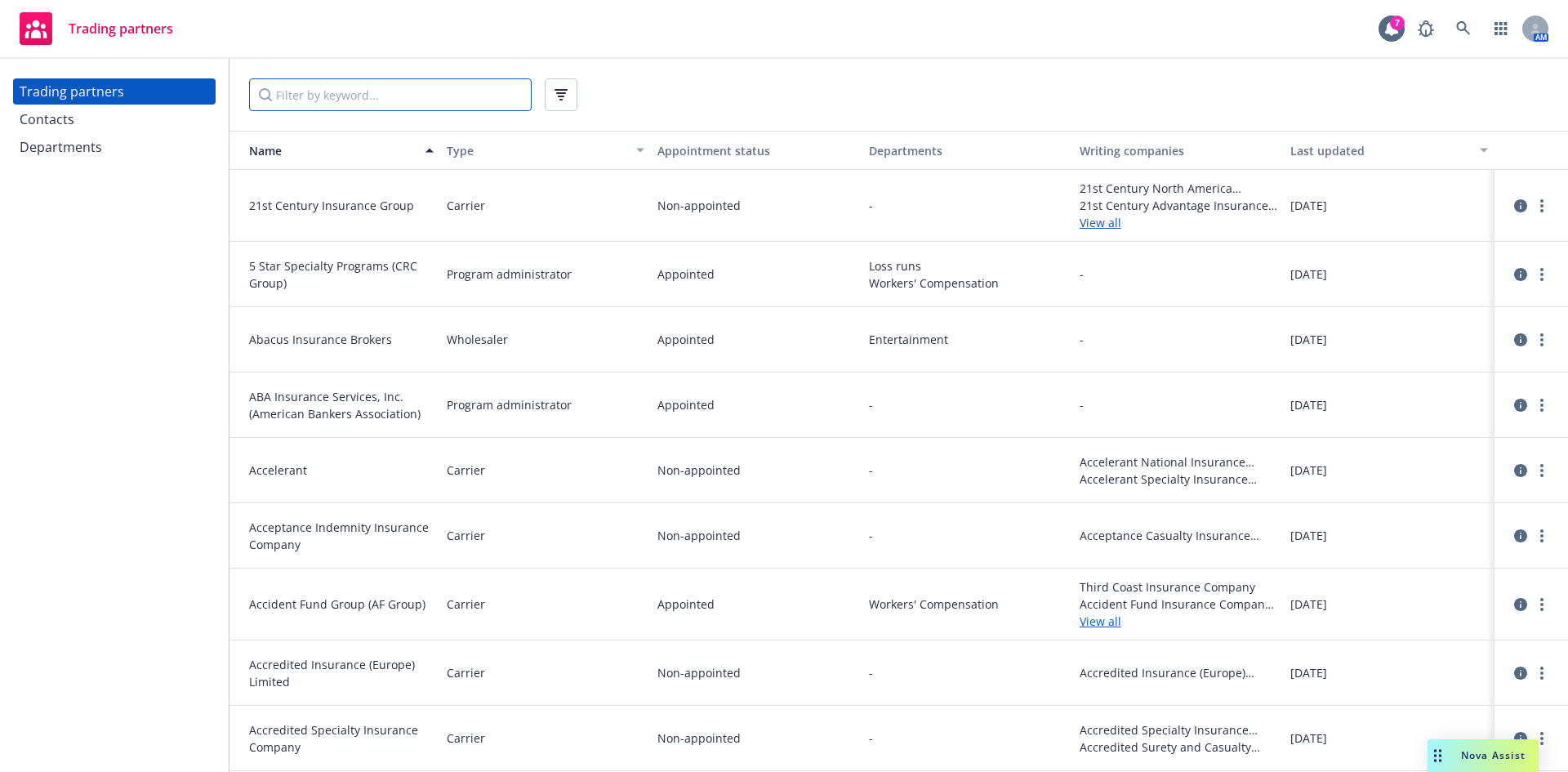
click at [359, 96] on input "Filter by keyword..." at bounding box center [390, 94] width 282 height 33
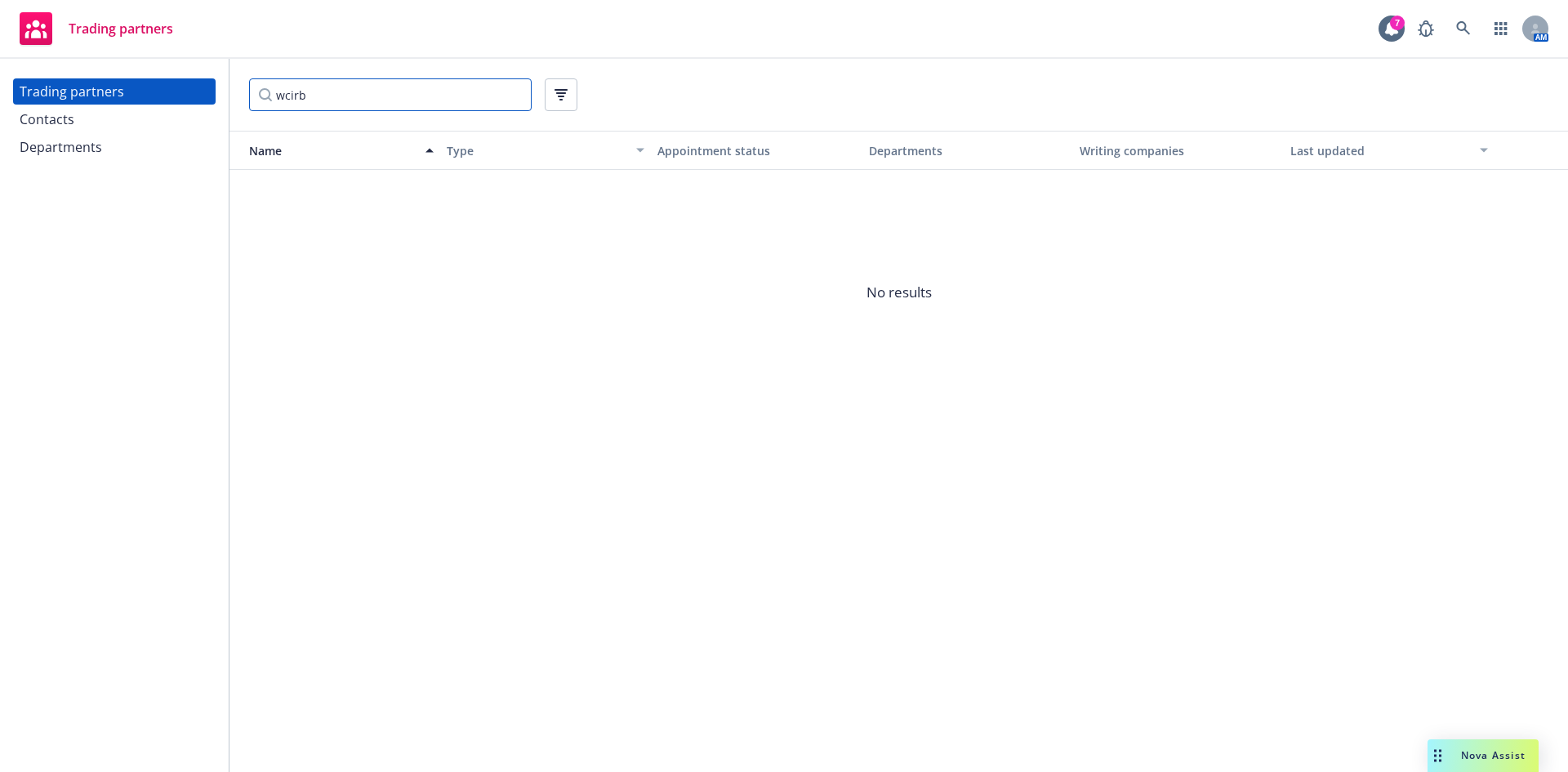
drag, startPoint x: 359, startPoint y: 96, endPoint x: 234, endPoint y: 95, distance: 125.0
click at [234, 95] on div "wcirb" at bounding box center [899, 94] width 1339 height 71
type input "wcirb"
click at [61, 148] on div "Departments" at bounding box center [61, 147] width 83 height 26
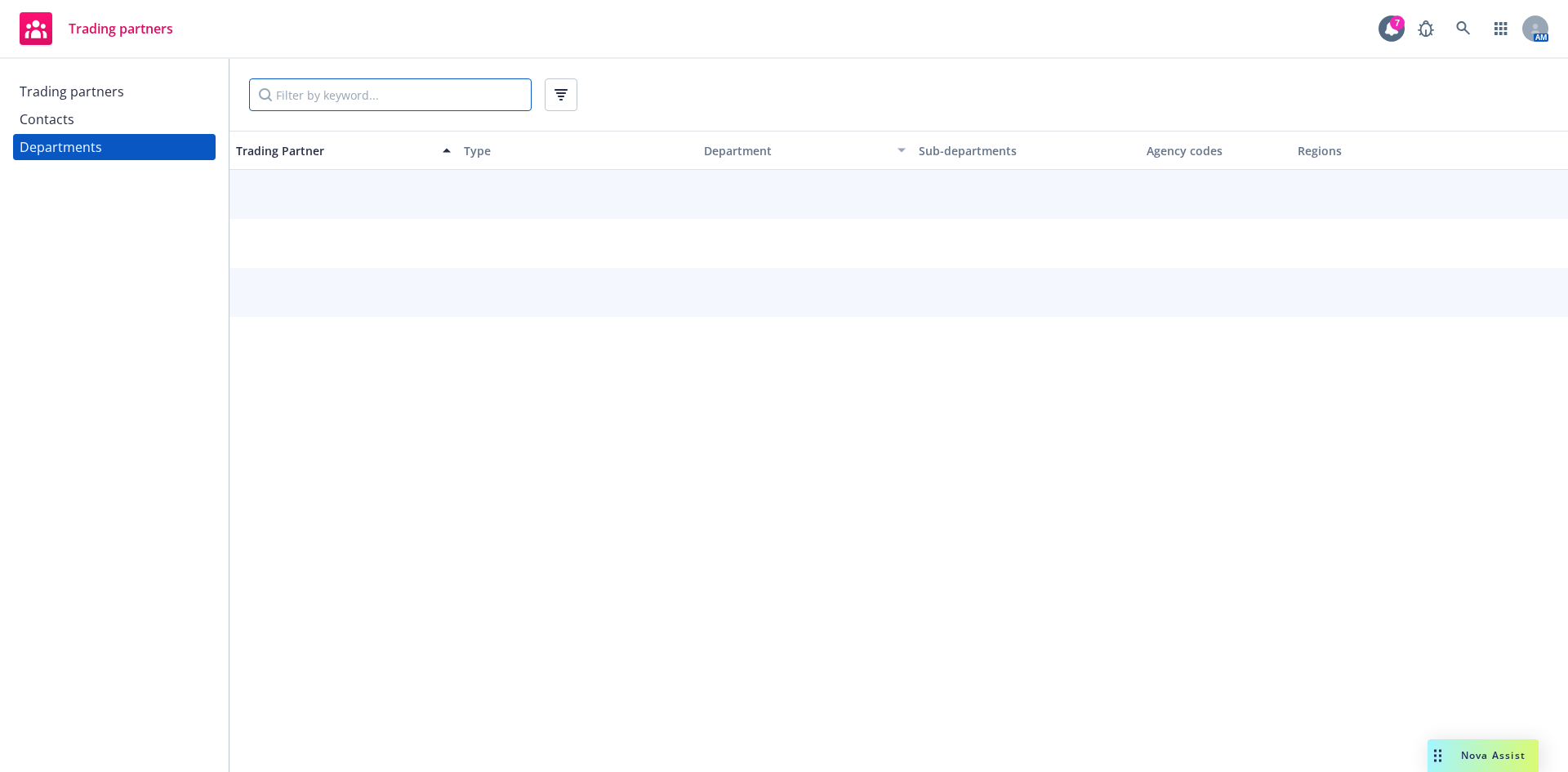
click at [374, 100] on input "Filter by keyword..." at bounding box center [390, 94] width 282 height 33
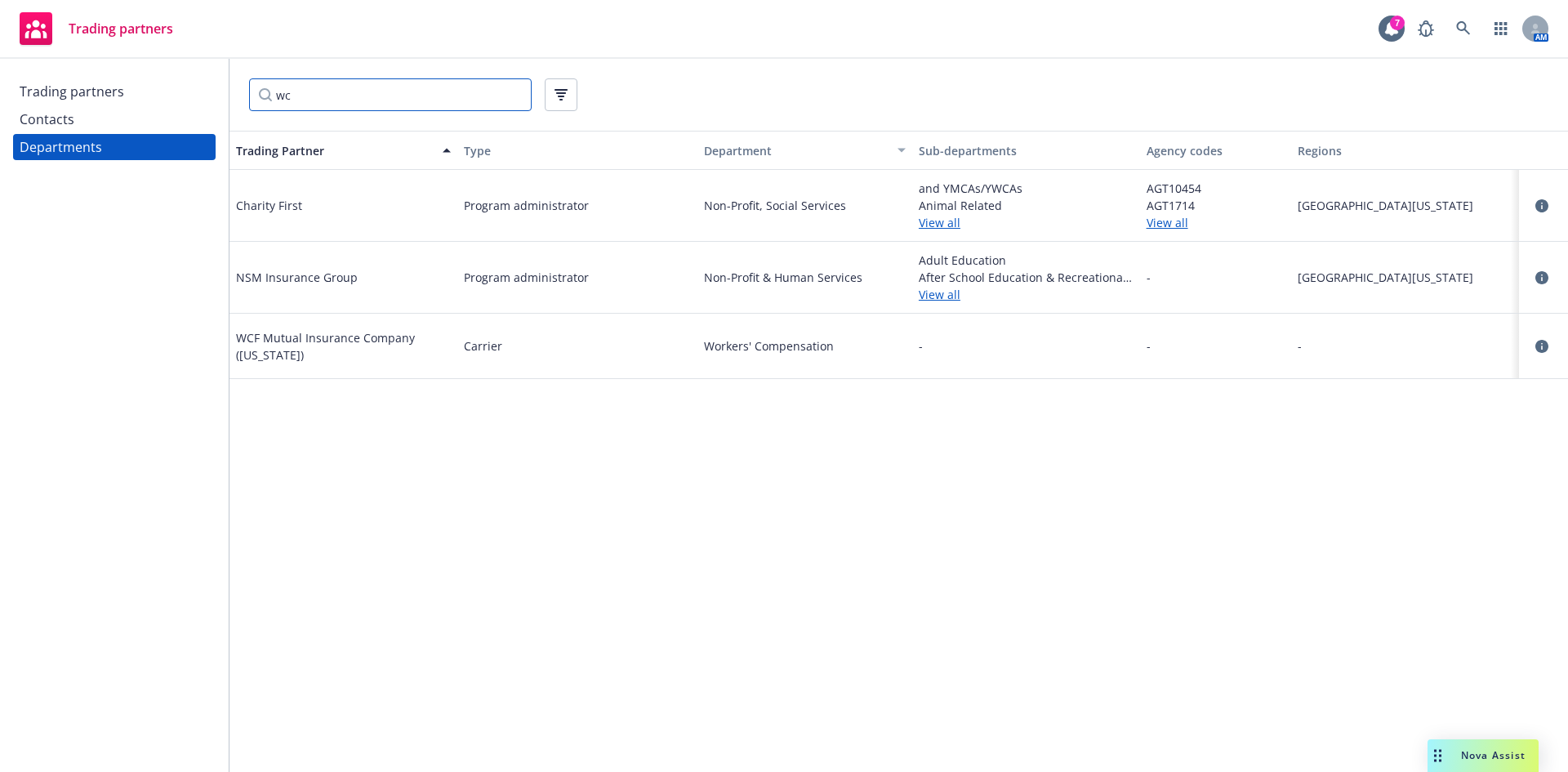
drag, startPoint x: 374, startPoint y: 100, endPoint x: 264, endPoint y: 102, distance: 110.0
click at [264, 102] on input "wc" at bounding box center [390, 94] width 282 height 33
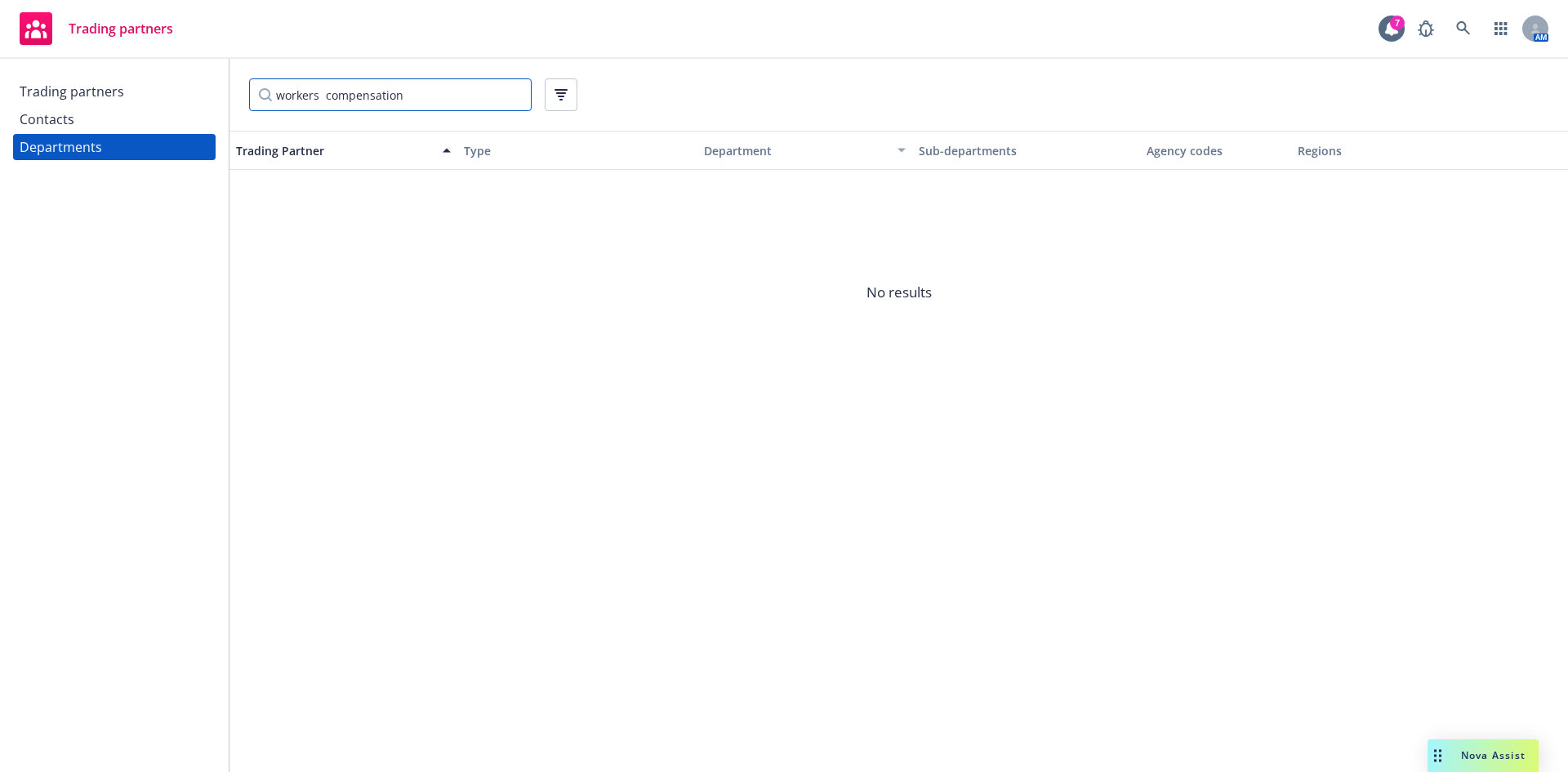
type input "workers compensation"
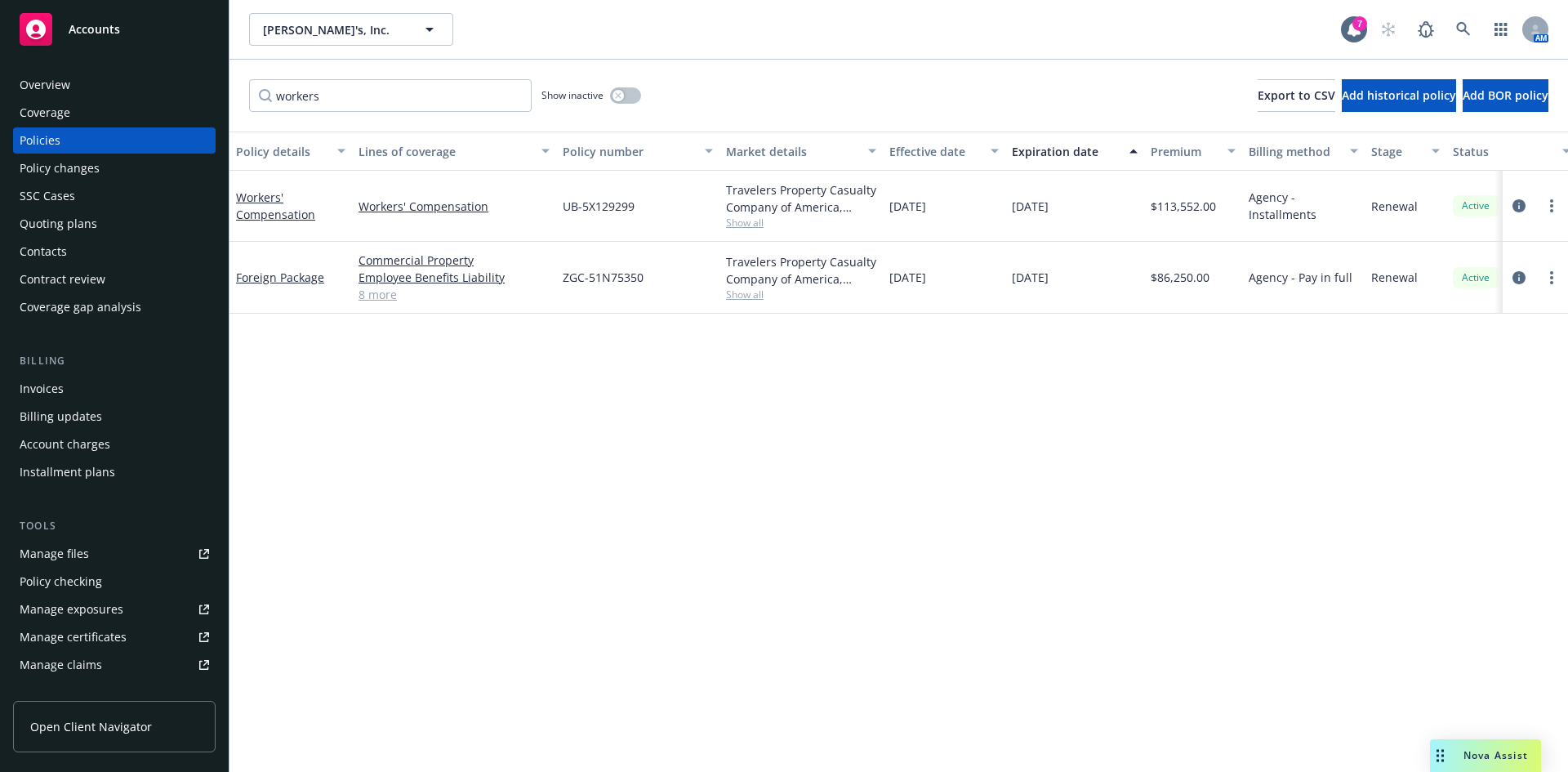
click at [579, 500] on div "Policy details Lines of coverage Policy number Market details Effective date Ex…" at bounding box center [899, 452] width 1339 height 641
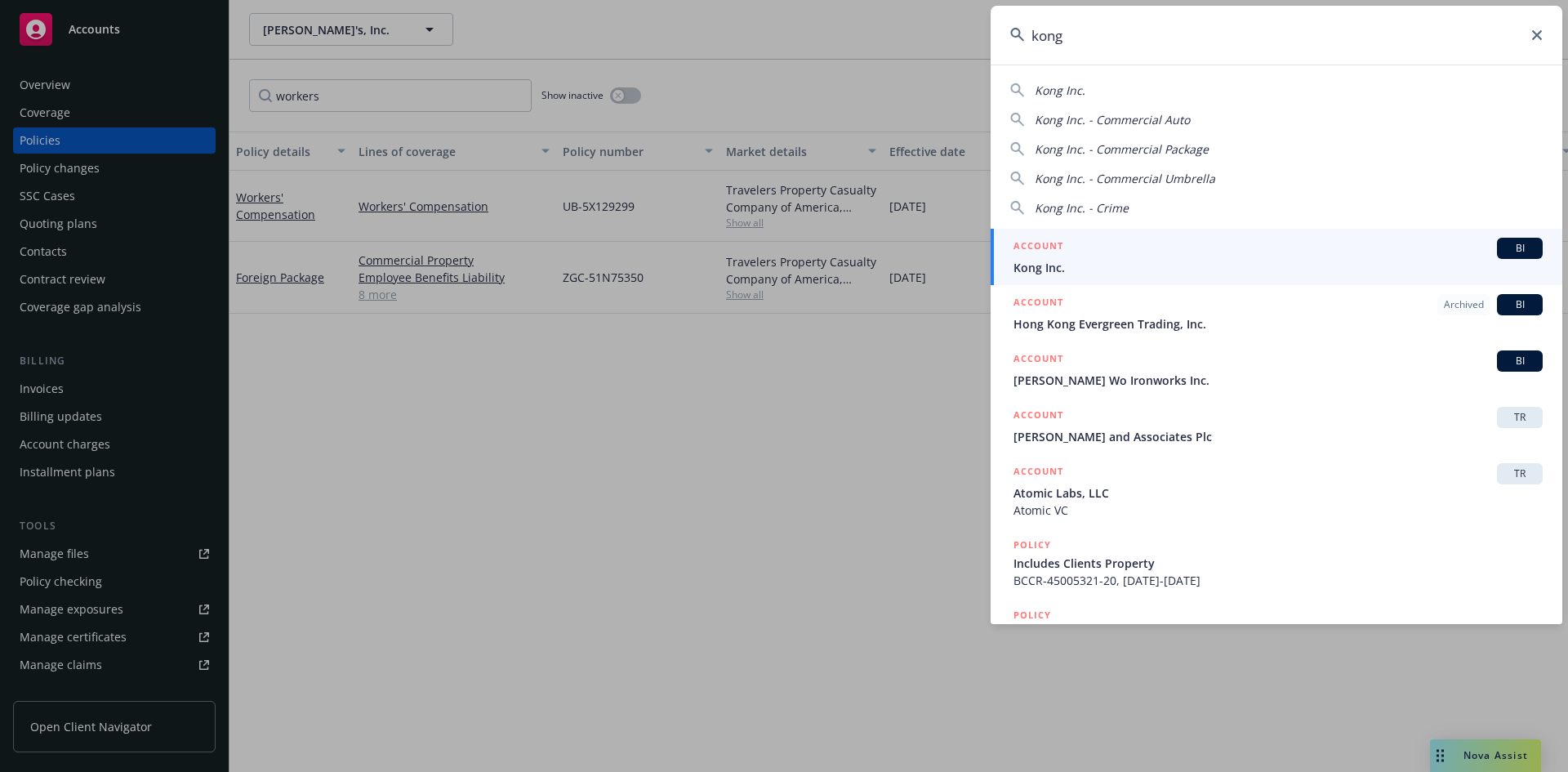
type input "kong"
click at [1504, 250] on span "BI" at bounding box center [1519, 248] width 33 height 15
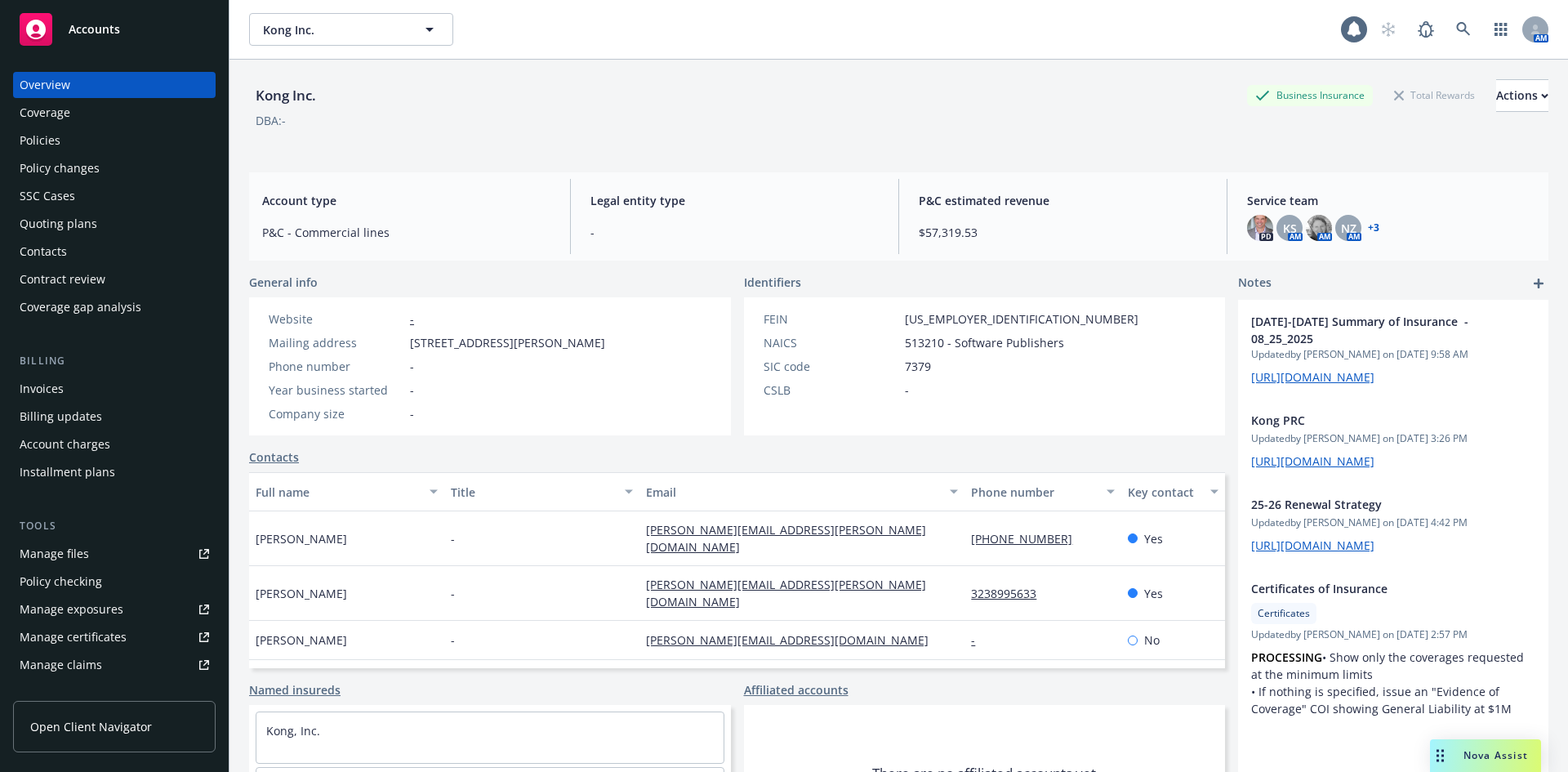
click at [87, 388] on div "Invoices" at bounding box center [114, 389] width 190 height 26
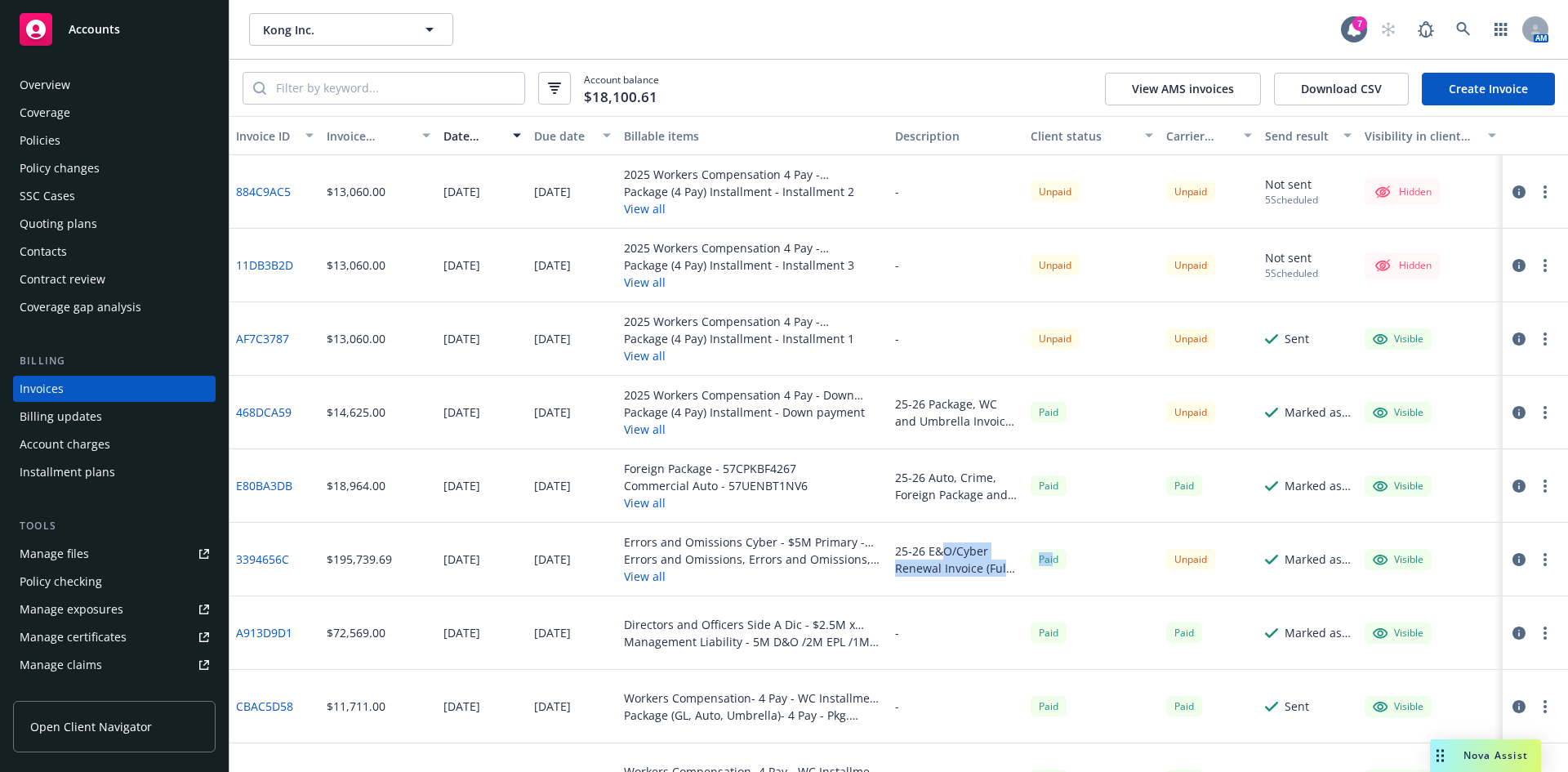
click at [1167, 551] on body "Accounts Overview Coverage Policies Policy changes SSC Cases Quoting plans Cont…" at bounding box center [784, 386] width 1568 height 772
click at [722, 547] on div "Errors and Omissions Cyber - $5M Primary - AB-6791783-04" at bounding box center [752, 542] width 258 height 17
drag, startPoint x: 677, startPoint y: 544, endPoint x: 811, endPoint y: 554, distance: 134.4
click at [811, 554] on div "Errors and Omissions Cyber - $5M Primary - AB-6791783-04 Errors and Omissions, …" at bounding box center [752, 559] width 258 height 51
click at [811, 554] on div "Errors and Omissions, Errors and Omissions, Cyber - Excess- $5M xs $5M - XEO G7…" at bounding box center [752, 558] width 258 height 17
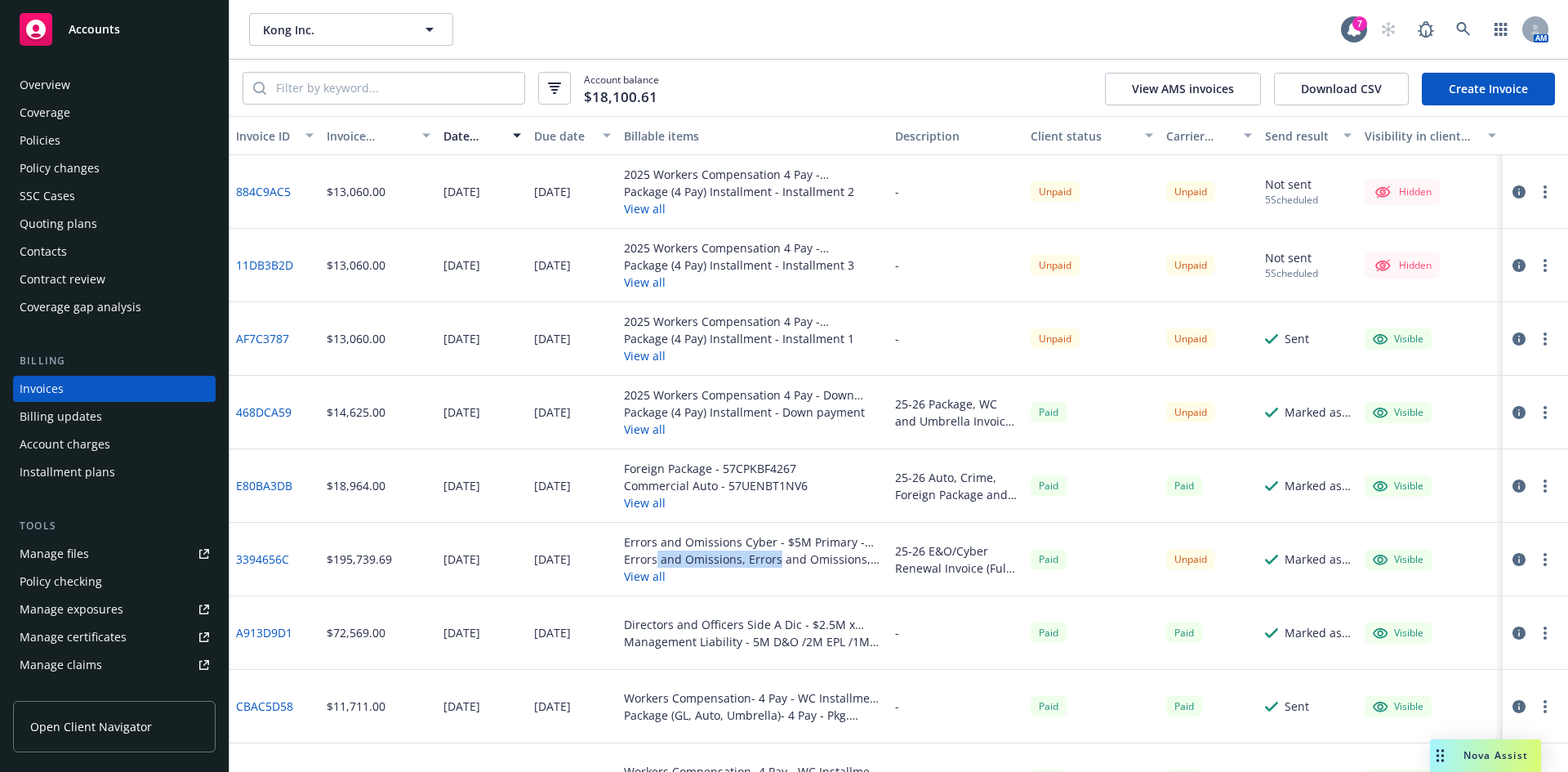
drag, startPoint x: 758, startPoint y: 566, endPoint x: 653, endPoint y: 556, distance: 105.5
click at [653, 556] on div "Errors and Omissions, Errors and Omissions, Cyber - Excess- $5M xs $5M - XEO G7…" at bounding box center [752, 558] width 258 height 17
click at [651, 555] on div "Errors and Omissions, Errors and Omissions, Cyber - Excess- $5M xs $5M - XEO G7…" at bounding box center [752, 558] width 258 height 17
drag, startPoint x: 260, startPoint y: 411, endPoint x: 283, endPoint y: 418, distance: 24.0
click at [260, 411] on link "468DCA59" at bounding box center [264, 411] width 56 height 17
